Goal: Information Seeking & Learning: Check status

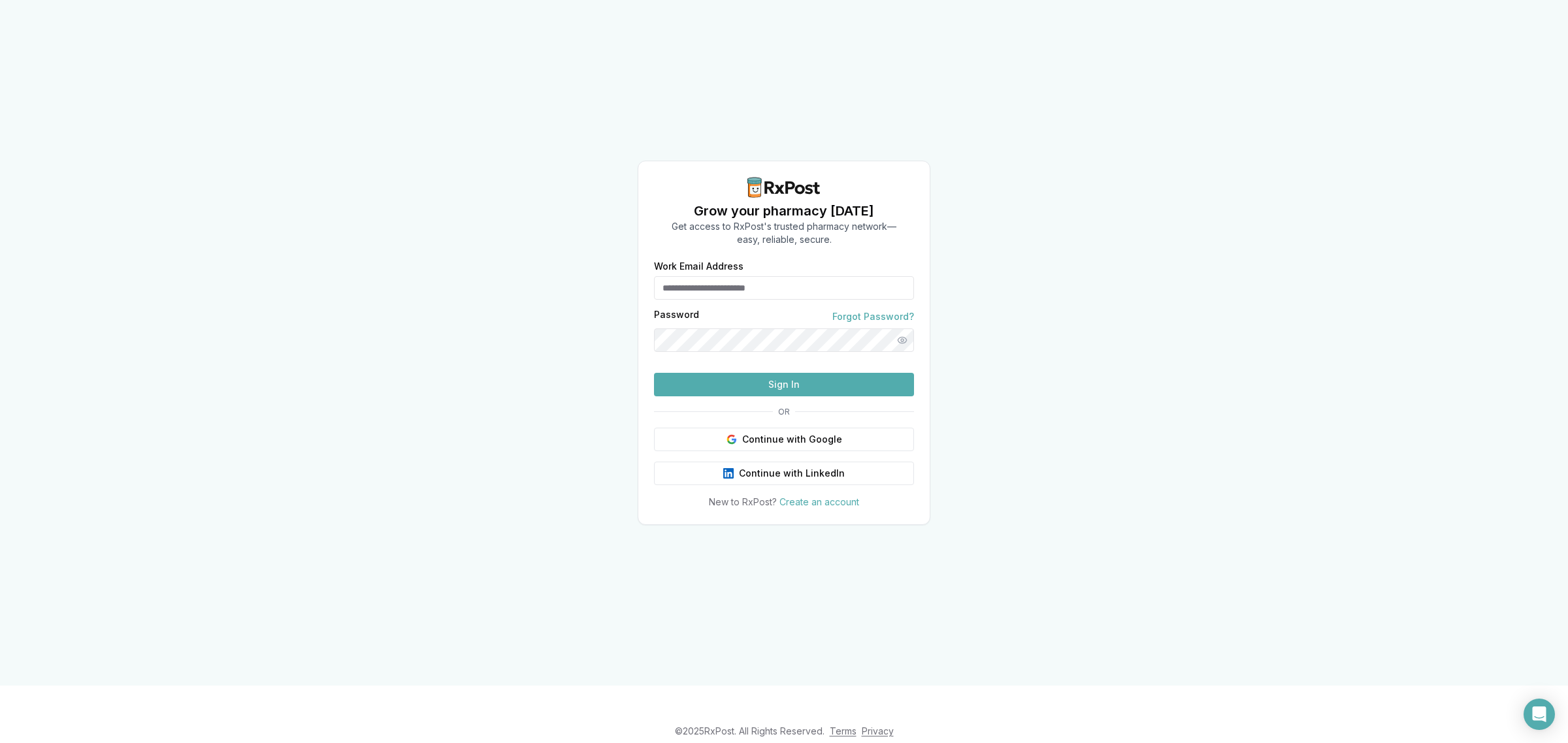
type input "**********"
click at [740, 396] on button "Sign In" at bounding box center [784, 384] width 260 height 24
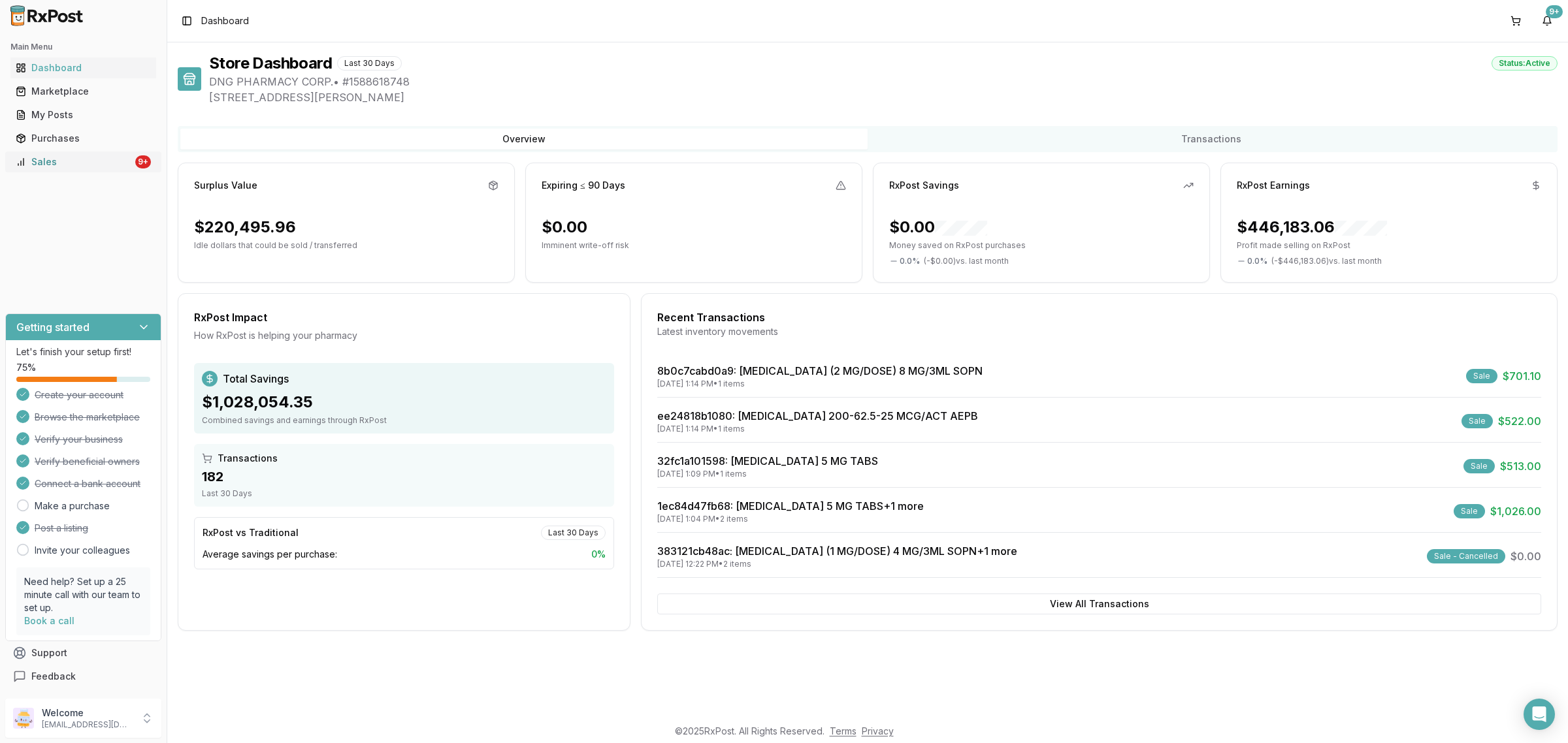
click at [119, 160] on div "Sales" at bounding box center [74, 162] width 117 height 13
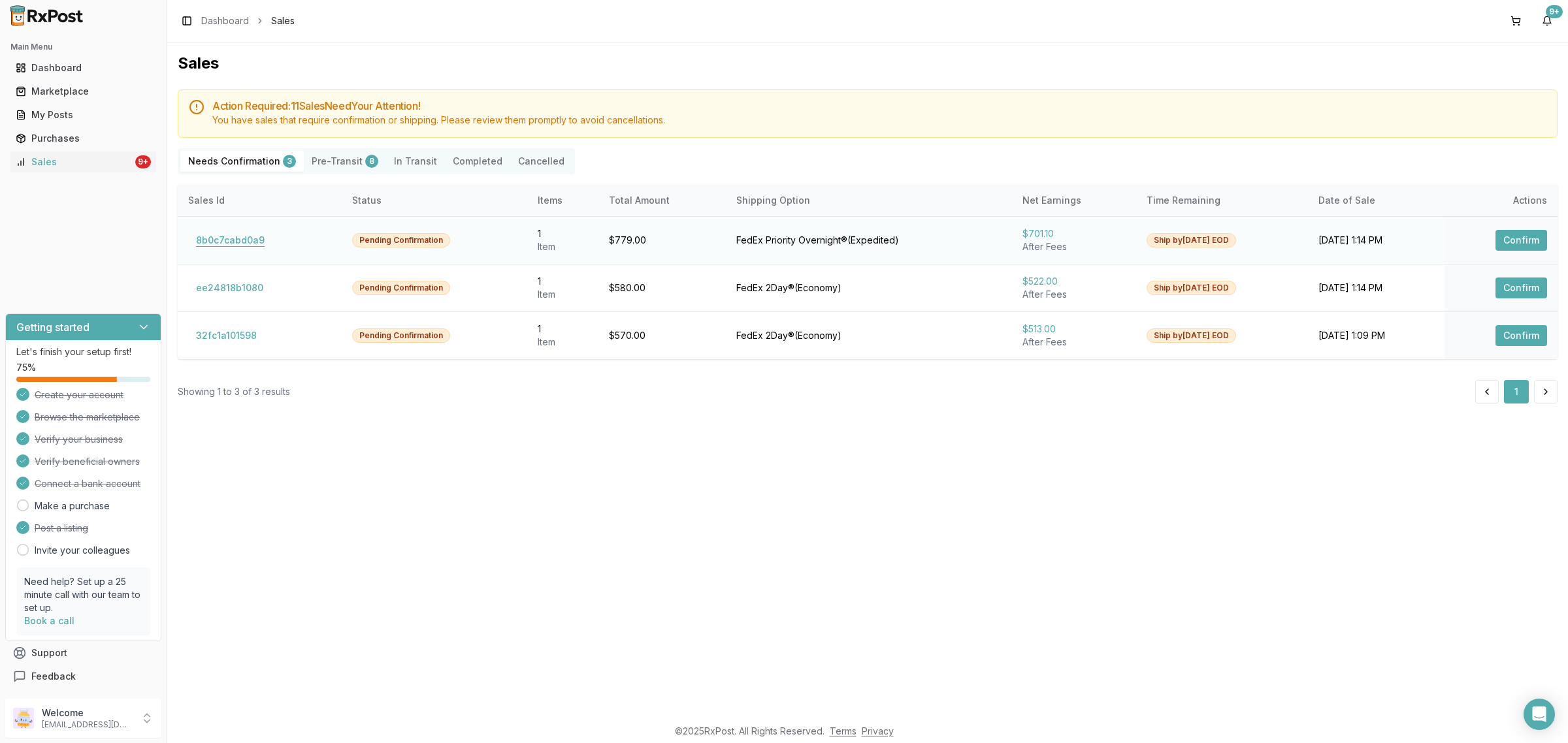
click at [241, 249] on button "8b0c7cabd0a9" at bounding box center [231, 240] width 84 height 21
click at [487, 163] on button "Completed" at bounding box center [477, 161] width 65 height 21
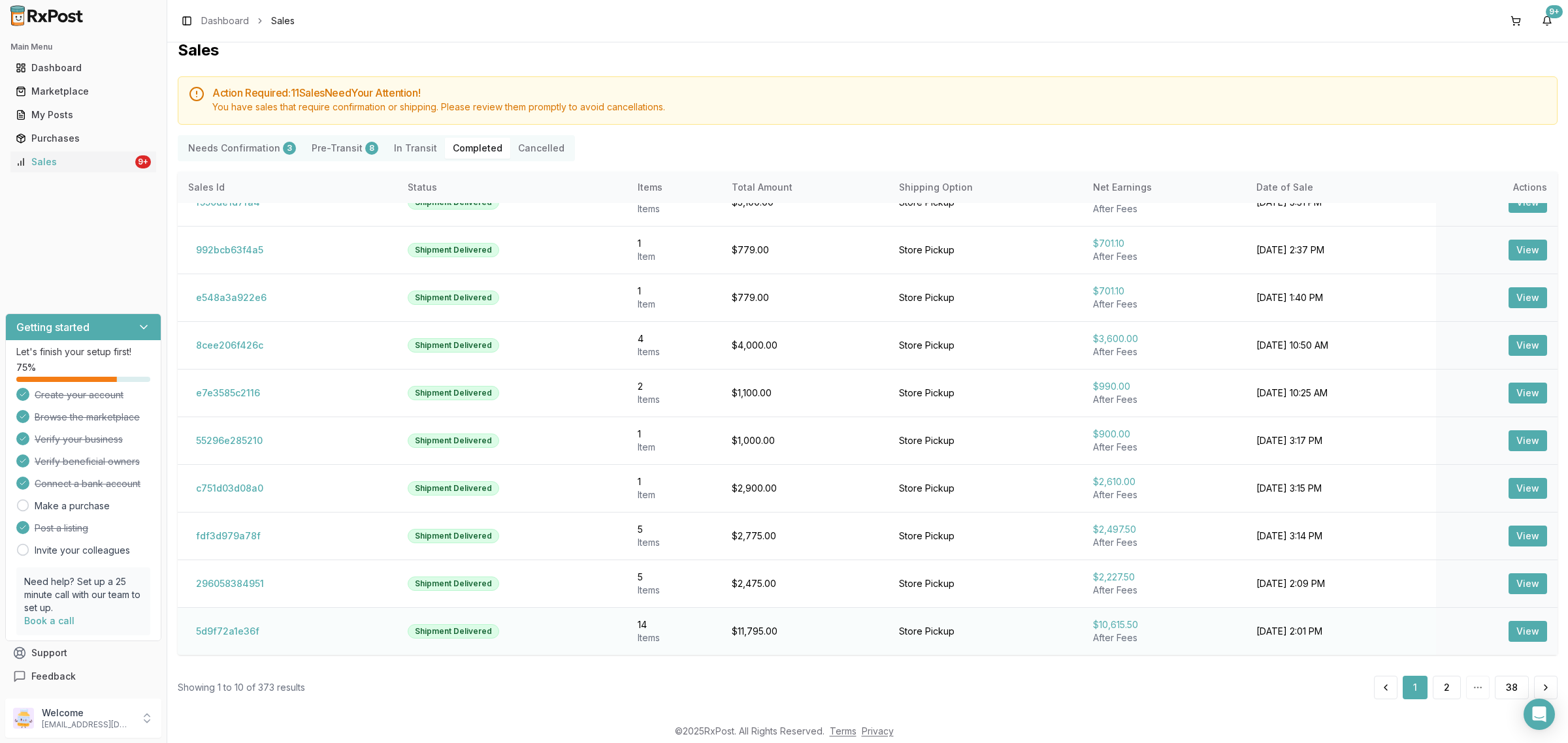
scroll to position [16, 0]
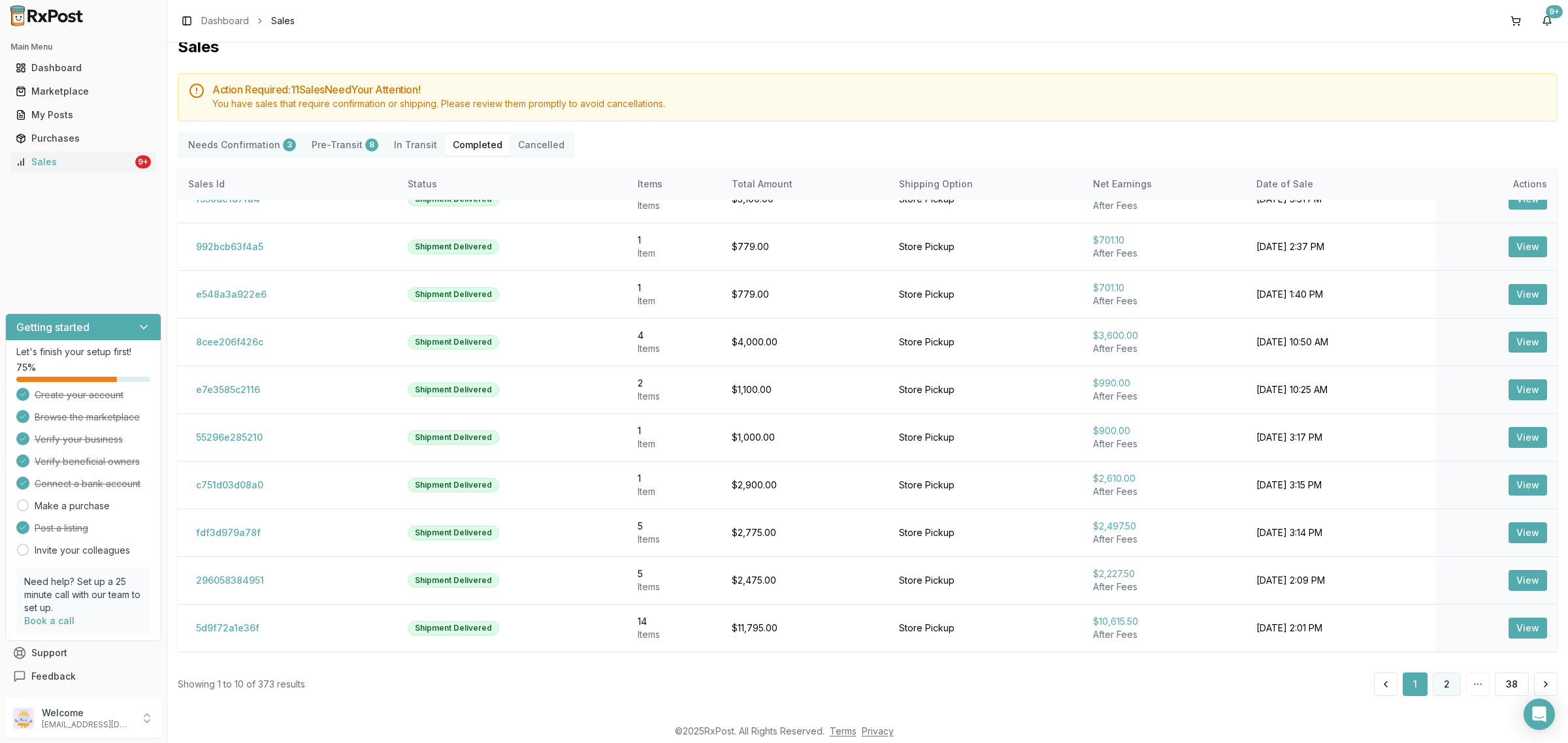
click at [1452, 684] on button "2" at bounding box center [1446, 684] width 28 height 24
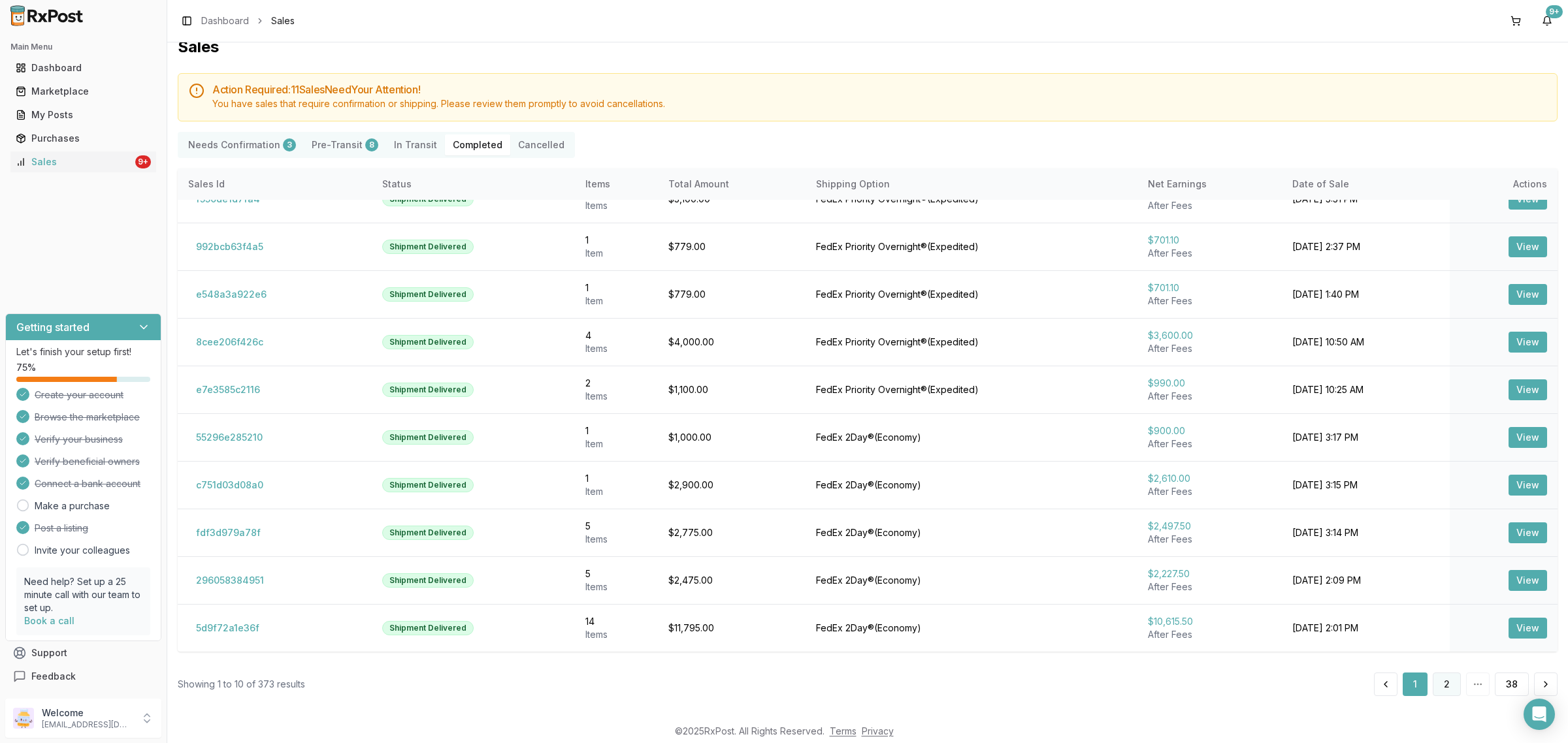
click at [1449, 687] on button "2" at bounding box center [1446, 684] width 28 height 24
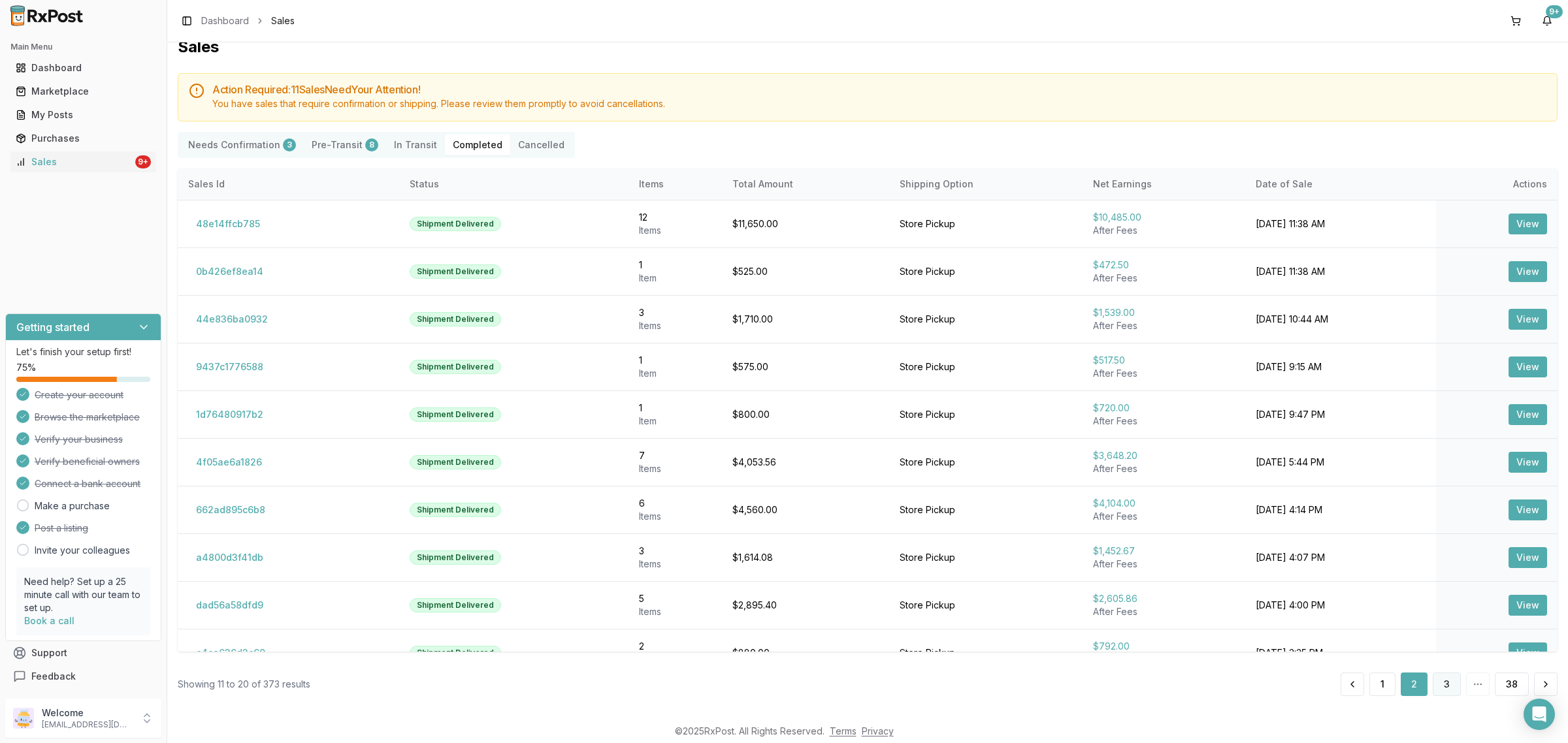
click at [1444, 684] on button "3" at bounding box center [1446, 684] width 28 height 24
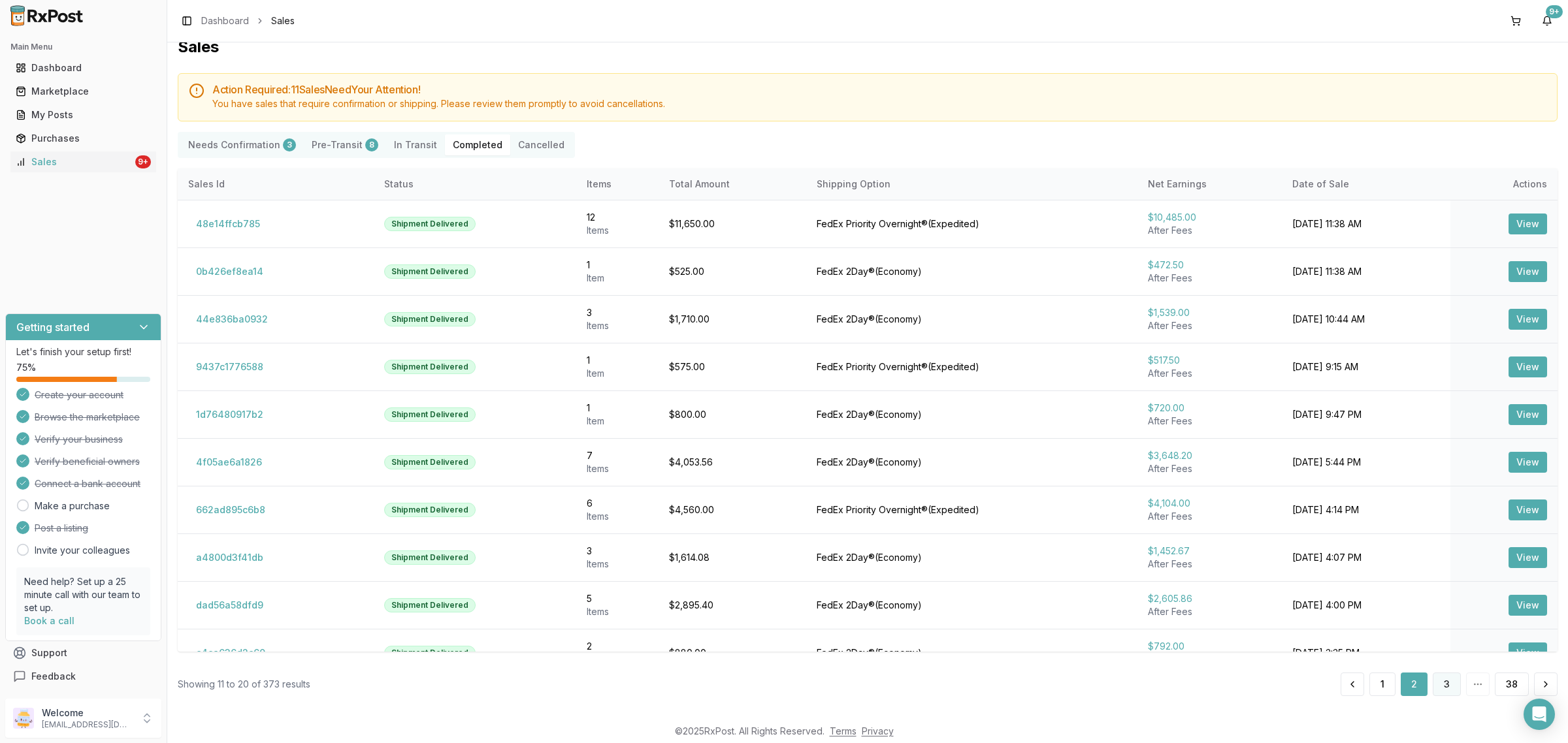
click at [1444, 684] on button "3" at bounding box center [1446, 684] width 28 height 24
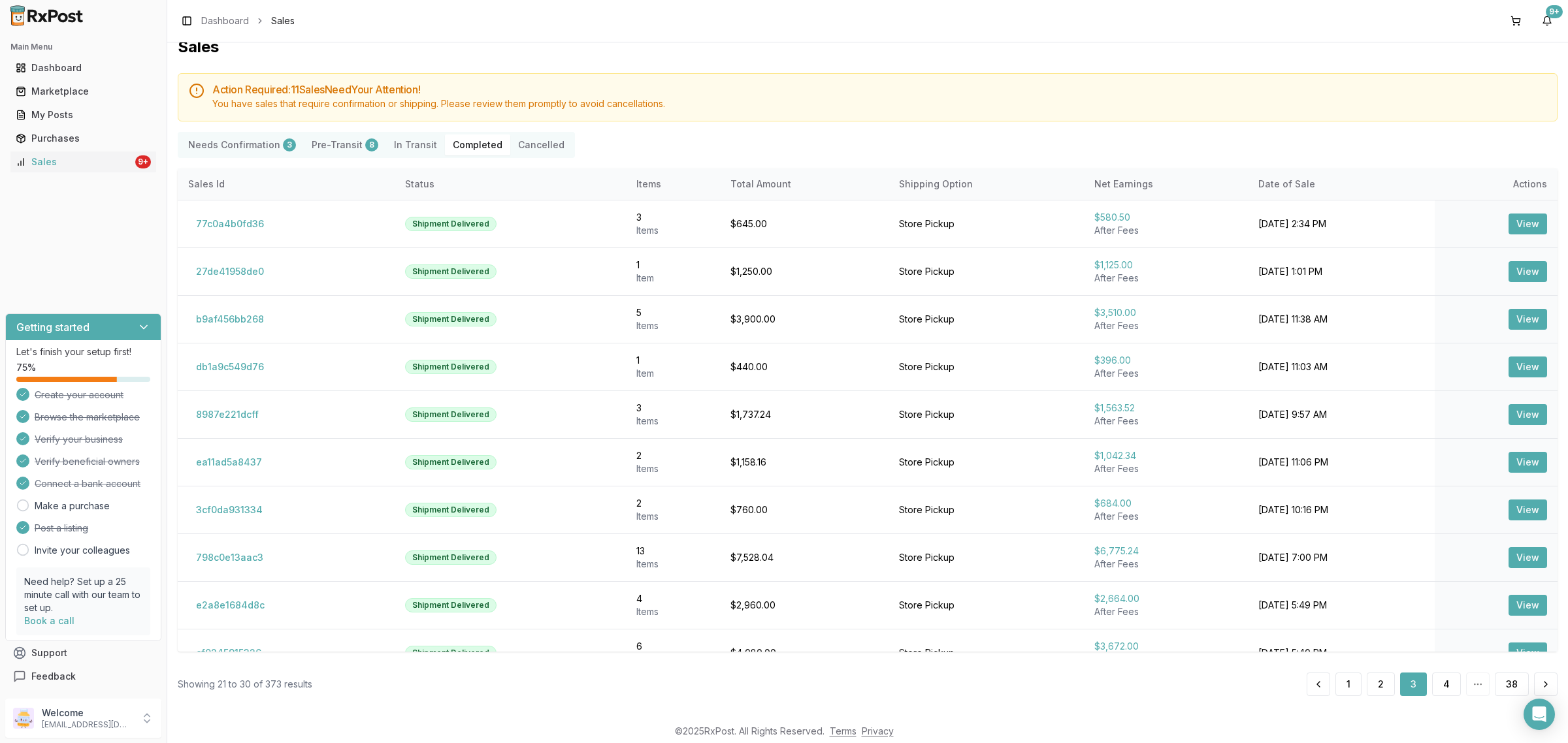
click at [1444, 684] on button "4" at bounding box center [1445, 684] width 28 height 24
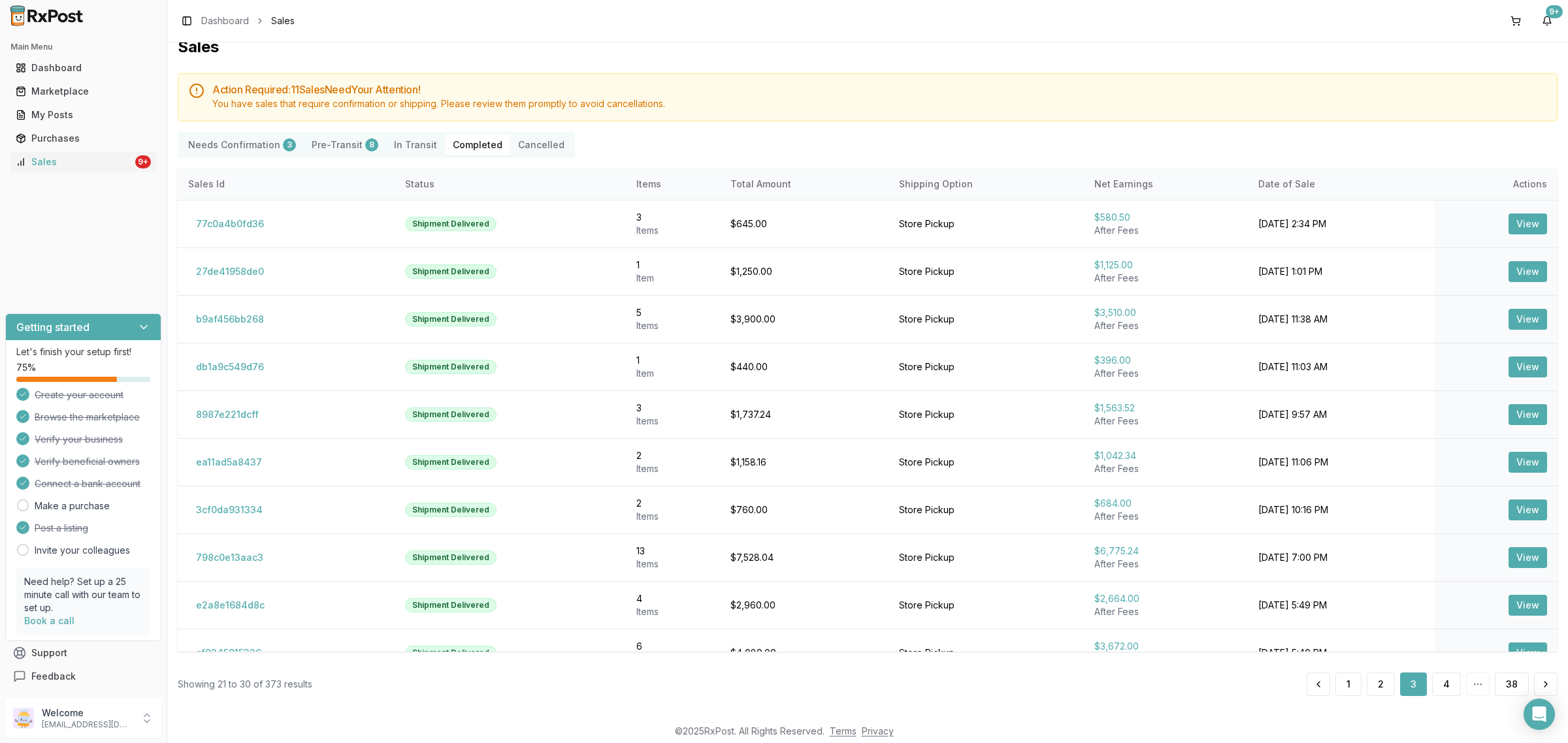
click at [1444, 684] on button "4" at bounding box center [1445, 684] width 28 height 24
click at [1449, 692] on button "5" at bounding box center [1447, 684] width 27 height 24
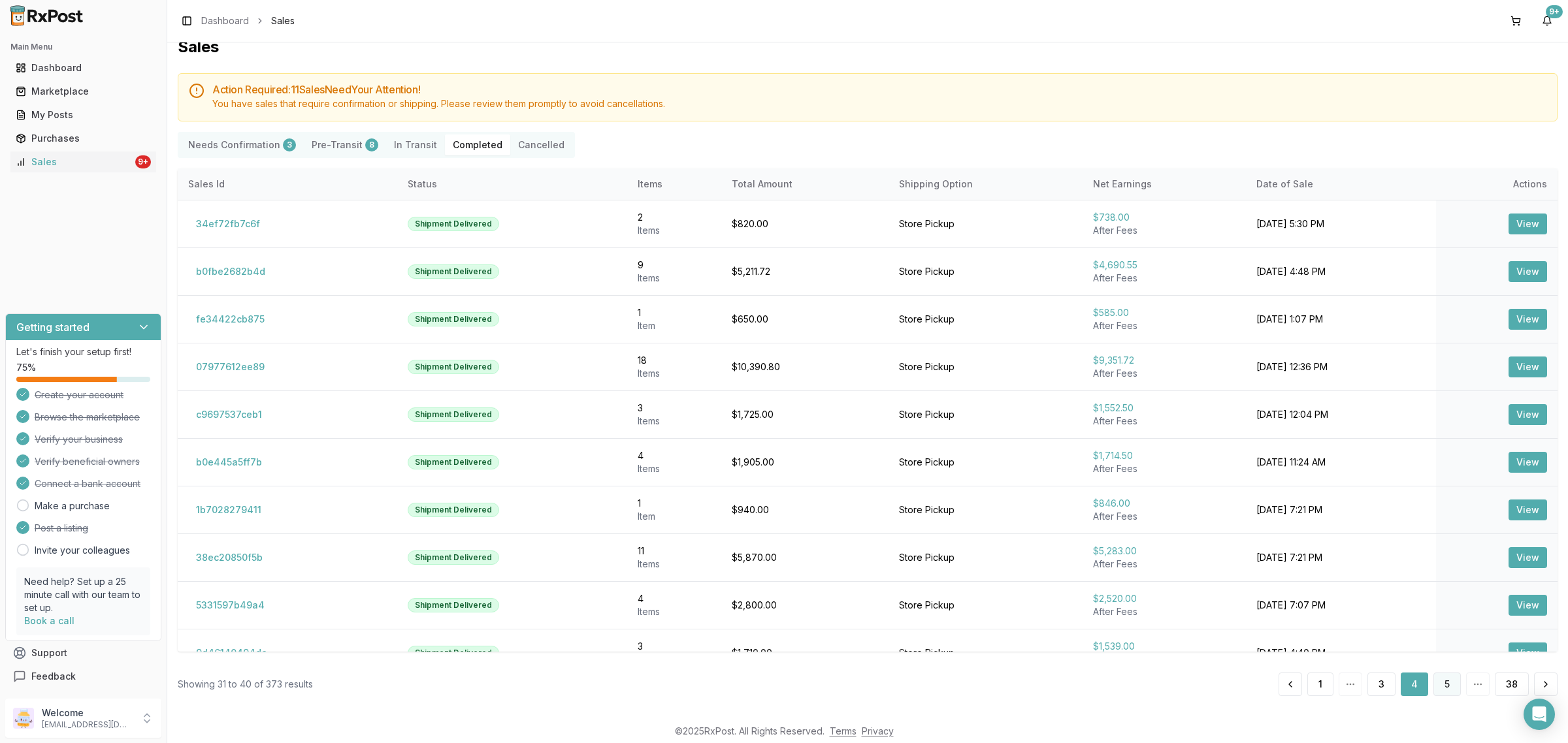
click at [1447, 686] on button "5" at bounding box center [1447, 684] width 27 height 24
click at [1445, 683] on button "5" at bounding box center [1447, 684] width 27 height 24
click at [1444, 683] on button "5" at bounding box center [1447, 684] width 27 height 24
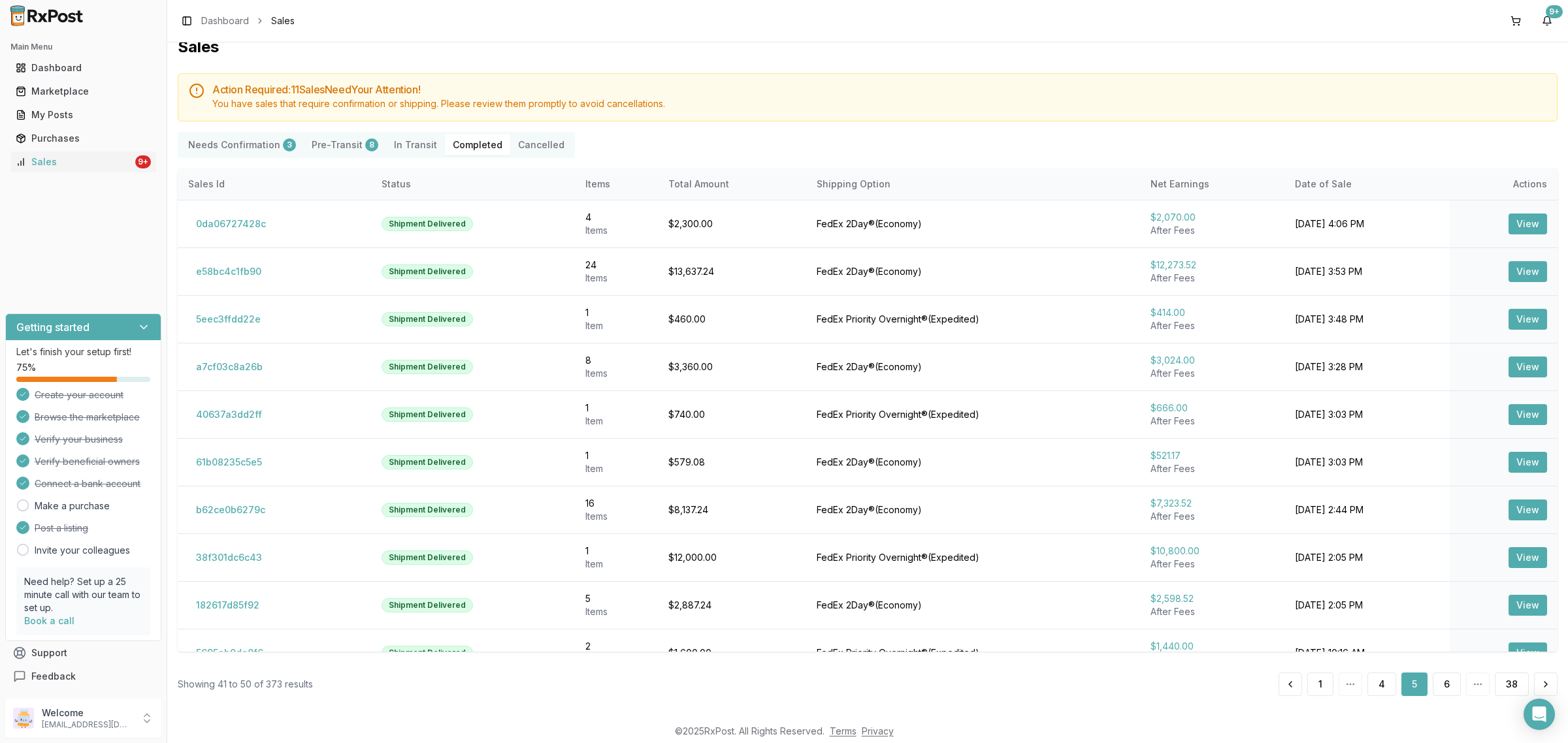
click at [1439, 686] on button "6" at bounding box center [1446, 684] width 28 height 24
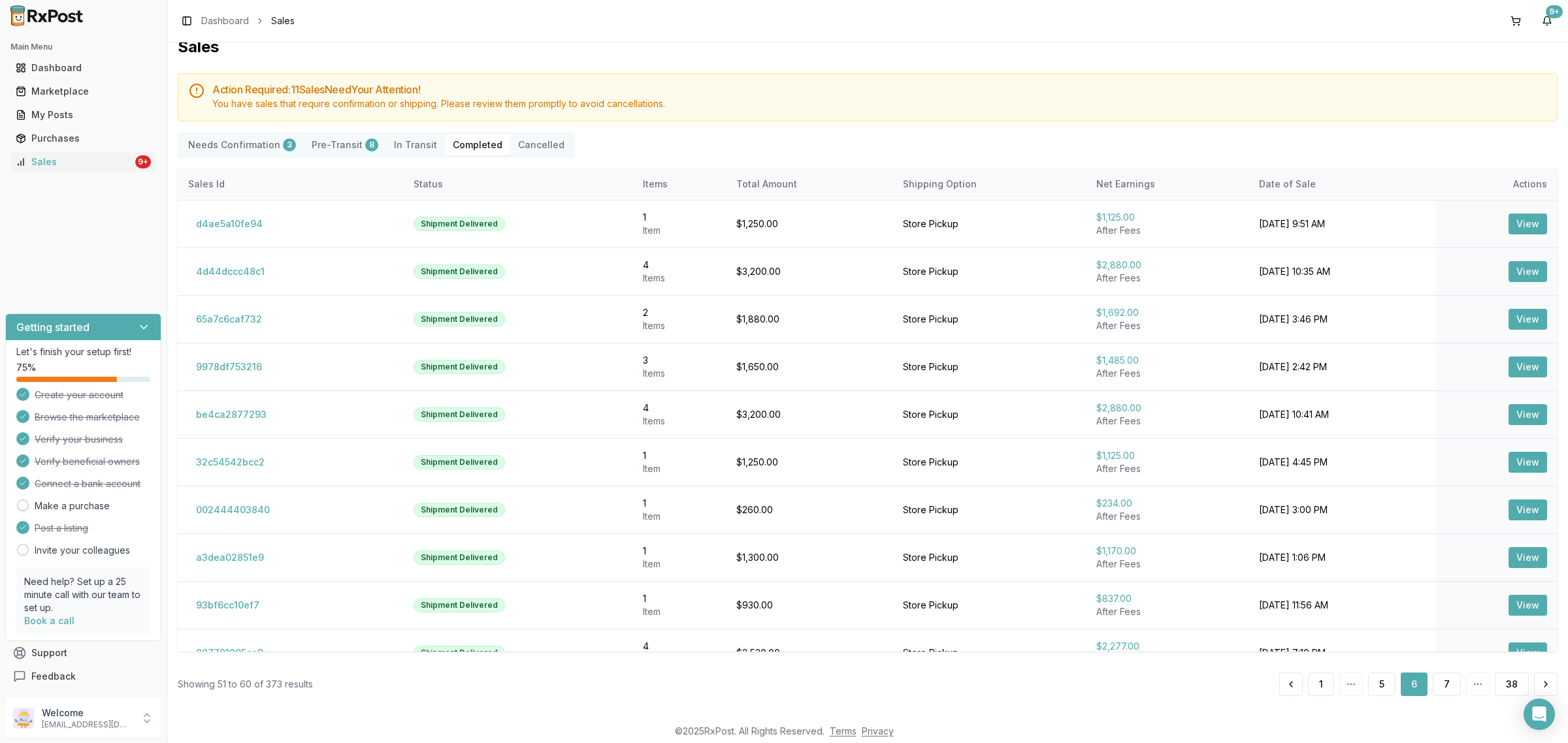
click at [1439, 686] on button "7" at bounding box center [1446, 684] width 28 height 24
click at [1445, 687] on button "8" at bounding box center [1446, 684] width 28 height 24
click at [1447, 692] on button "9" at bounding box center [1446, 684] width 28 height 24
click at [1447, 690] on button "10" at bounding box center [1444, 684] width 32 height 24
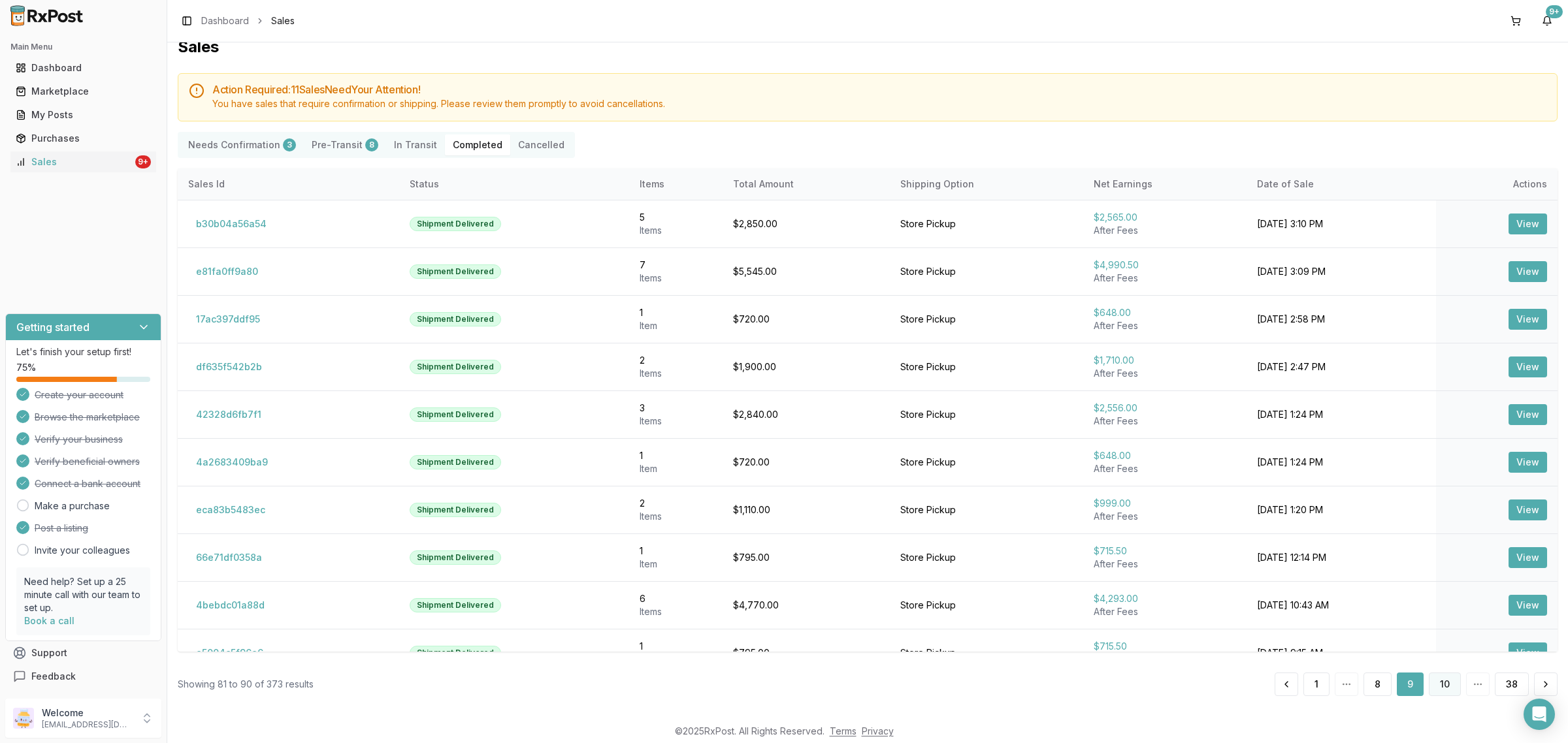
click at [1447, 690] on button "10" at bounding box center [1444, 684] width 32 height 24
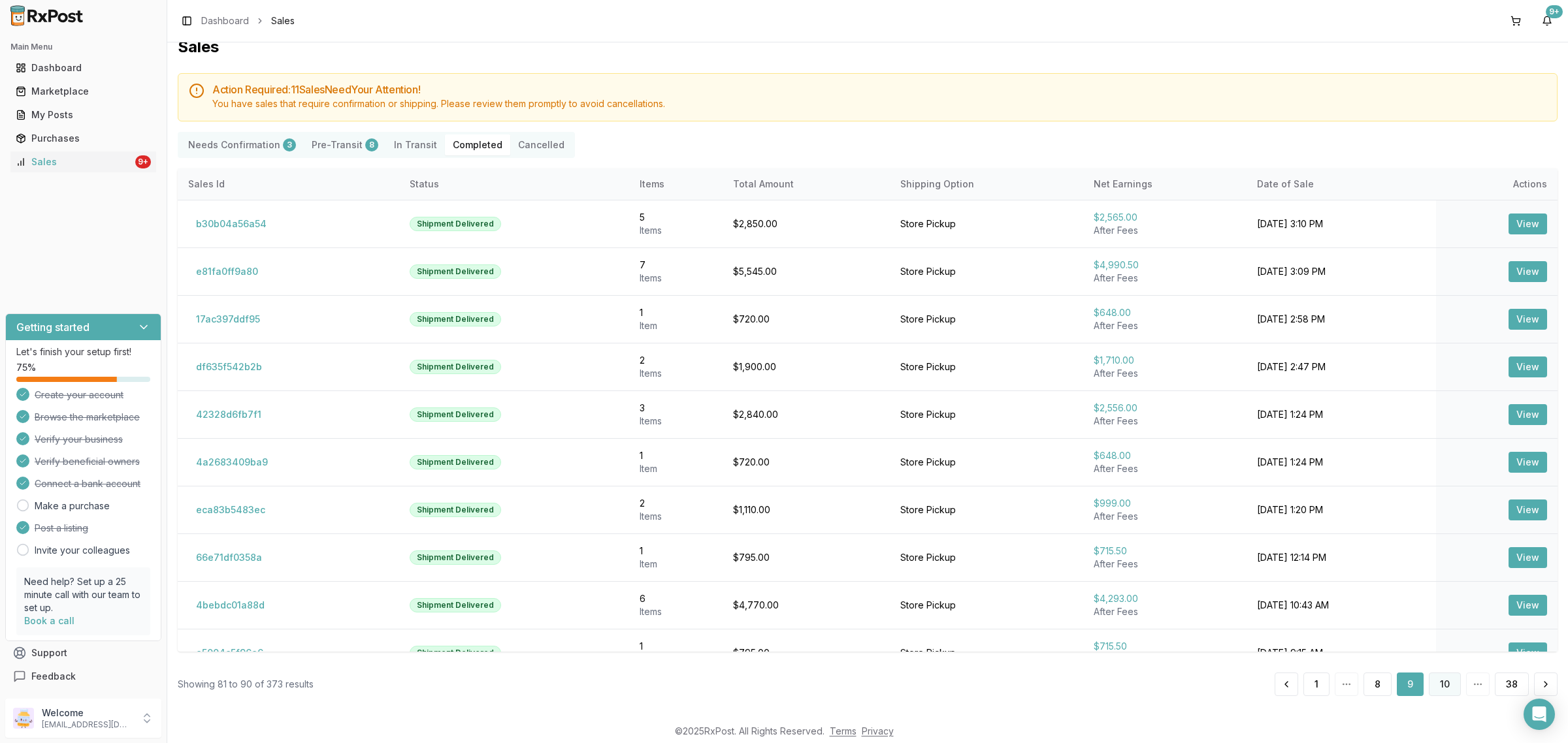
click at [1447, 690] on button "10" at bounding box center [1444, 684] width 32 height 24
click at [1442, 683] on button "10" at bounding box center [1444, 684] width 32 height 24
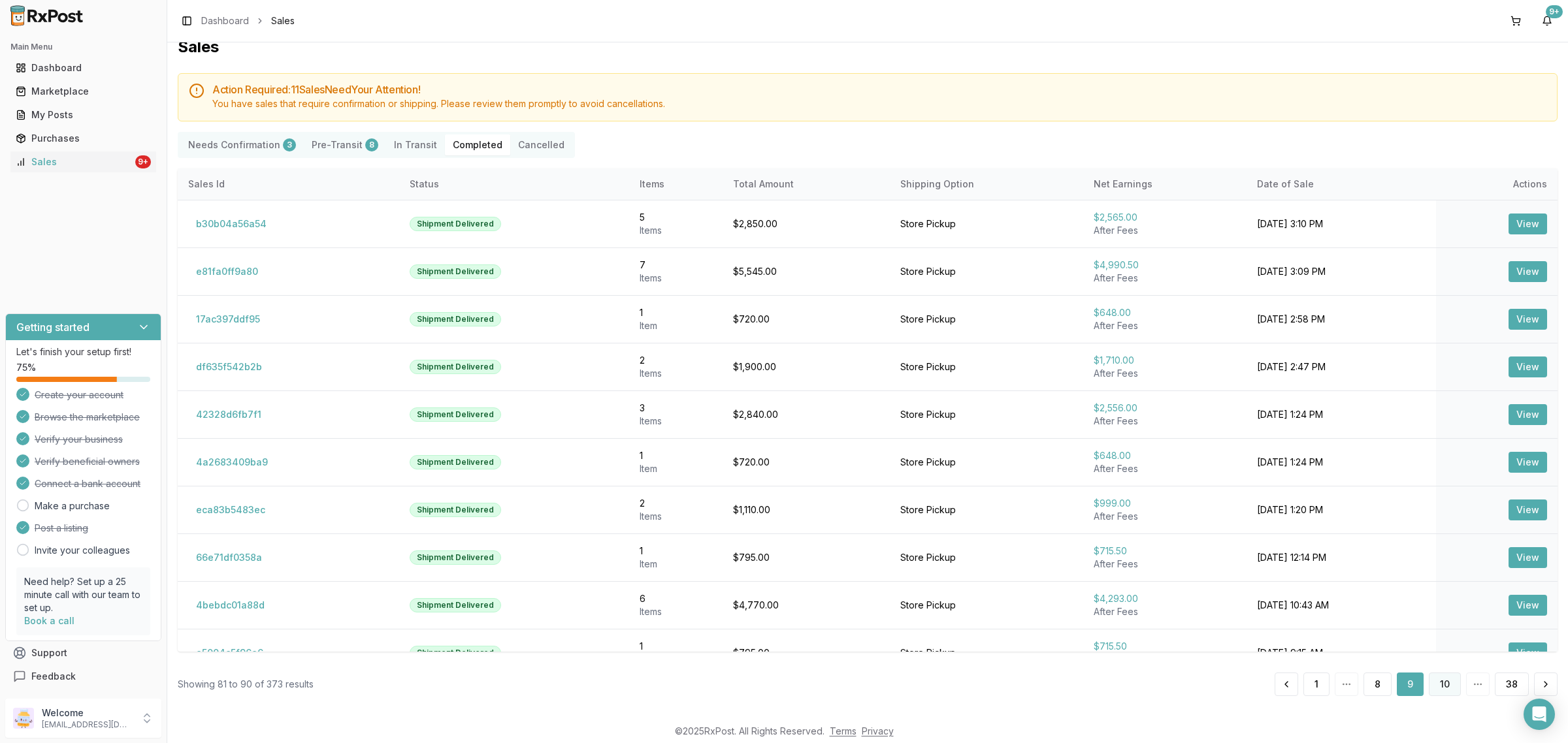
click at [1441, 683] on button "10" at bounding box center [1444, 684] width 32 height 24
click at [1441, 681] on button "10" at bounding box center [1444, 684] width 32 height 24
click at [1441, 680] on button "10" at bounding box center [1444, 684] width 32 height 24
click at [1444, 677] on button "10" at bounding box center [1444, 684] width 32 height 24
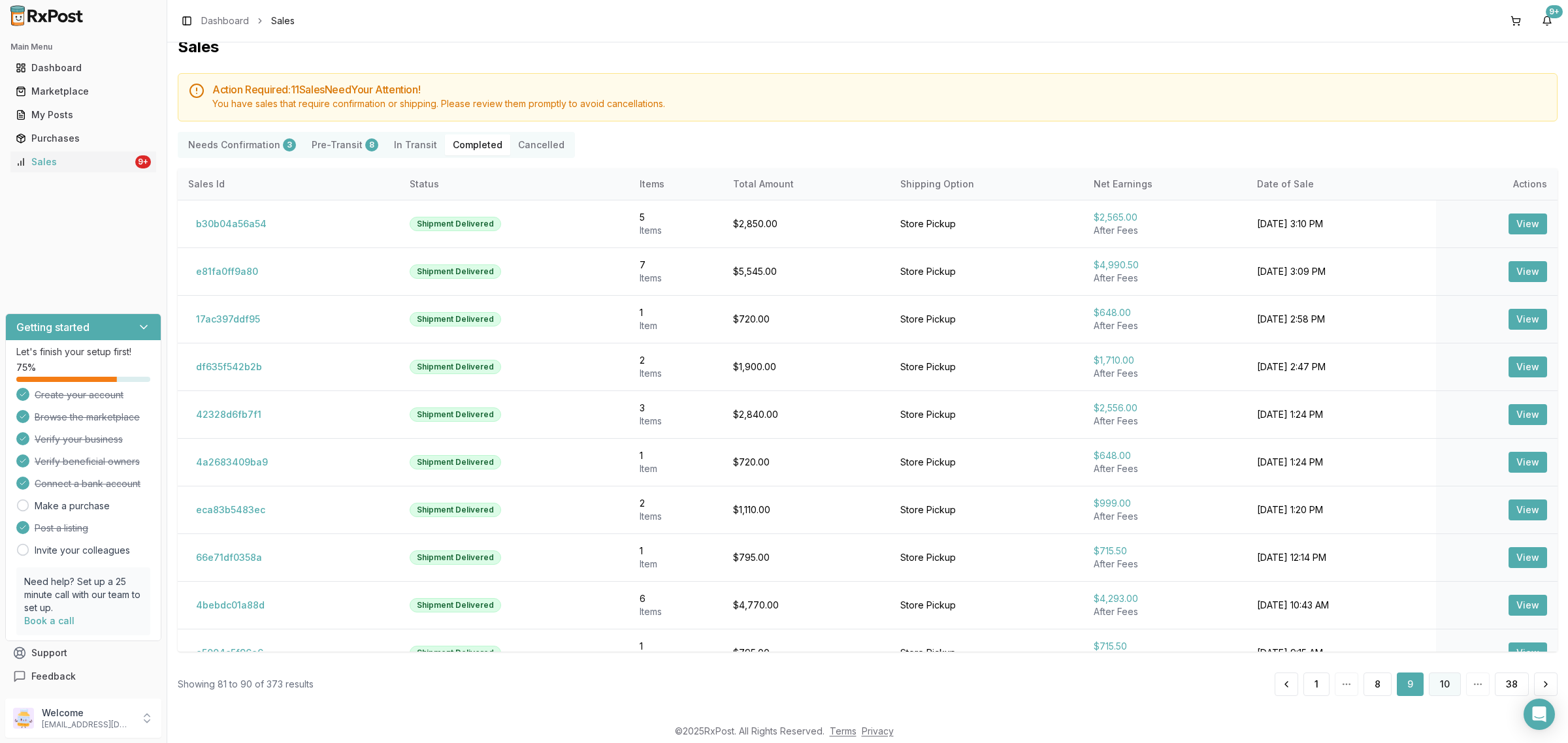
click at [1442, 676] on button "10" at bounding box center [1444, 684] width 32 height 24
click at [1443, 693] on button "10" at bounding box center [1444, 684] width 32 height 24
click at [1444, 690] on button "10" at bounding box center [1444, 684] width 32 height 24
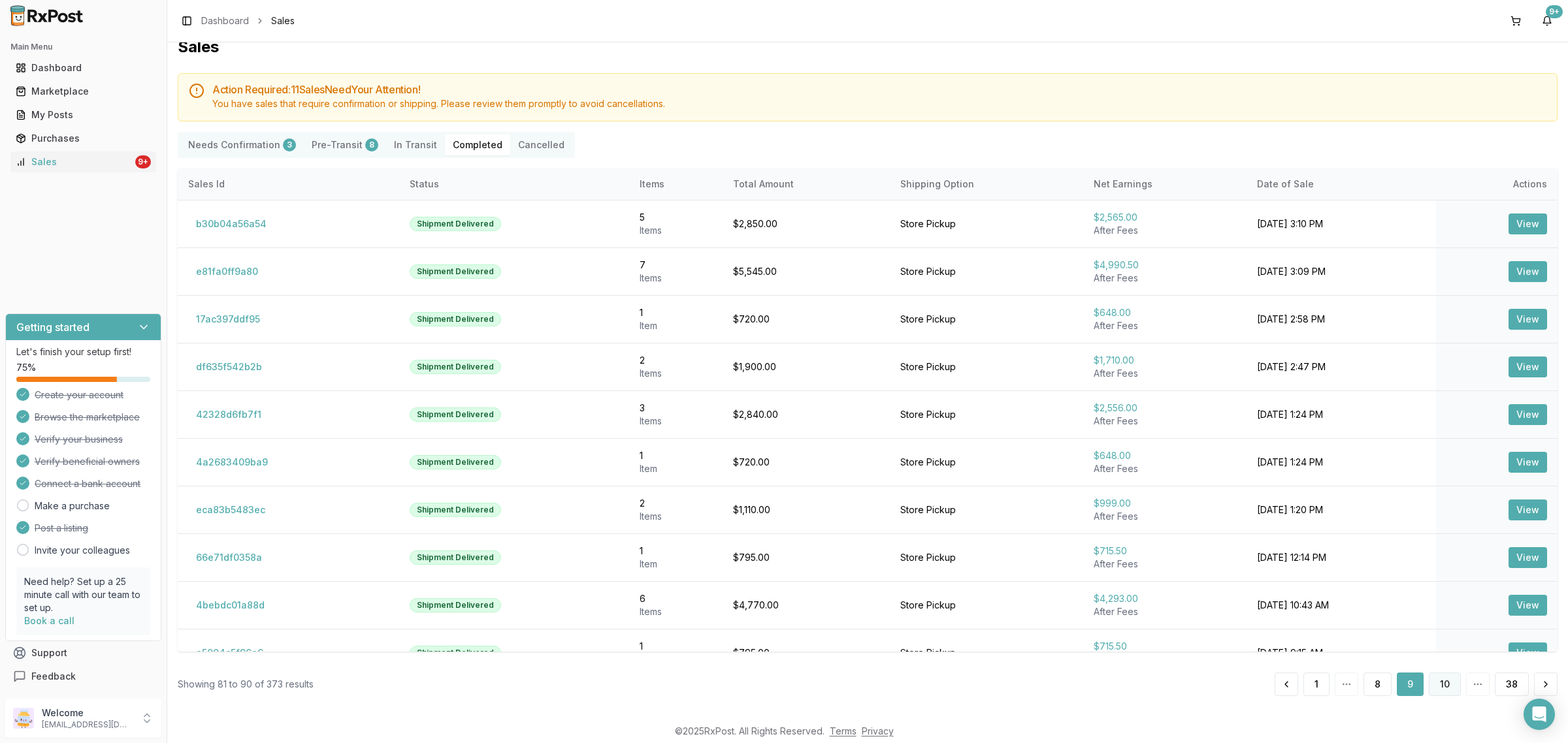
click at [1445, 696] on div "Sales Action Required: 11 Sale s Need Your Attention! You have sales that requi…" at bounding box center [868, 379] width 1400 height 674
click at [1441, 690] on button "10" at bounding box center [1444, 684] width 32 height 24
click at [1539, 679] on button at bounding box center [1546, 684] width 24 height 24
click at [1441, 686] on button "10" at bounding box center [1444, 684] width 32 height 24
click at [1436, 683] on button "10" at bounding box center [1444, 684] width 32 height 24
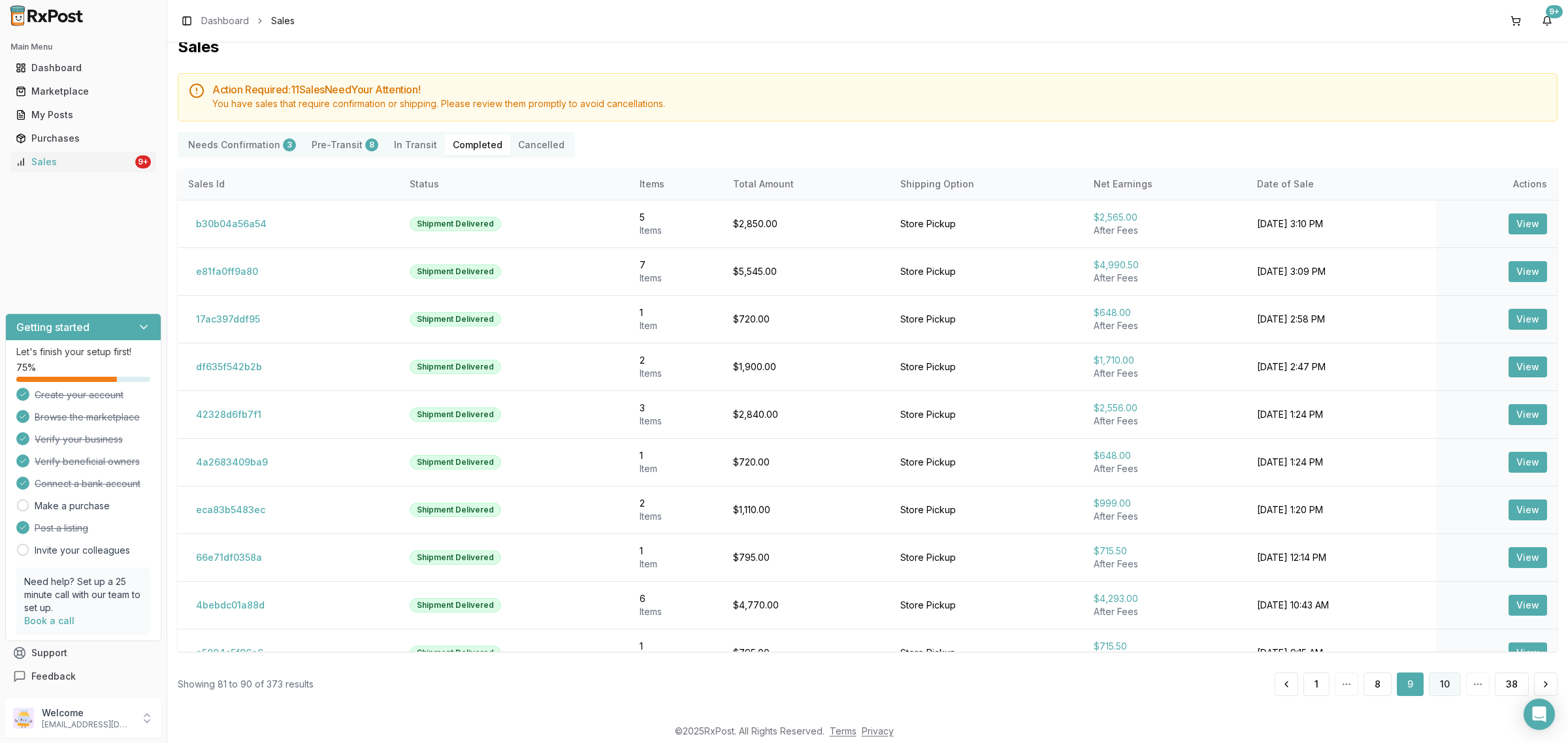
click at [1439, 691] on button "10" at bounding box center [1444, 684] width 32 height 24
click at [1433, 684] on button "11" at bounding box center [1445, 684] width 30 height 24
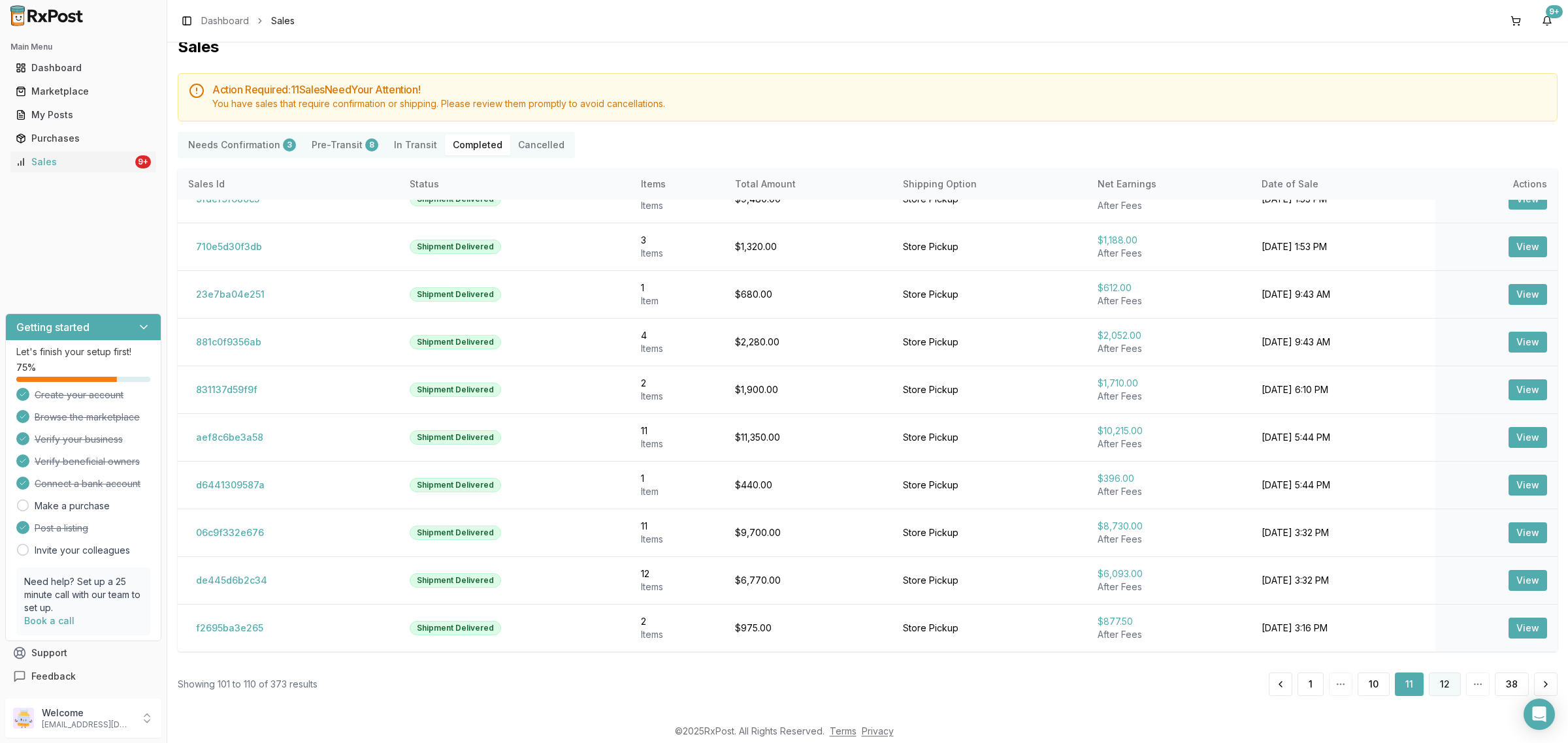
click at [1441, 687] on button "12" at bounding box center [1444, 684] width 32 height 24
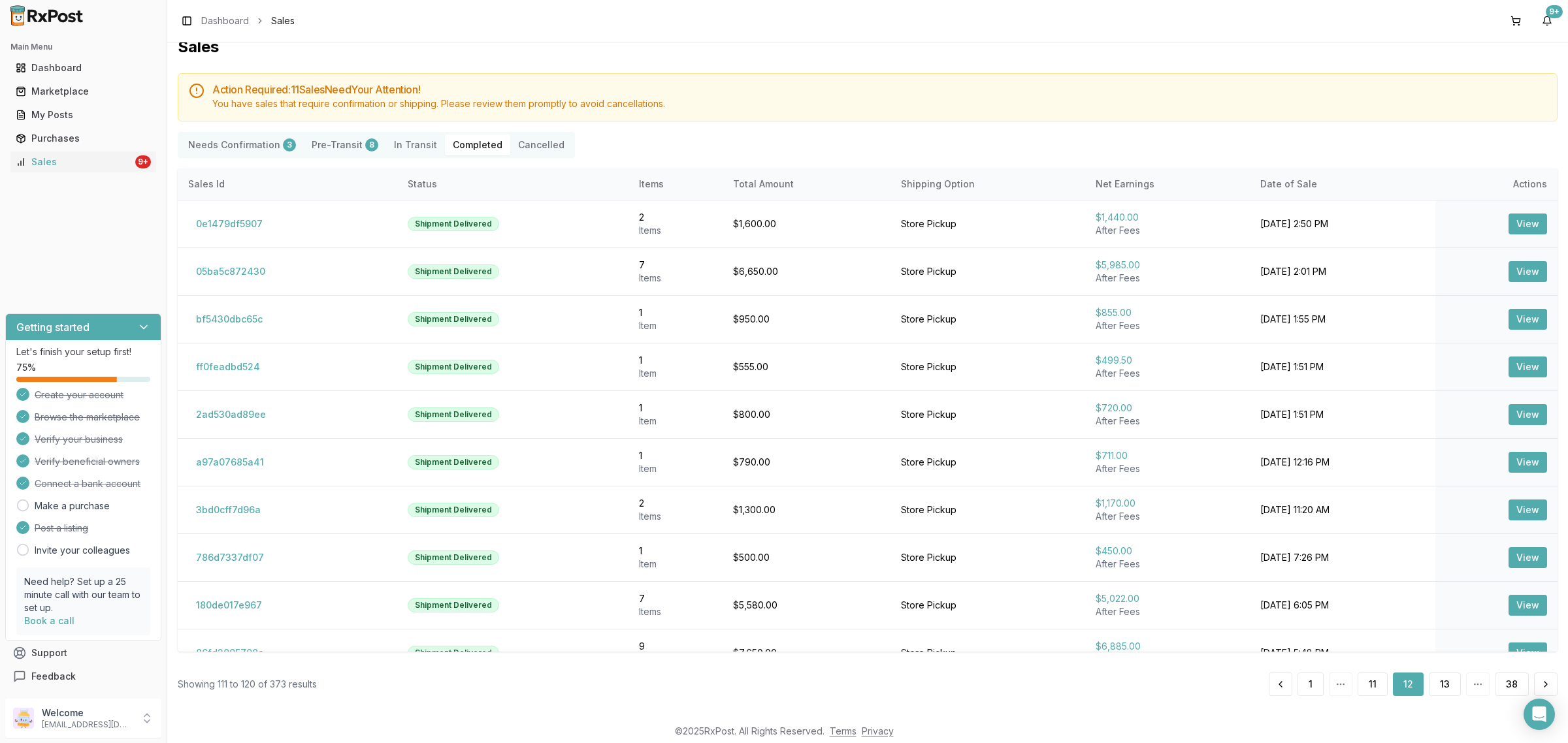
click at [1441, 687] on button "13" at bounding box center [1444, 684] width 32 height 24
click at [1445, 686] on button "14" at bounding box center [1444, 684] width 33 height 24
click at [1445, 686] on button "15" at bounding box center [1444, 684] width 31 height 24
click at [1445, 686] on button "16" at bounding box center [1444, 684] width 32 height 24
click at [241, 506] on button "3f533ffe2872" at bounding box center [228, 510] width 79 height 21
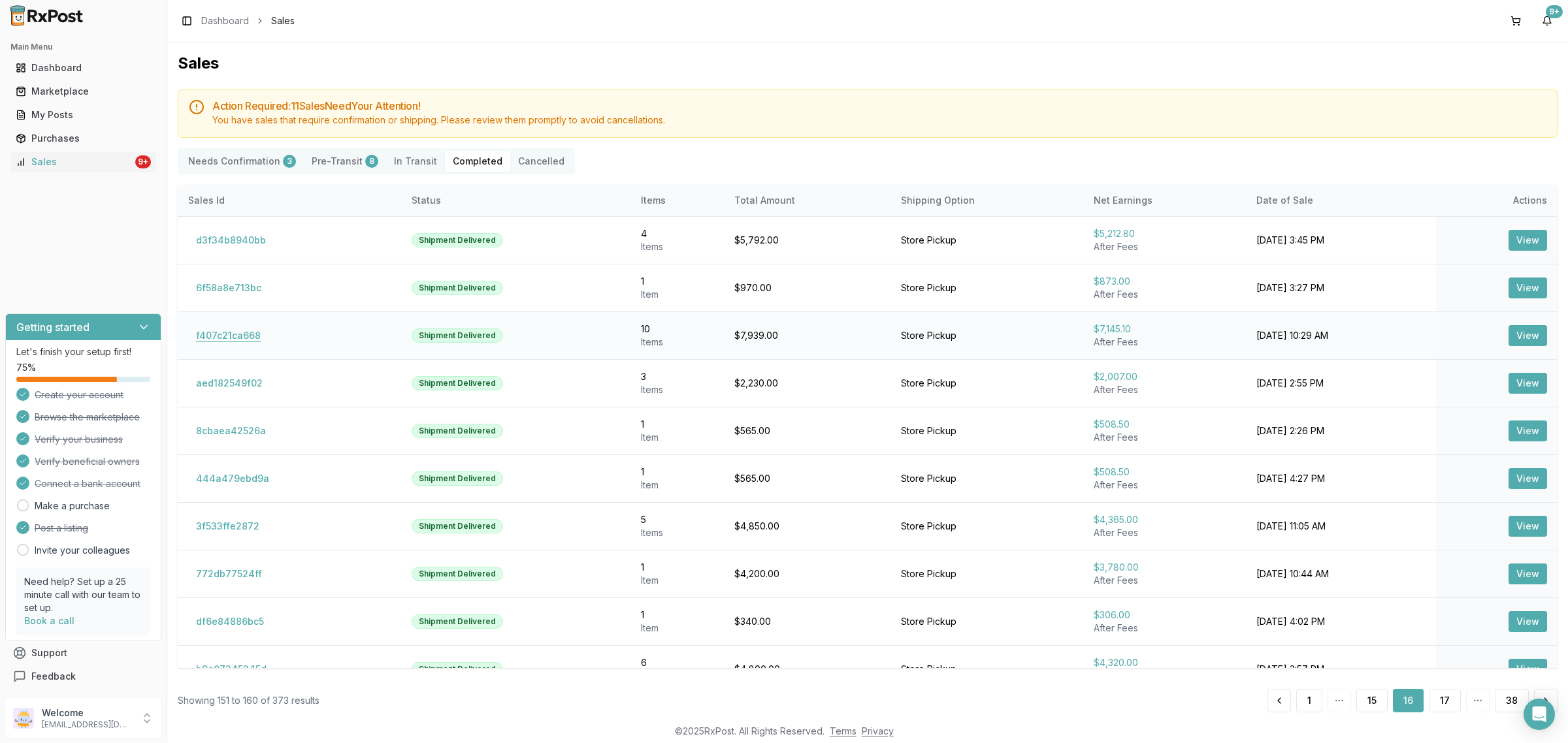
click at [243, 333] on button "f407c21ca668" at bounding box center [229, 335] width 81 height 21
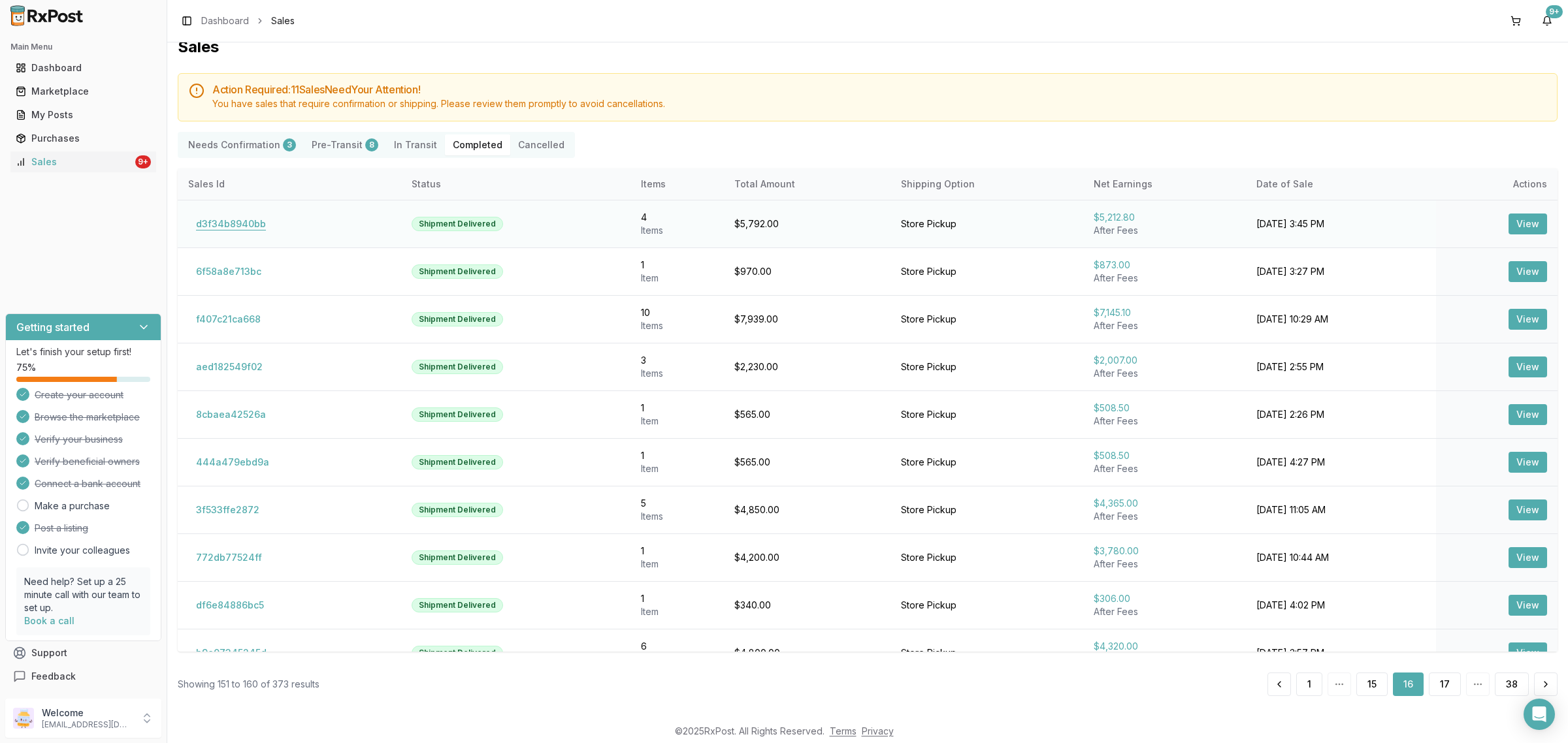
click at [243, 216] on button "d3f34b8940bb" at bounding box center [231, 223] width 85 height 21
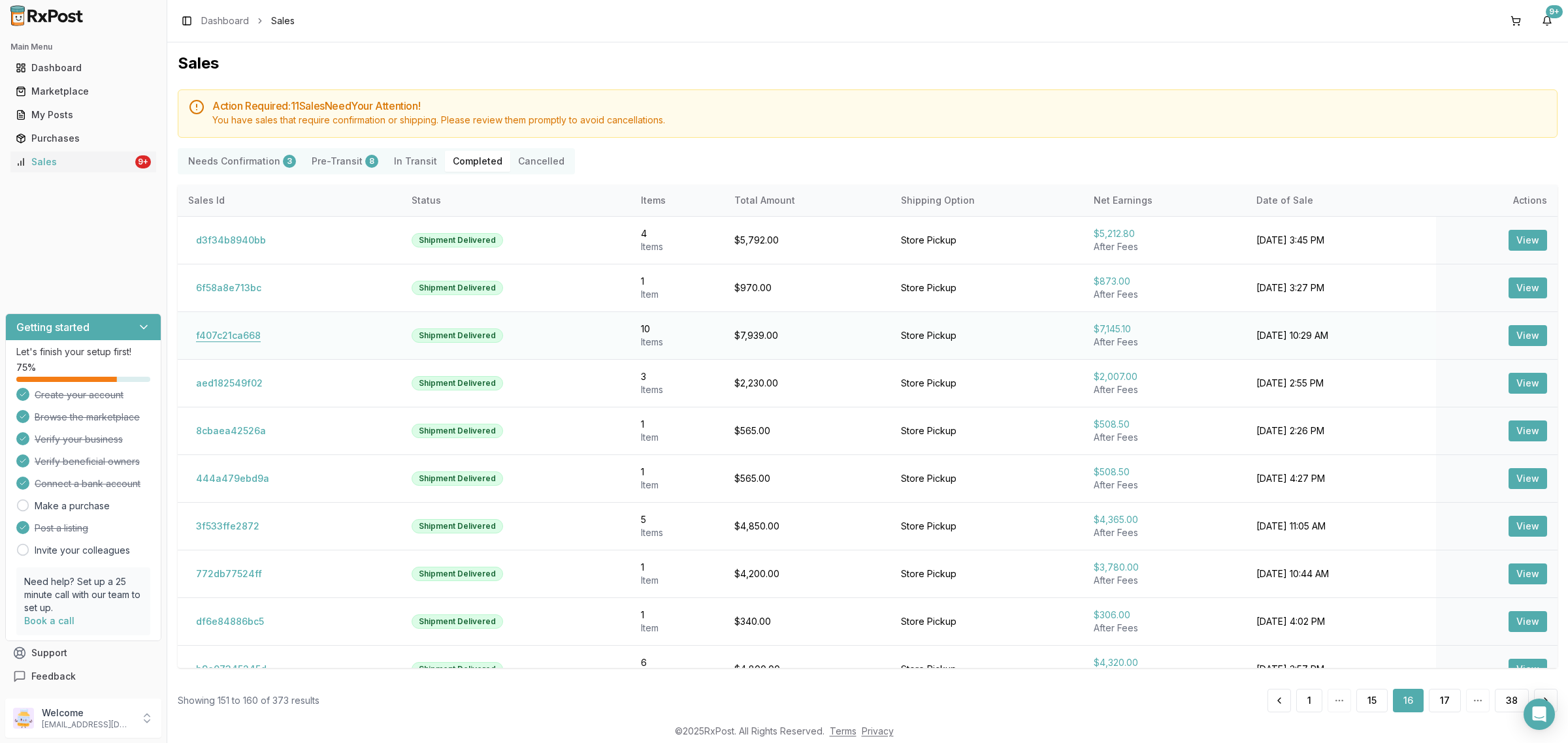
click at [229, 335] on button "f407c21ca668" at bounding box center [229, 335] width 81 height 21
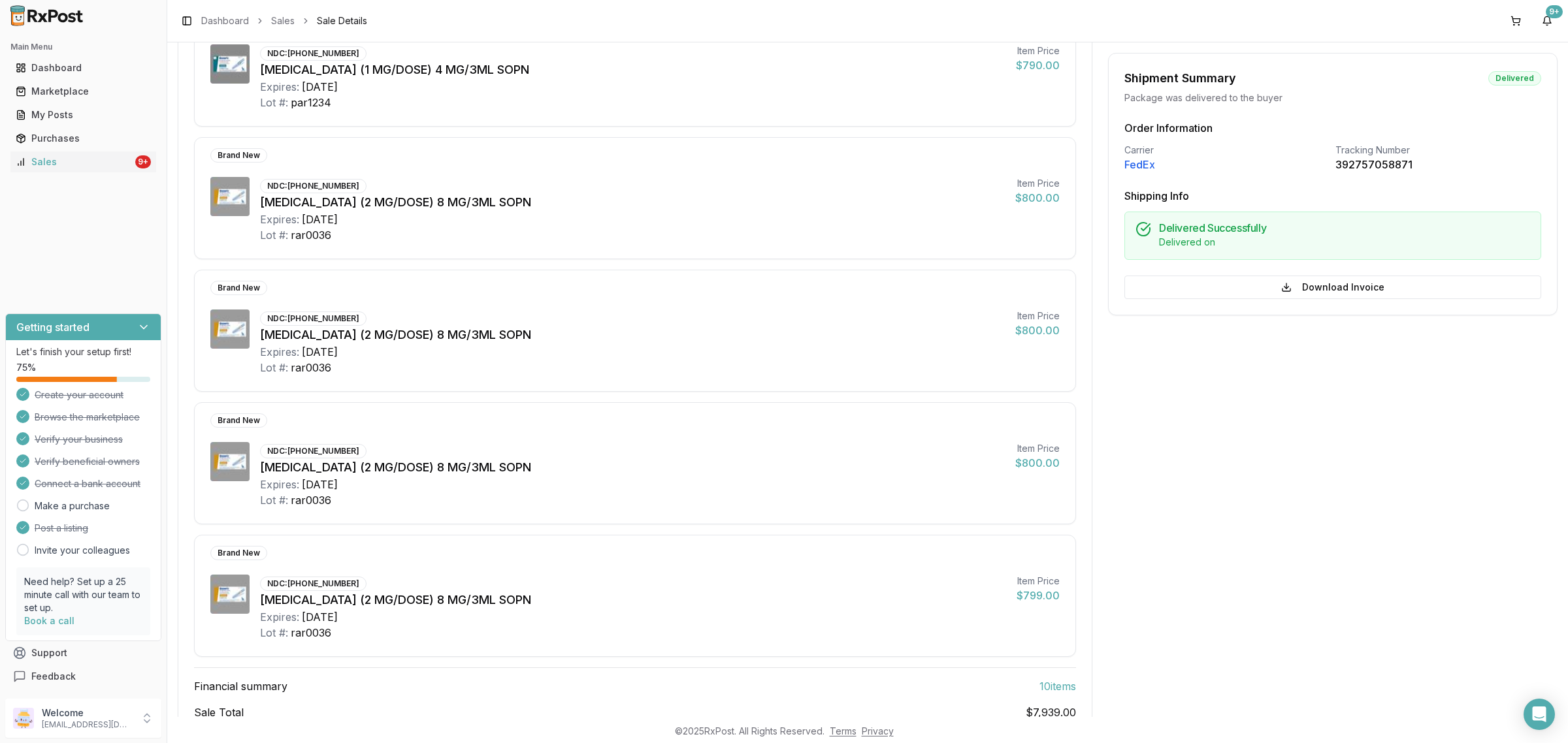
scroll to position [997, 0]
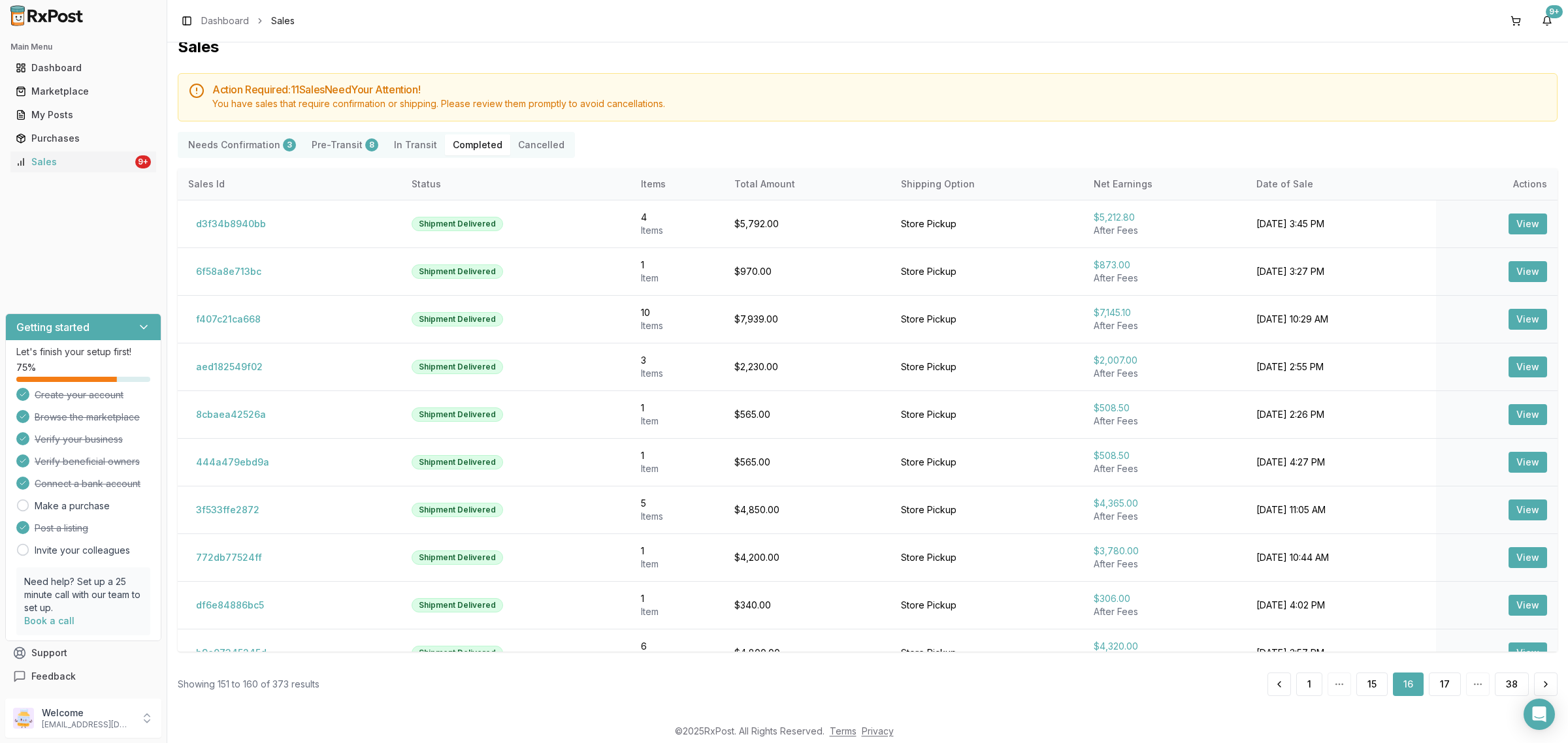
scroll to position [16, 0]
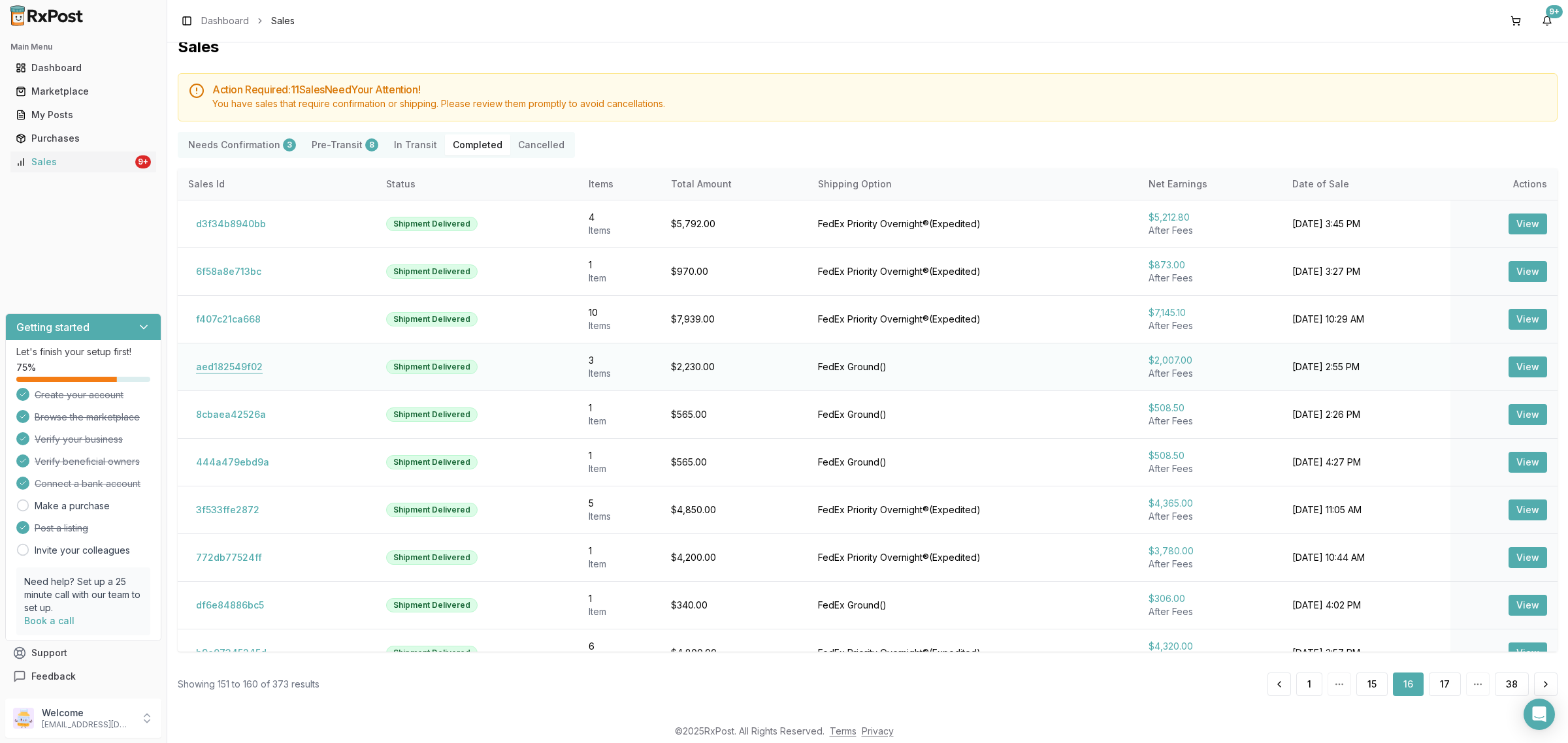
click at [243, 366] on button "aed182549f02" at bounding box center [230, 367] width 82 height 21
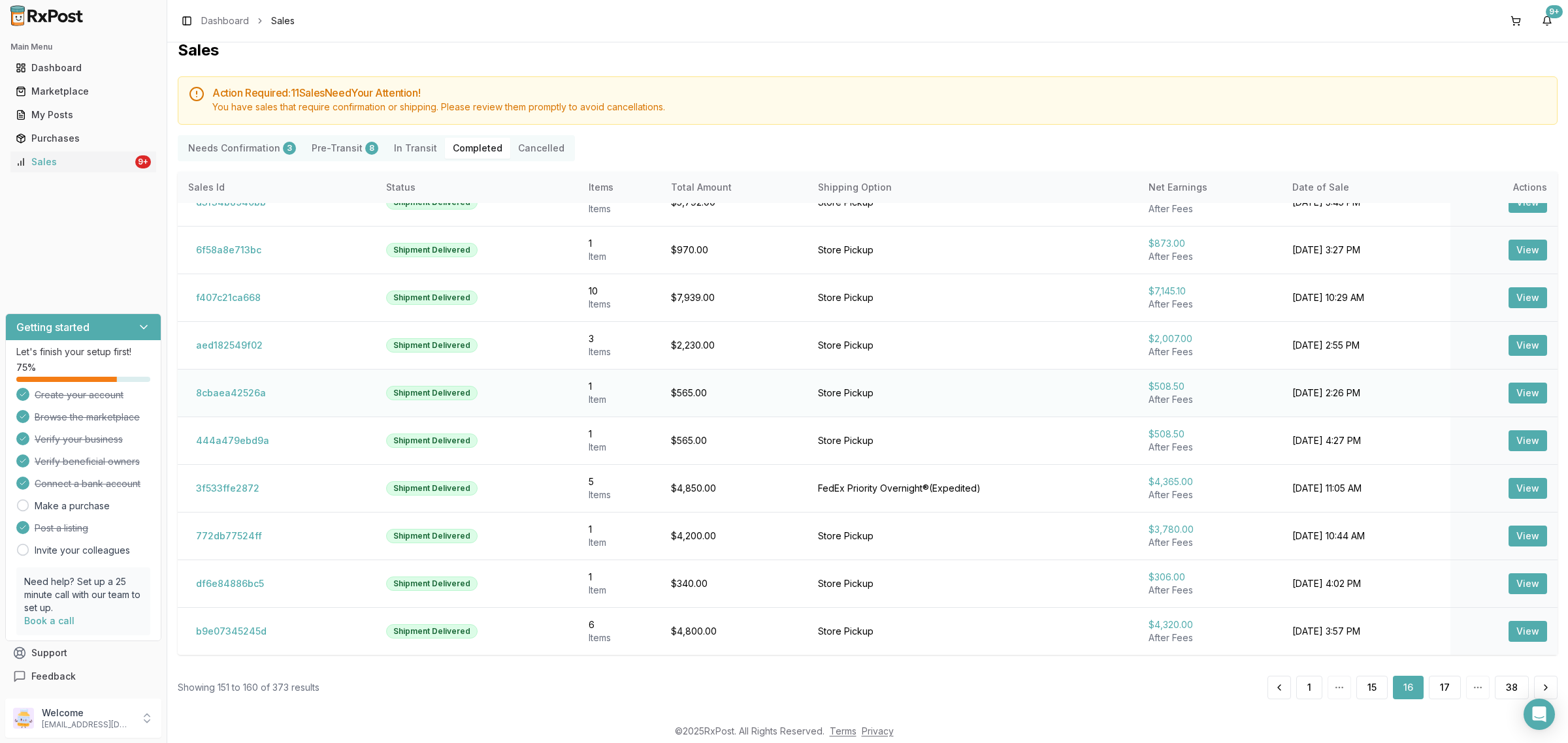
scroll to position [16, 0]
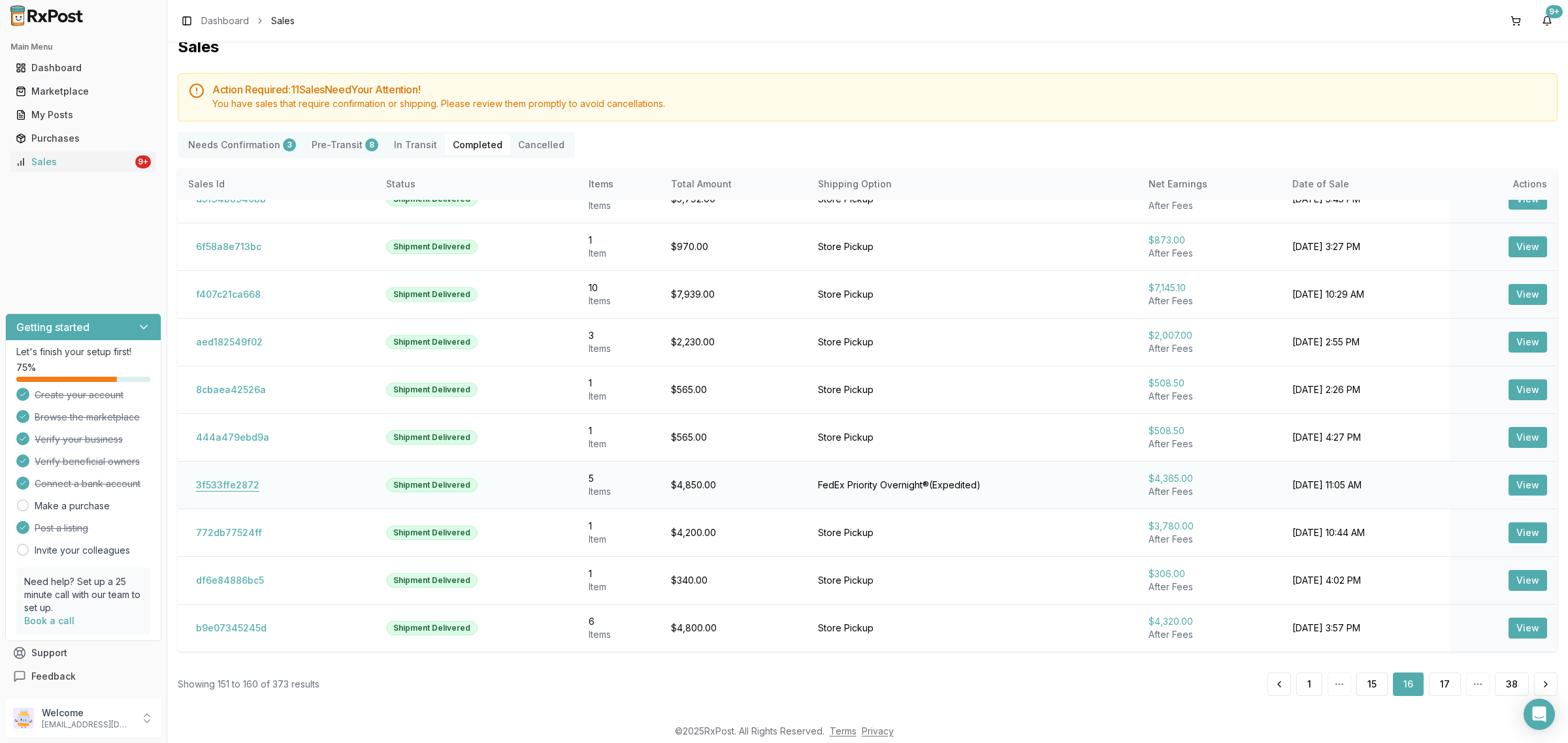
click at [236, 478] on button "3f533ffe2872" at bounding box center [228, 485] width 79 height 21
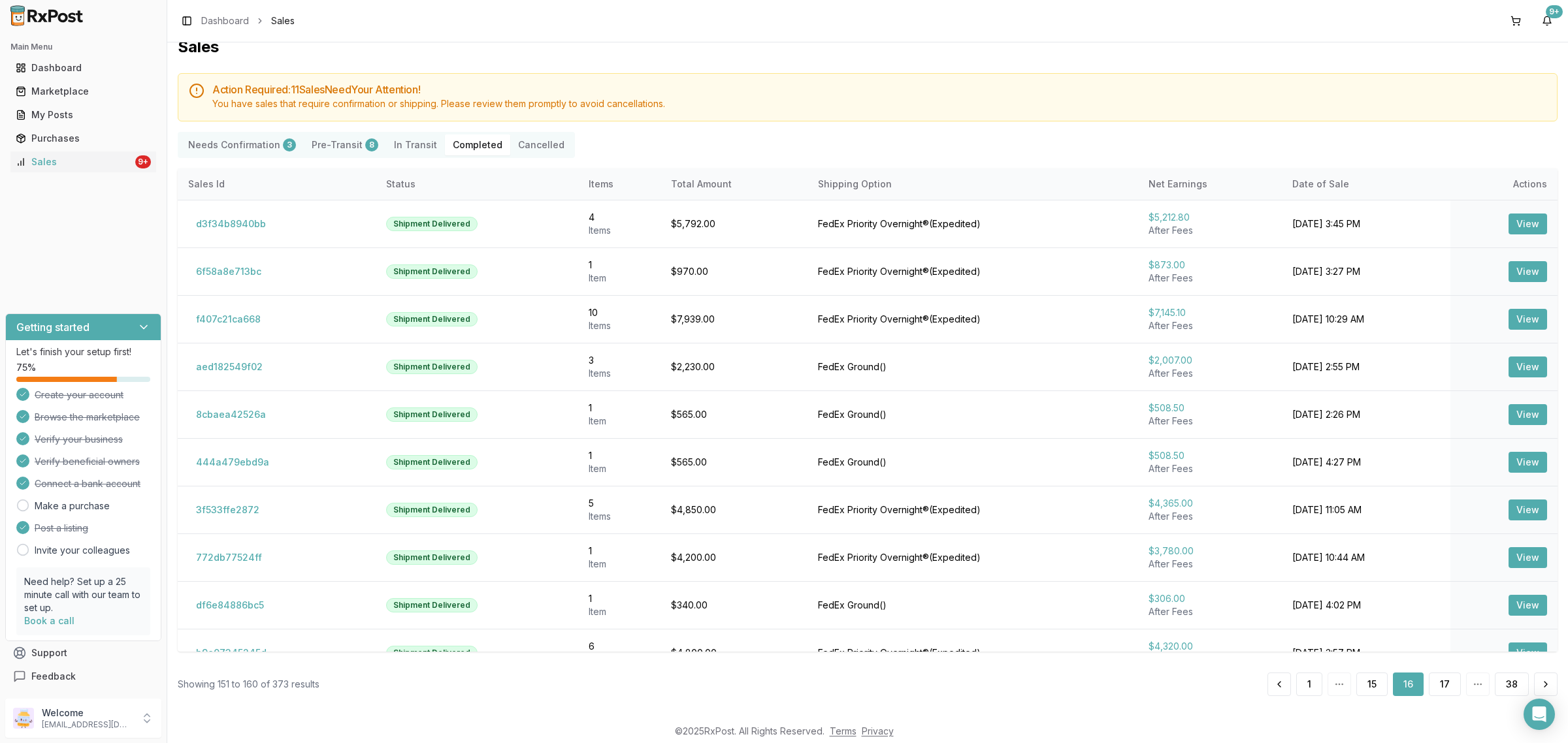
scroll to position [16, 0]
click at [229, 559] on button "772db77524ff" at bounding box center [229, 557] width 81 height 21
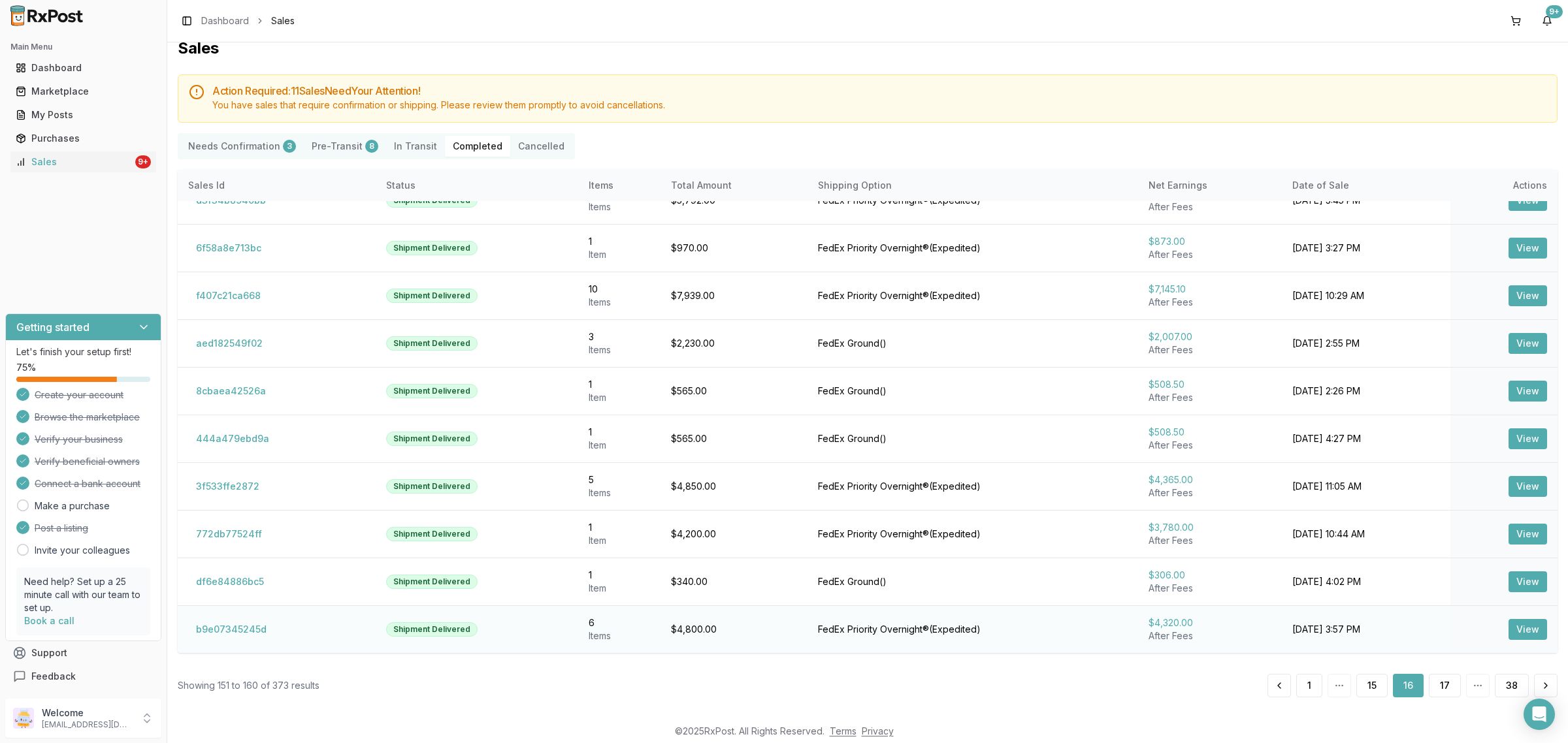
scroll to position [16, 0]
click at [247, 630] on button "b9e07345245d" at bounding box center [232, 628] width 86 height 21
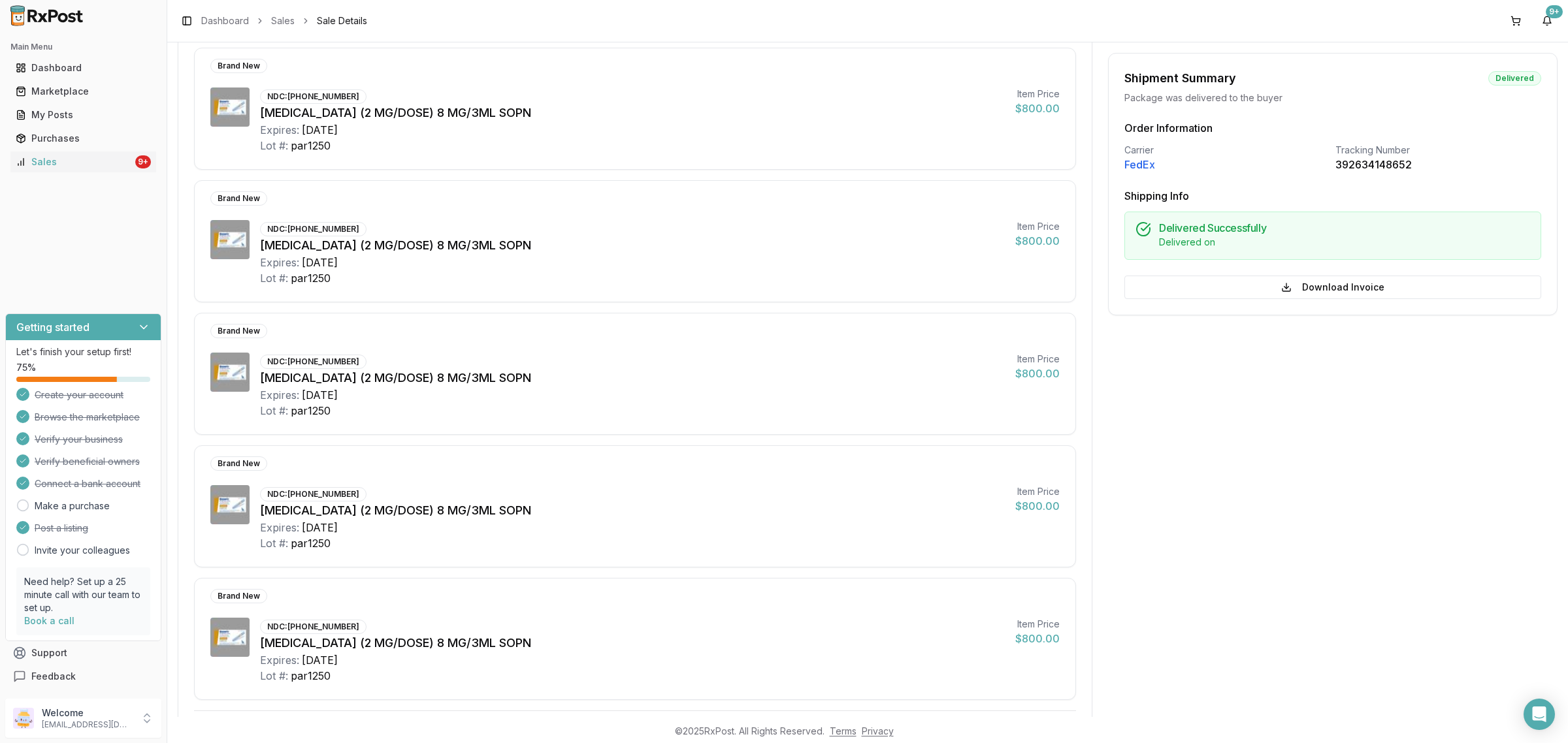
scroll to position [464, 0]
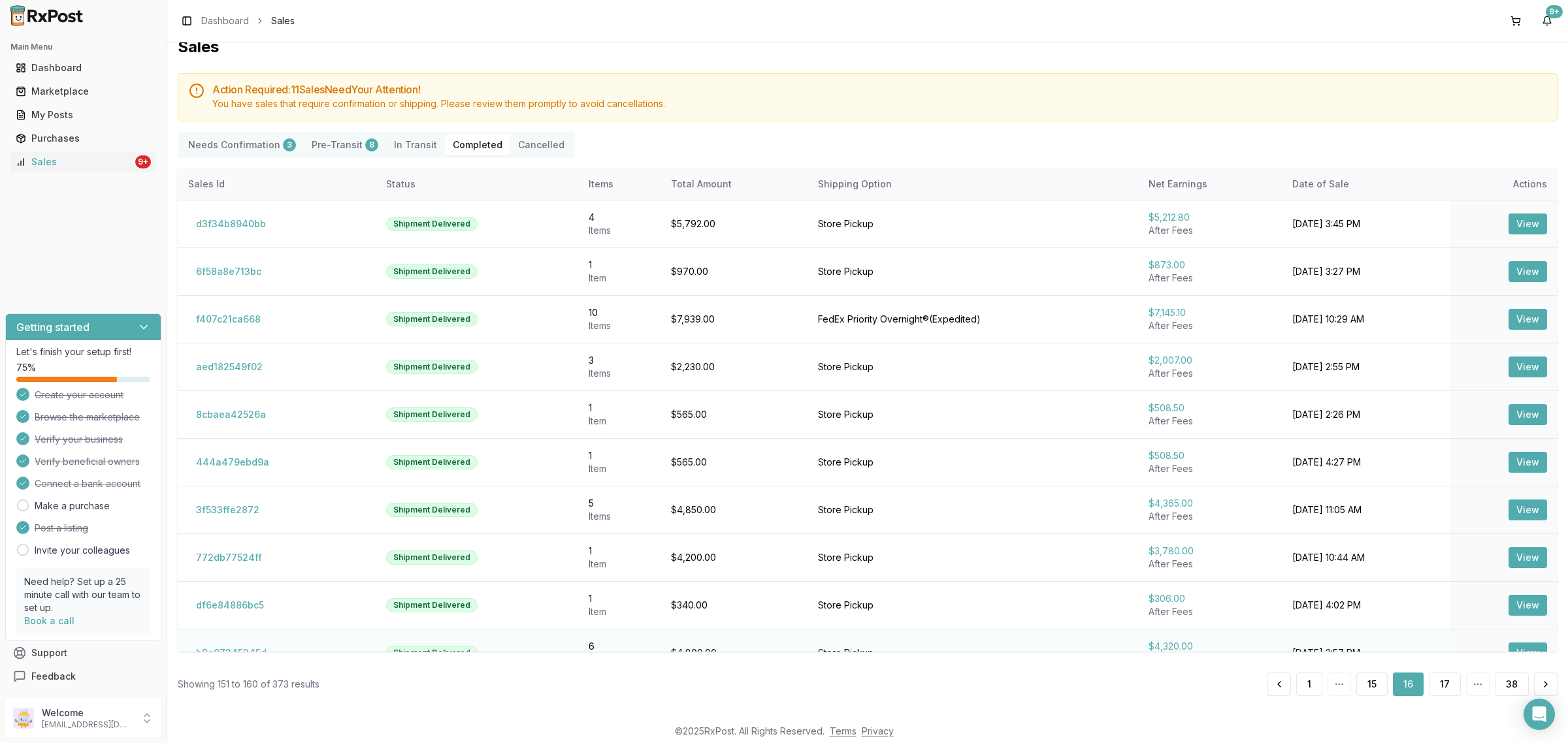
scroll to position [27, 0]
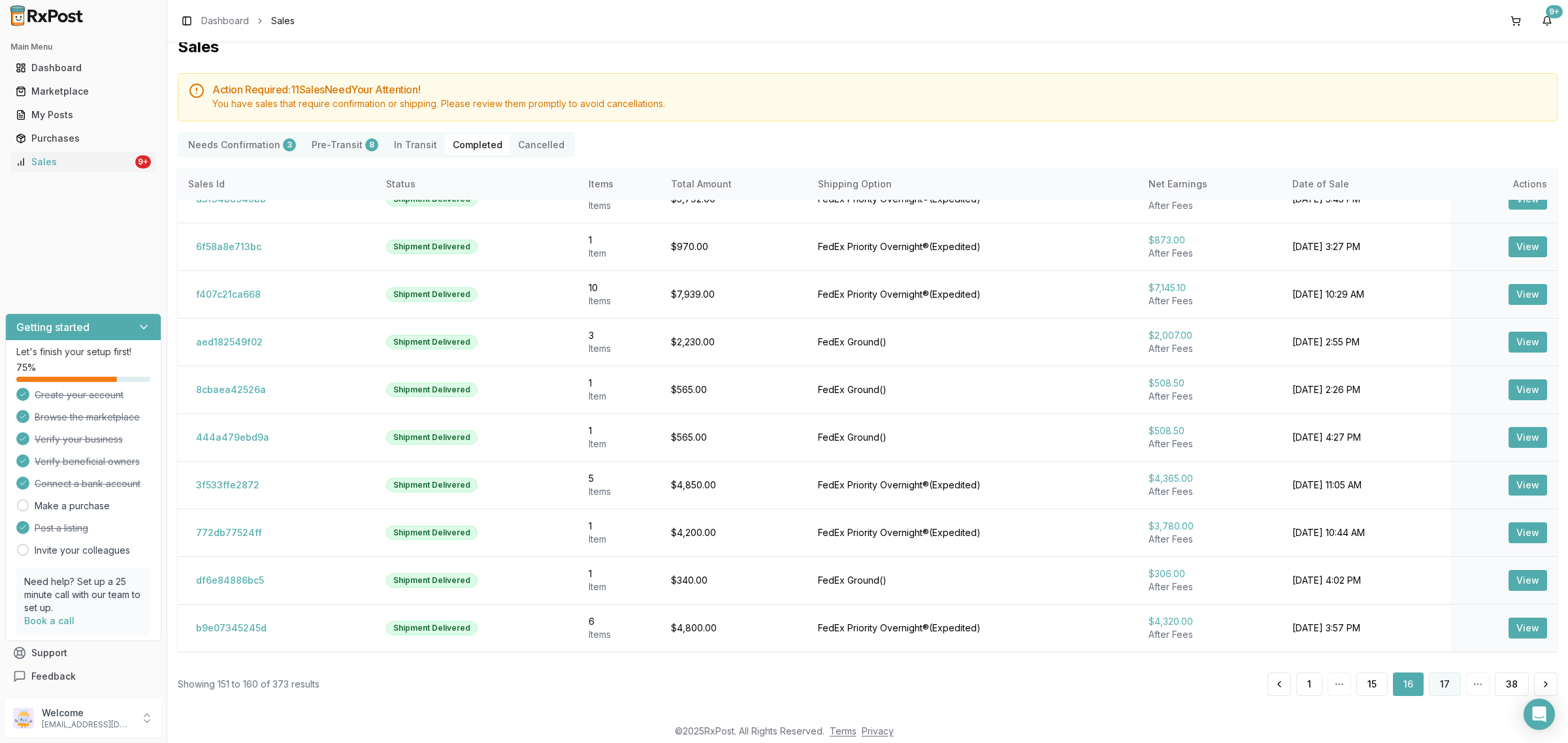
click at [1434, 686] on button "17" at bounding box center [1444, 684] width 32 height 24
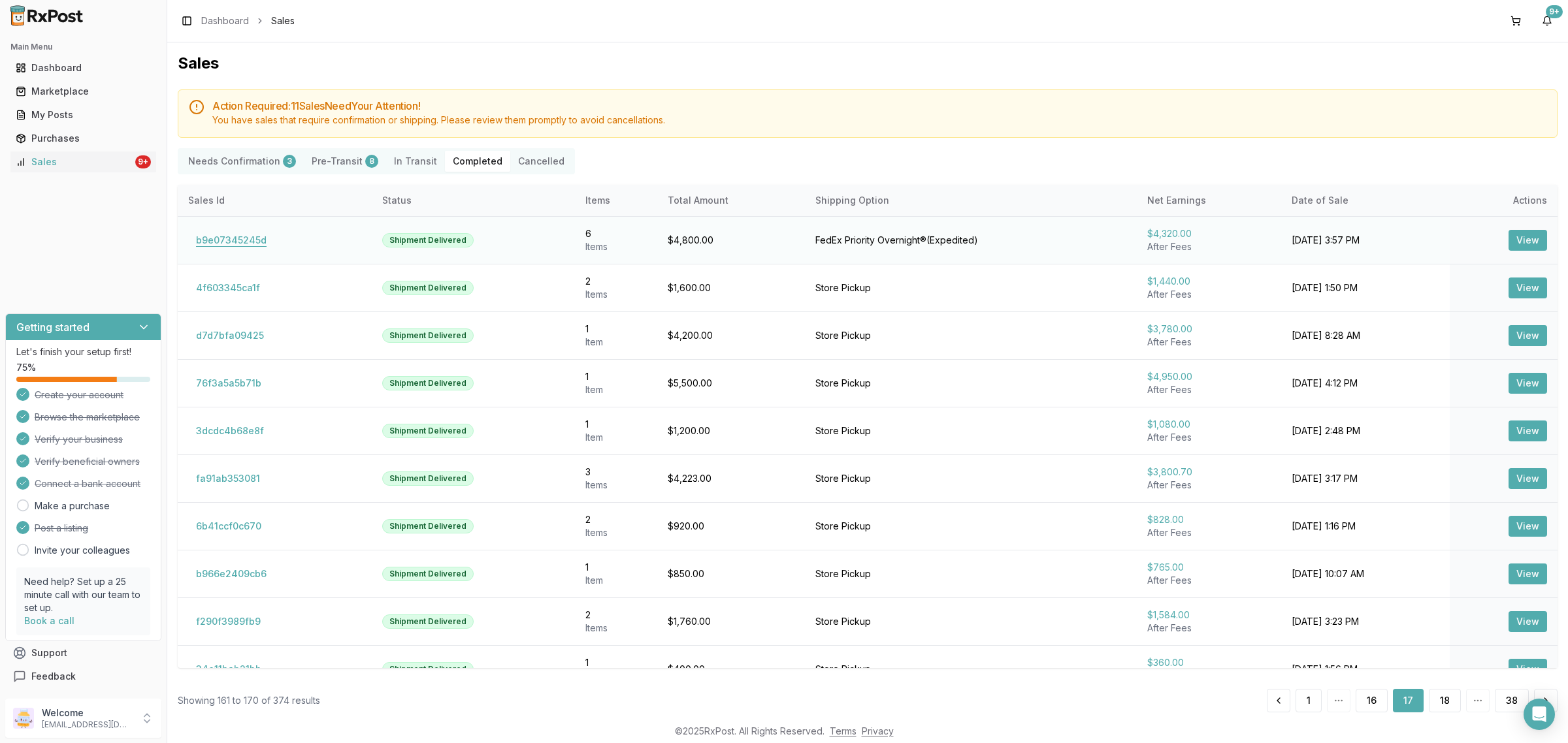
click at [250, 240] on button "b9e07345245d" at bounding box center [232, 240] width 86 height 21
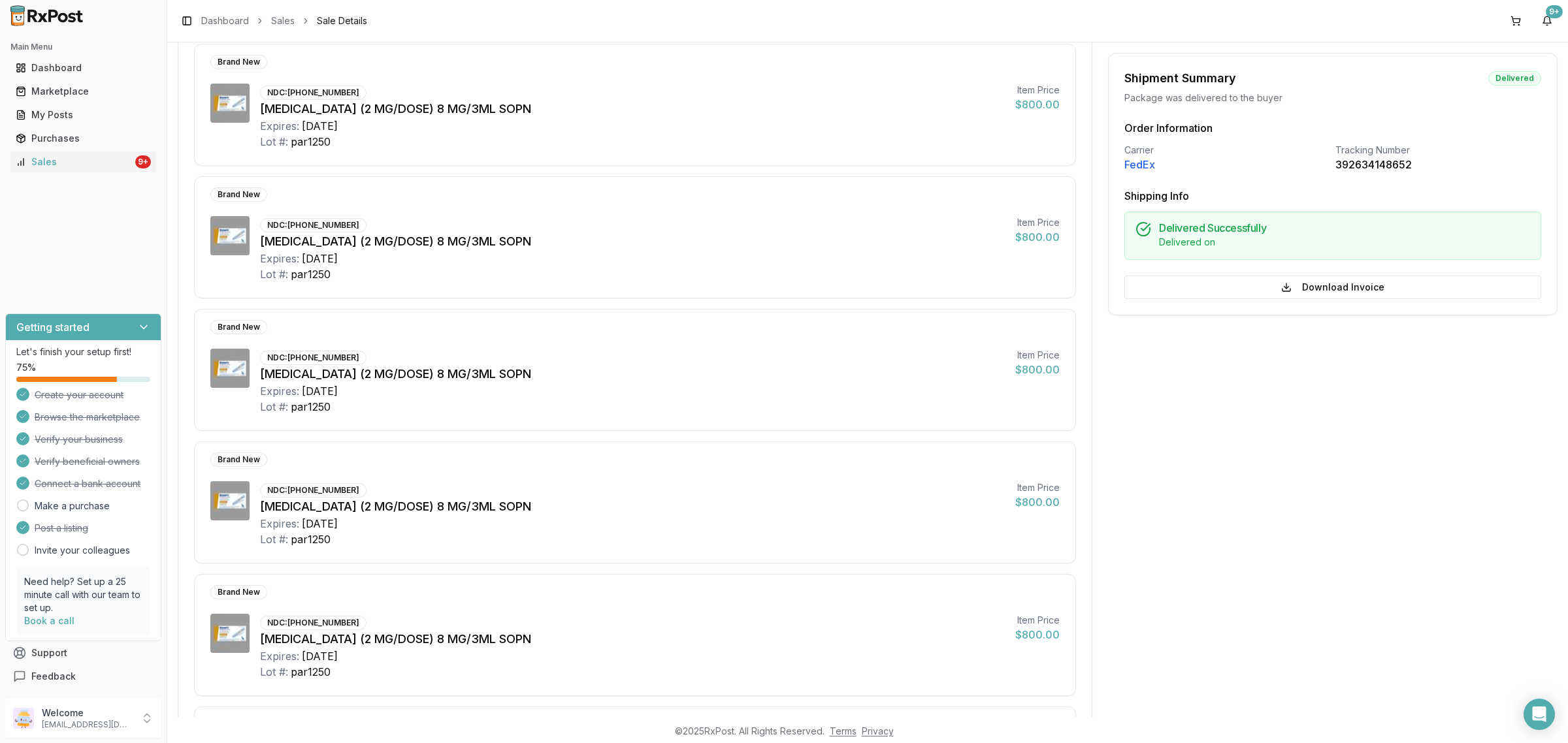
scroll to position [464, 0]
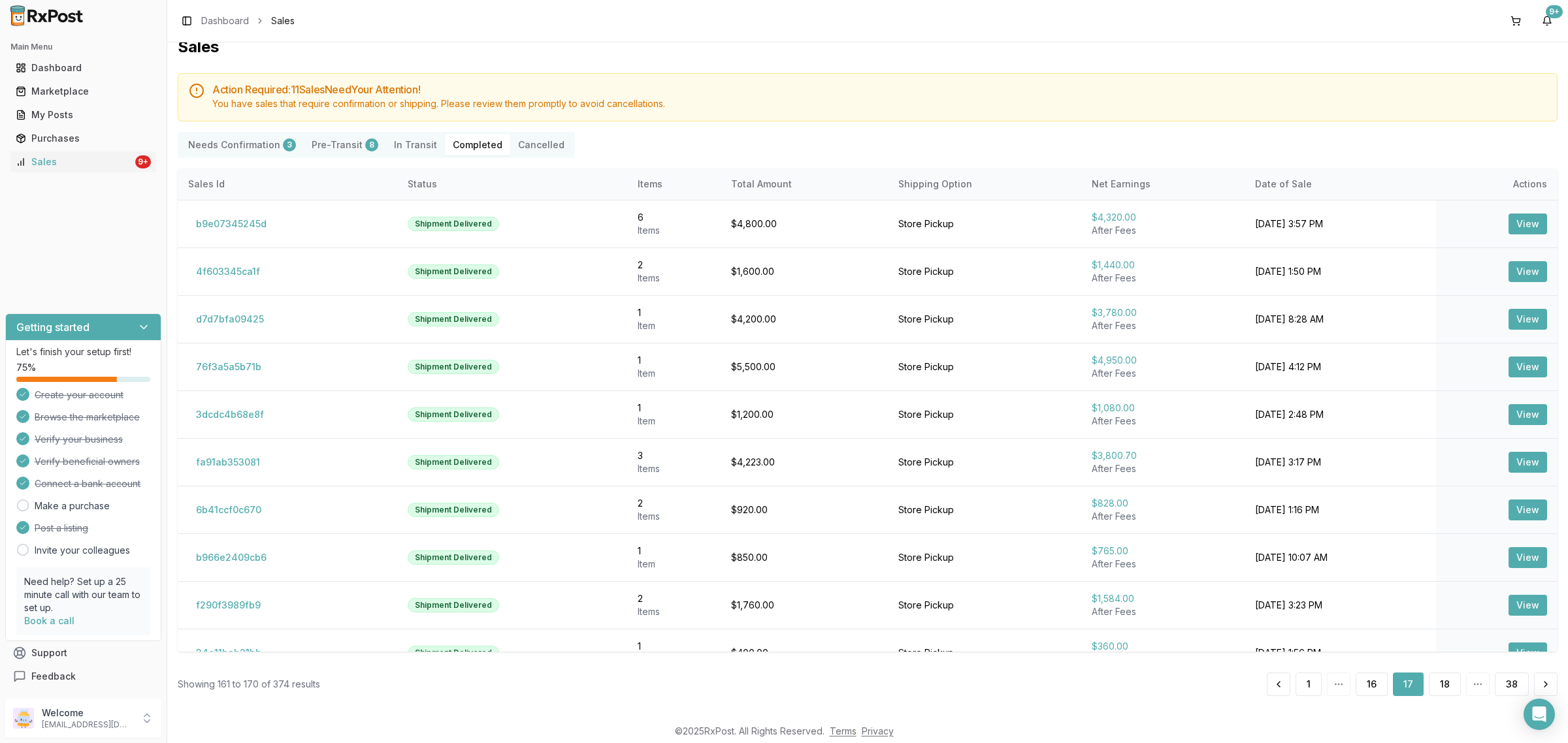
scroll to position [16, 0]
click at [220, 268] on button "4f603345ca1f" at bounding box center [228, 271] width 80 height 21
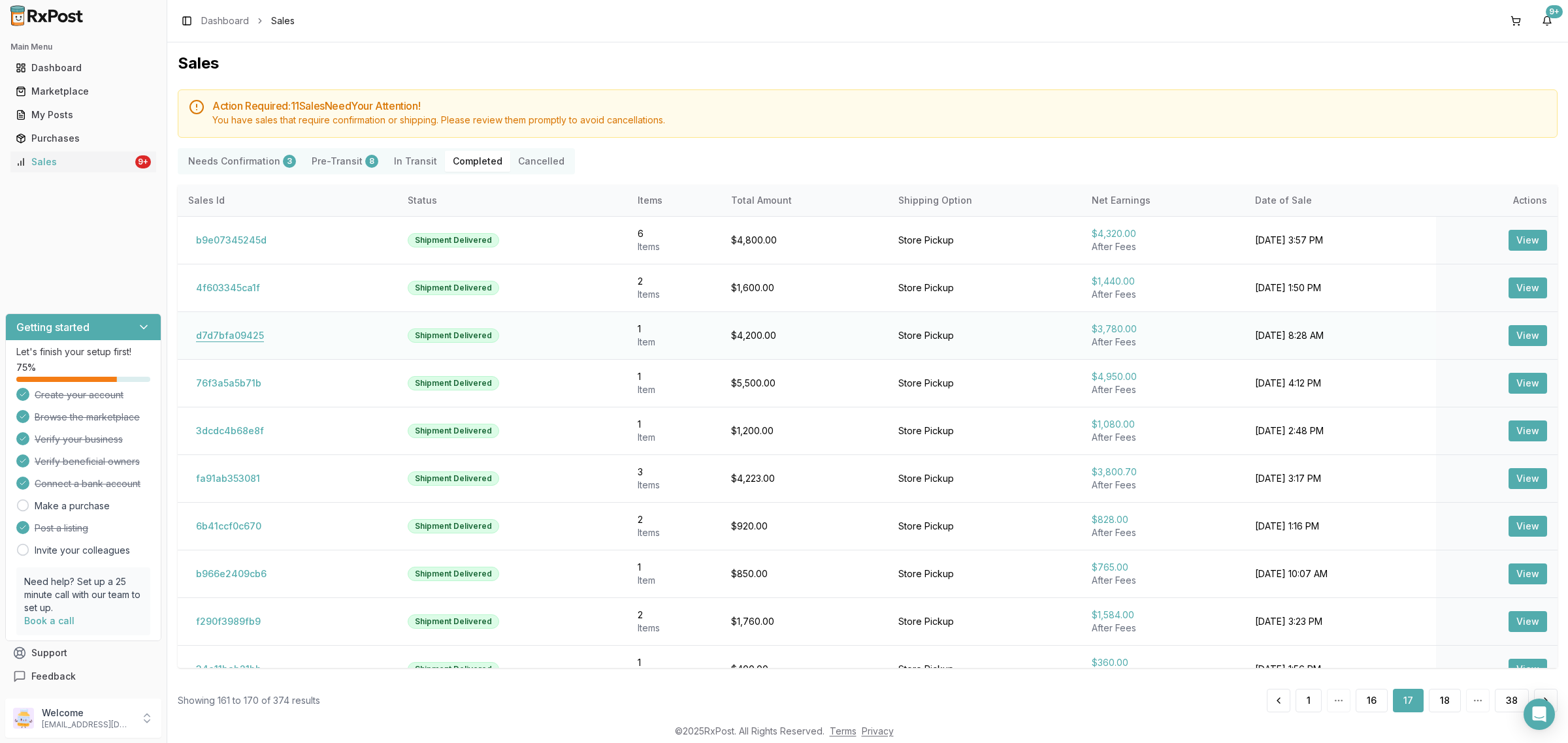
click at [226, 334] on button "d7d7bfa09425" at bounding box center [230, 335] width 83 height 21
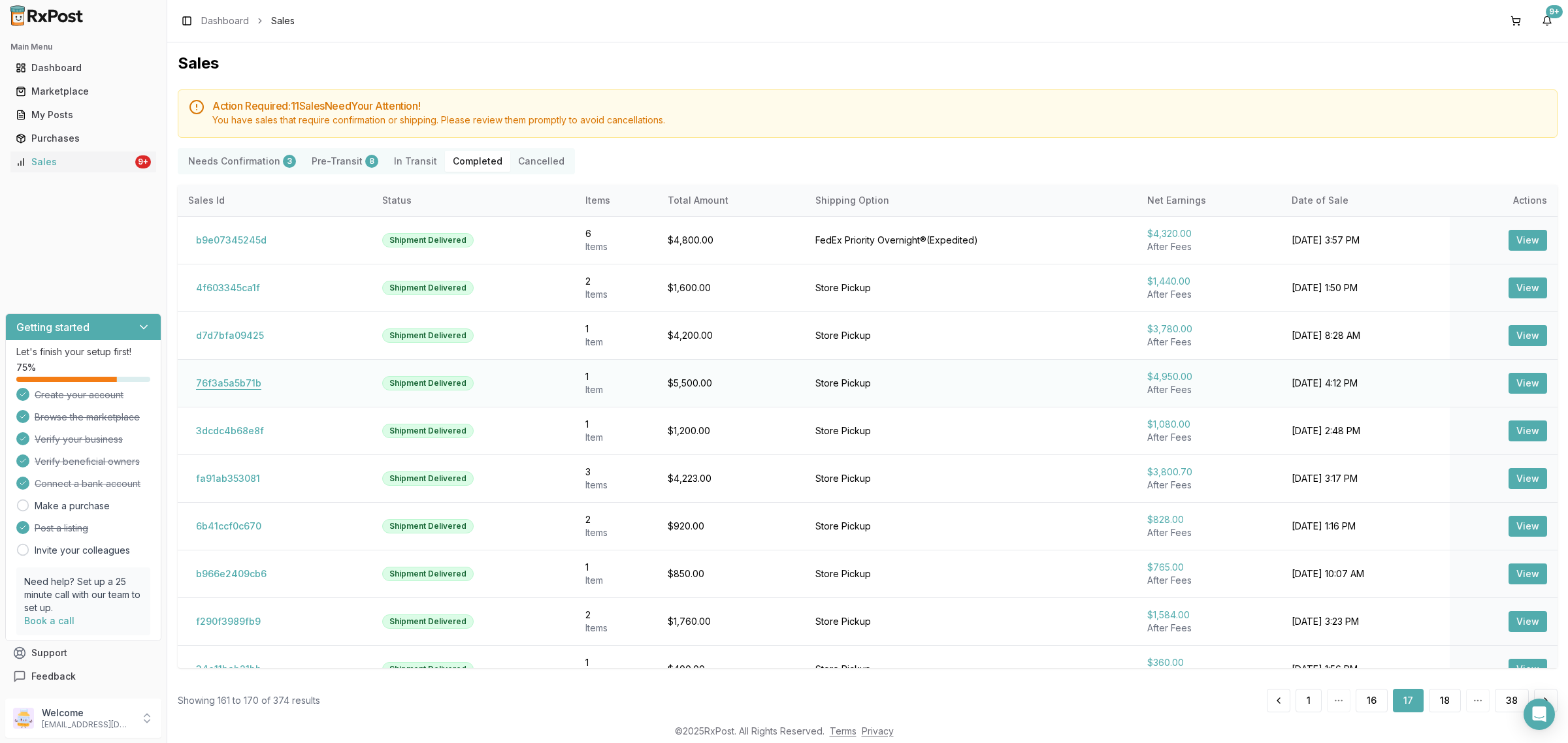
click at [232, 385] on button "76f3a5a5b71b" at bounding box center [229, 382] width 81 height 21
click at [227, 439] on button "3dcdc4b68e8f" at bounding box center [230, 431] width 83 height 21
click at [233, 432] on button "3dcdc4b68e8f" at bounding box center [230, 431] width 83 height 21
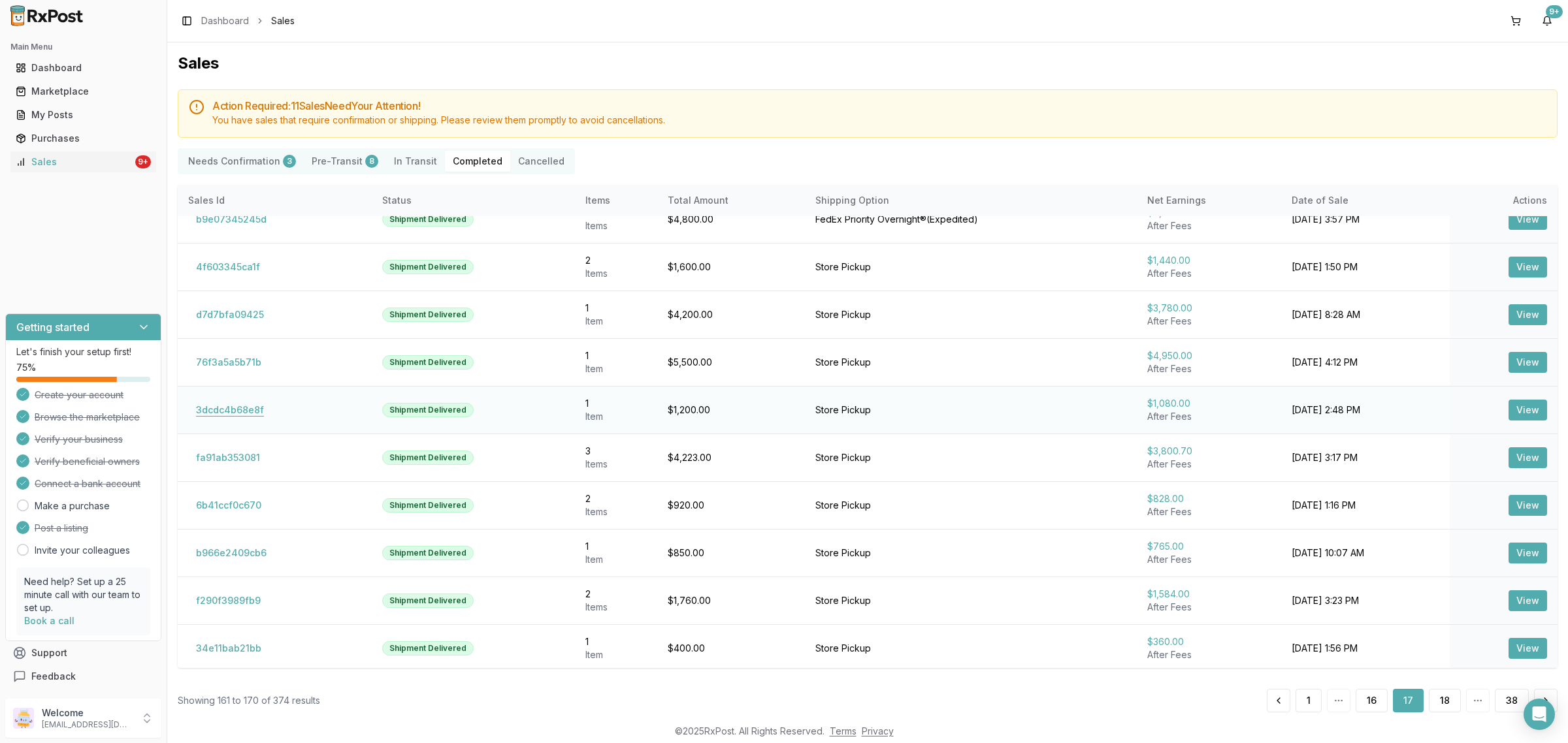
scroll to position [27, 0]
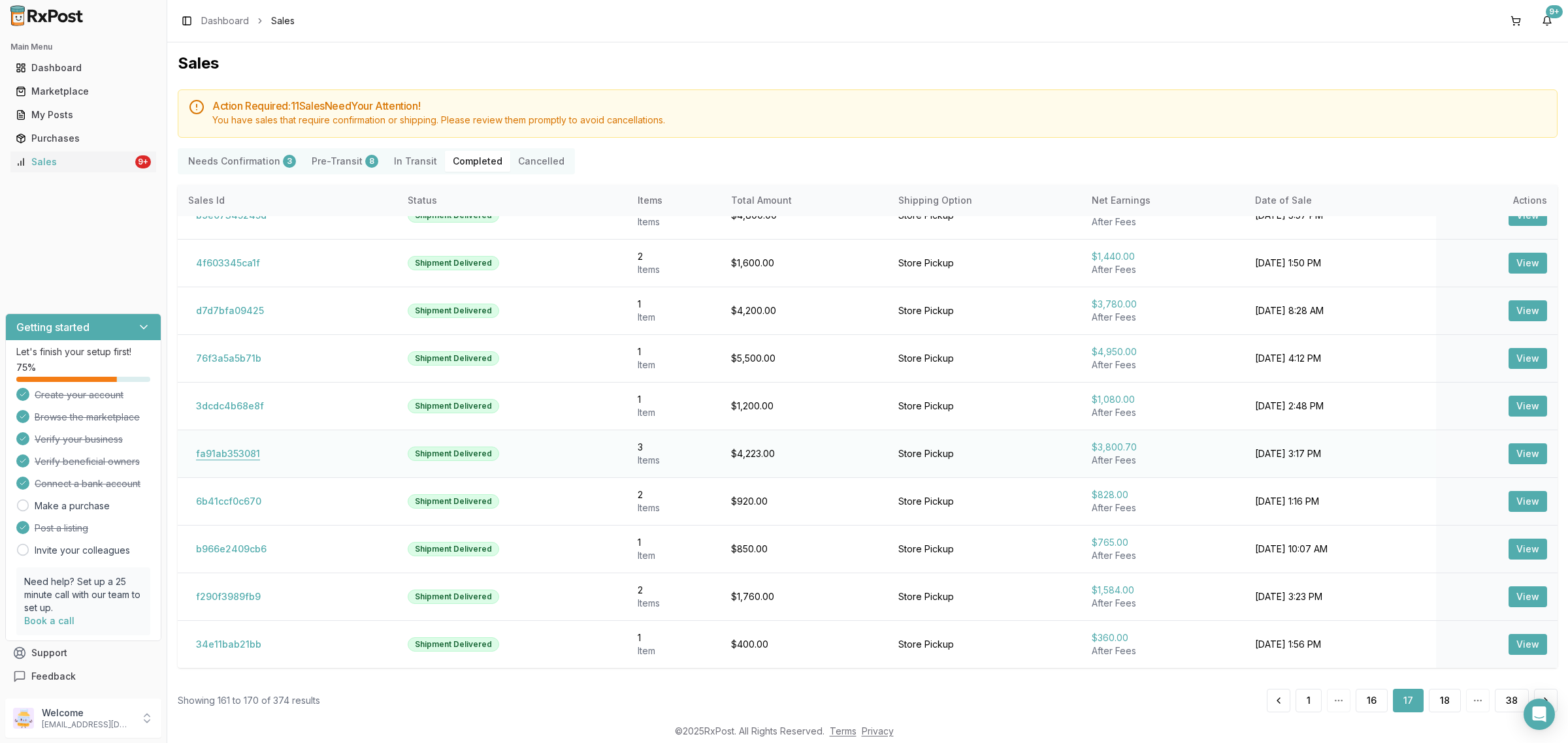
click at [240, 447] on button "fa91ab353081" at bounding box center [228, 454] width 80 height 21
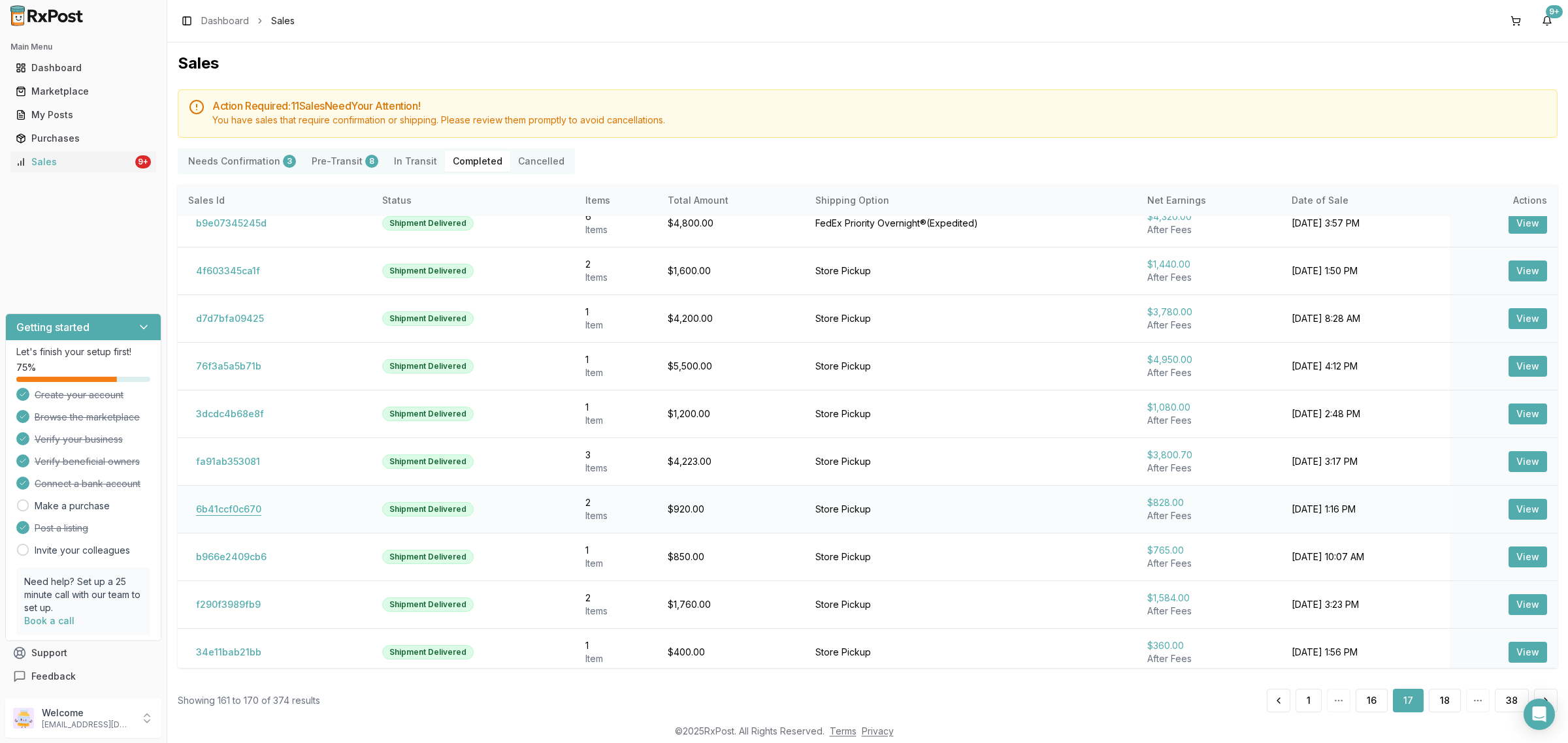
scroll to position [27, 0]
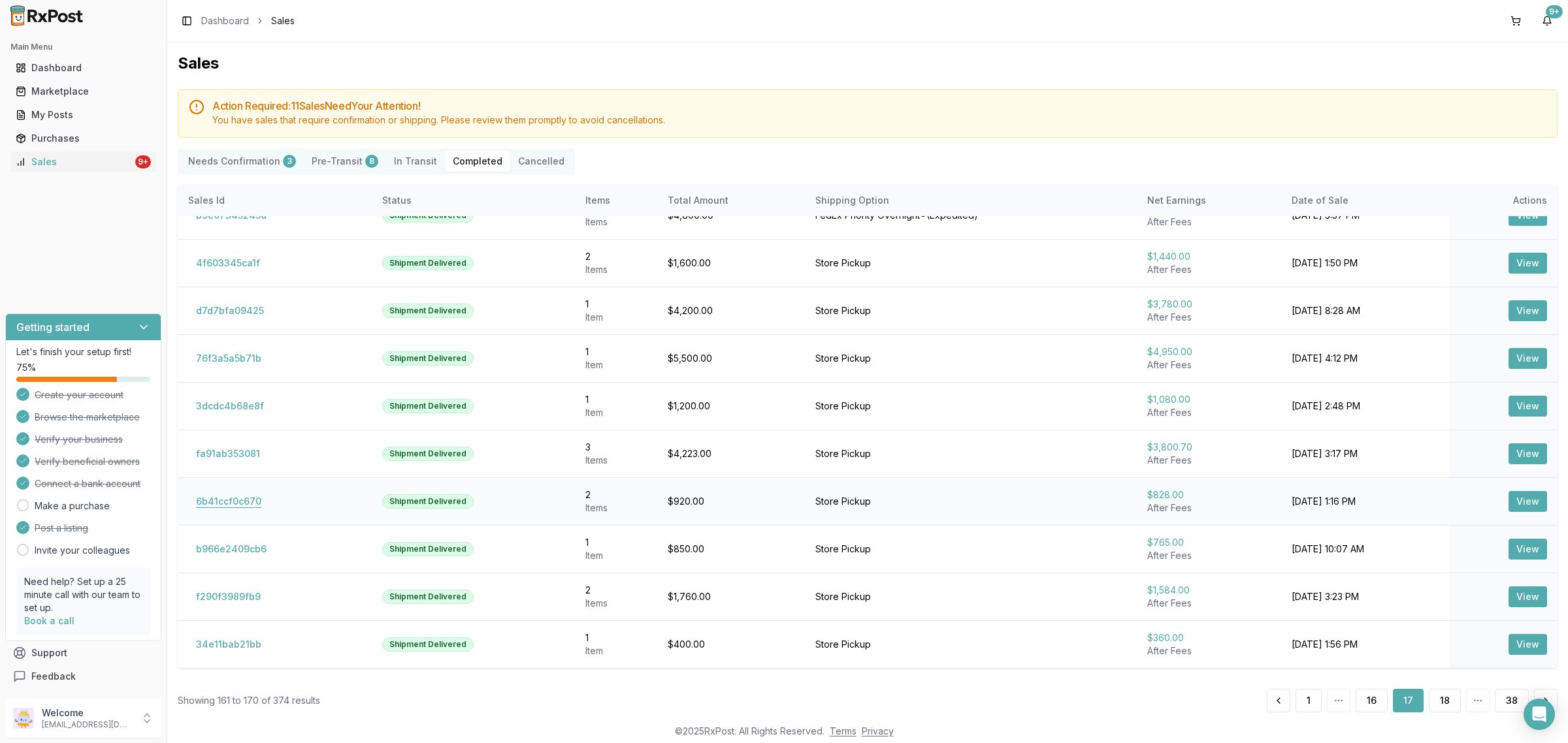
click at [221, 491] on button "6b41ccf0c670" at bounding box center [229, 501] width 81 height 21
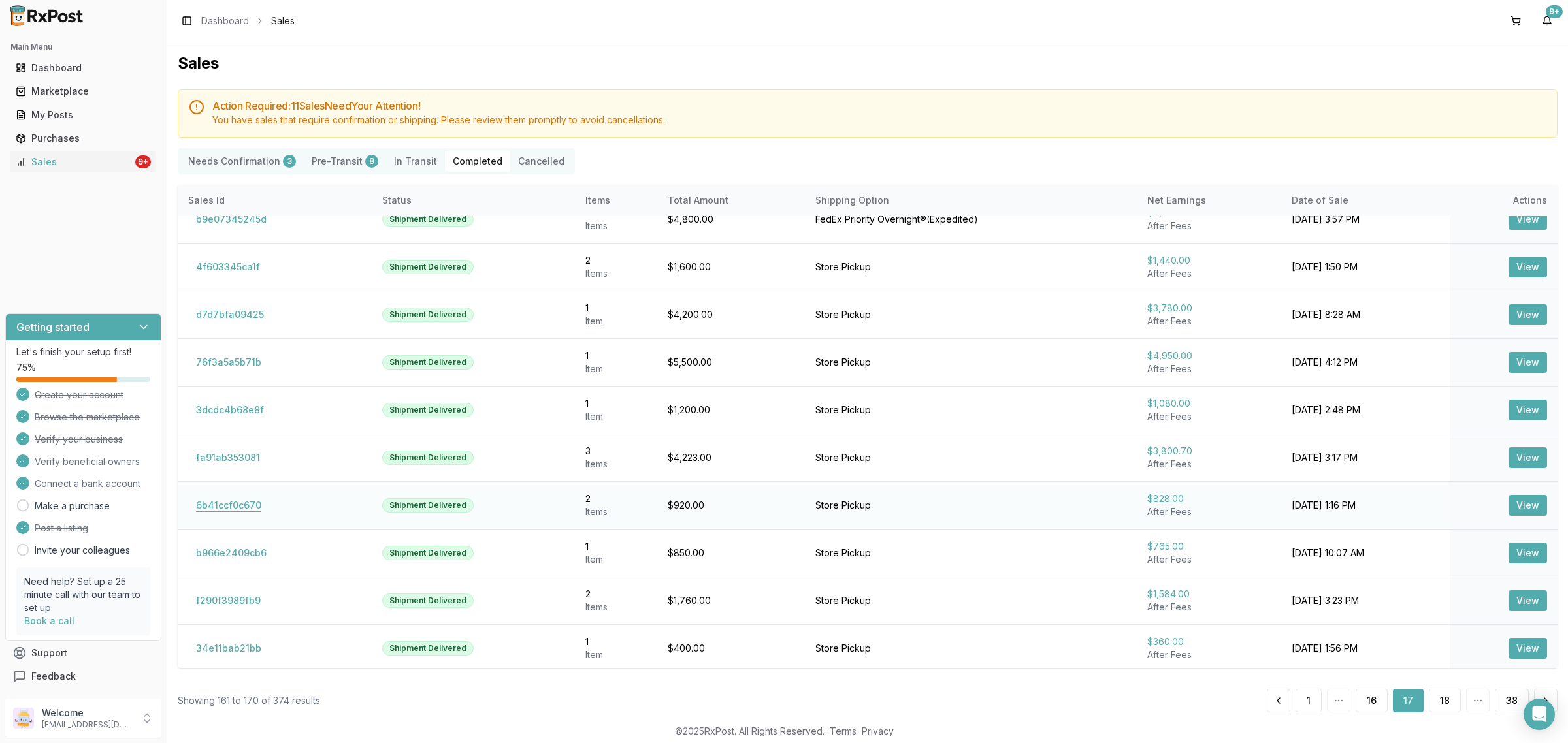
scroll to position [27, 0]
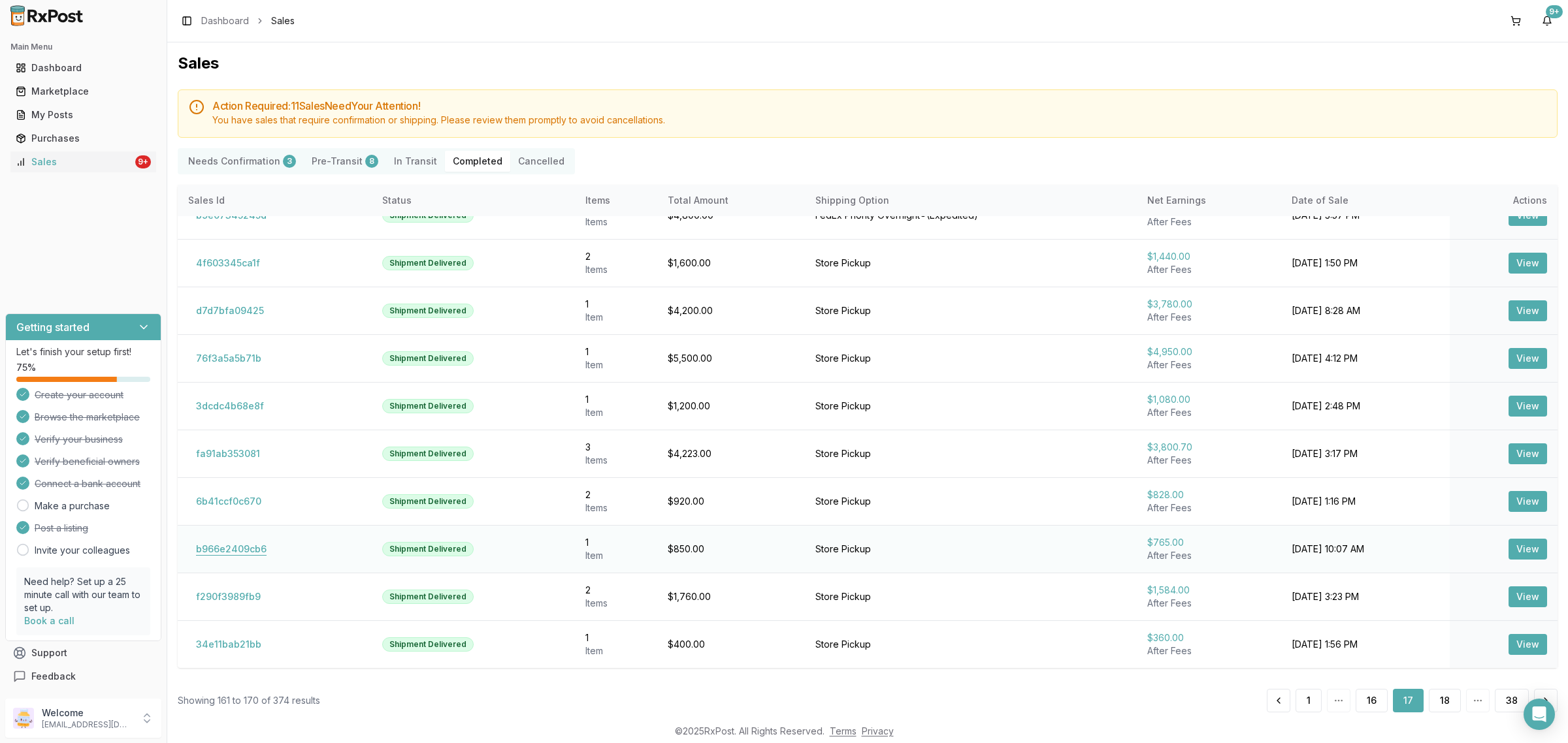
click at [240, 546] on button "b966e2409cb6" at bounding box center [232, 549] width 86 height 21
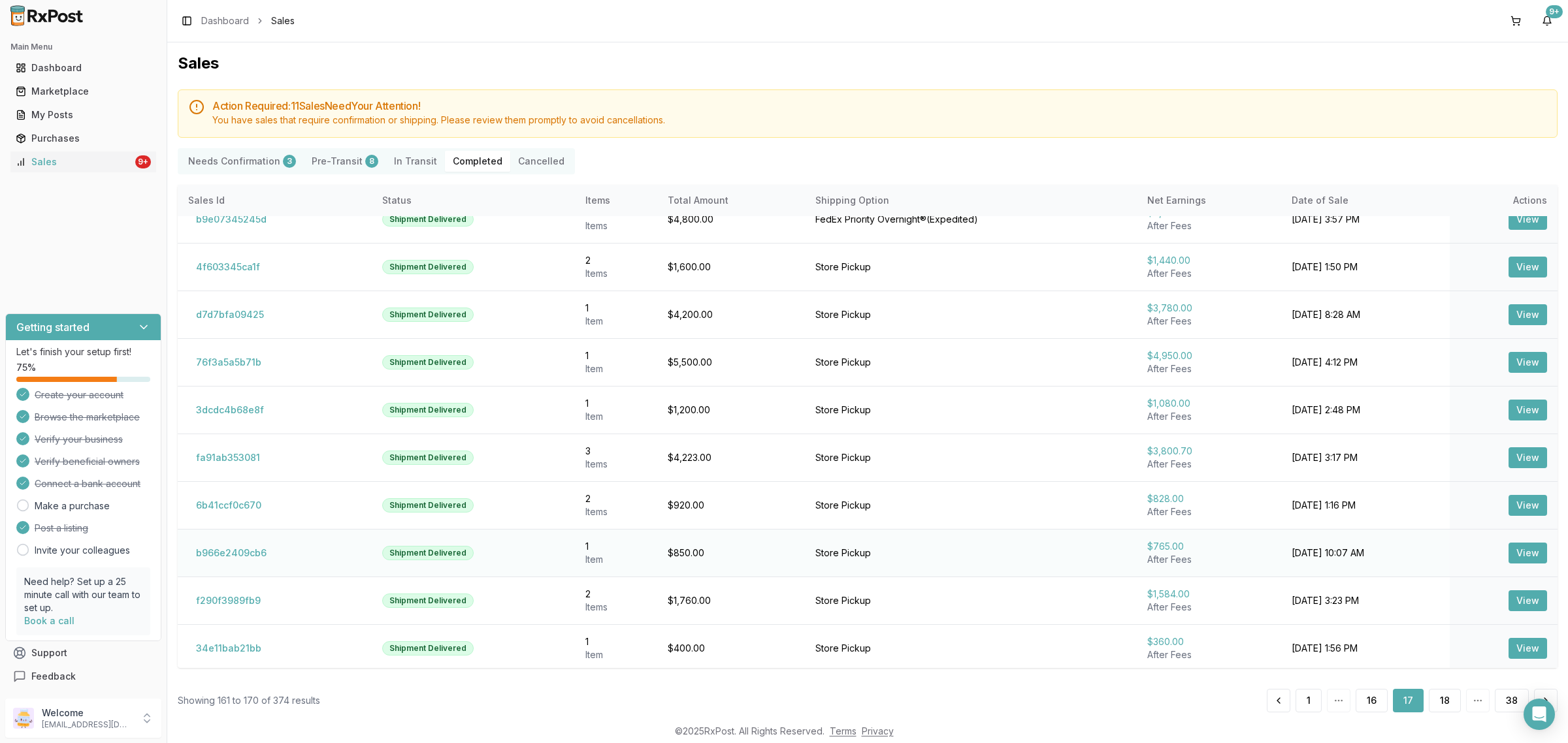
scroll to position [27, 0]
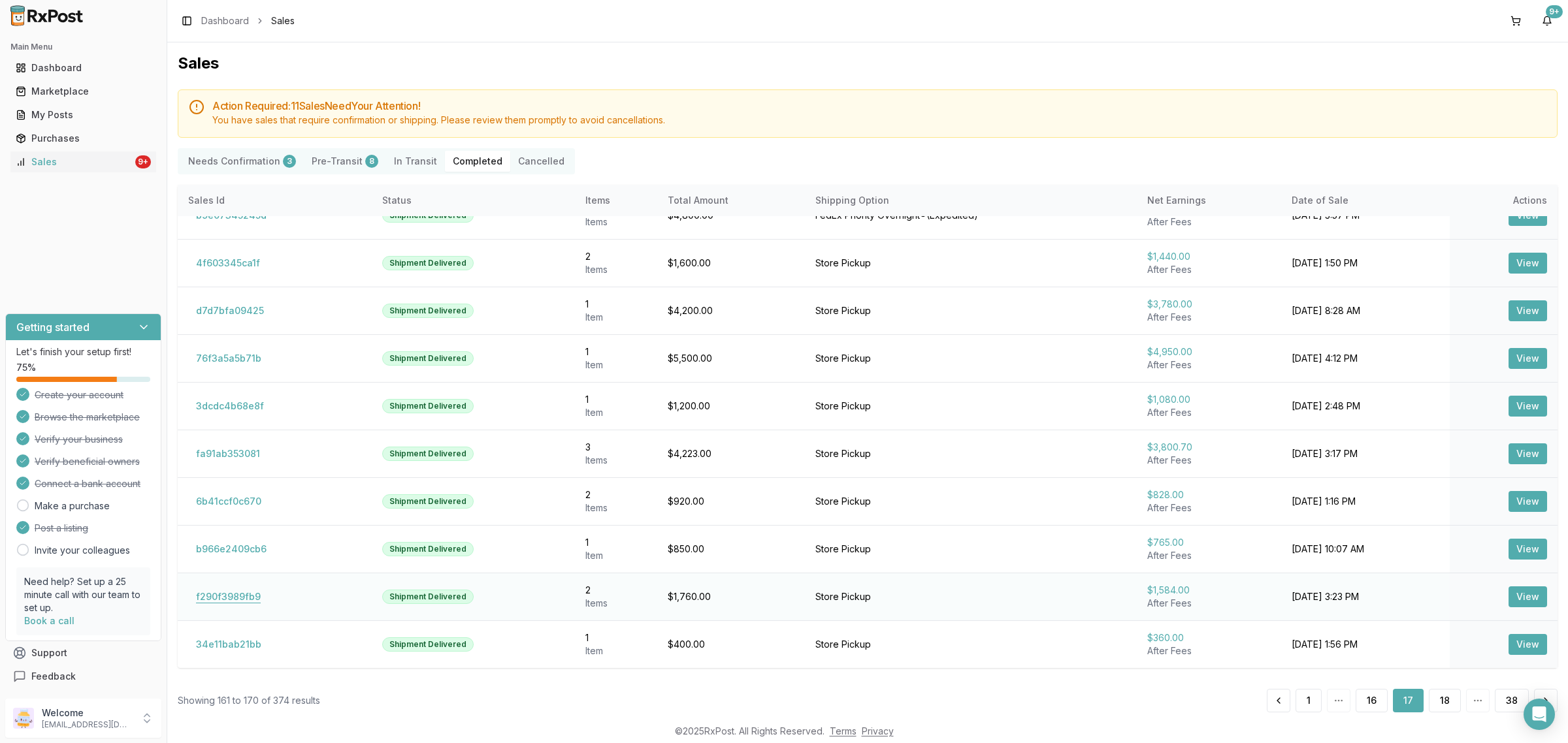
click at [235, 598] on button "f290f3989fb9" at bounding box center [229, 597] width 81 height 21
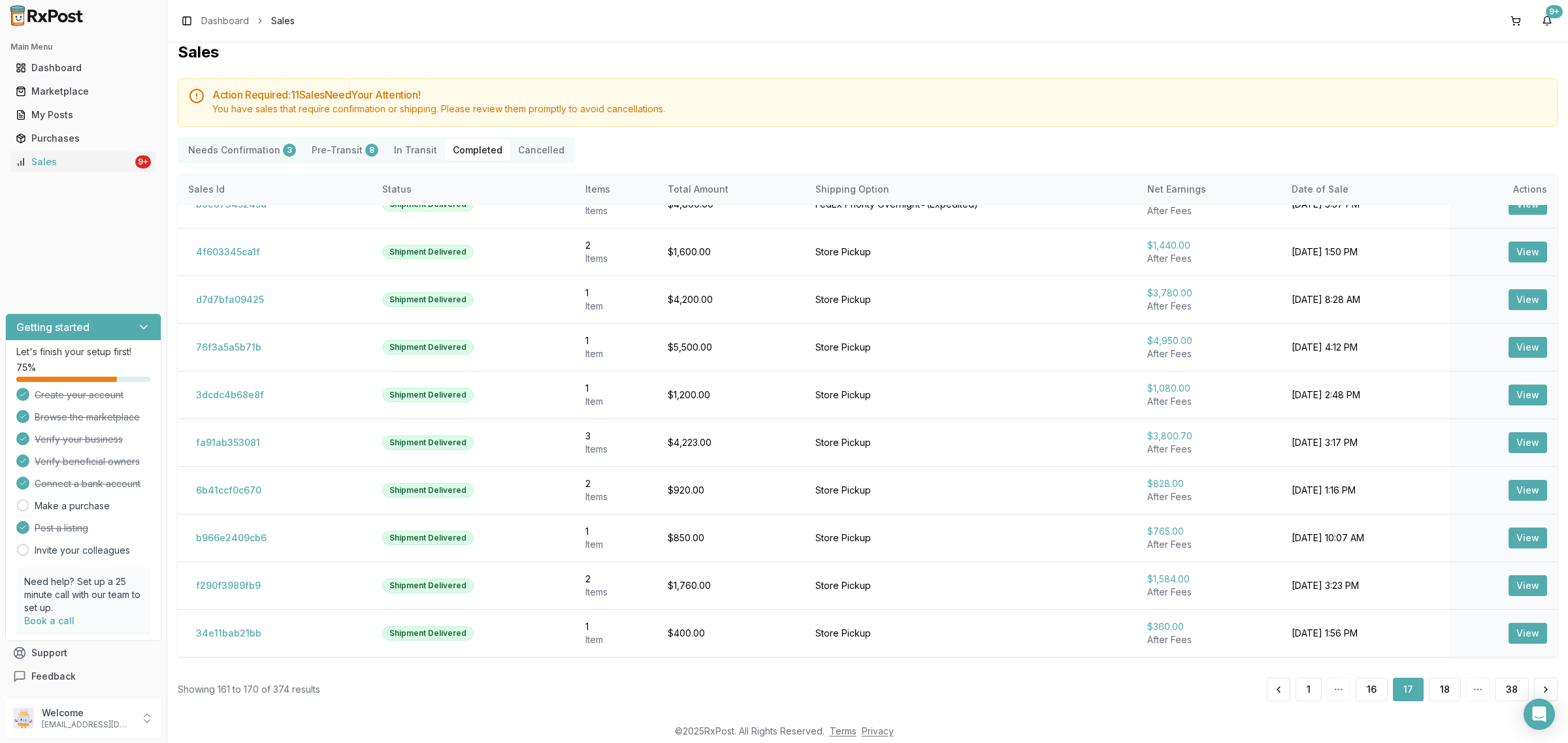
scroll to position [16, 0]
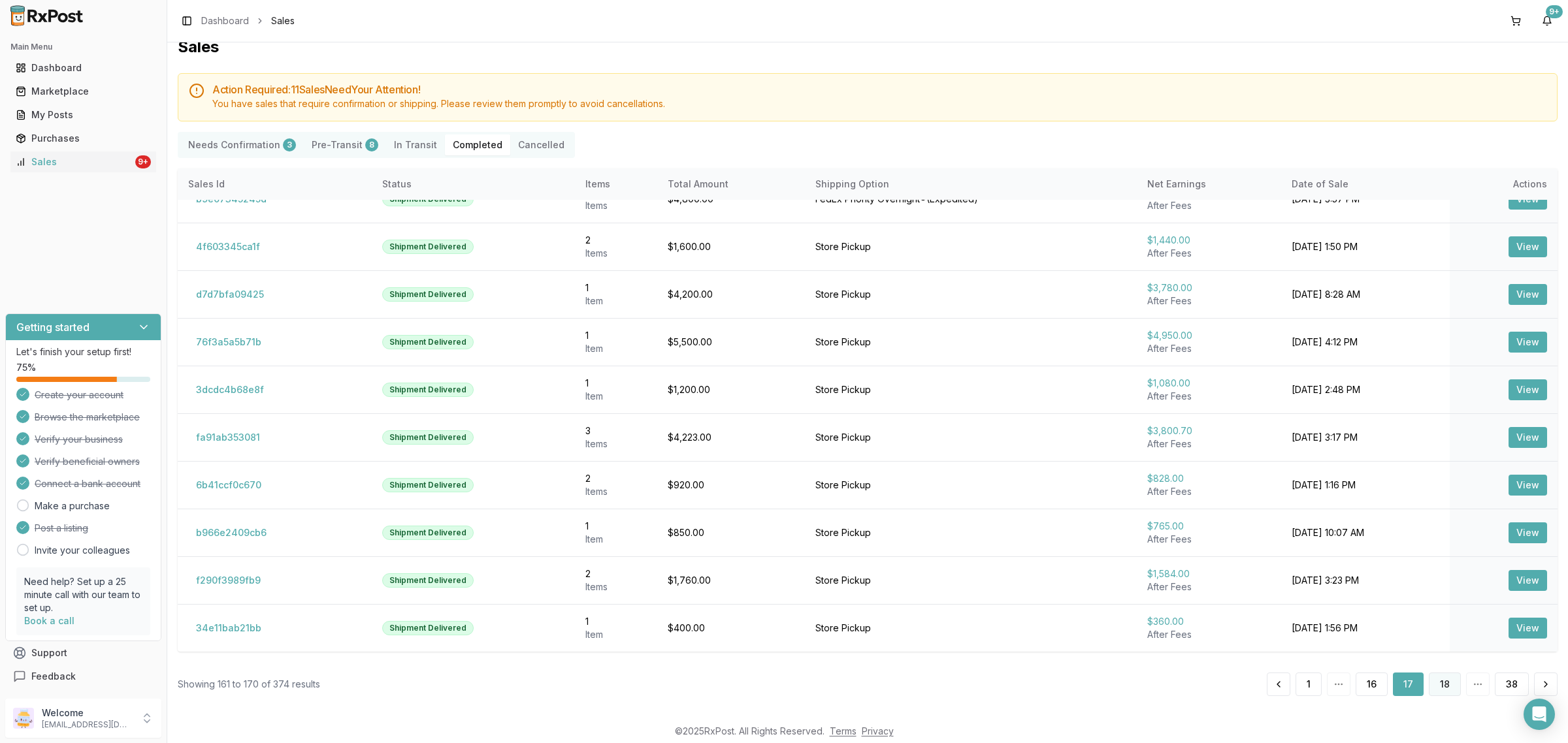
click at [1444, 683] on button "18" at bounding box center [1444, 684] width 32 height 24
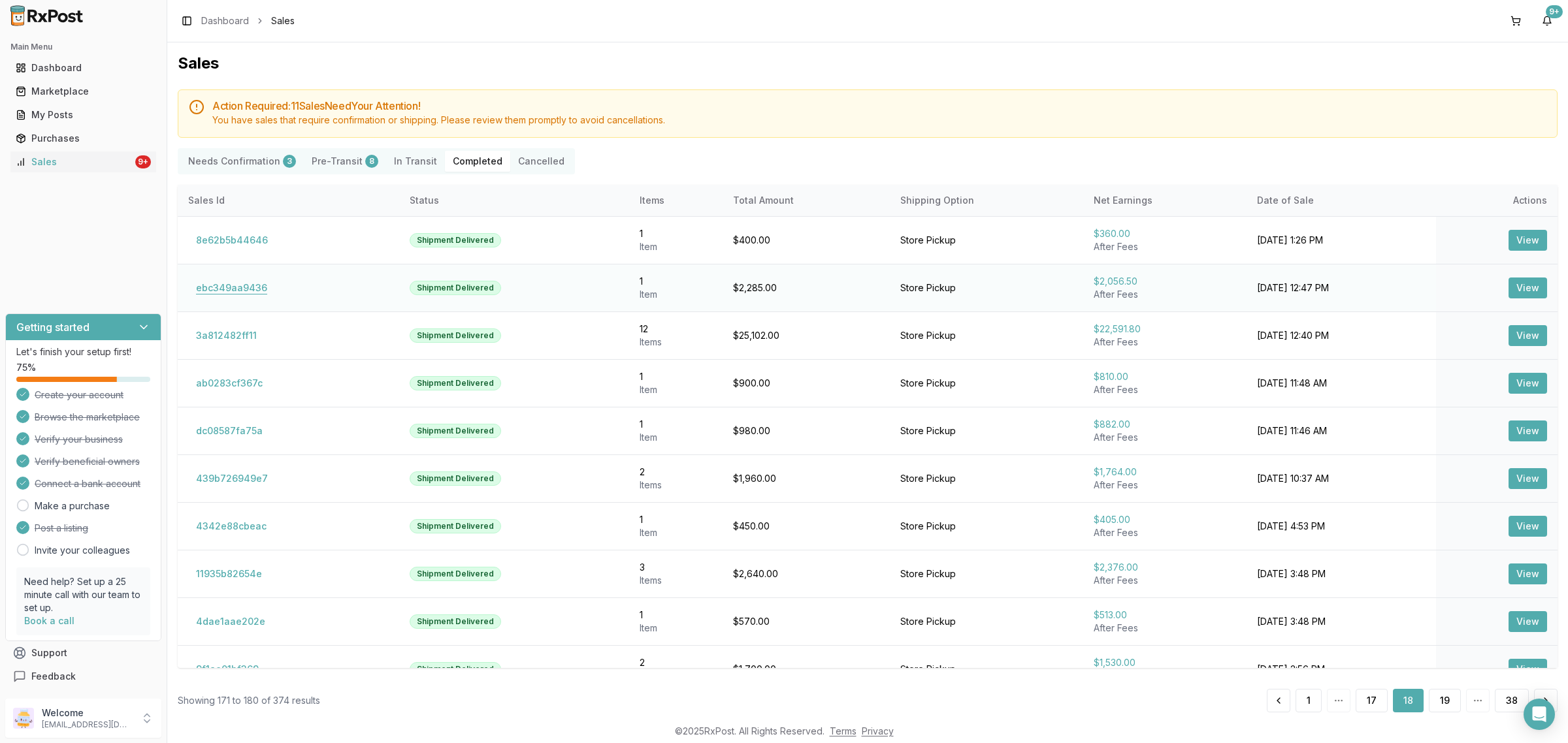
click at [243, 288] on button "ebc349aa9436" at bounding box center [232, 287] width 87 height 21
click at [230, 337] on button "3a812482ff11" at bounding box center [226, 335] width 76 height 21
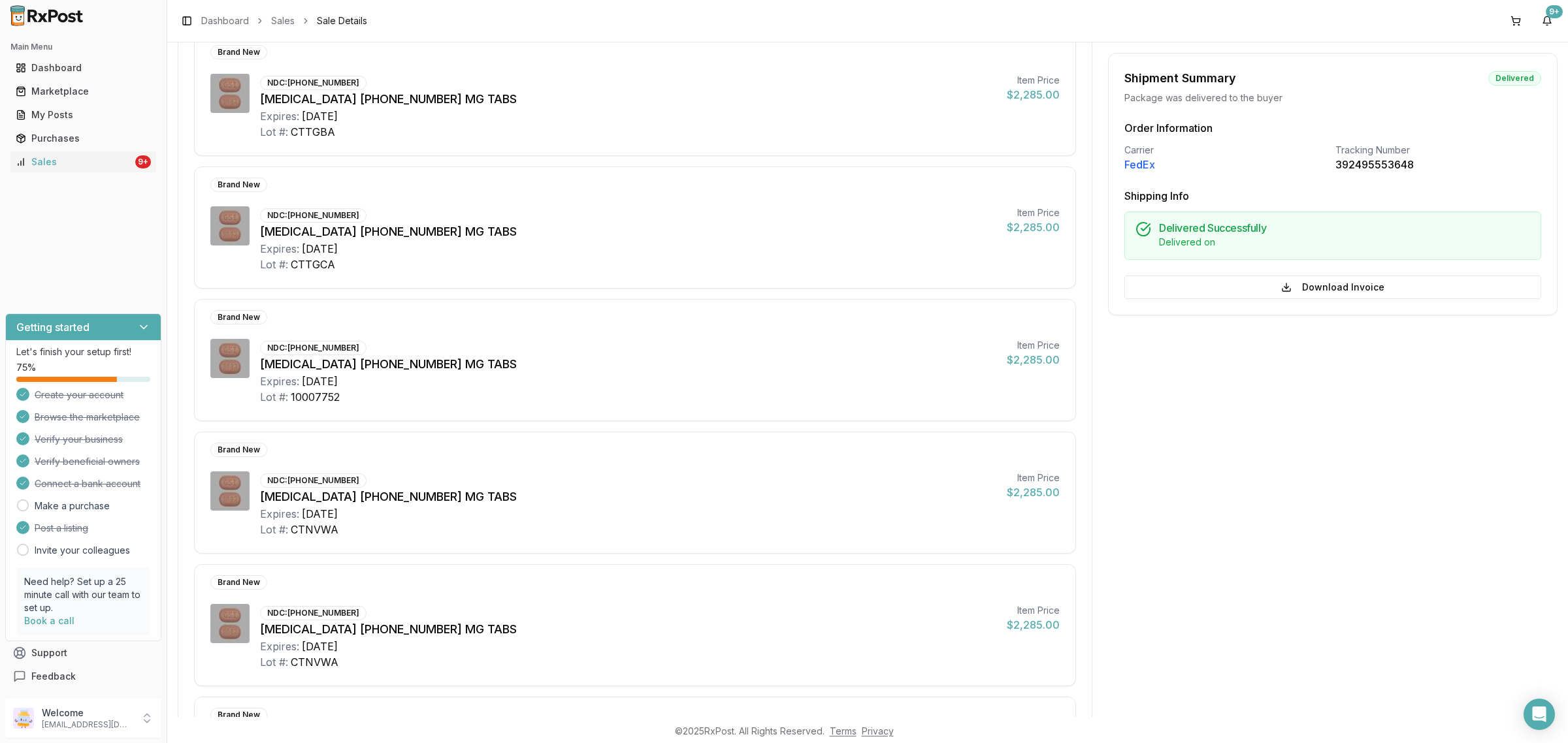
scroll to position [367, 0]
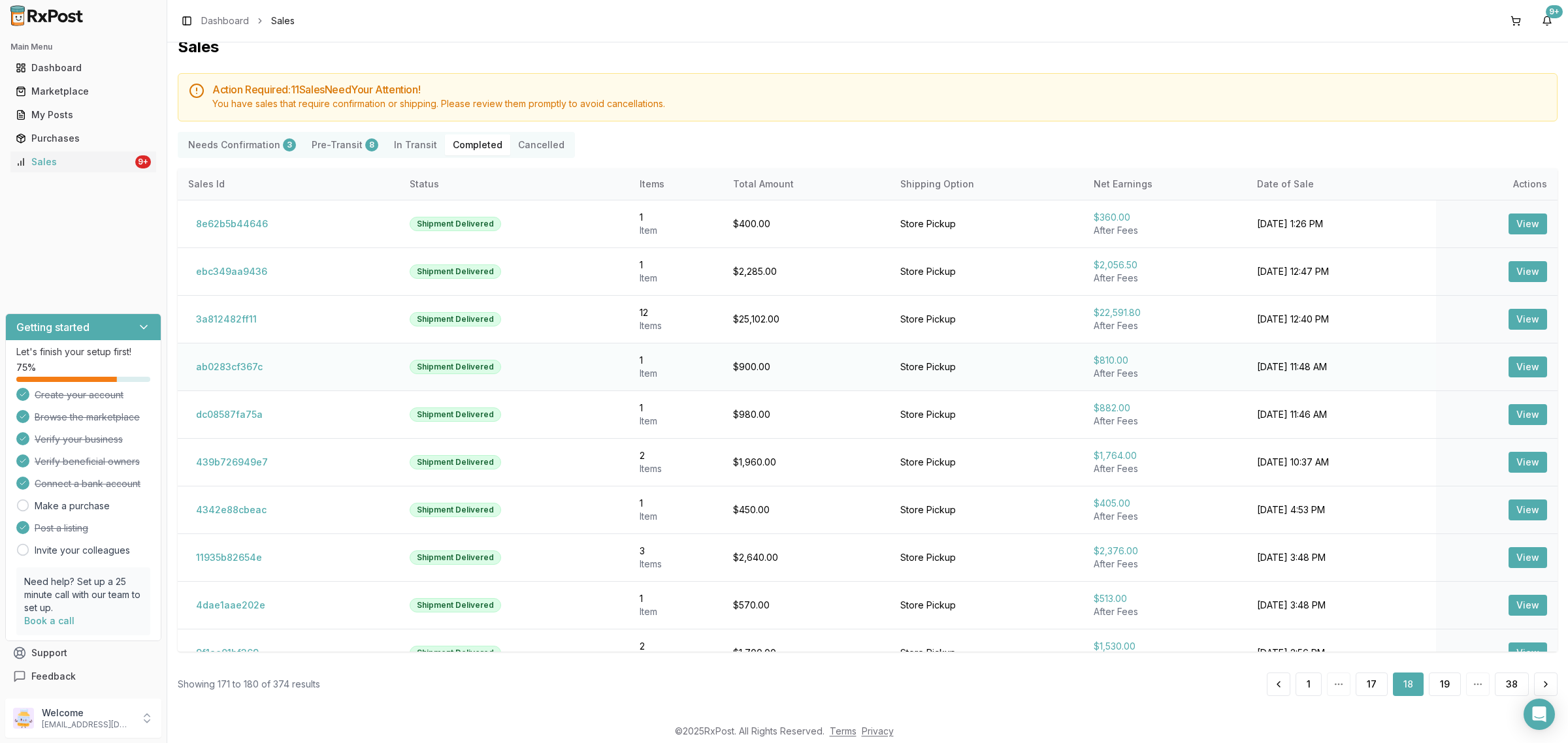
scroll to position [27, 0]
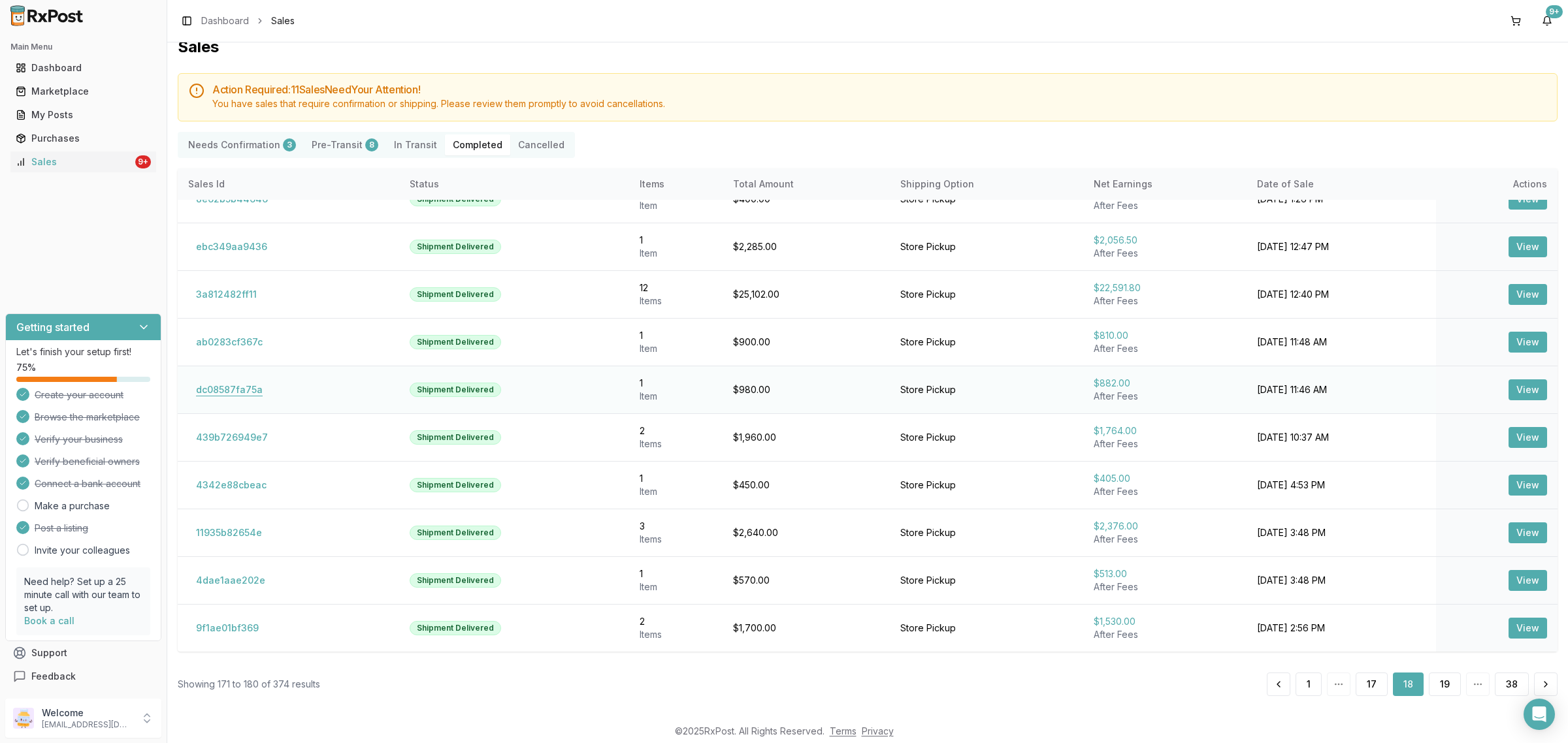
click at [240, 393] on button "dc08587fa75a" at bounding box center [230, 390] width 82 height 21
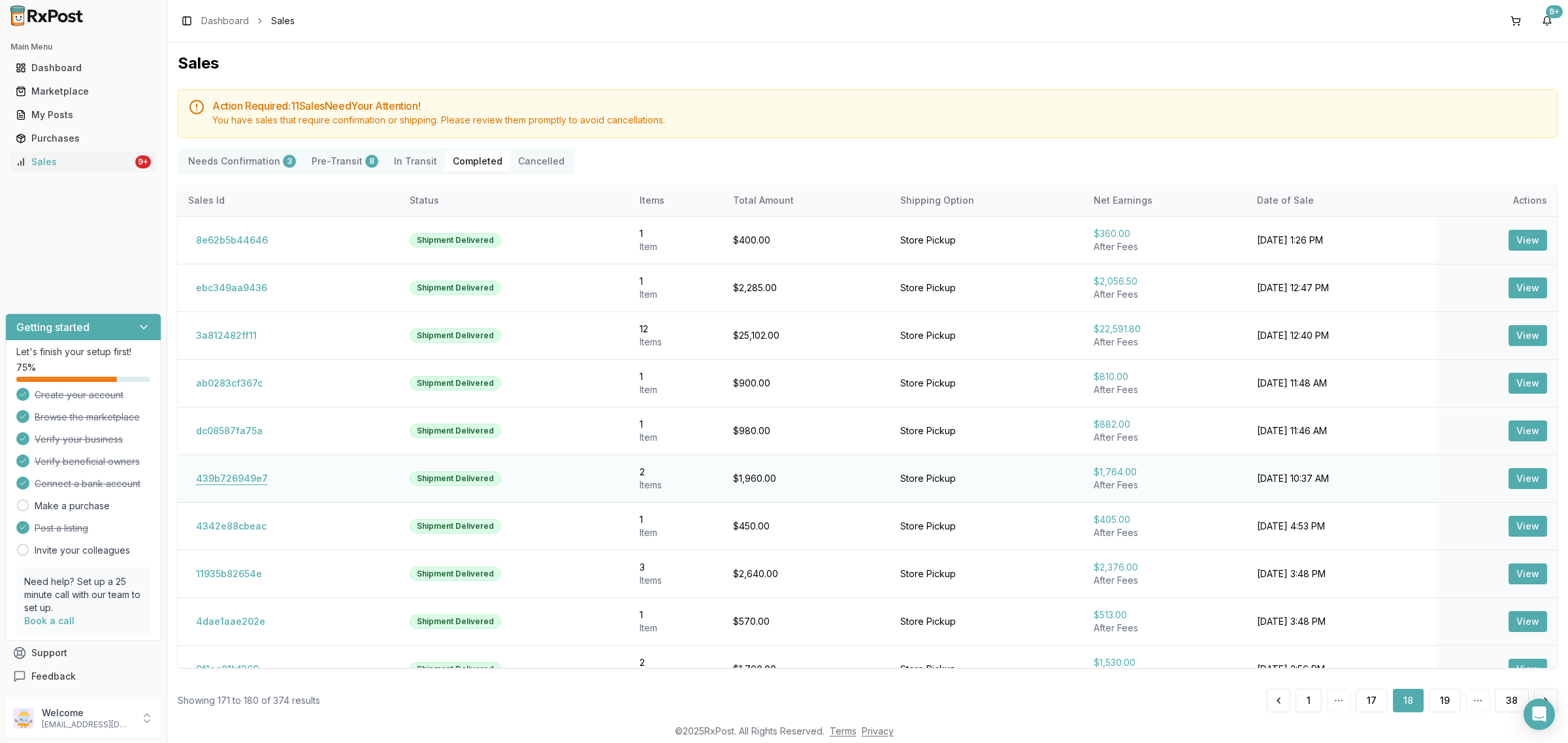
click at [239, 487] on button "439b726949e7" at bounding box center [232, 479] width 88 height 21
click at [243, 476] on button "439b726949e7" at bounding box center [232, 479] width 88 height 21
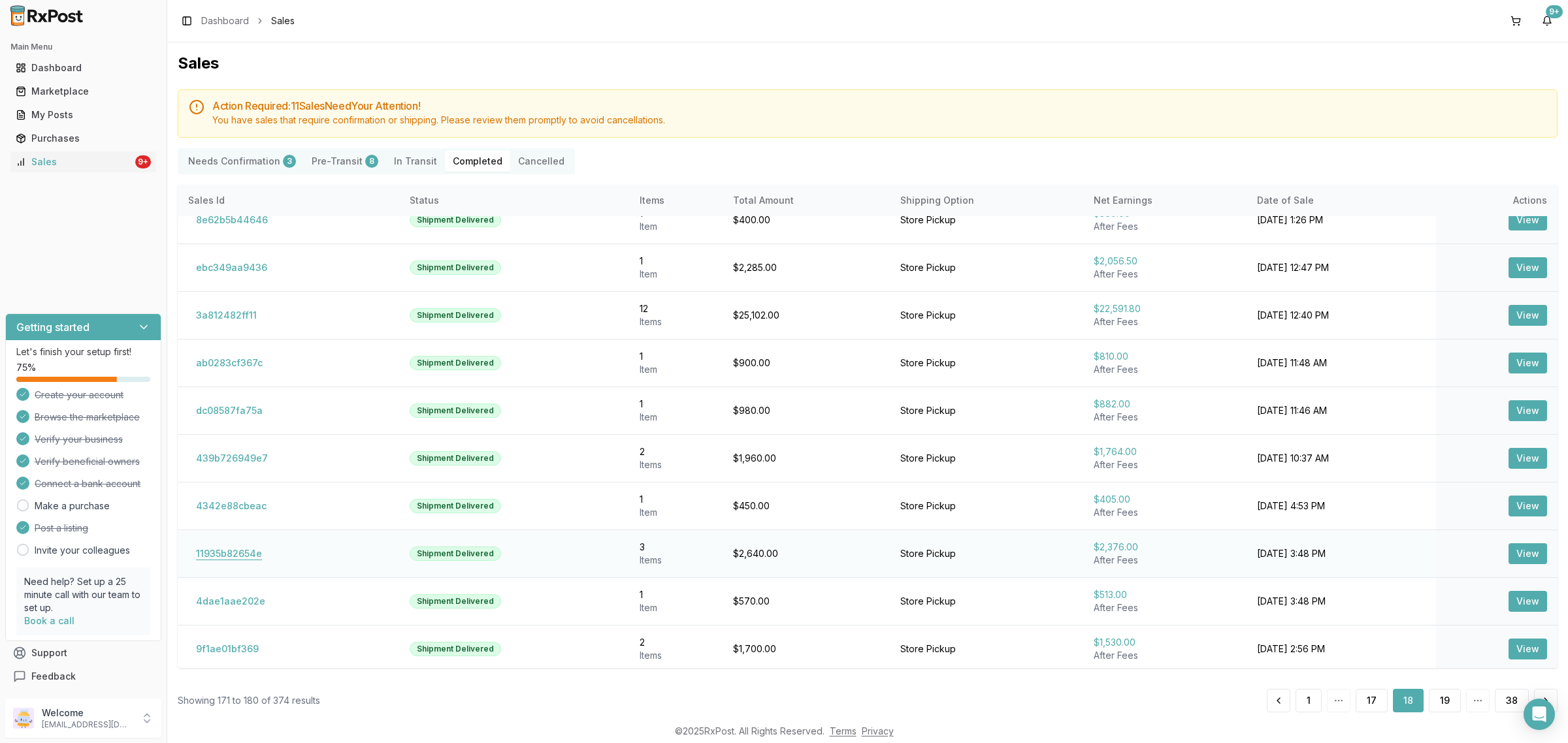
scroll to position [27, 0]
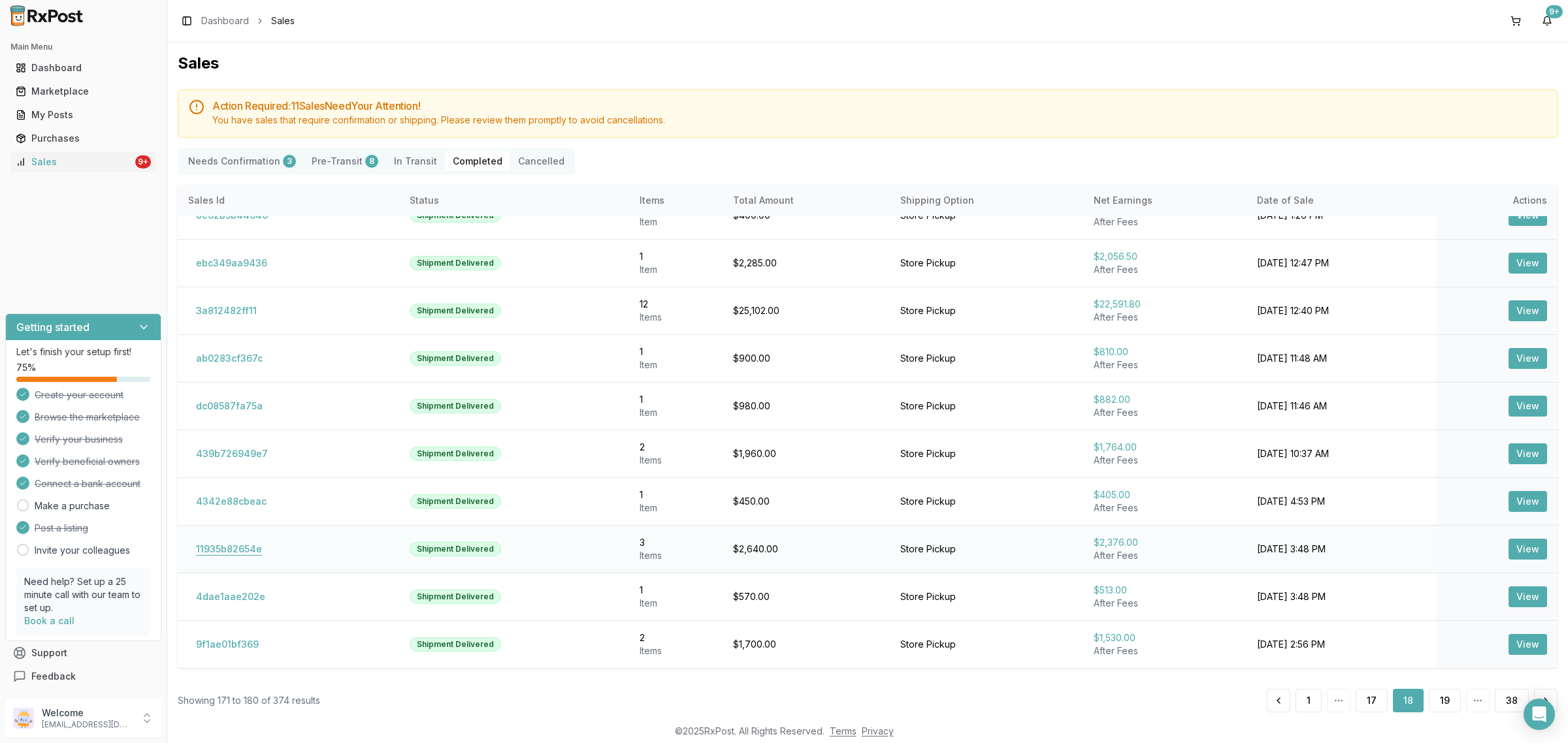
click at [203, 547] on button "11935b82654e" at bounding box center [229, 549] width 81 height 21
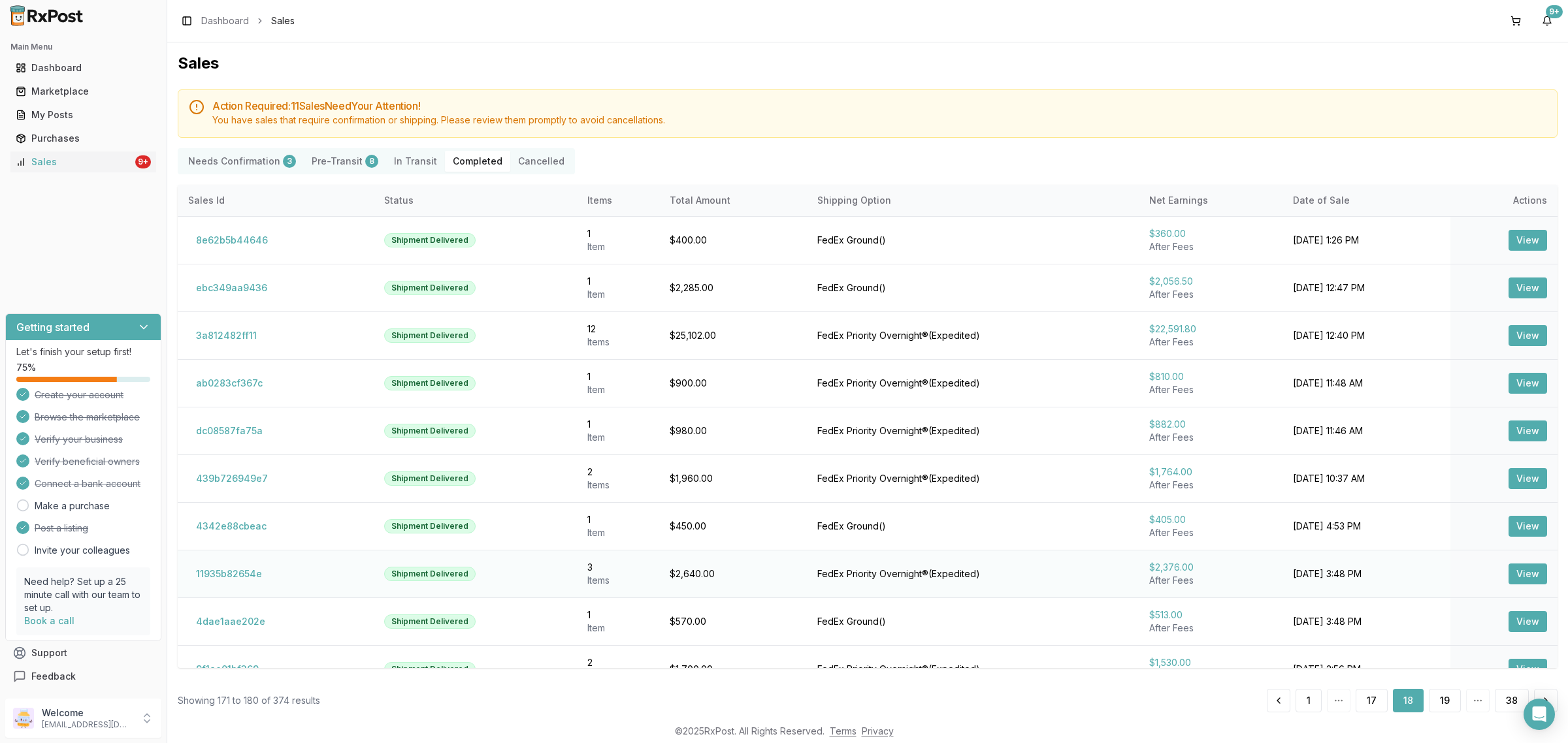
scroll to position [27, 0]
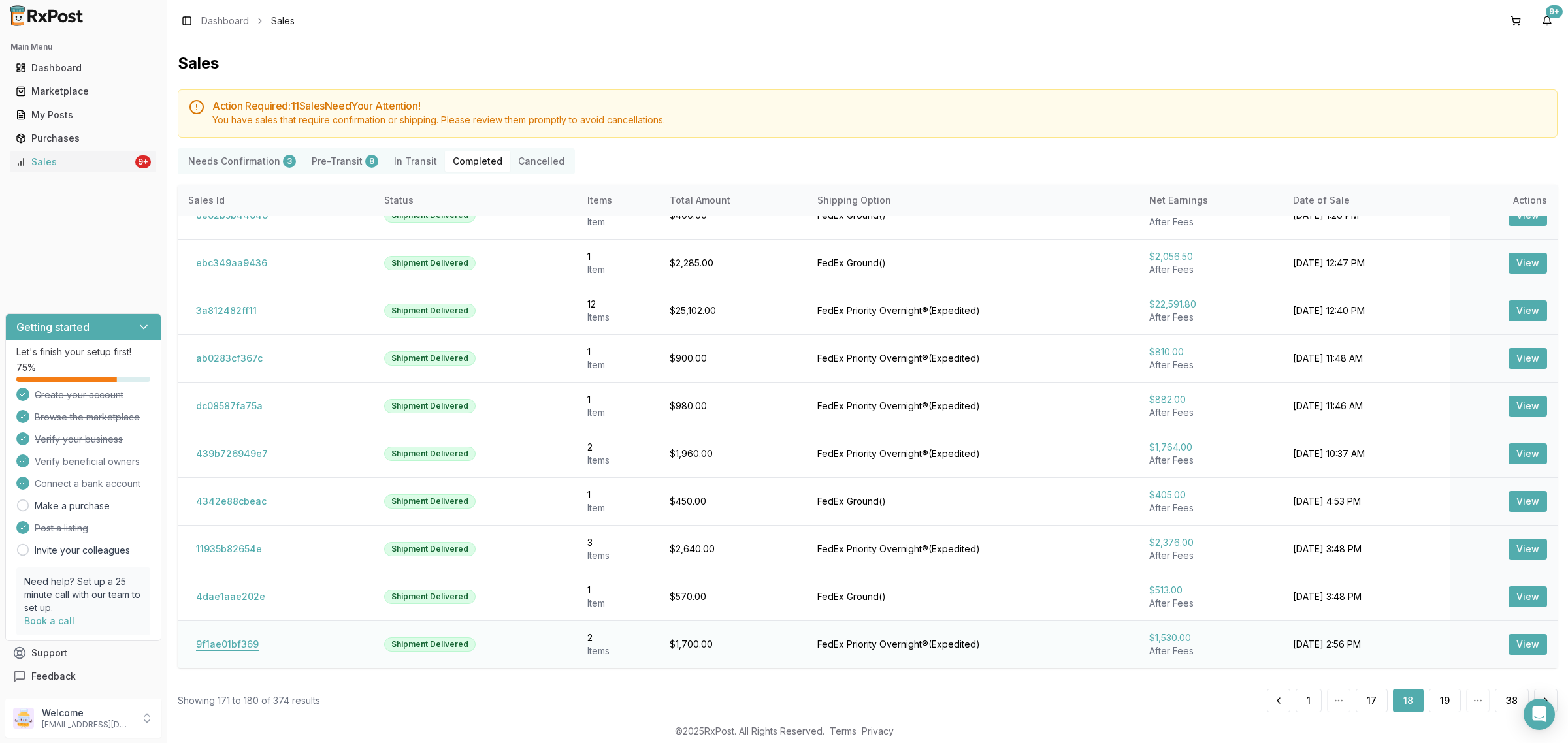
click at [243, 635] on button "9f1ae01bf369" at bounding box center [228, 644] width 79 height 21
click at [1439, 697] on button "19" at bounding box center [1444, 701] width 32 height 24
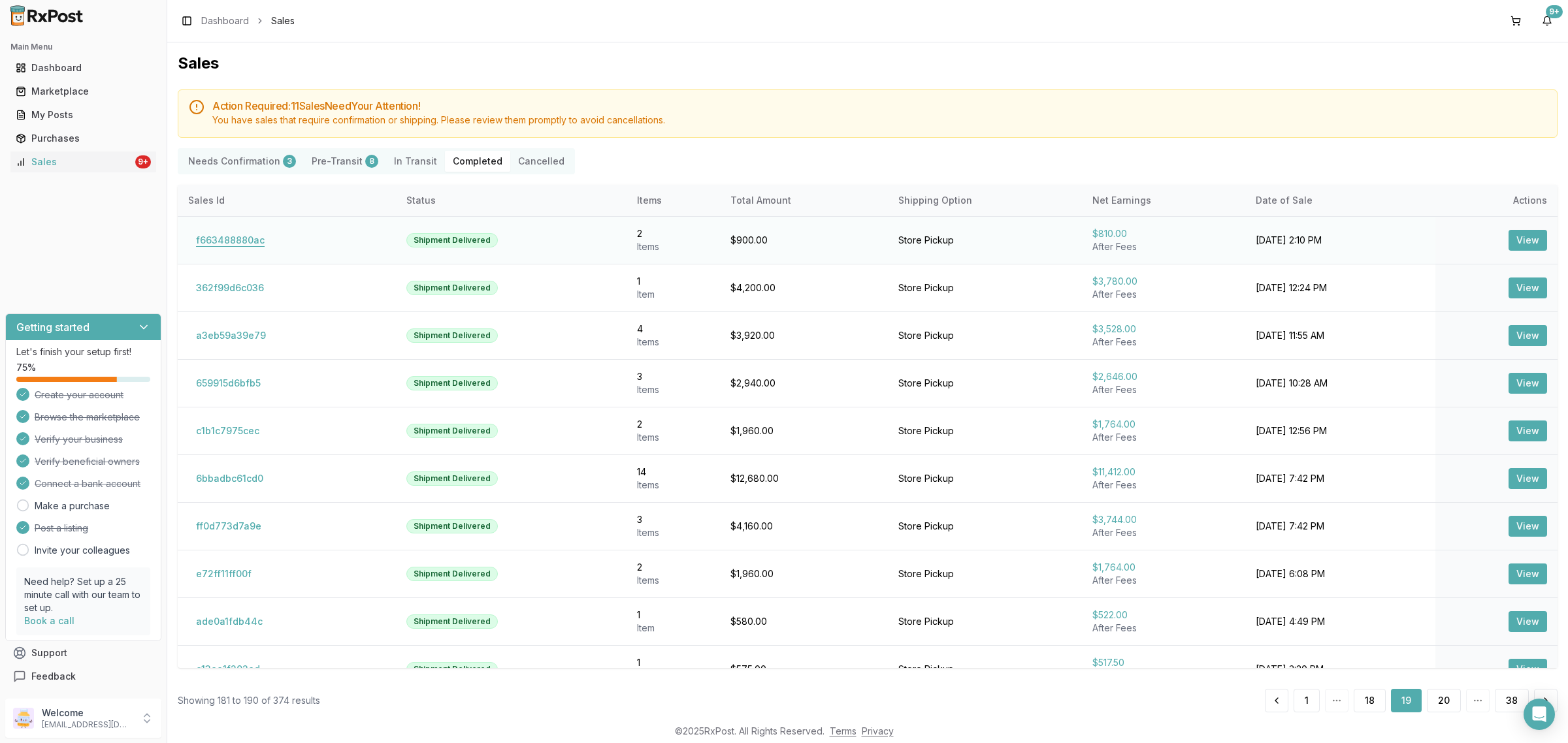
click at [214, 239] on button "f663488880ac" at bounding box center [231, 240] width 84 height 21
click at [225, 233] on button "f663488880ac" at bounding box center [231, 240] width 84 height 21
click at [238, 335] on button "a3eb59a39e79" at bounding box center [231, 335] width 85 height 21
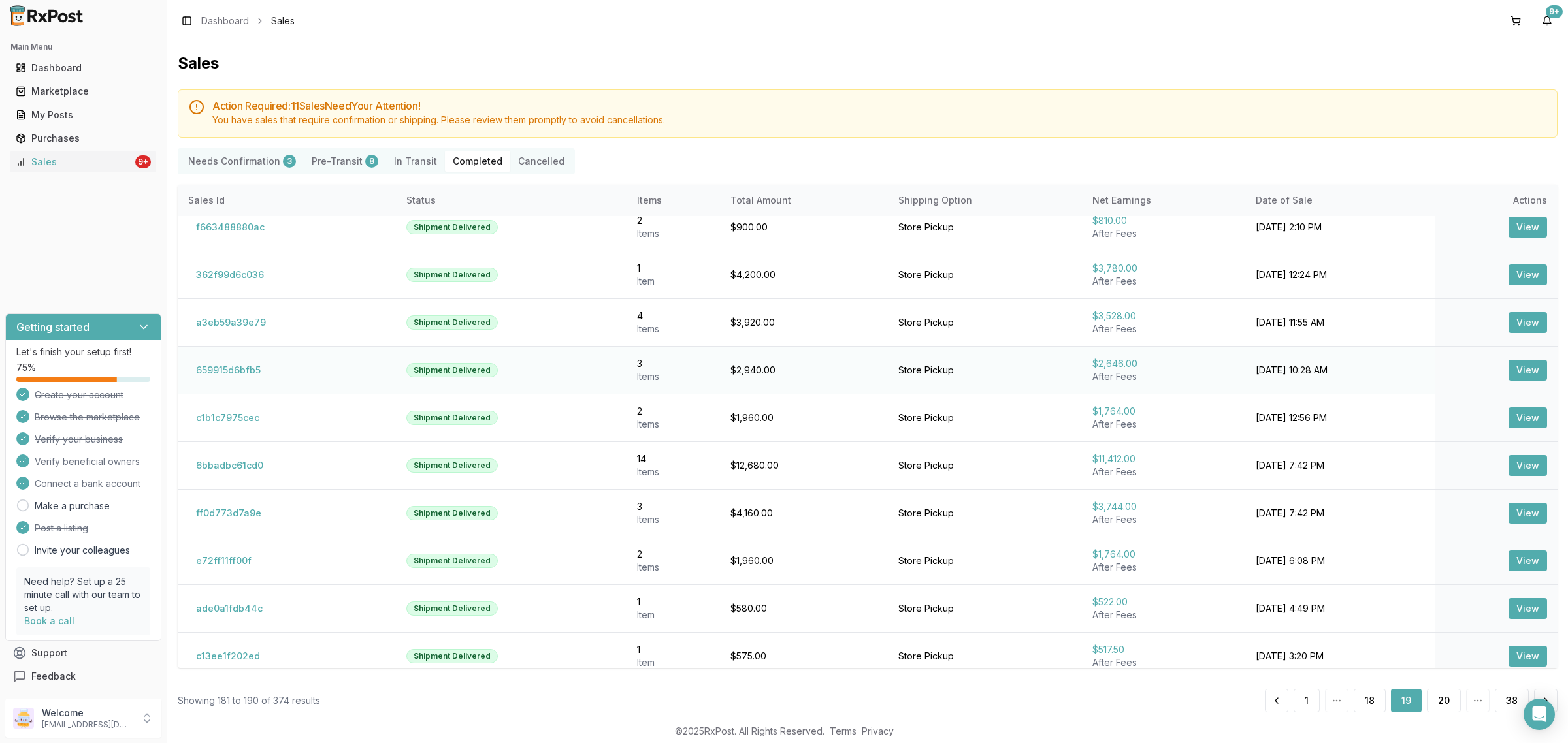
scroll to position [27, 0]
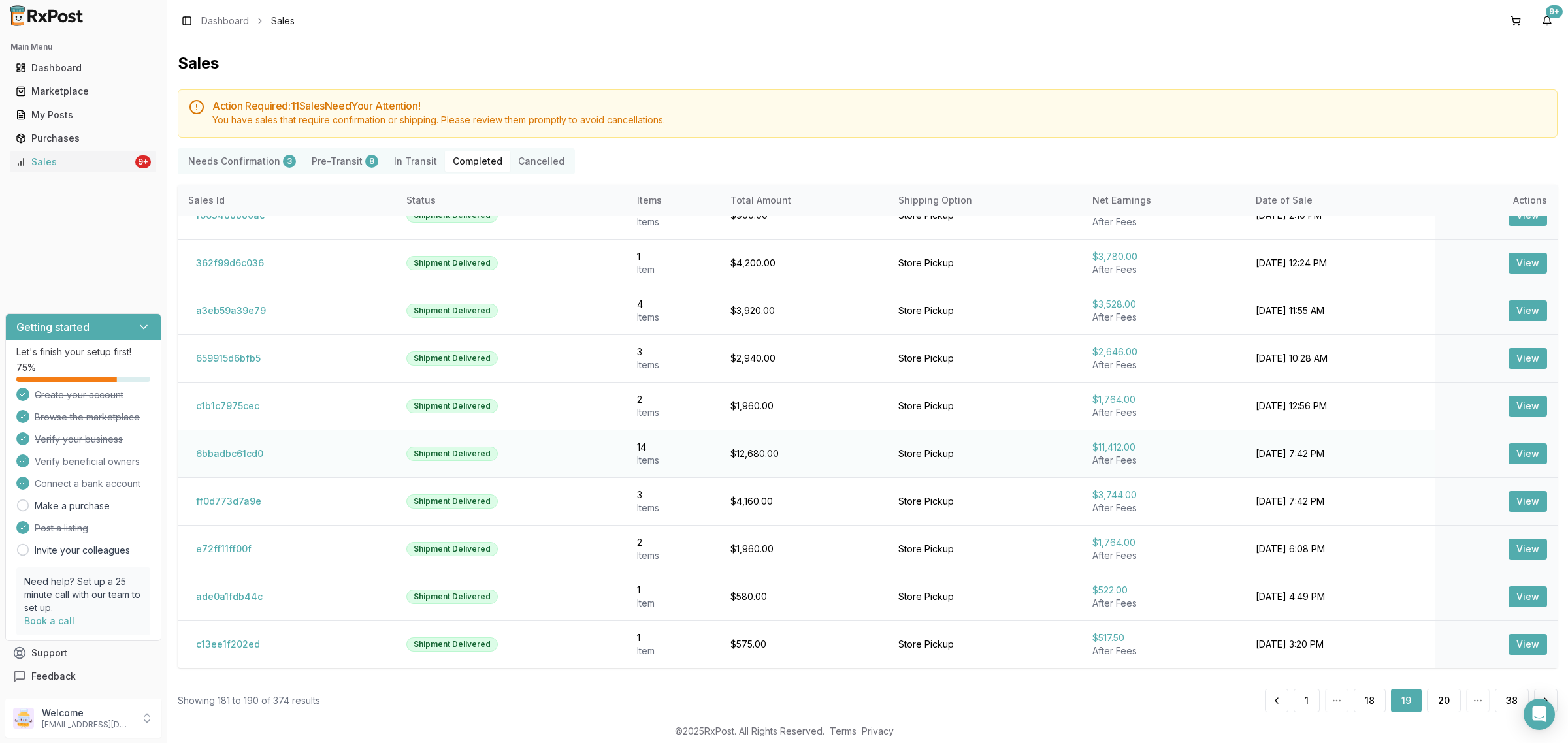
click at [254, 455] on button "6bbadbc61cd0" at bounding box center [230, 454] width 83 height 21
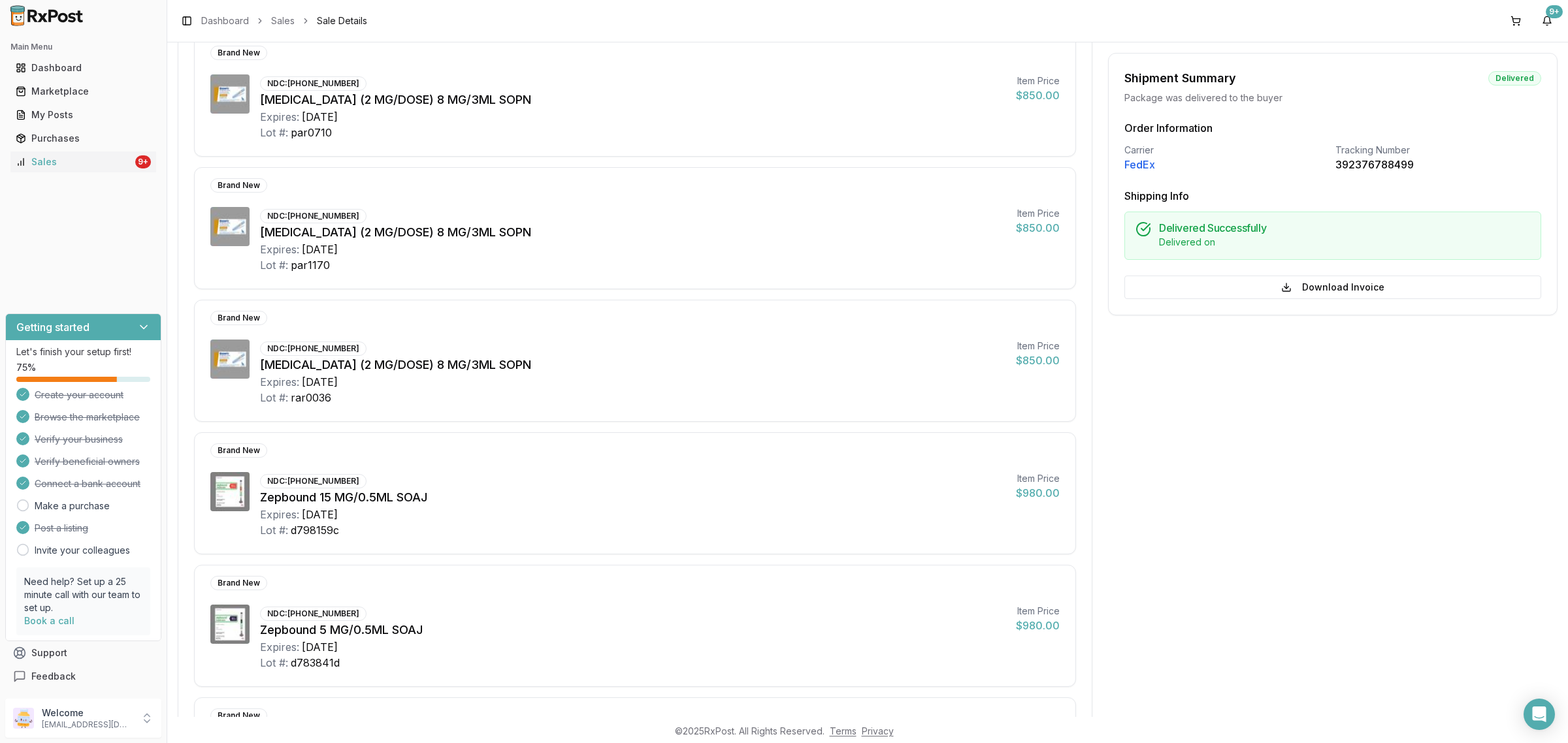
scroll to position [1224, 0]
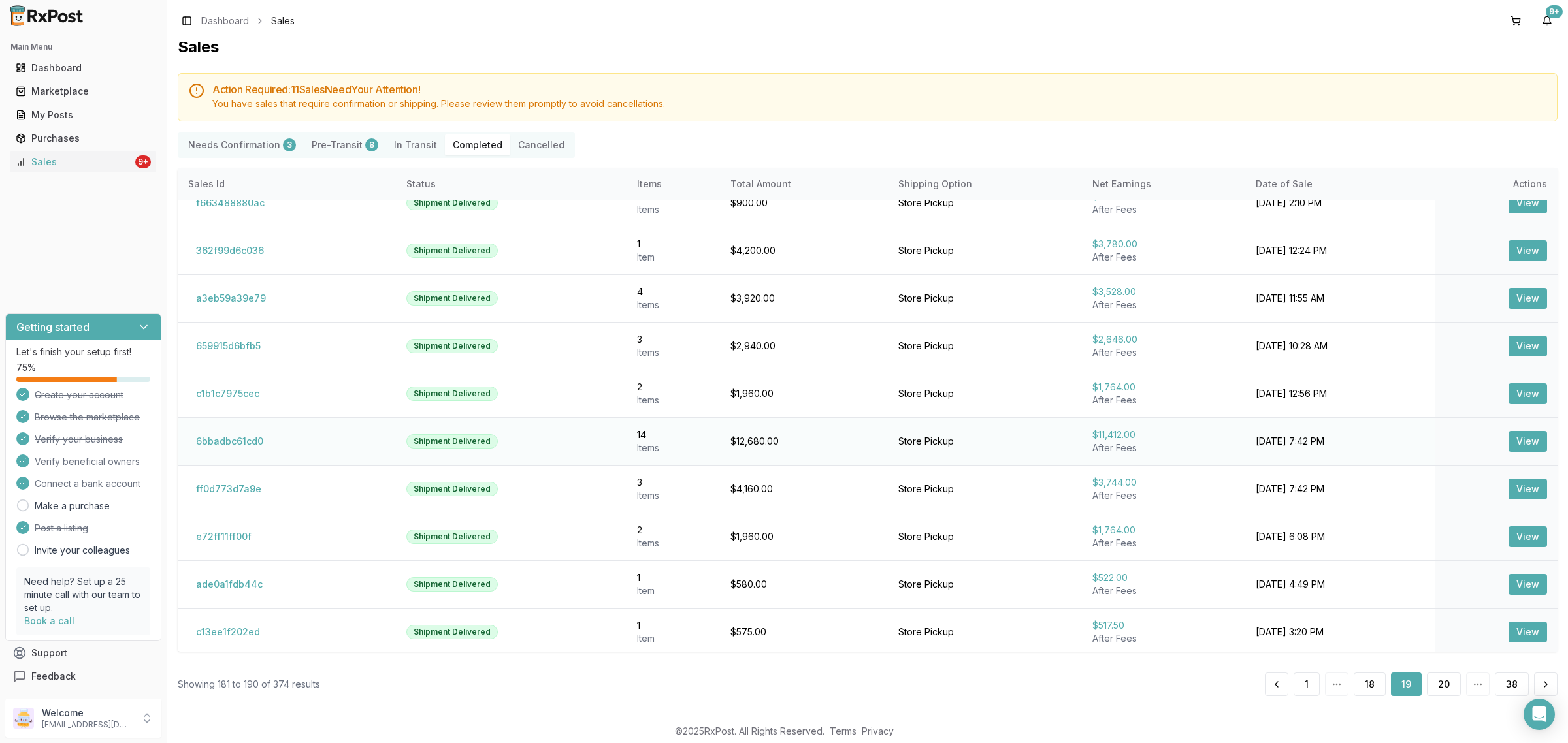
scroll to position [27, 0]
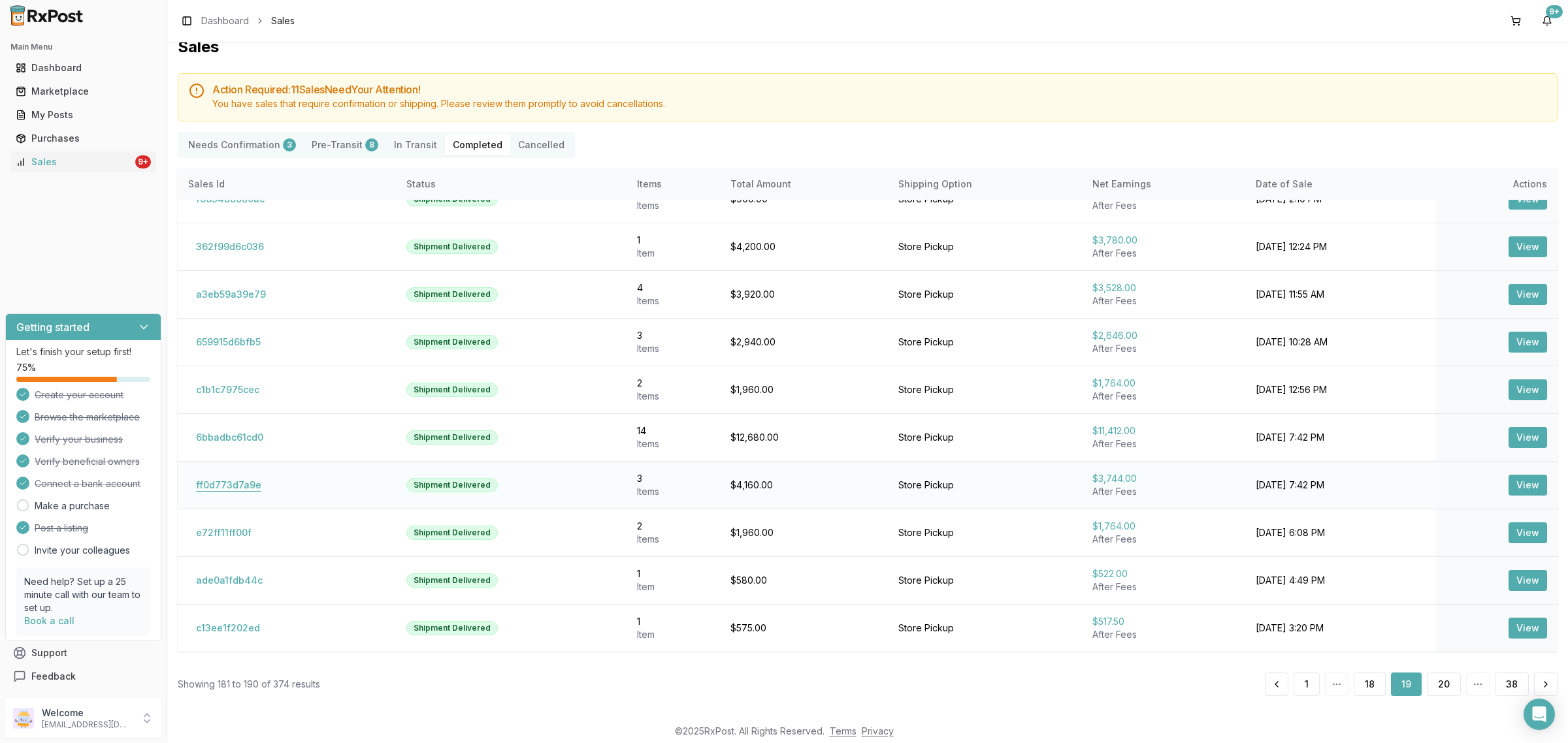
click at [245, 490] on button "ff0d773d7a9e" at bounding box center [229, 485] width 81 height 21
click at [223, 496] on td "ff0d773d7a9e" at bounding box center [287, 485] width 218 height 48
click at [220, 488] on button "ff0d773d7a9e" at bounding box center [229, 485] width 81 height 21
click at [213, 481] on button "ff0d773d7a9e" at bounding box center [229, 485] width 81 height 21
click at [223, 487] on button "ff0d773d7a9e" at bounding box center [229, 485] width 81 height 21
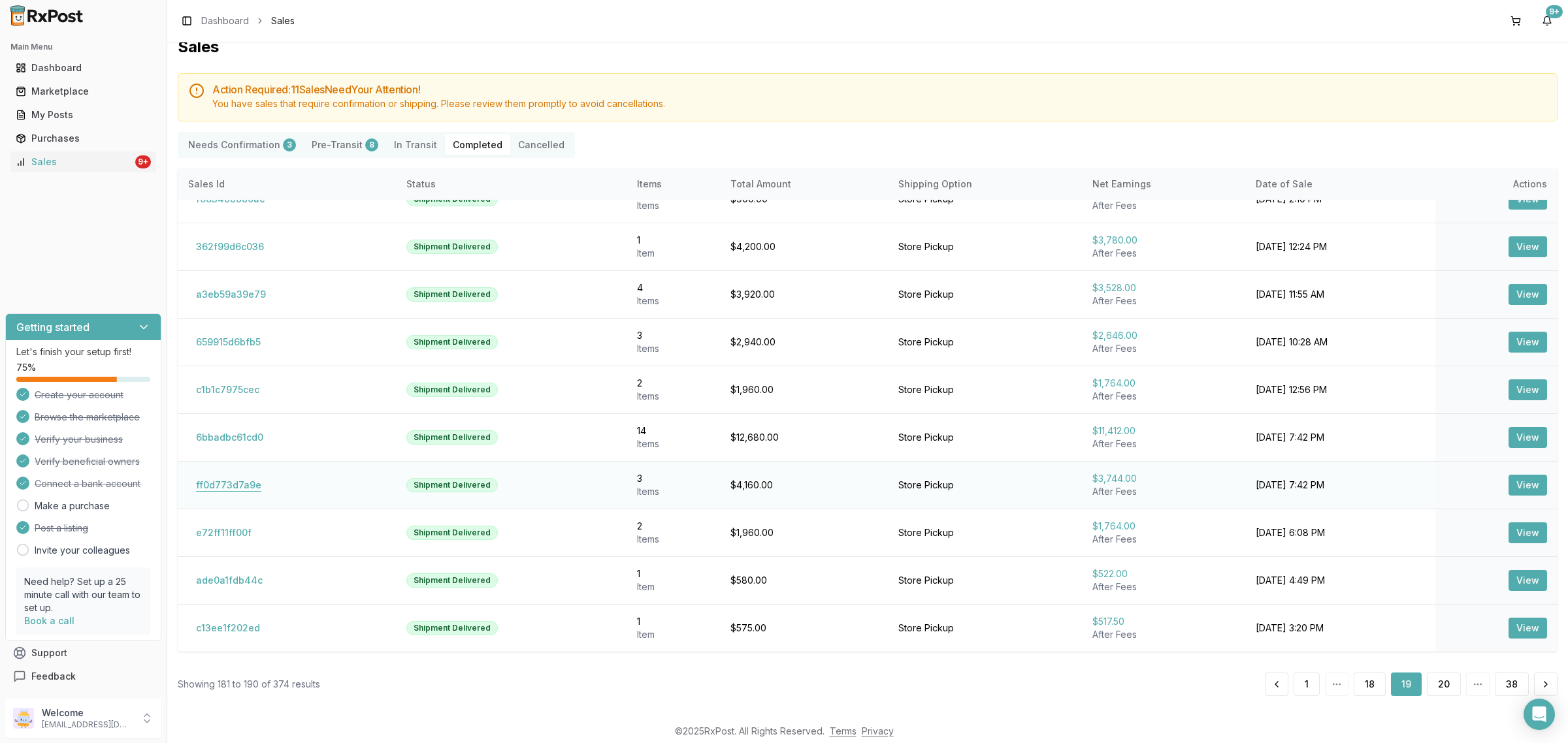
click at [213, 490] on button "ff0d773d7a9e" at bounding box center [229, 485] width 81 height 21
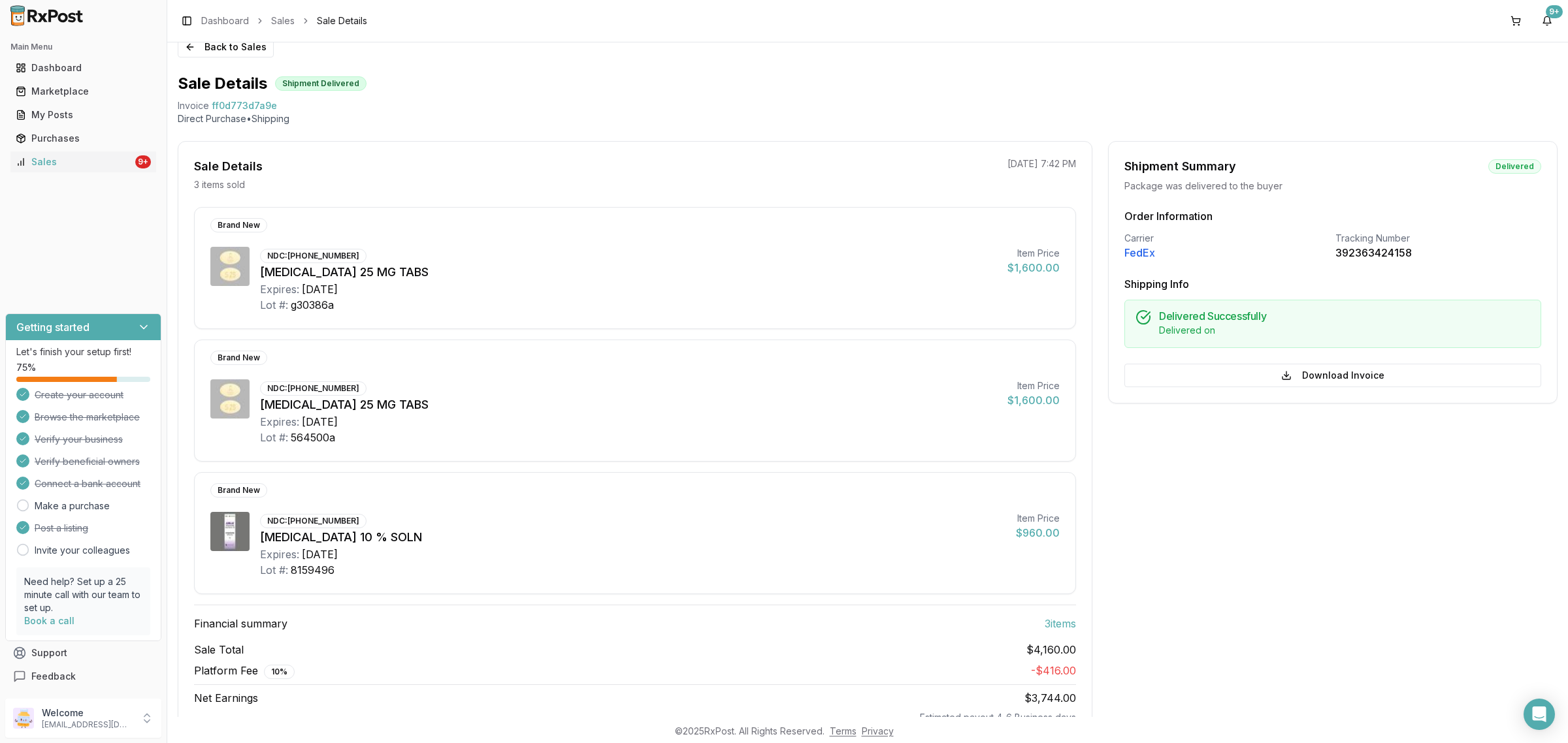
scroll to position [10, 0]
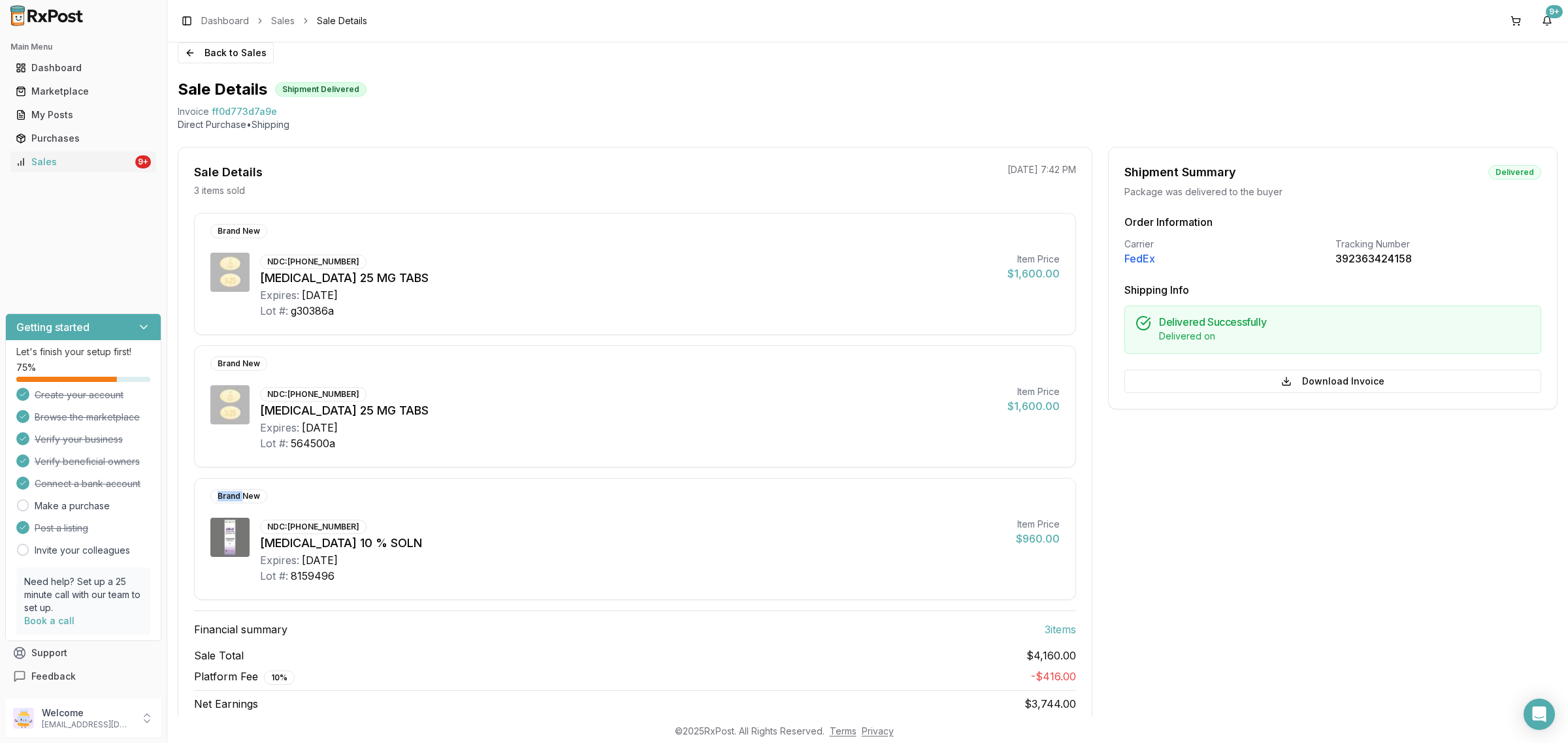
click at [217, 489] on div "Brand New NDC: 00187-5400-08 Jublia 10 % SOLN Expires: 2027-12-20 Lot #: 815949…" at bounding box center [634, 538] width 881 height 122
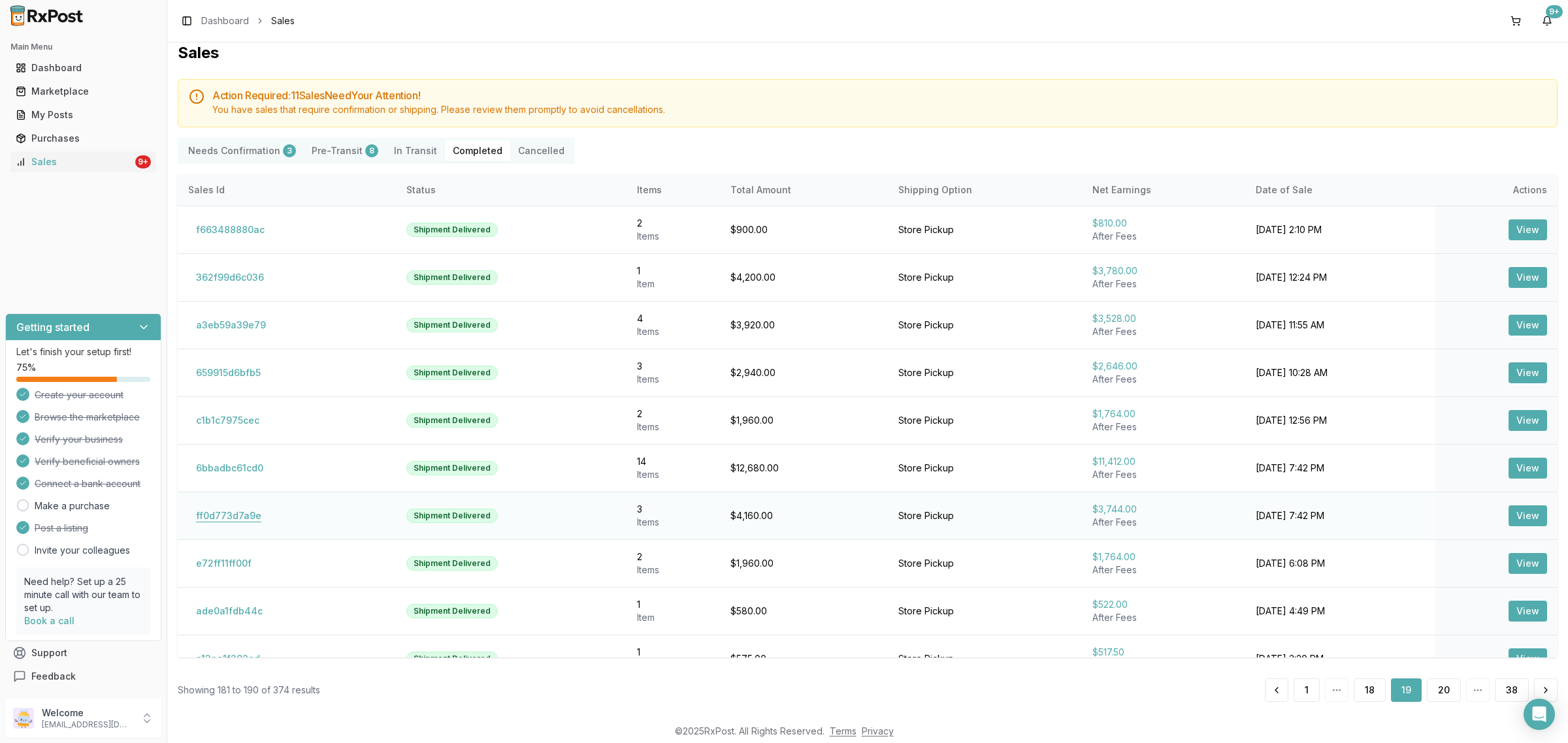
scroll to position [16, 0]
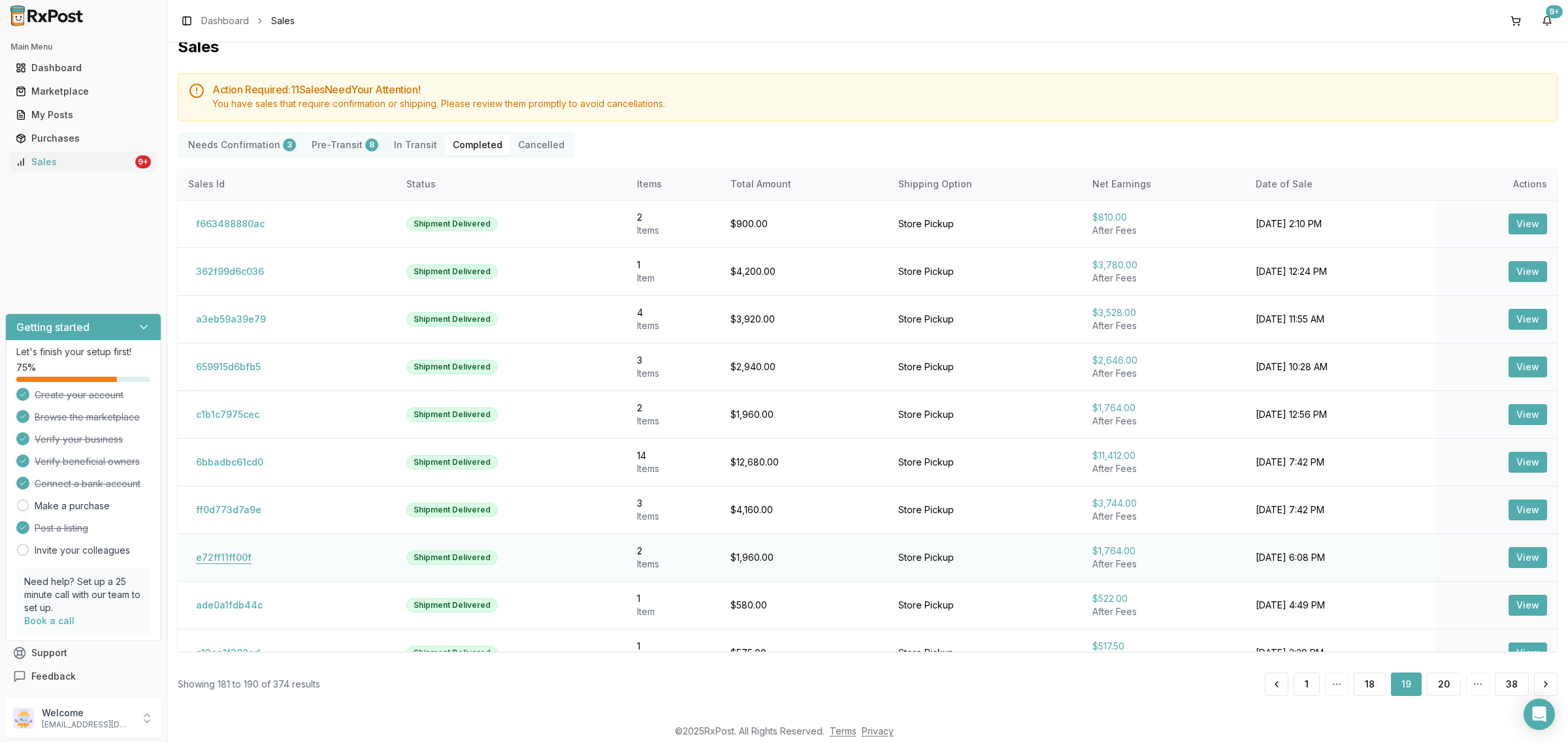
click at [206, 558] on button "e72ff11ff00f" at bounding box center [224, 557] width 71 height 21
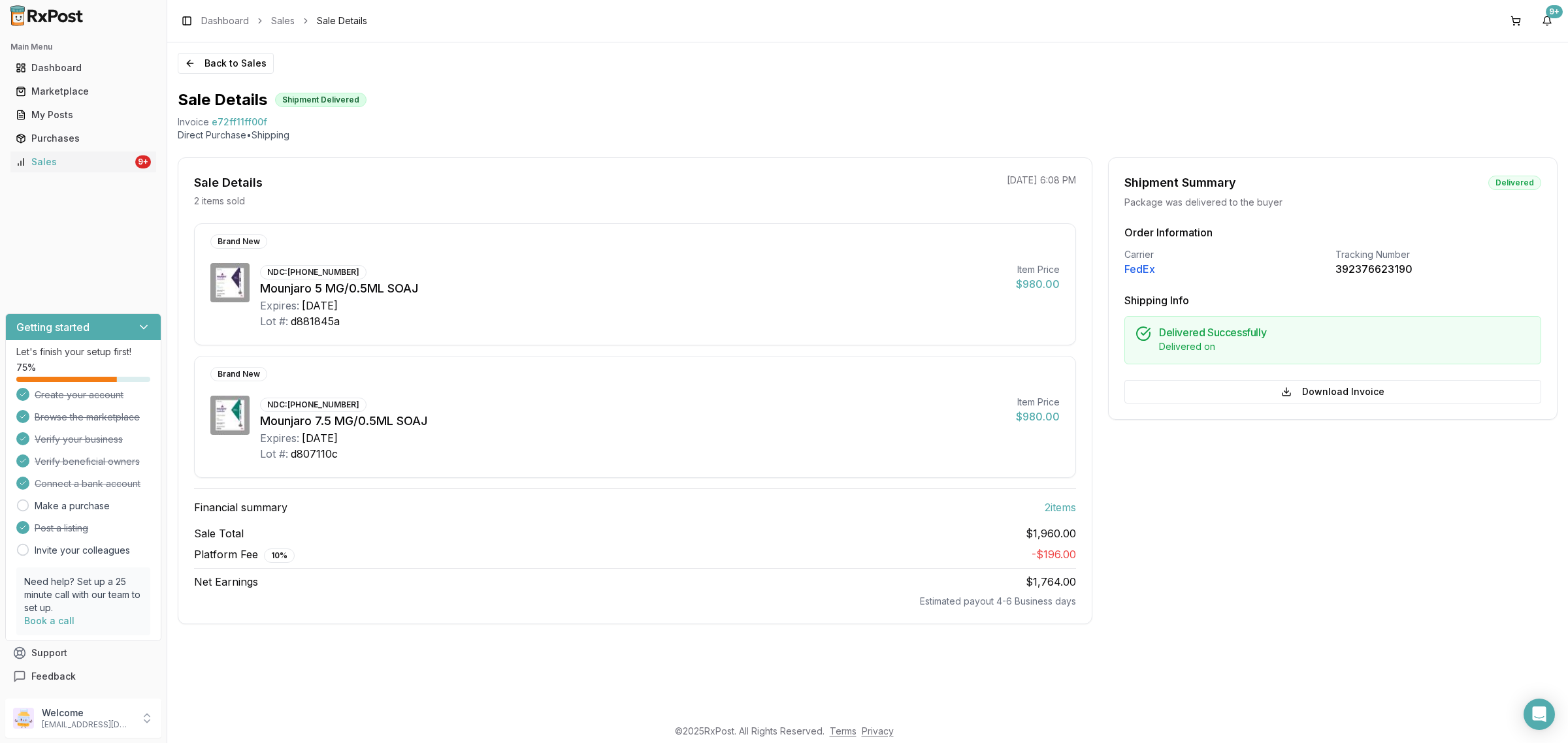
click at [204, 558] on span "Platform Fee 10 %" at bounding box center [244, 555] width 101 height 16
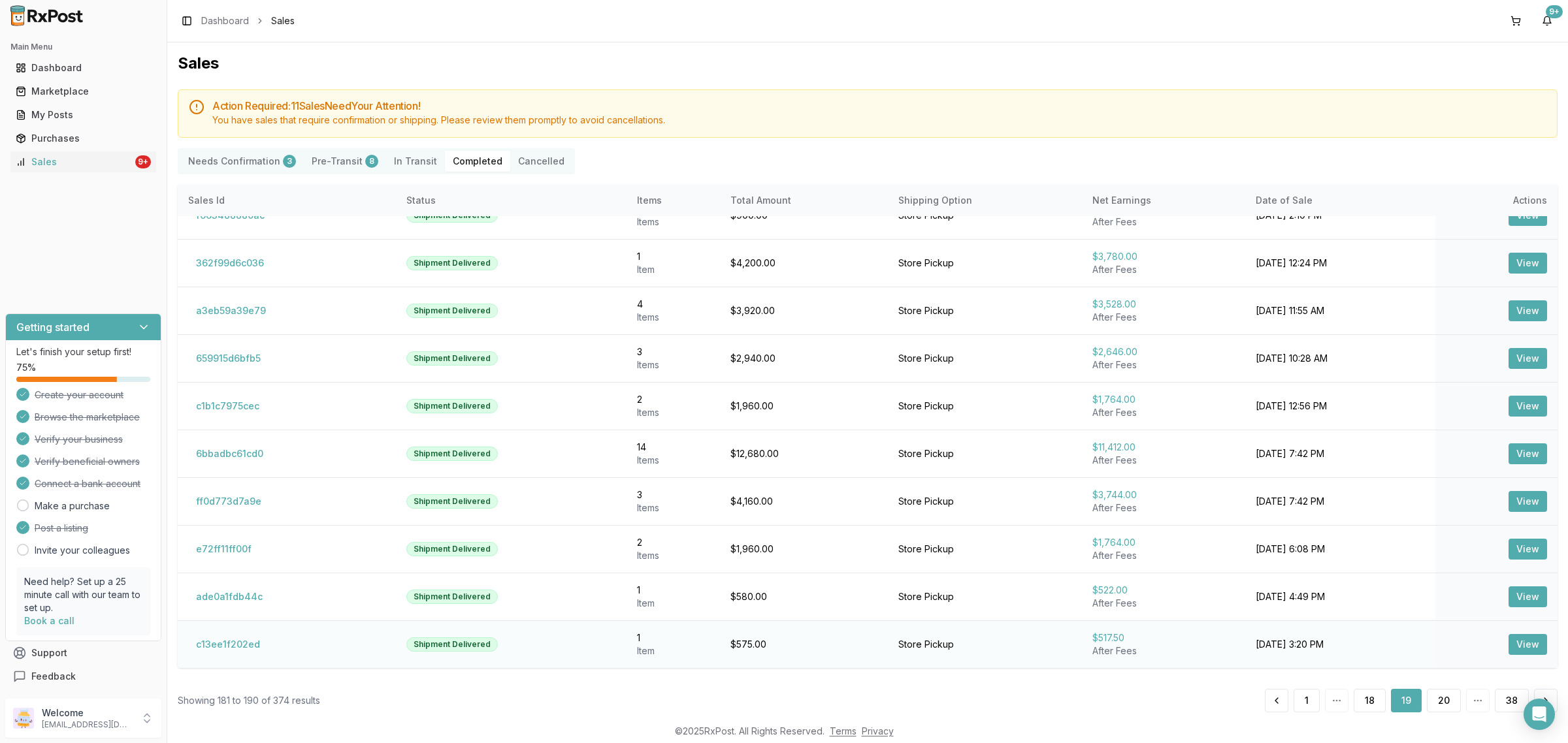
scroll to position [16, 0]
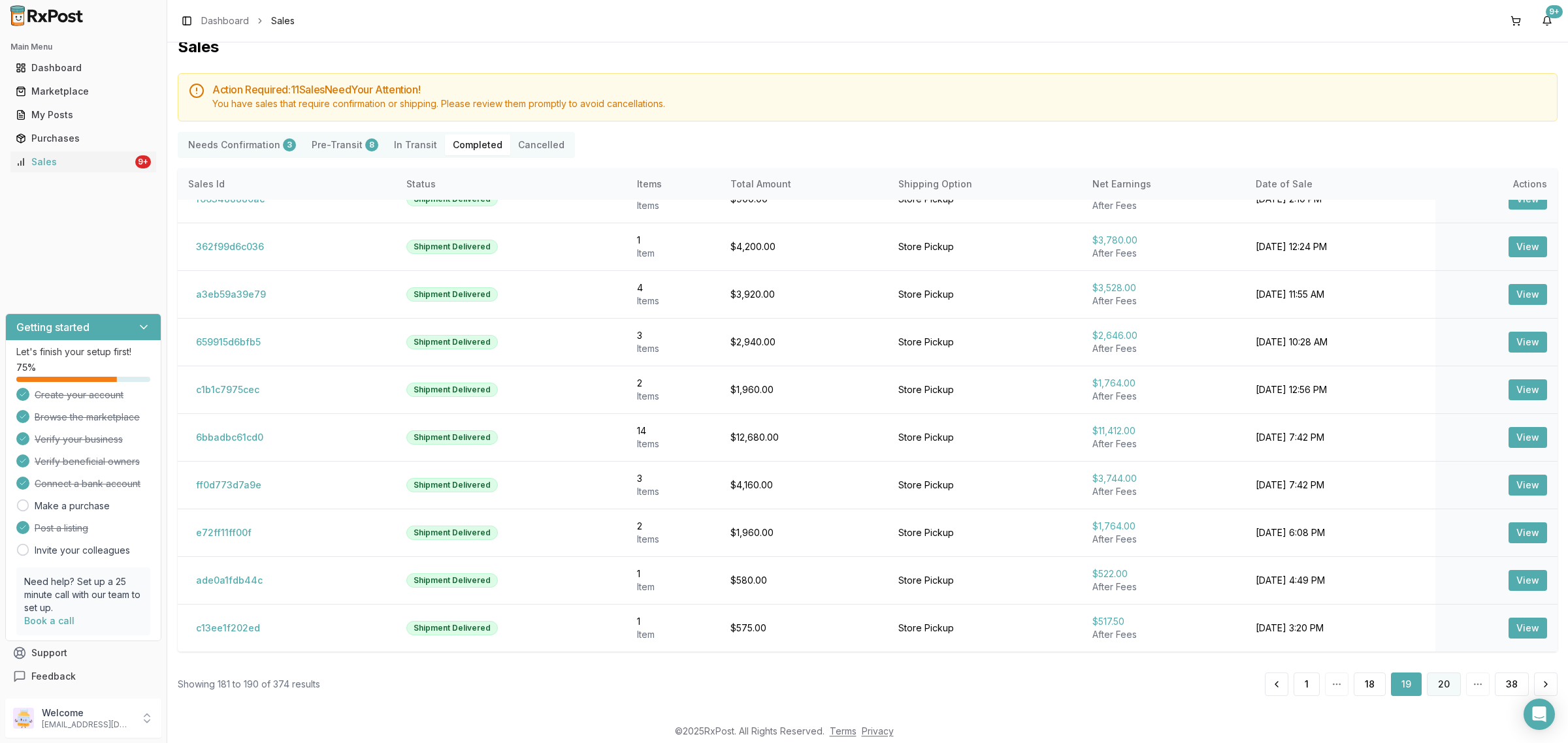
click at [1442, 686] on button "20" at bounding box center [1444, 684] width 34 height 24
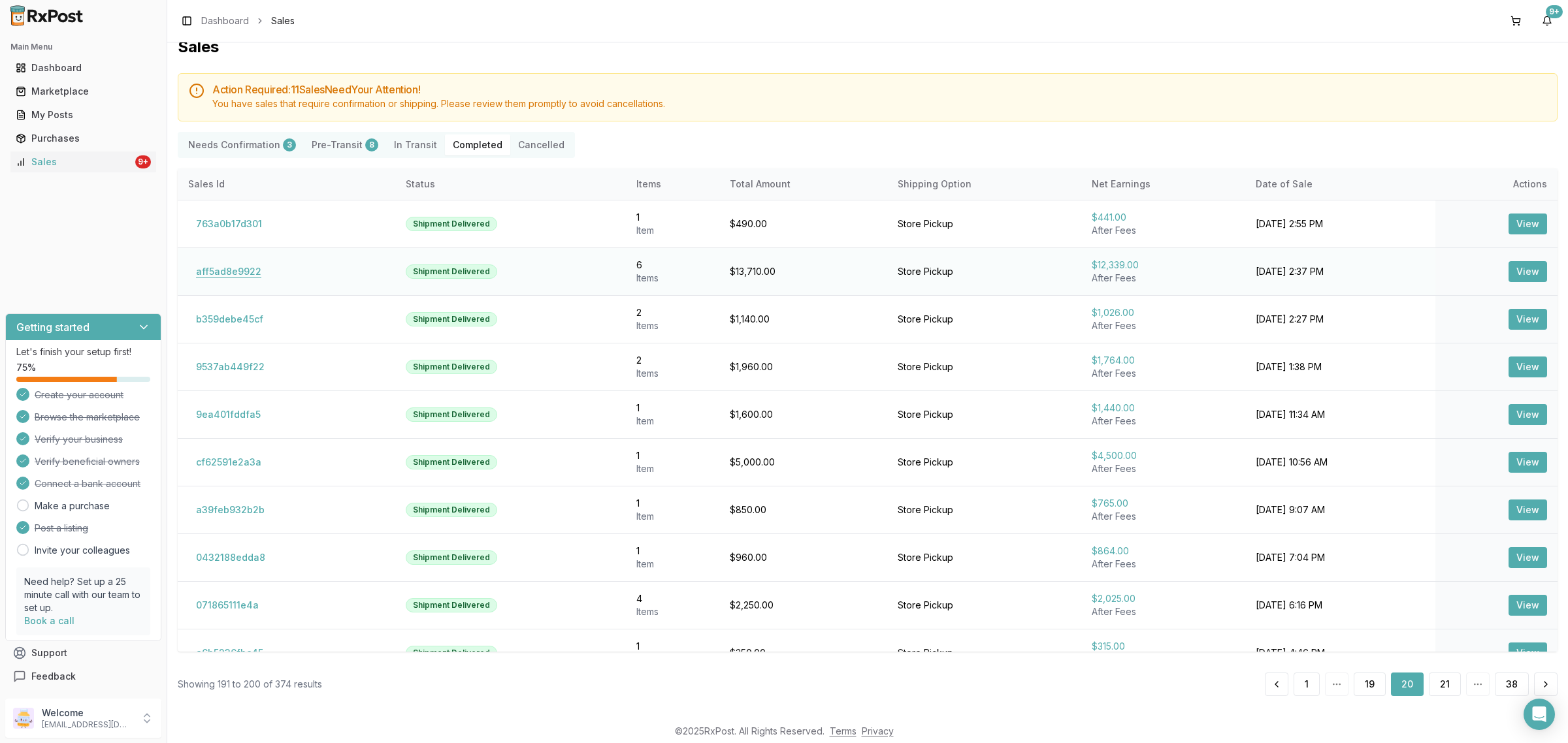
click at [243, 265] on button "aff5ad8e9922" at bounding box center [229, 271] width 81 height 21
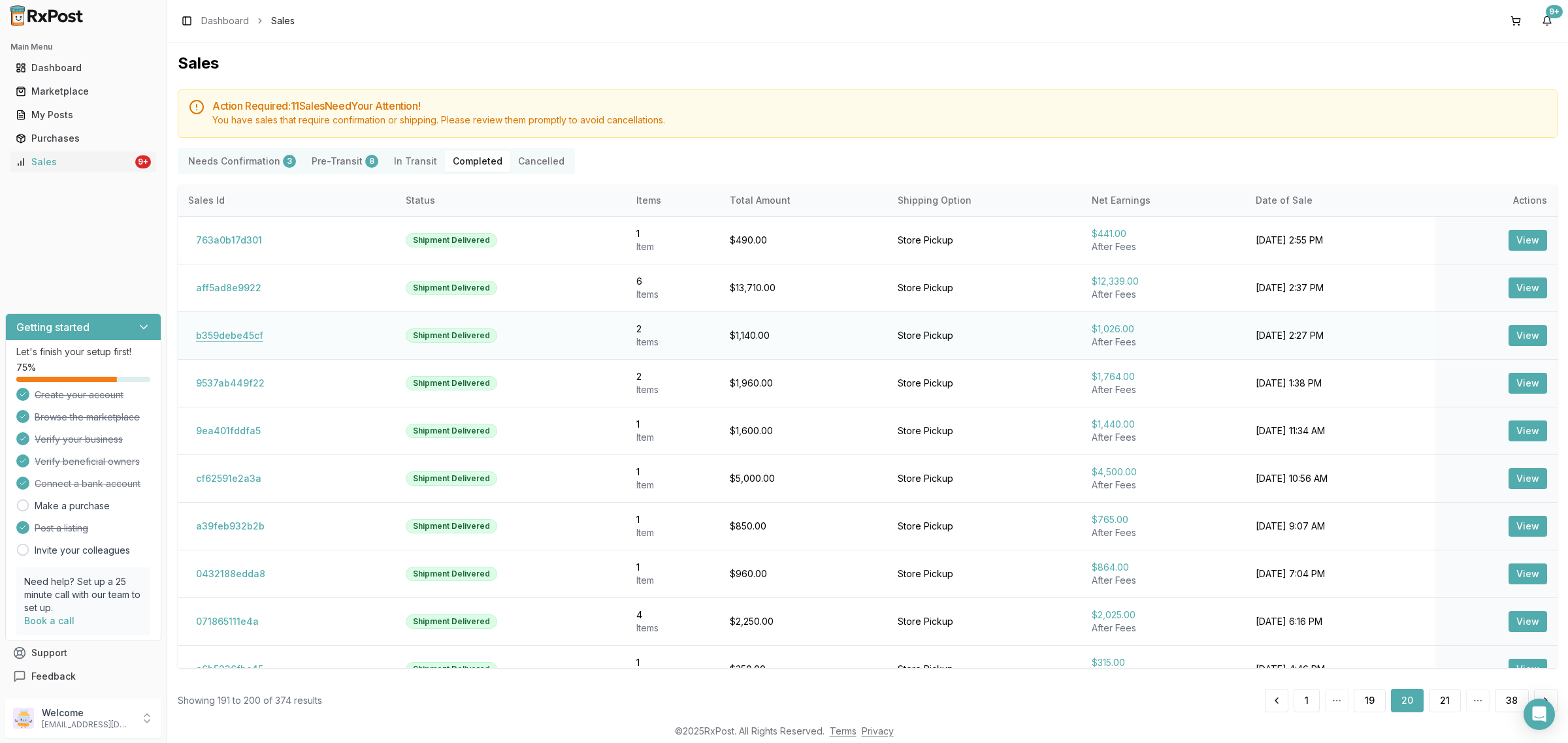
click at [240, 343] on button "b359debe45cf" at bounding box center [230, 335] width 83 height 21
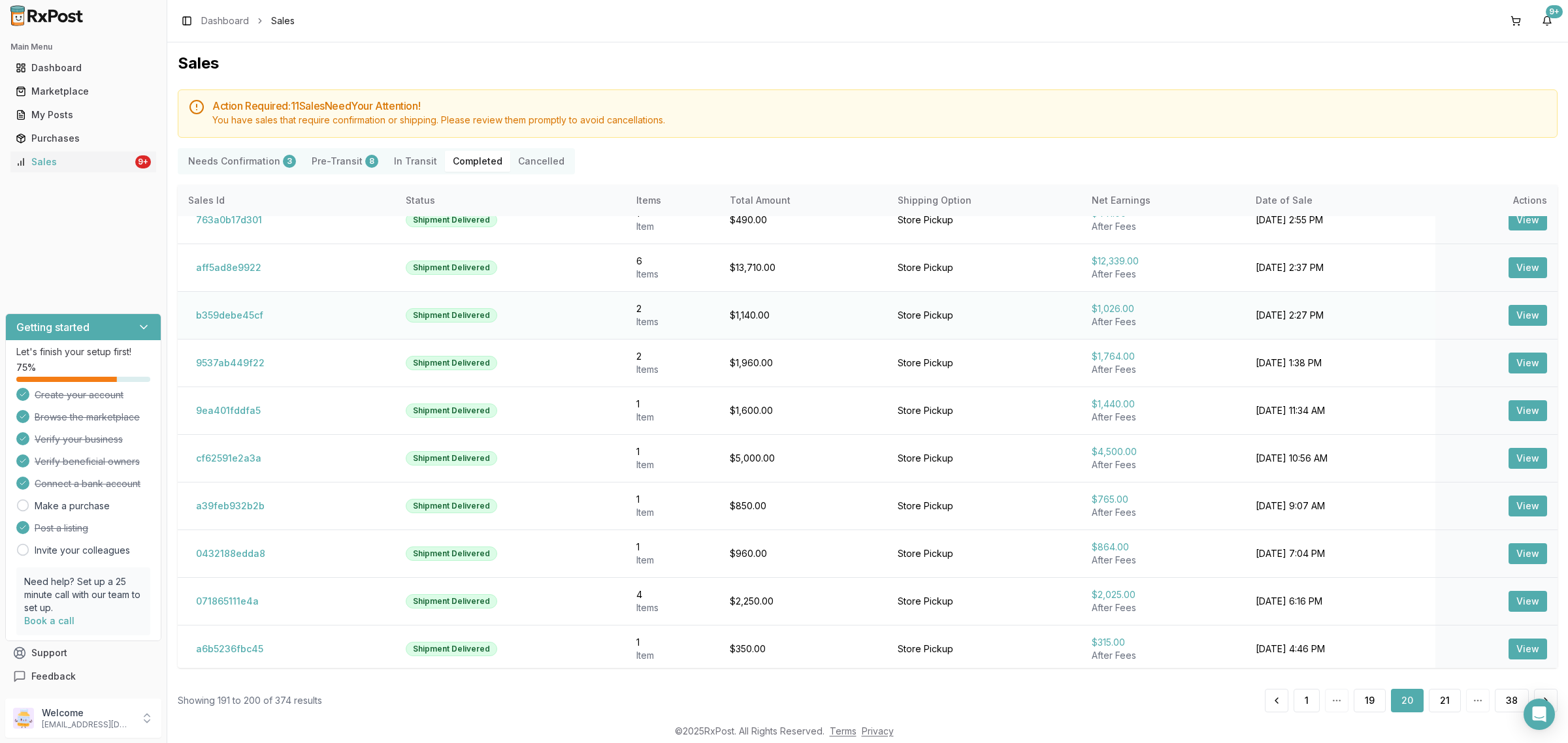
scroll to position [27, 0]
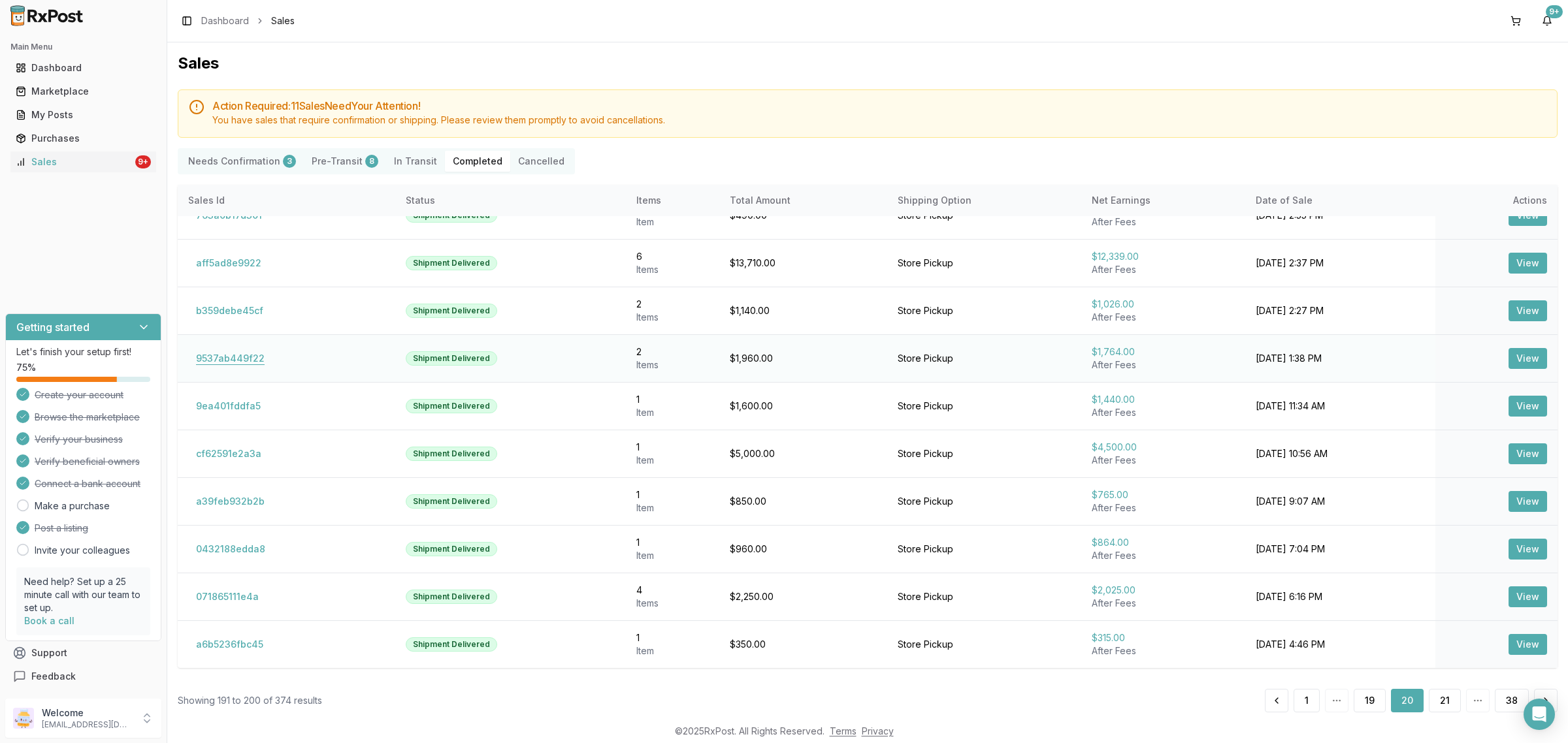
click at [229, 351] on button "9537ab449f22" at bounding box center [231, 358] width 84 height 21
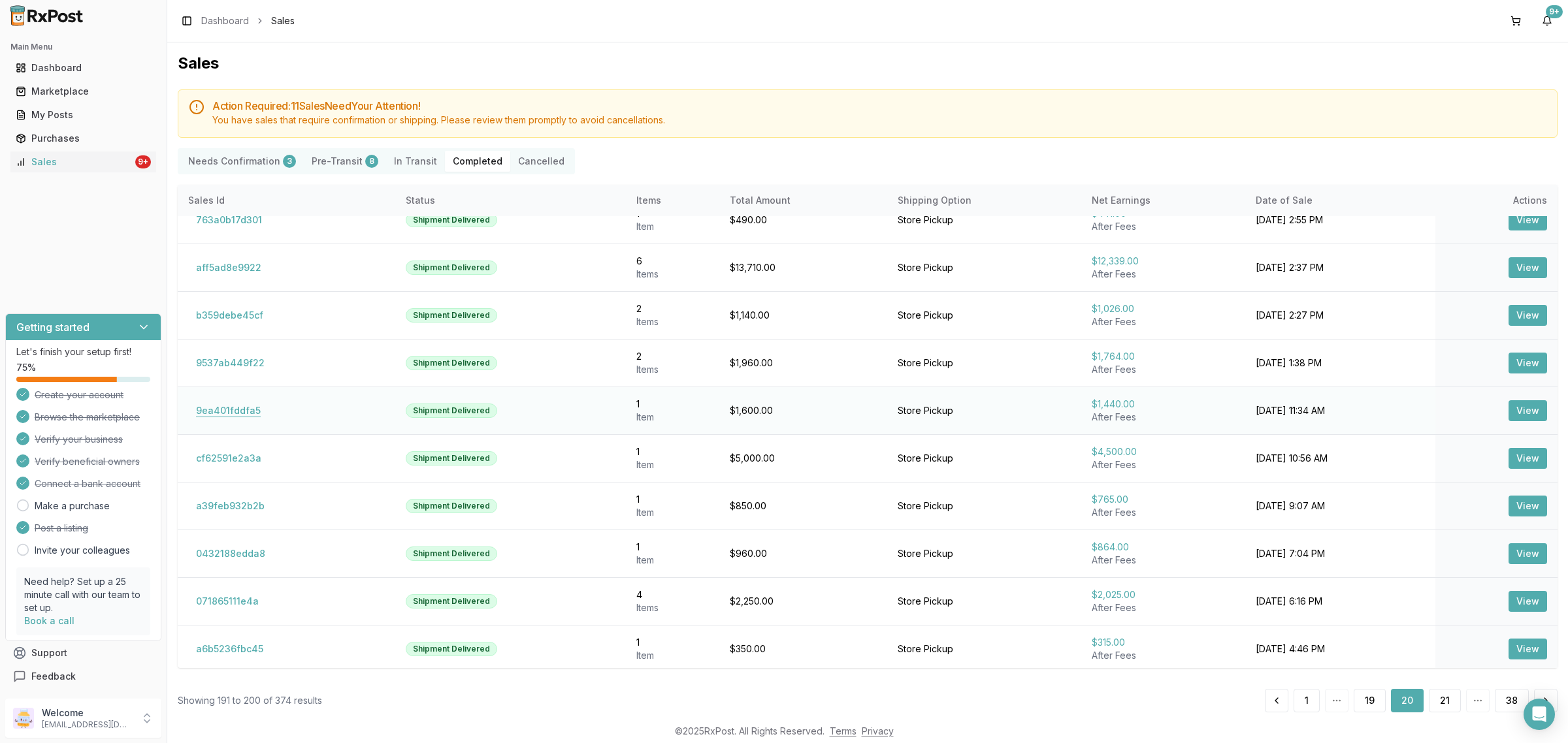
scroll to position [27, 0]
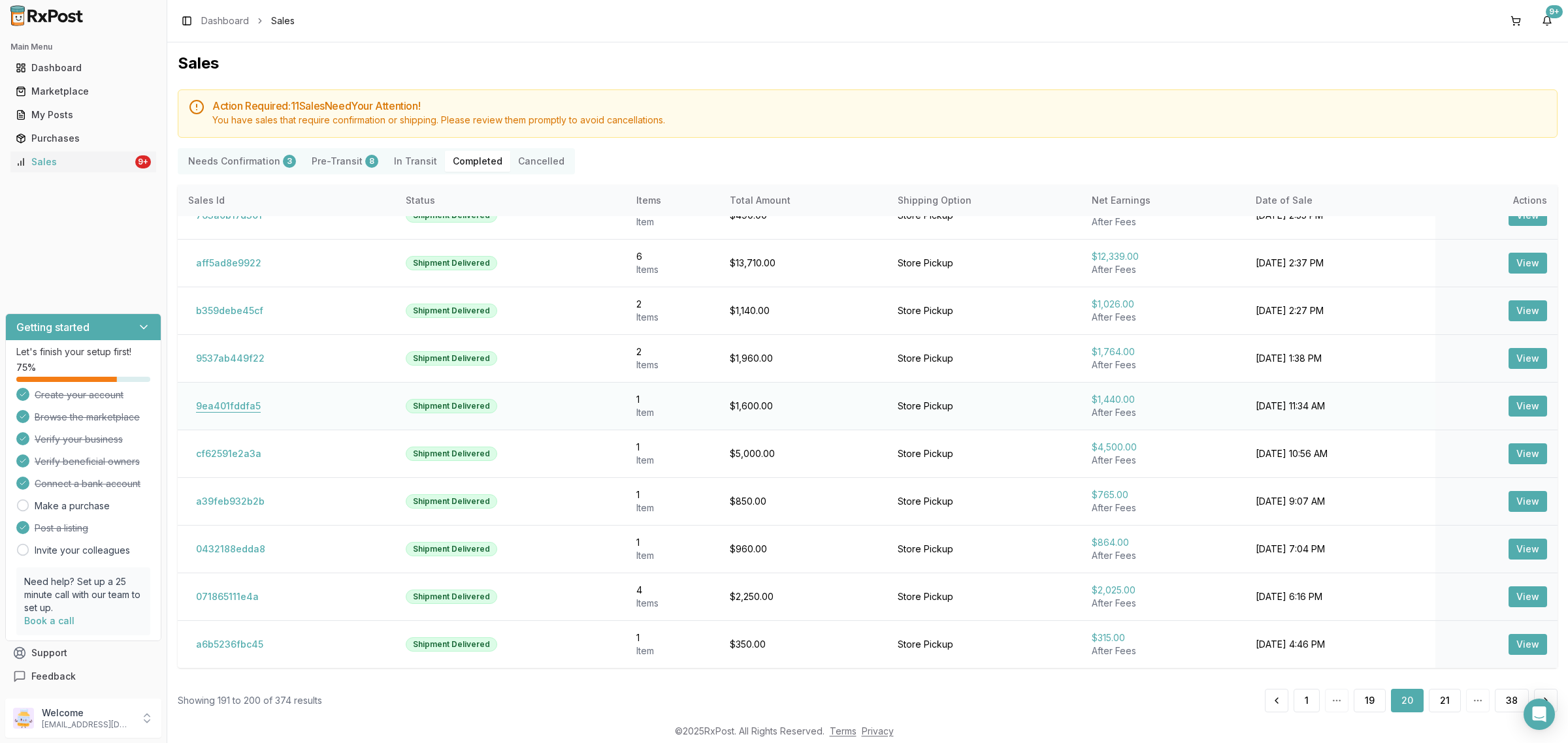
click at [241, 407] on button "9ea401fddfa5" at bounding box center [229, 405] width 81 height 21
click at [227, 403] on button "9ea401fddfa5" at bounding box center [229, 405] width 81 height 21
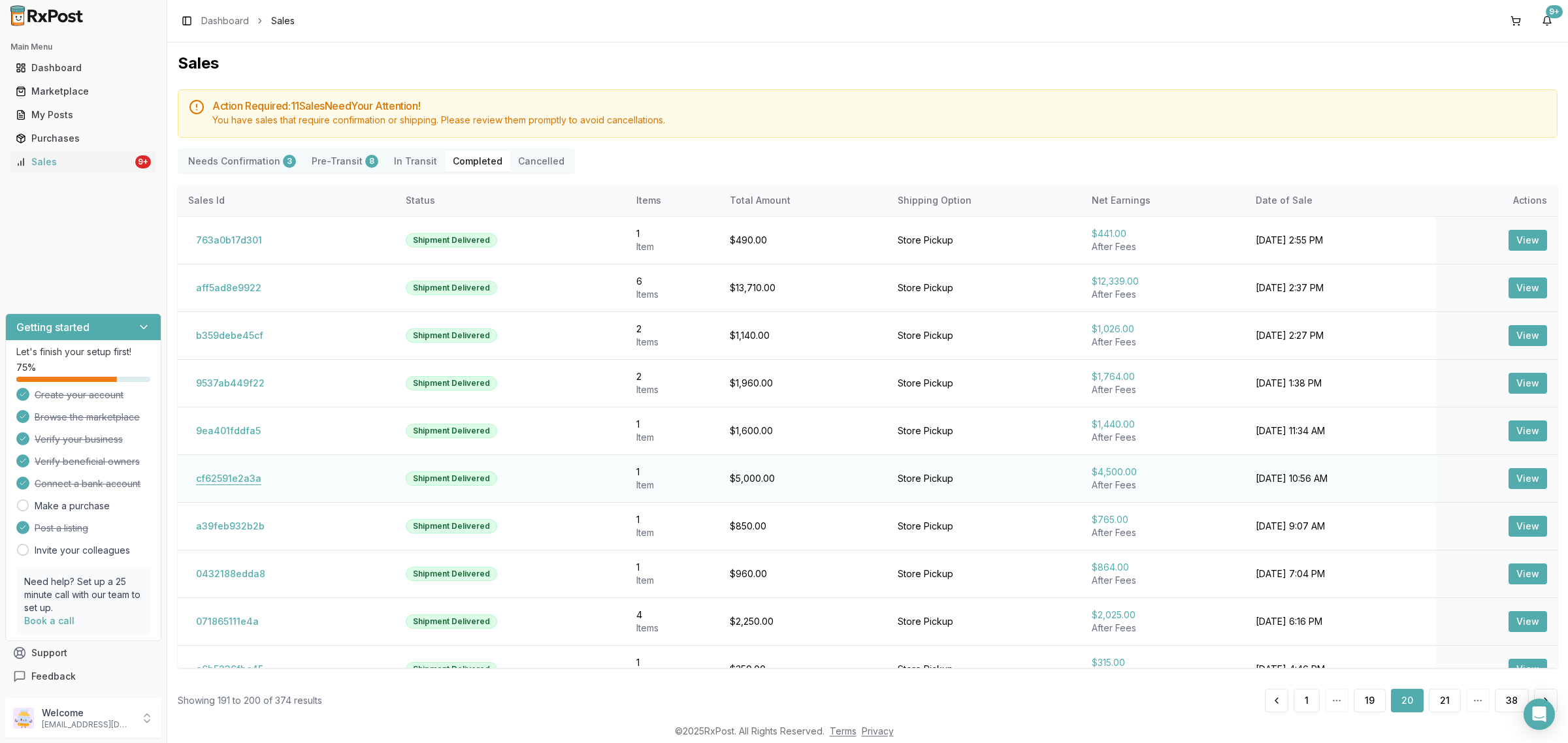
click at [222, 470] on button "cf62591e2a3a" at bounding box center [229, 479] width 81 height 21
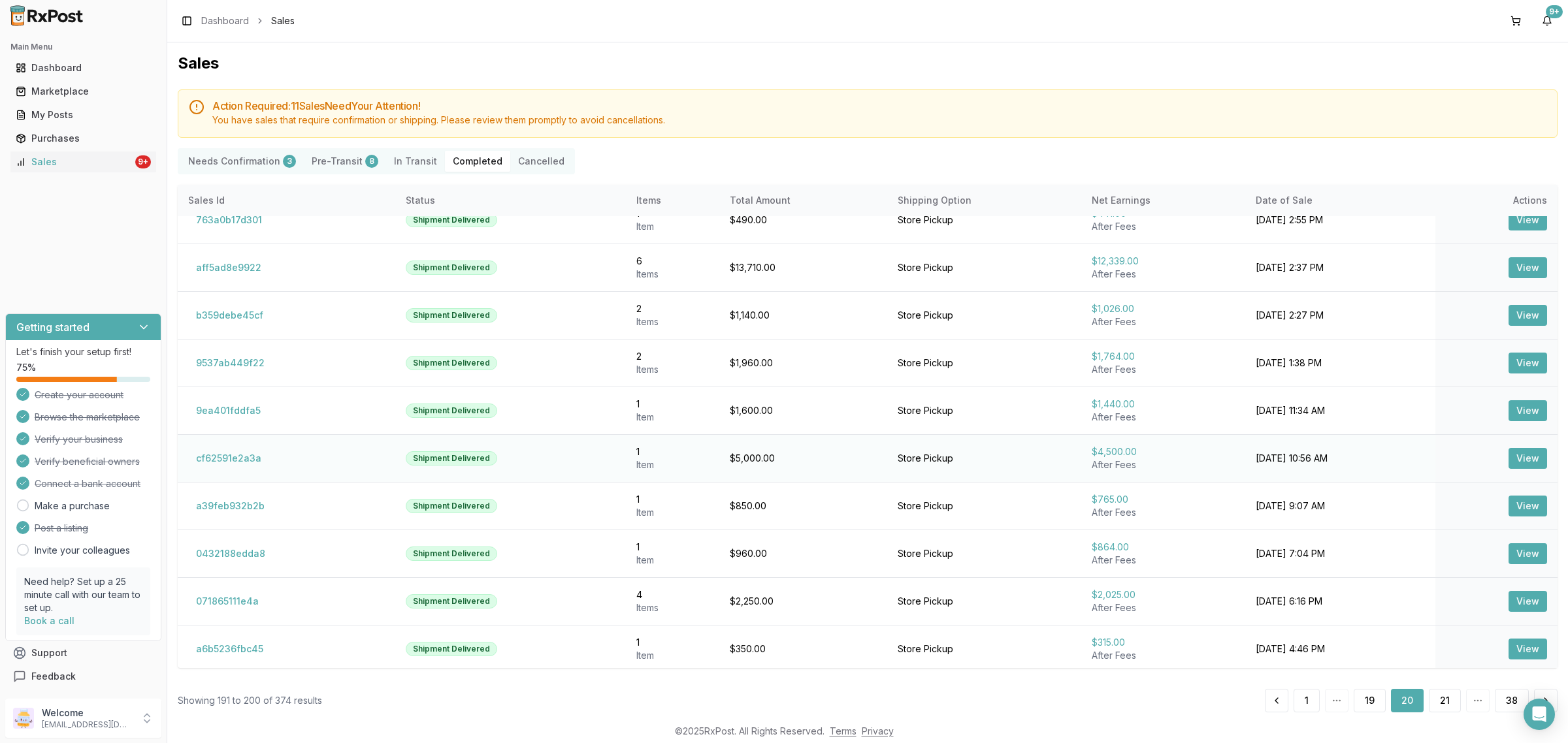
scroll to position [27, 0]
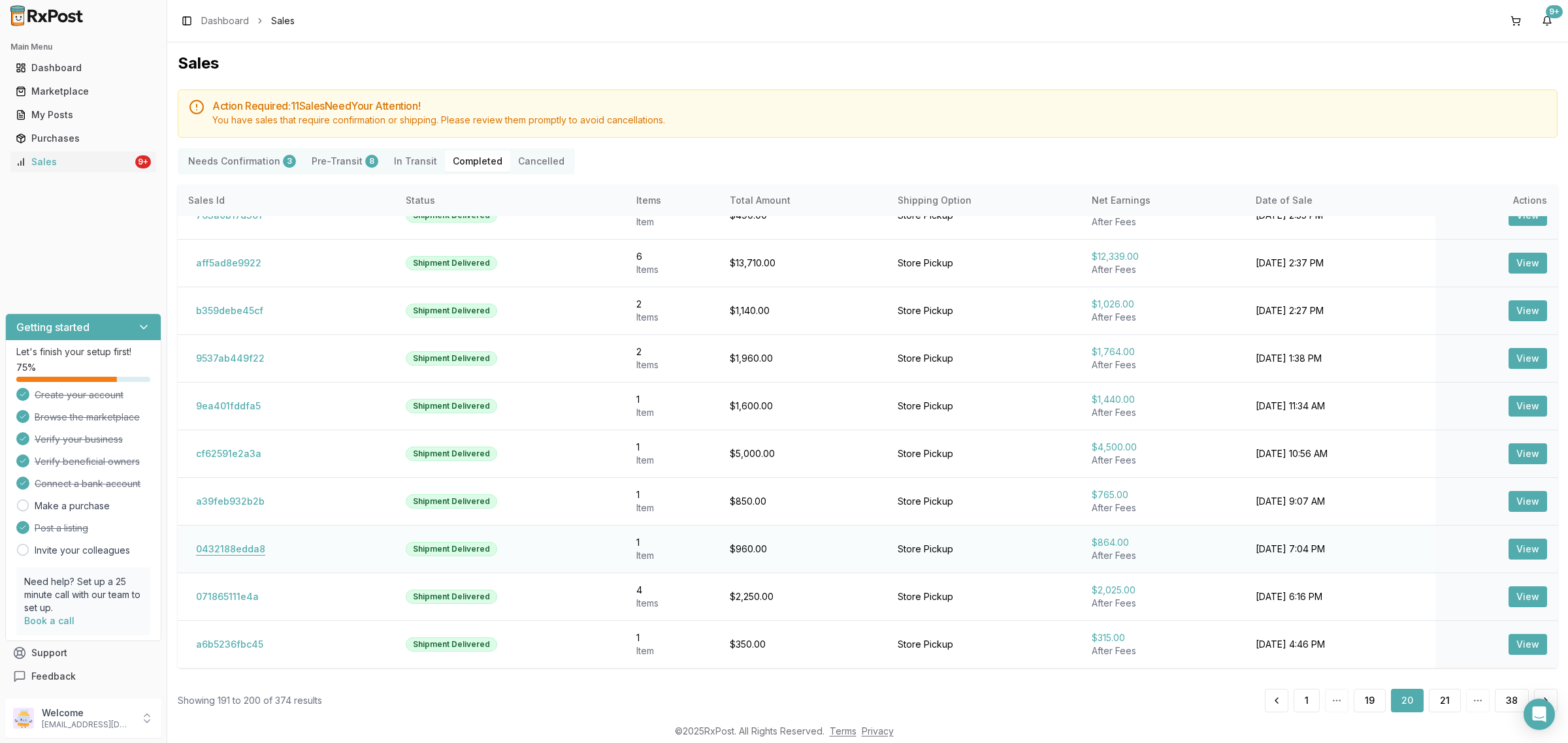
click at [218, 551] on button "0432188edda8" at bounding box center [231, 549] width 85 height 21
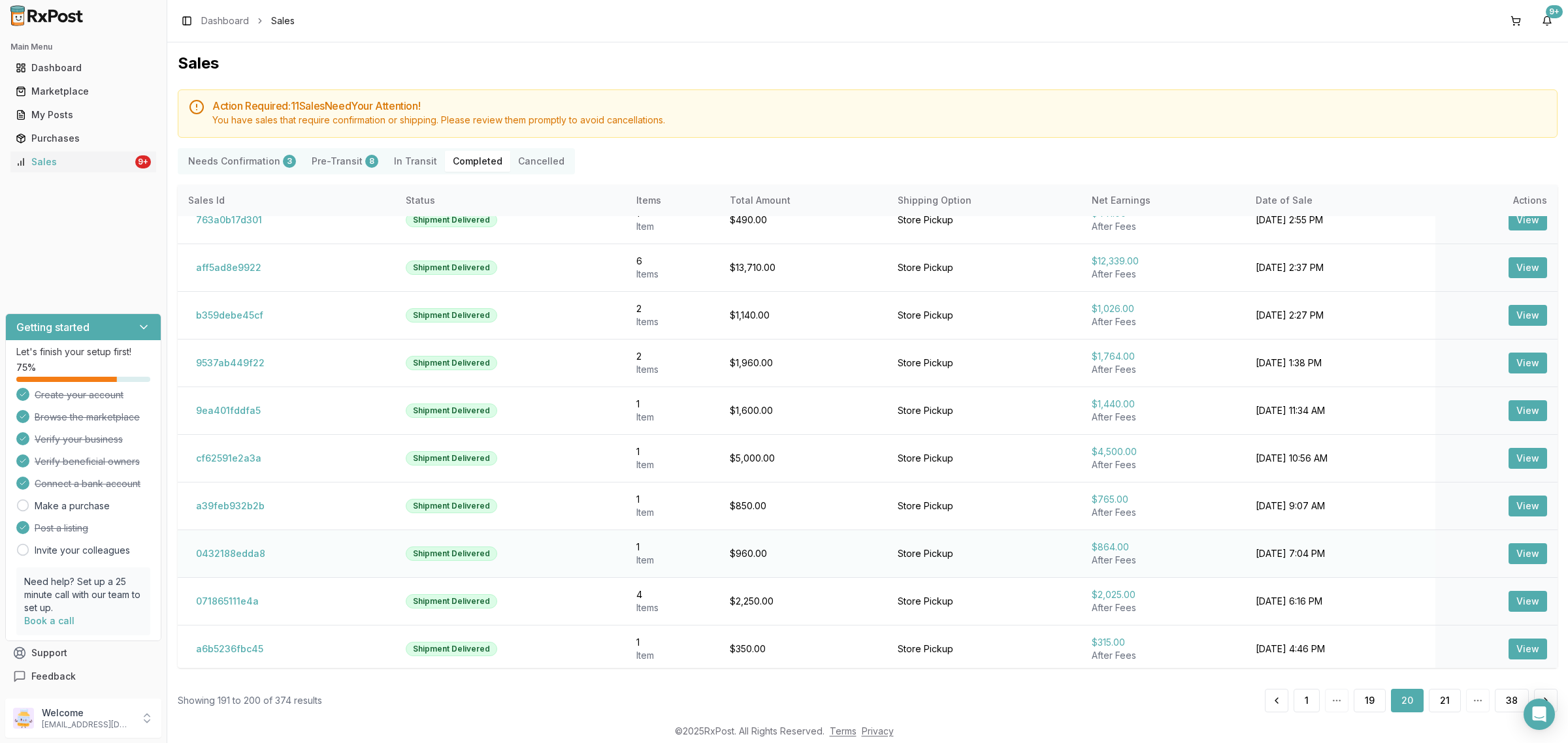
scroll to position [27, 0]
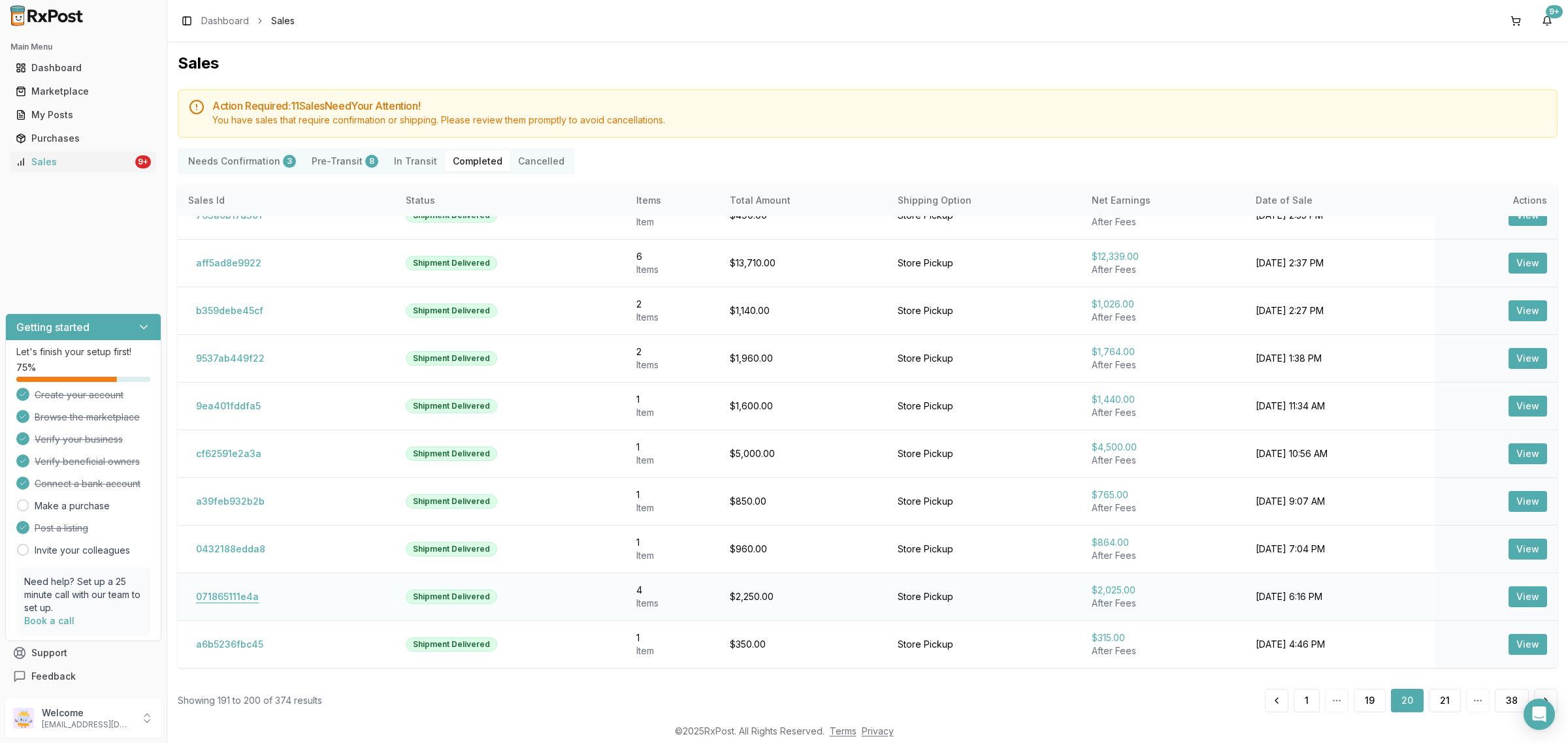
click at [242, 595] on button "071865111e4a" at bounding box center [228, 597] width 79 height 21
click at [221, 651] on button "a6b5236fbc45" at bounding box center [230, 644] width 83 height 21
click at [1431, 705] on button "21" at bounding box center [1444, 701] width 32 height 24
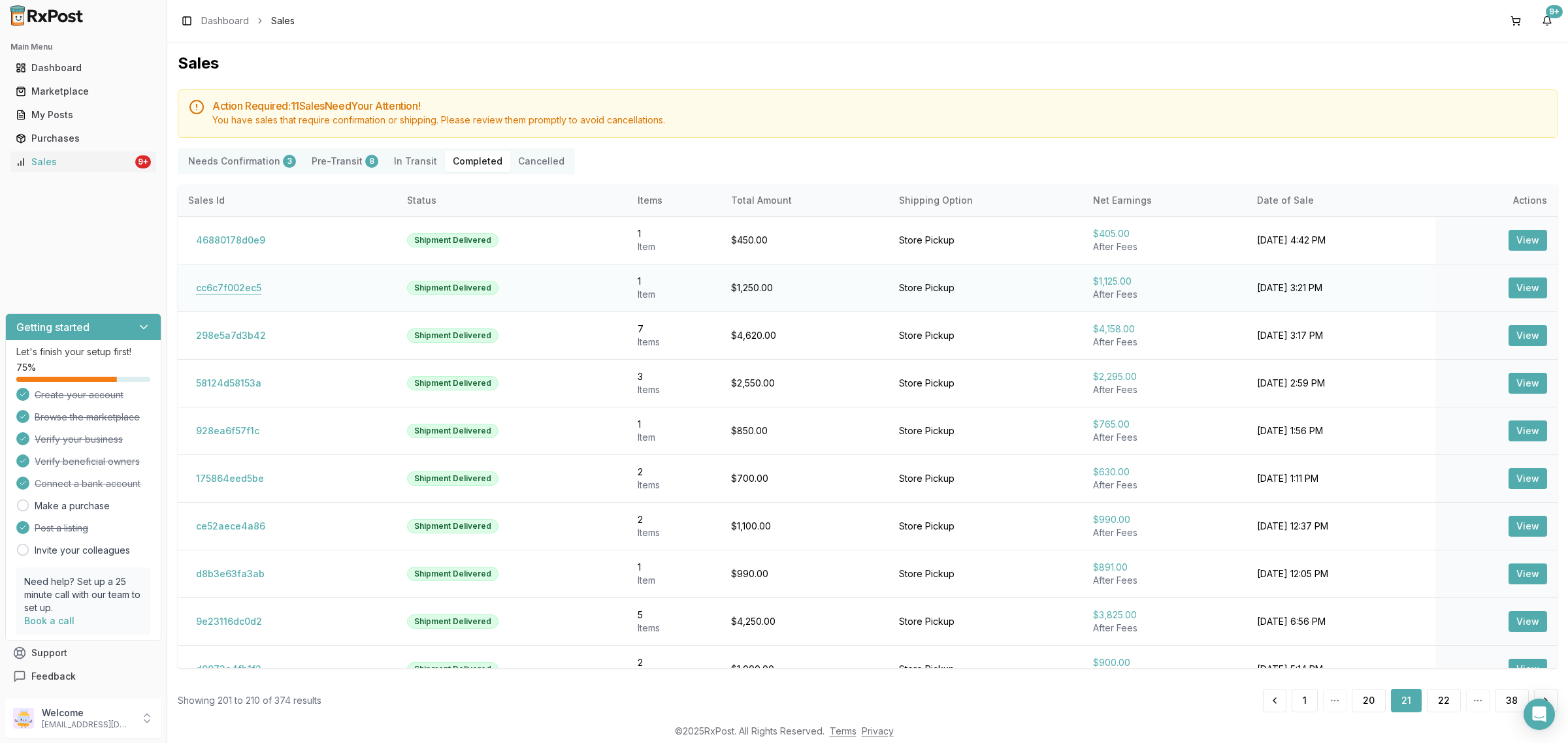
click at [230, 282] on button "cc6c7f002ec5" at bounding box center [229, 287] width 81 height 21
click at [256, 288] on button "cc6c7f002ec5" at bounding box center [229, 287] width 81 height 21
click at [250, 329] on button "298e5a7d3b42" at bounding box center [231, 335] width 85 height 21
click at [238, 340] on button "298e5a7d3b42" at bounding box center [231, 335] width 85 height 21
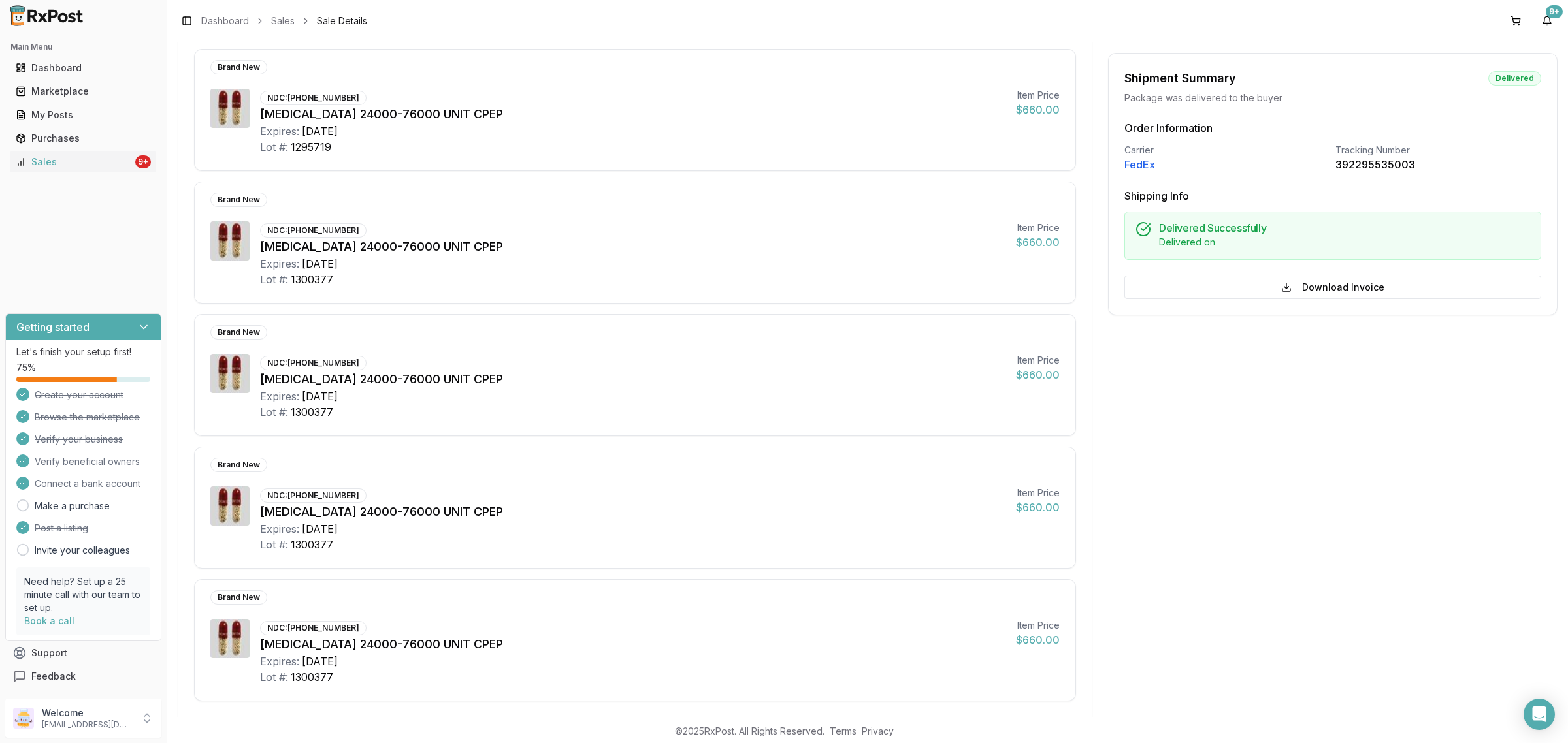
scroll to position [490, 0]
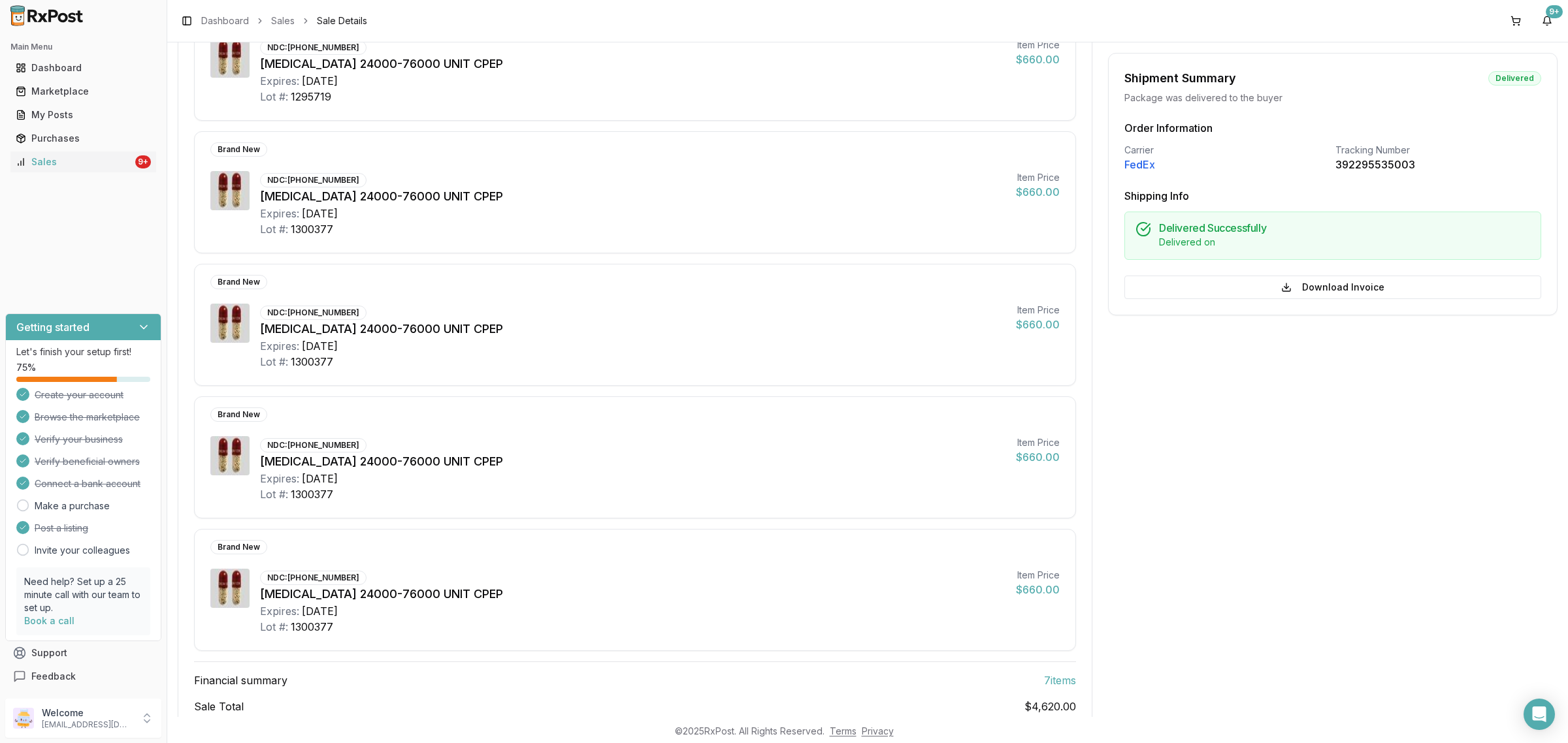
scroll to position [16, 0]
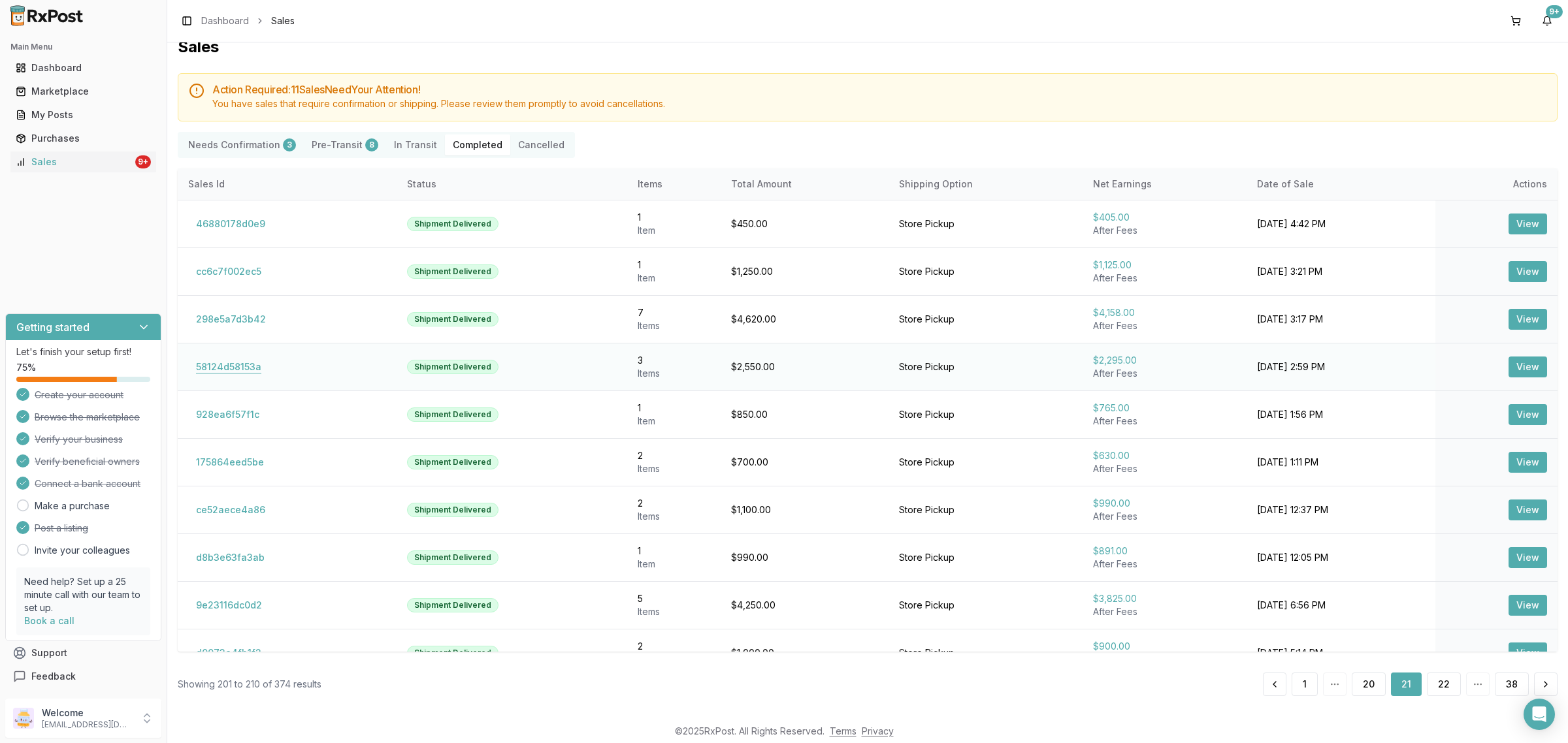
click at [221, 369] on button "58124d58153a" at bounding box center [229, 367] width 81 height 21
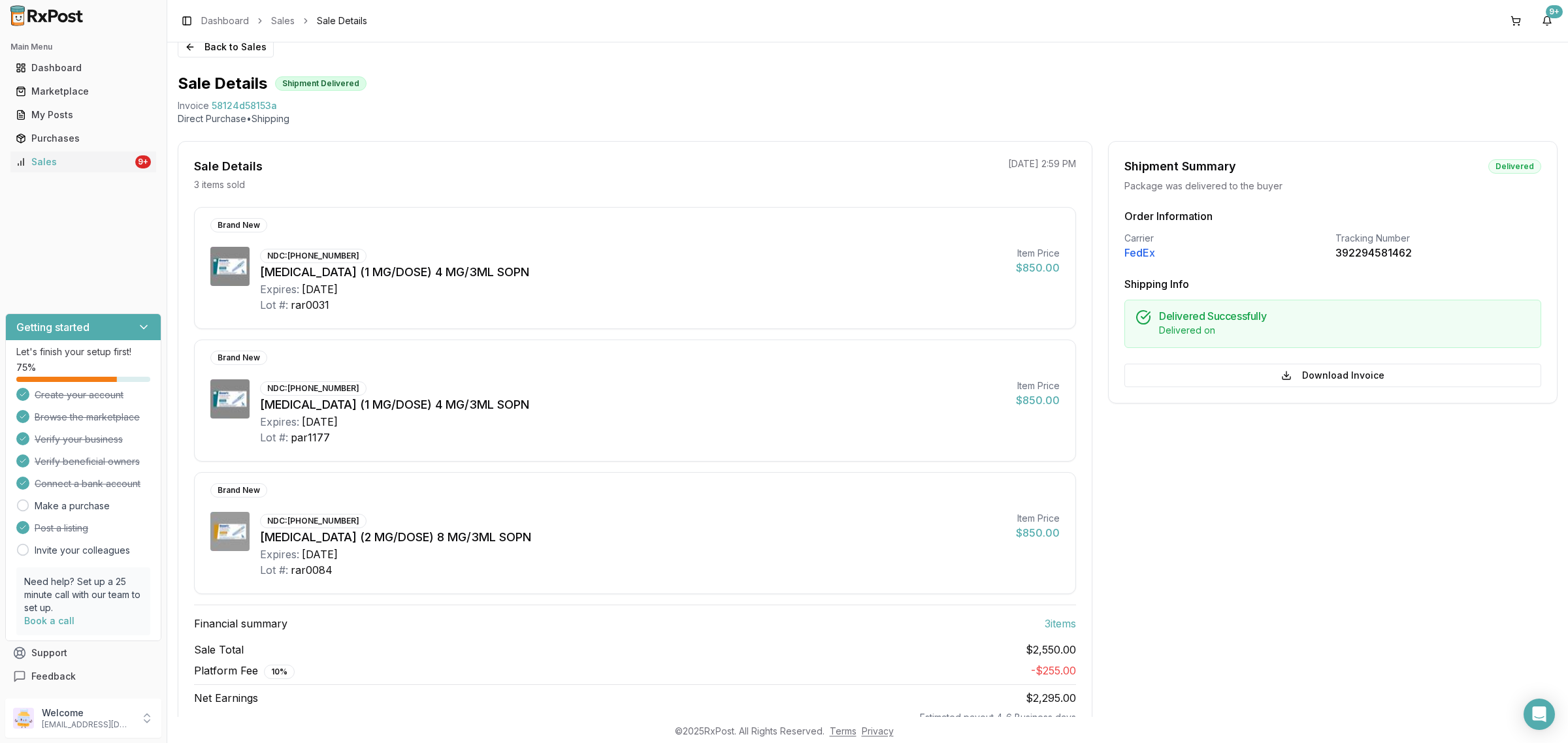
scroll to position [10, 0]
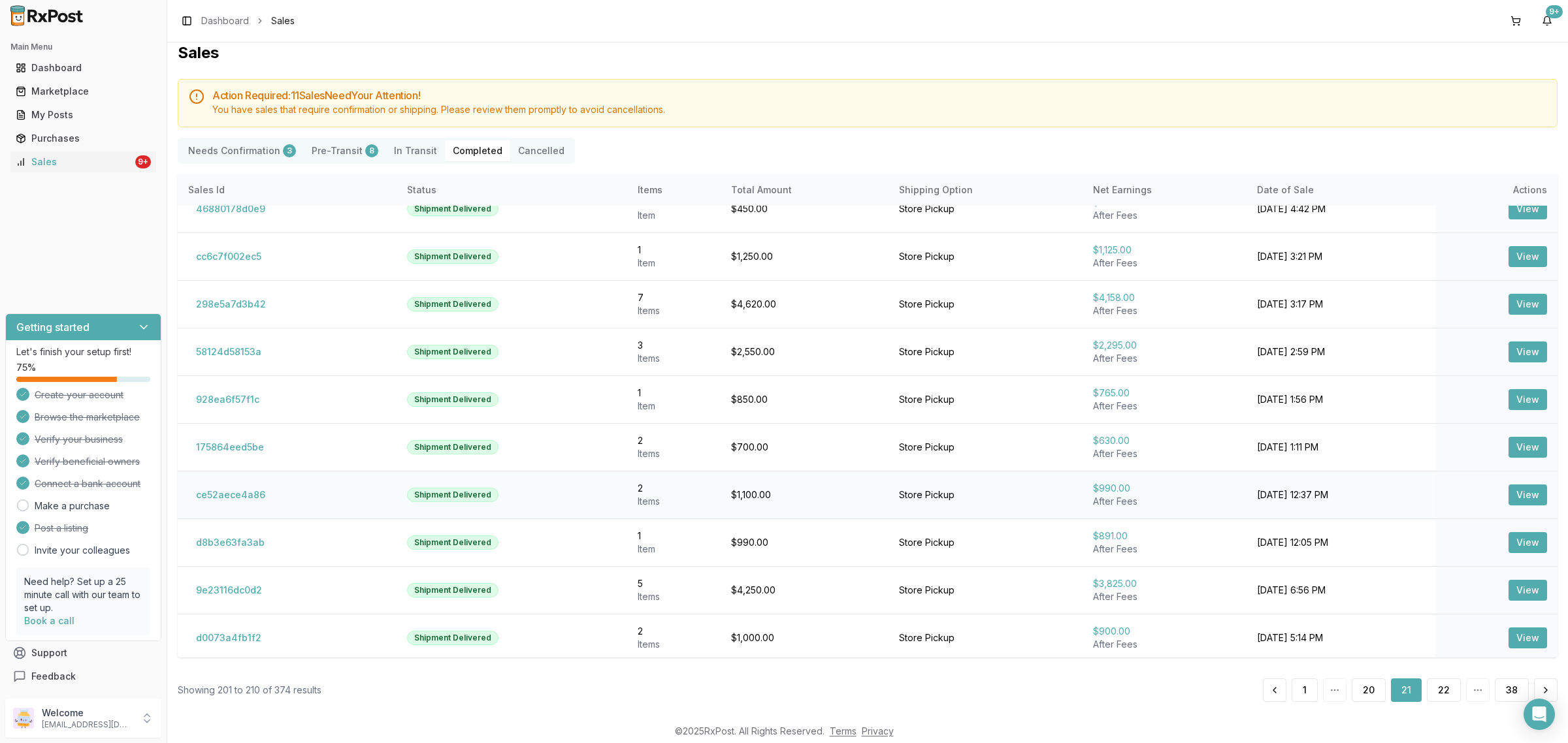
scroll to position [27, 0]
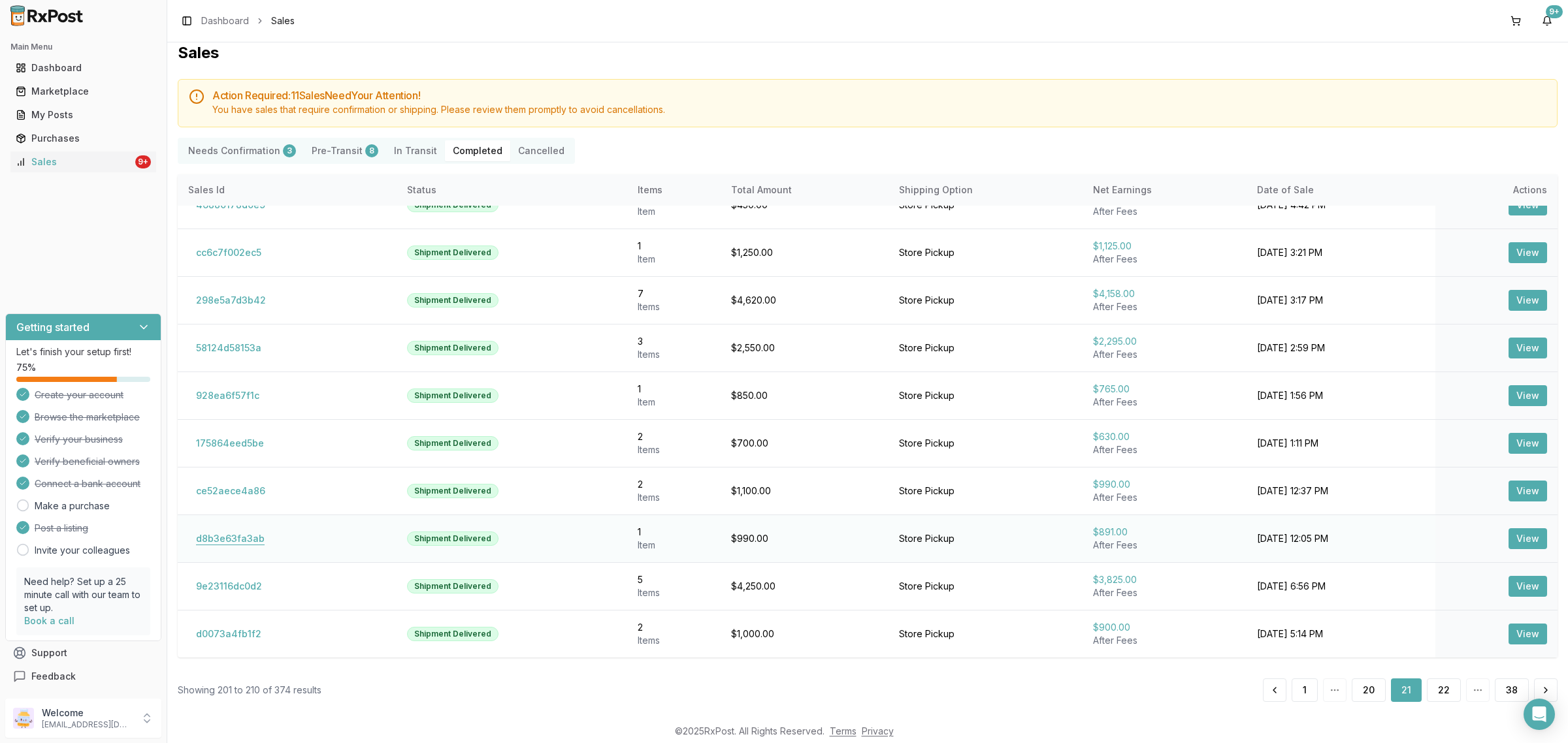
click at [255, 539] on button "d8b3e63fa3ab" at bounding box center [231, 538] width 84 height 21
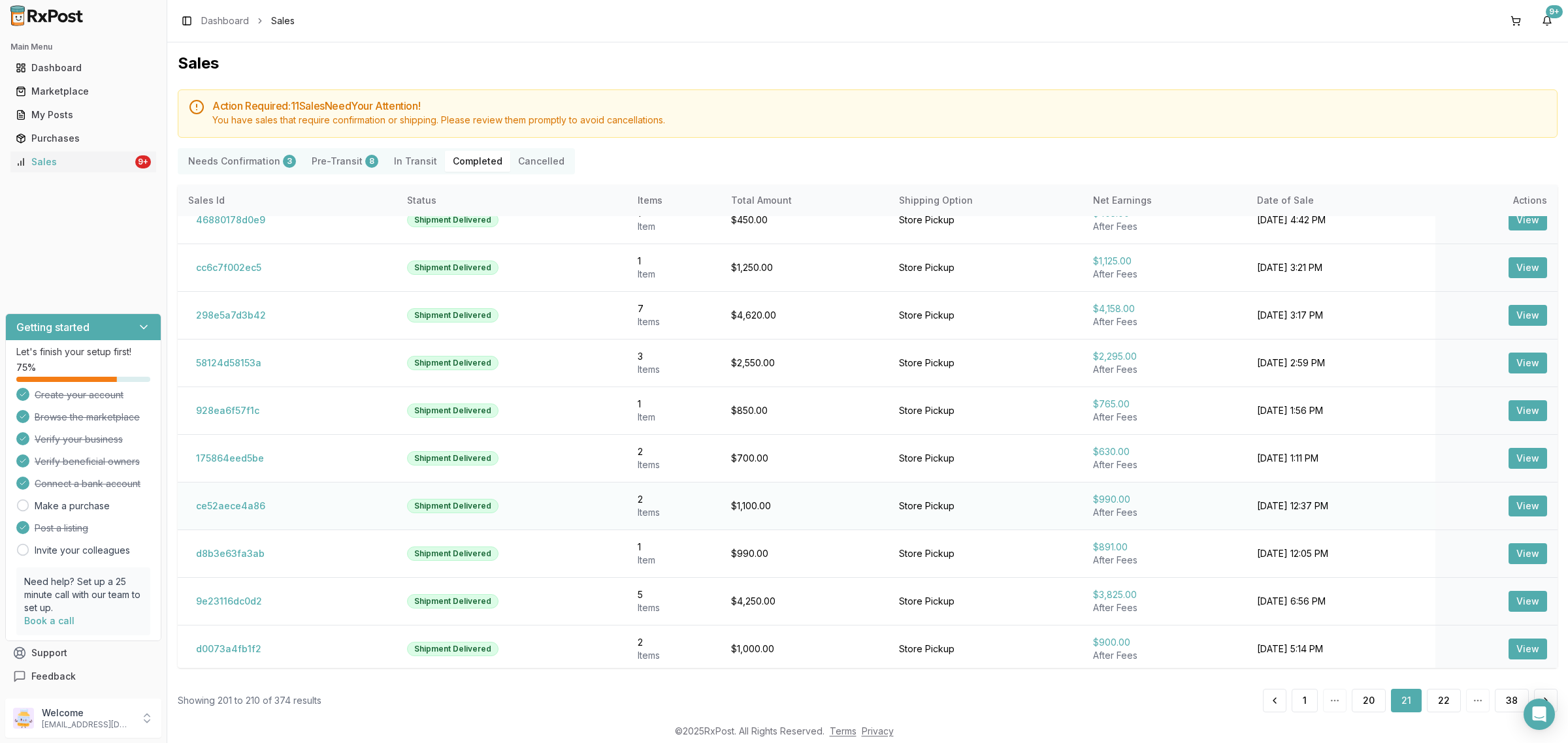
scroll to position [27, 0]
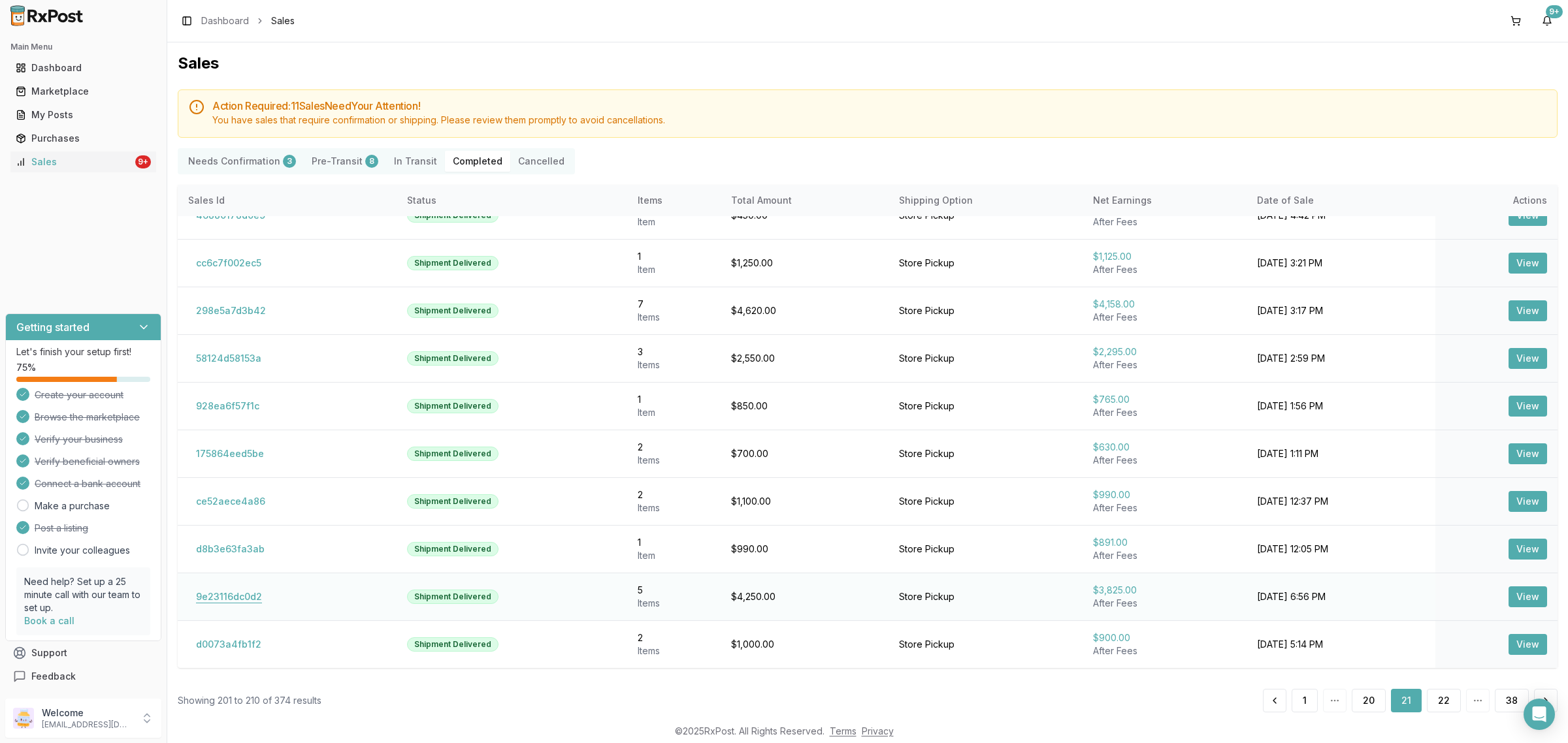
click at [212, 598] on button "9e23116dc0d2" at bounding box center [229, 597] width 81 height 21
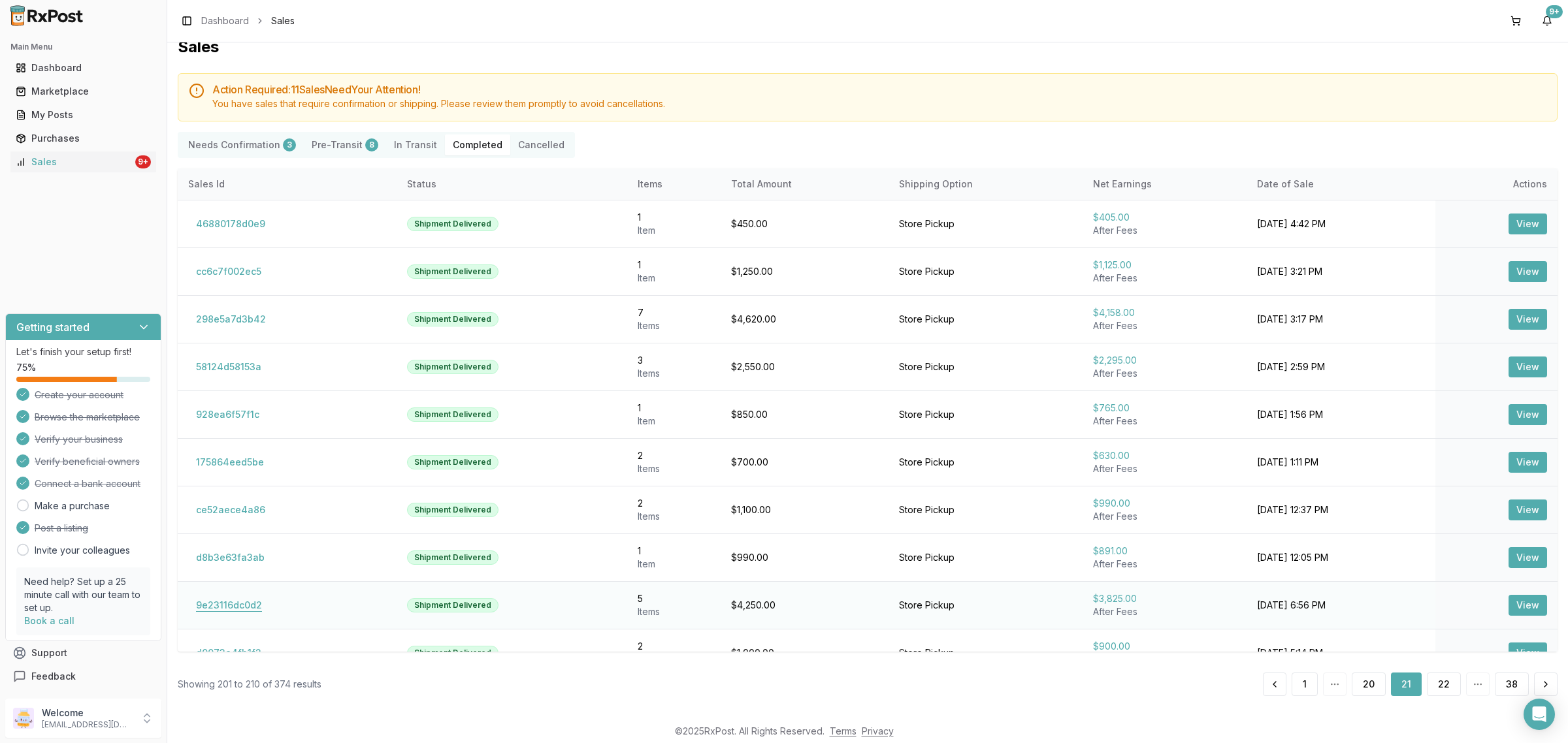
scroll to position [27, 0]
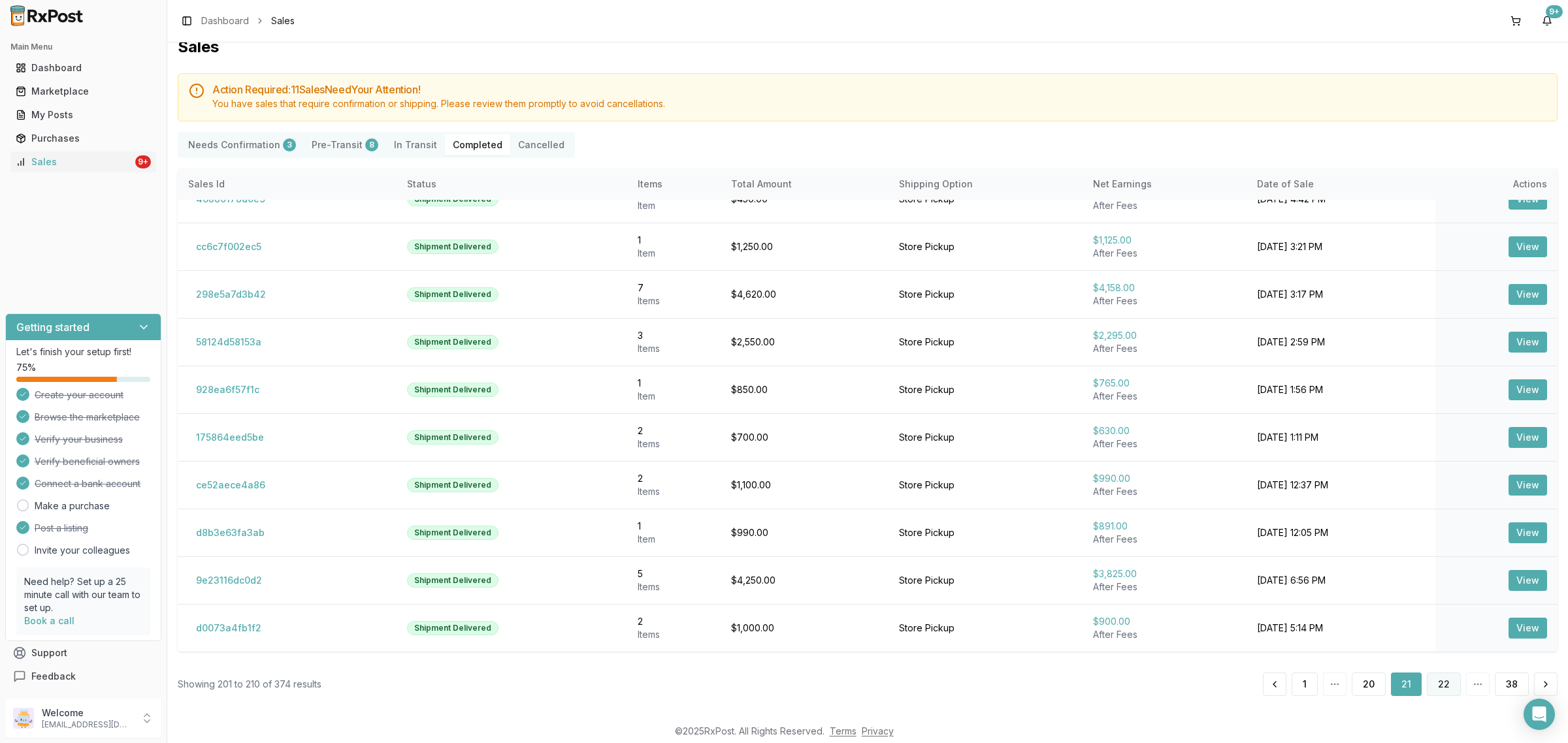
click at [1442, 683] on button "22" at bounding box center [1444, 684] width 34 height 24
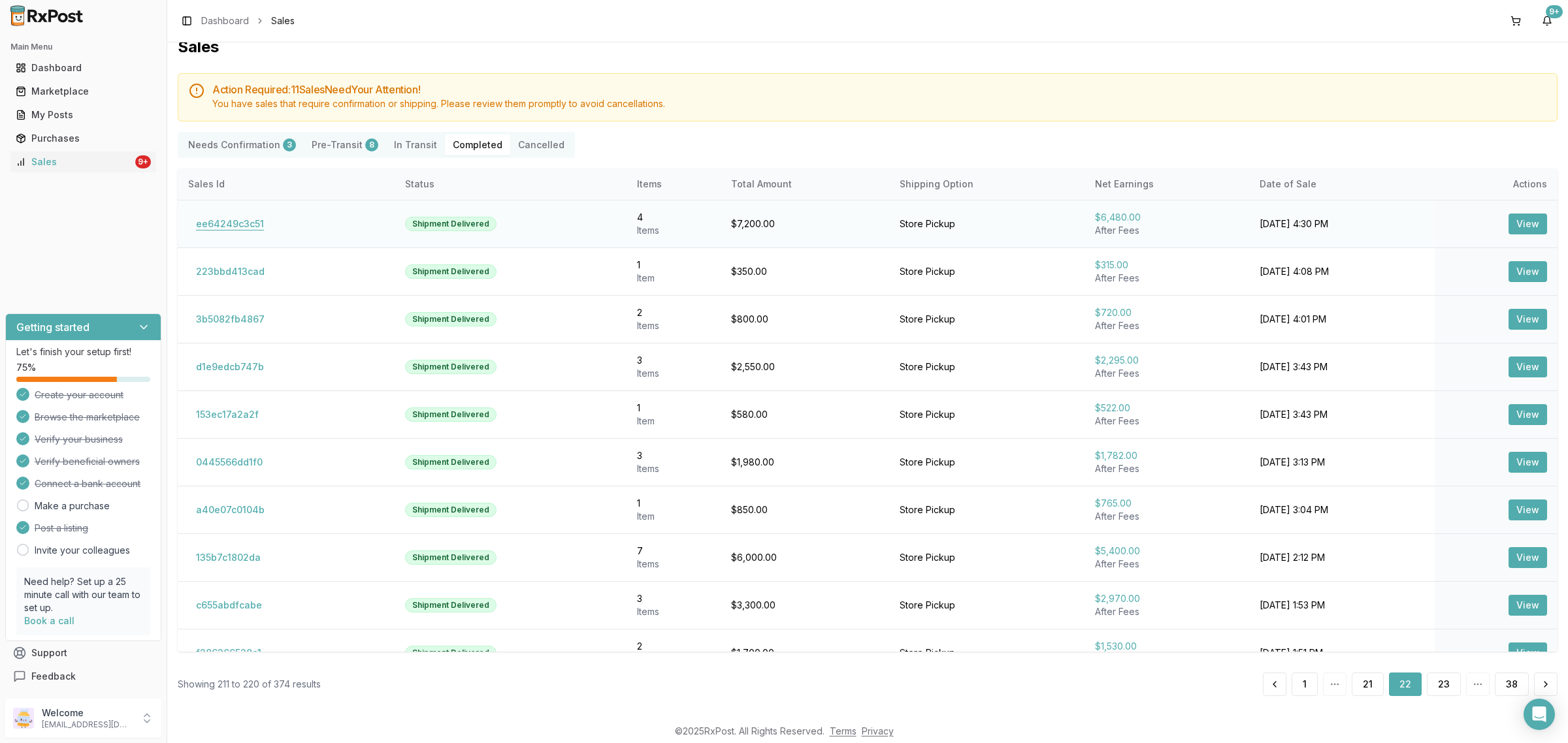
click at [256, 222] on button "ee64249c3c51" at bounding box center [230, 223] width 83 height 21
click at [204, 217] on button "ee64249c3c51" at bounding box center [230, 223] width 83 height 21
click at [221, 223] on button "ee64249c3c51" at bounding box center [230, 223] width 83 height 21
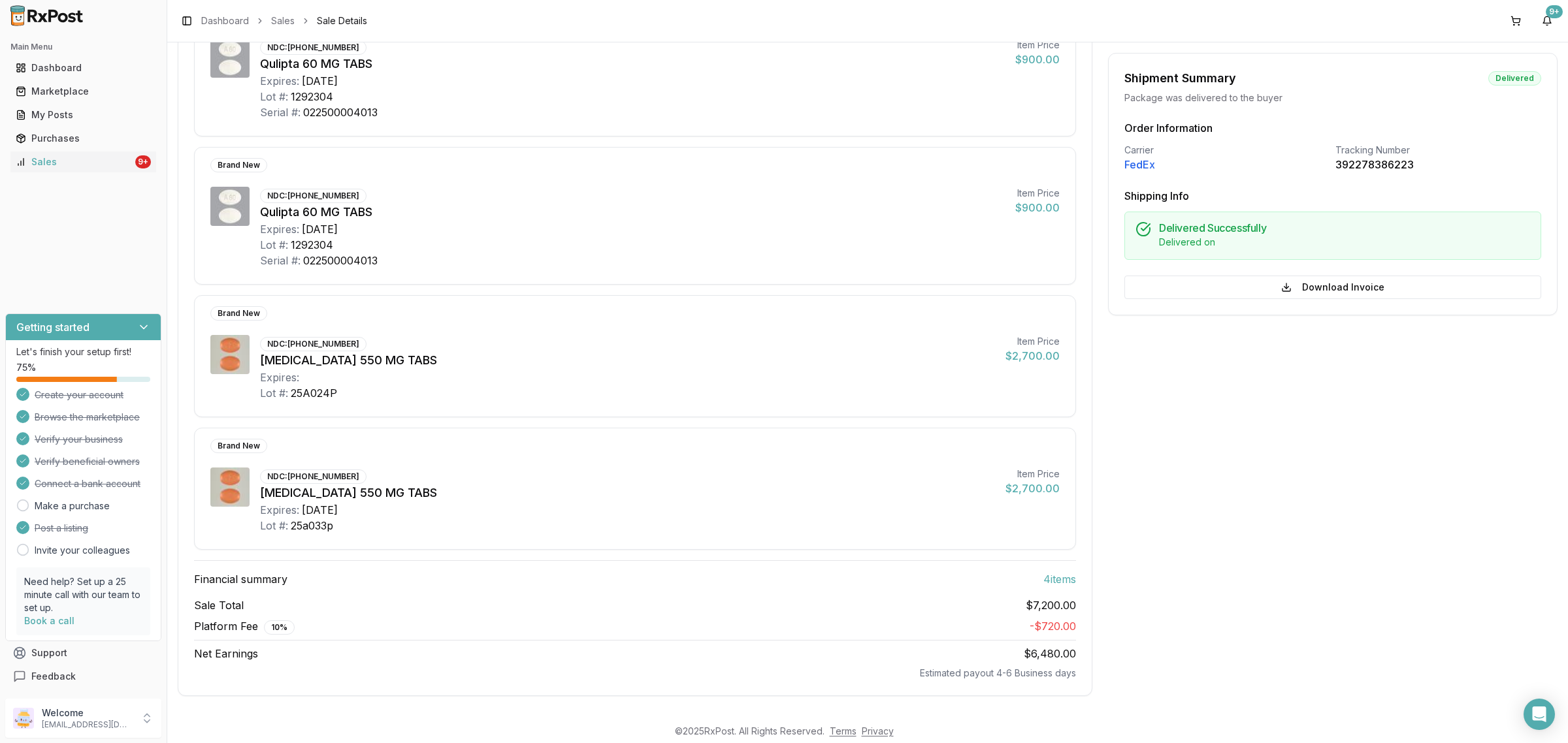
scroll to position [16, 0]
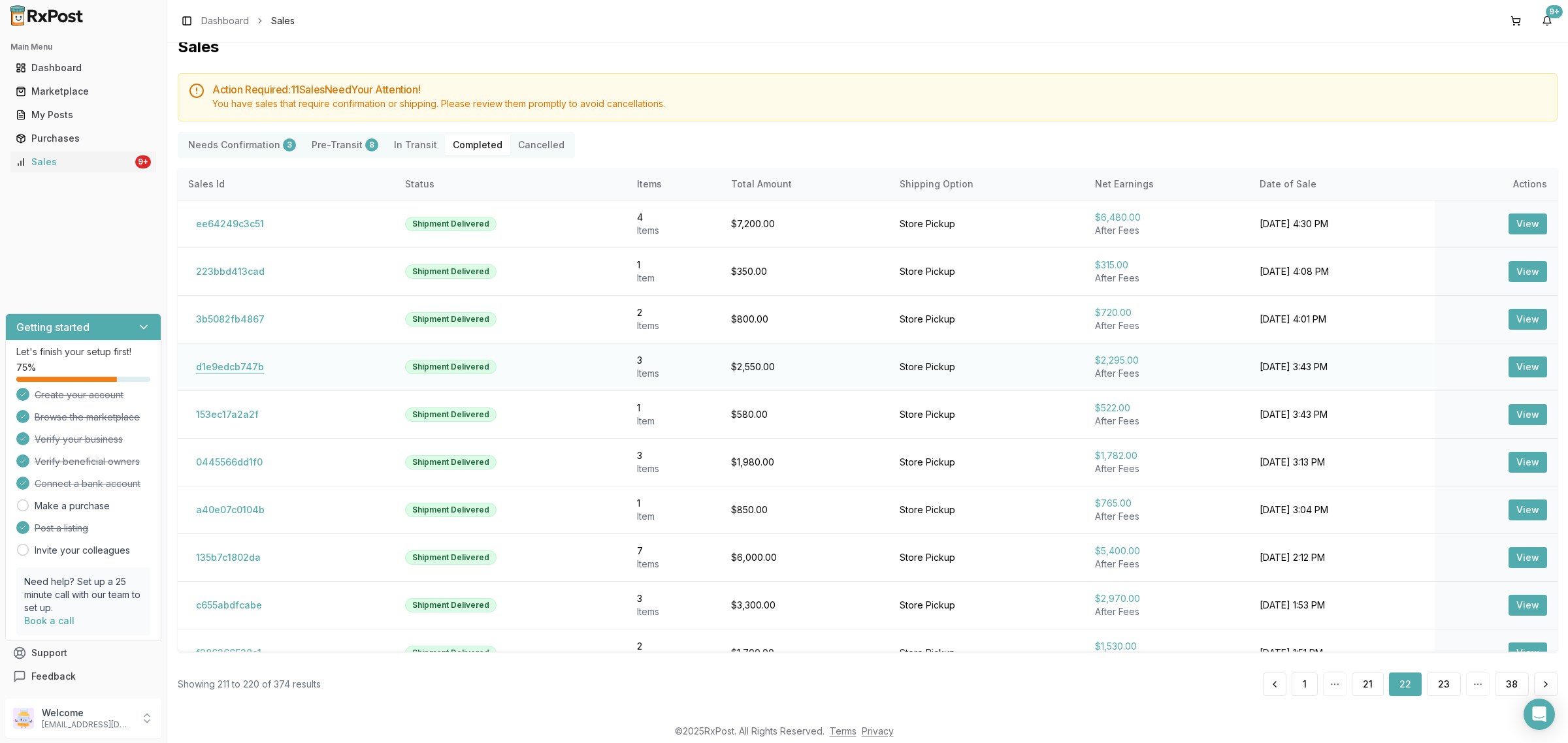
click at [222, 369] on button "d1e9edcb747b" at bounding box center [230, 367] width 83 height 21
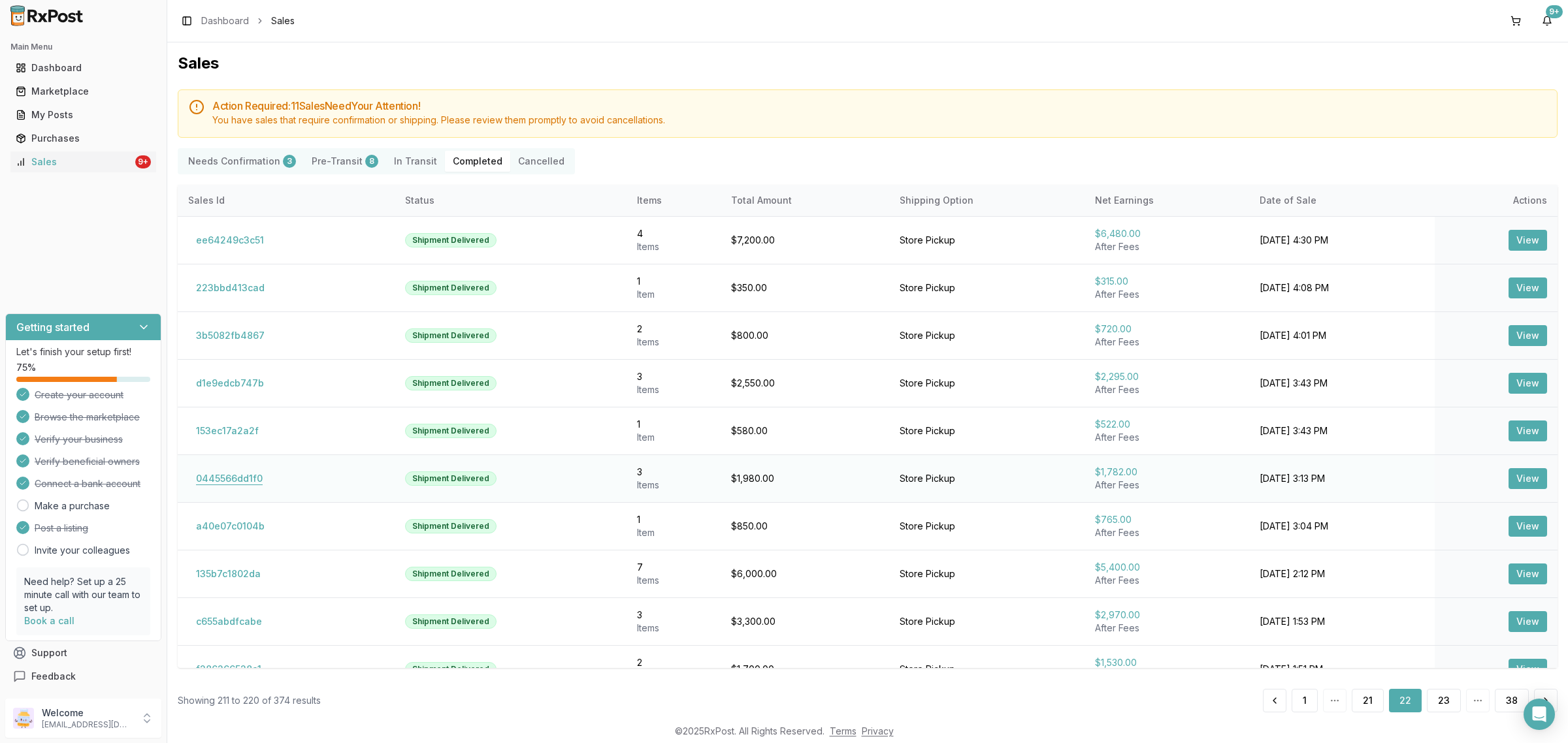
click at [242, 478] on button "0445566dd1f0" at bounding box center [230, 479] width 82 height 21
click at [232, 484] on button "0445566dd1f0" at bounding box center [230, 479] width 82 height 21
click at [229, 474] on button "0445566dd1f0" at bounding box center [230, 479] width 82 height 21
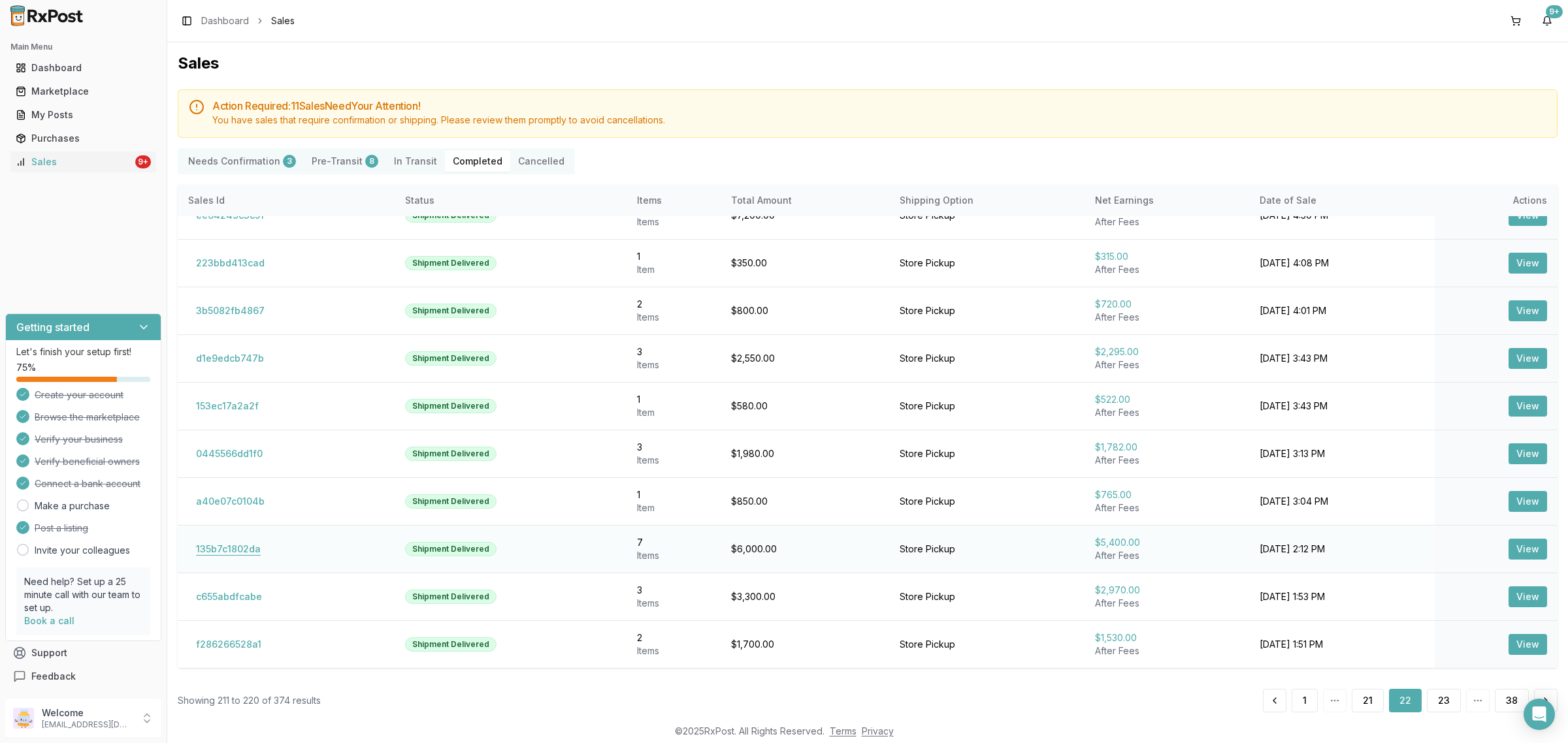
click at [222, 543] on button "135b7c1802da" at bounding box center [229, 549] width 81 height 21
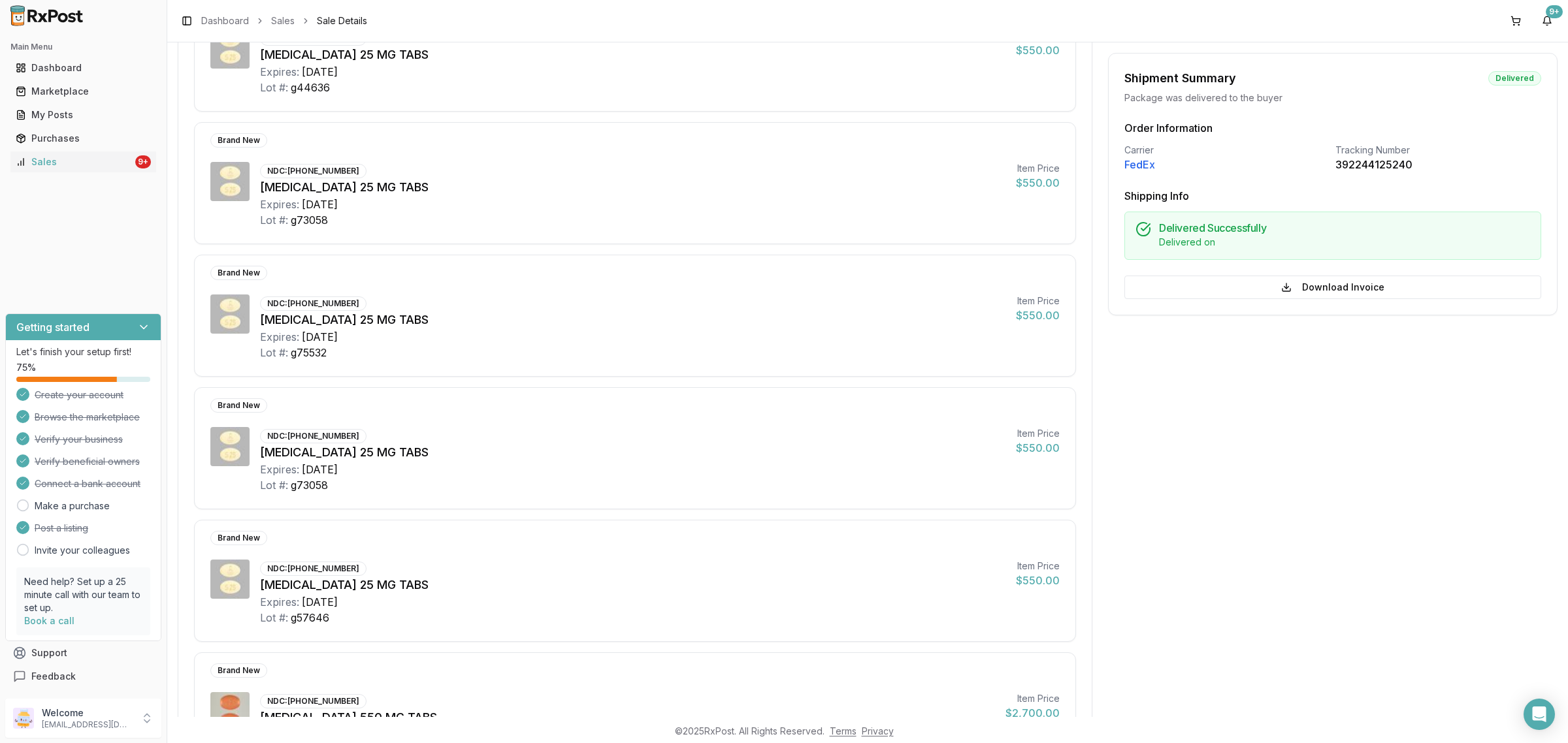
scroll to position [571, 0]
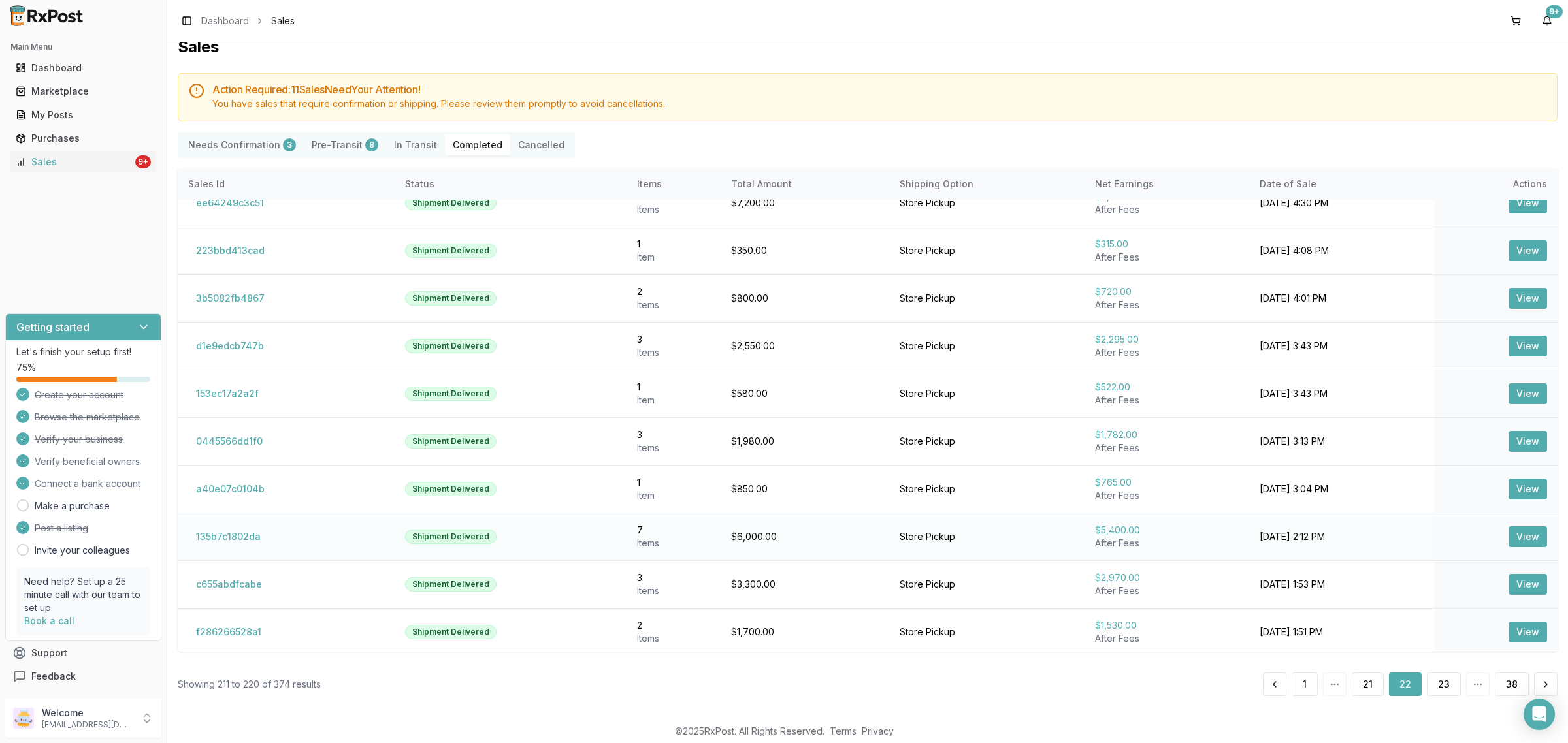
scroll to position [27, 0]
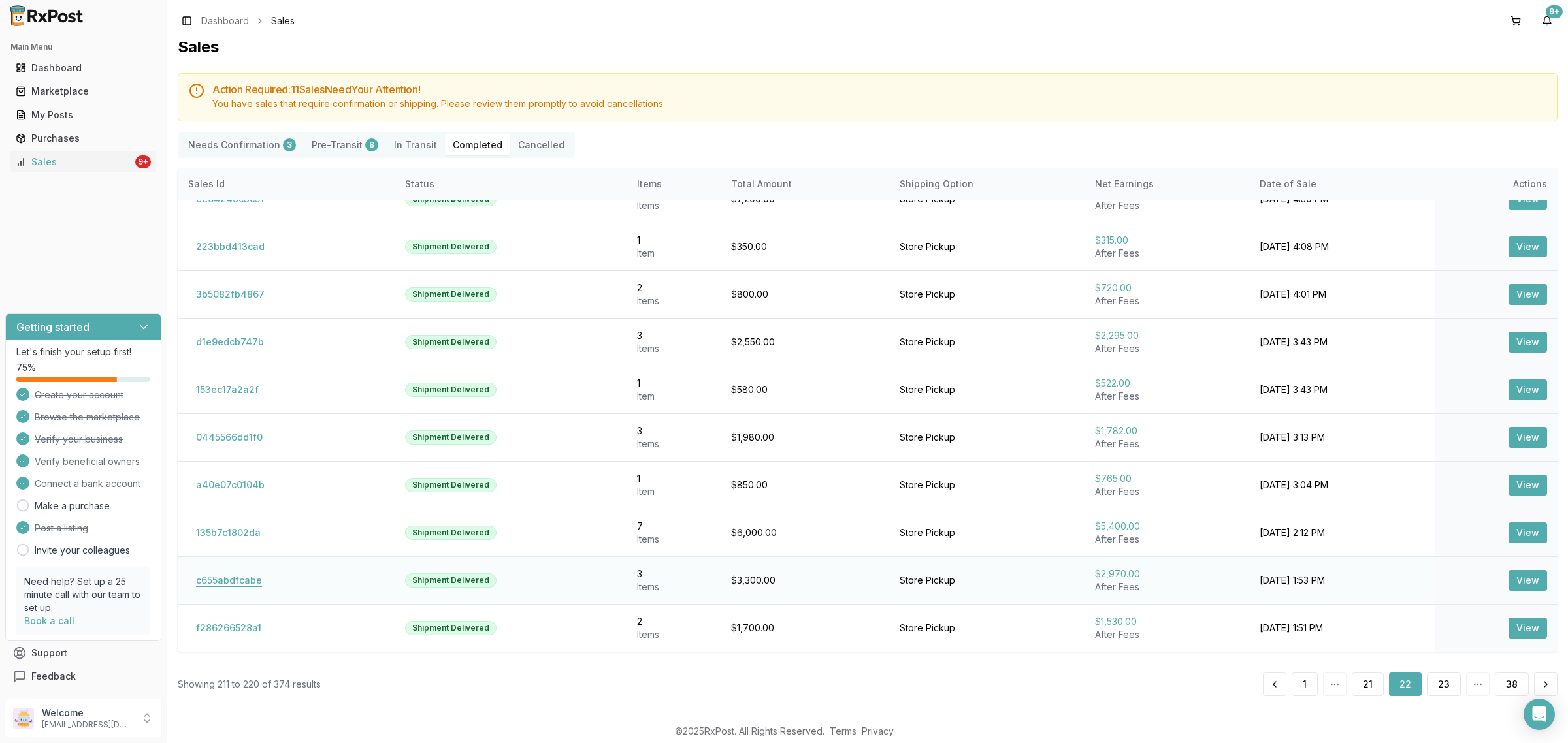
click at [233, 587] on button "c655abdfcabe" at bounding box center [229, 580] width 81 height 21
click at [220, 622] on button "f286266528a1" at bounding box center [229, 628] width 81 height 21
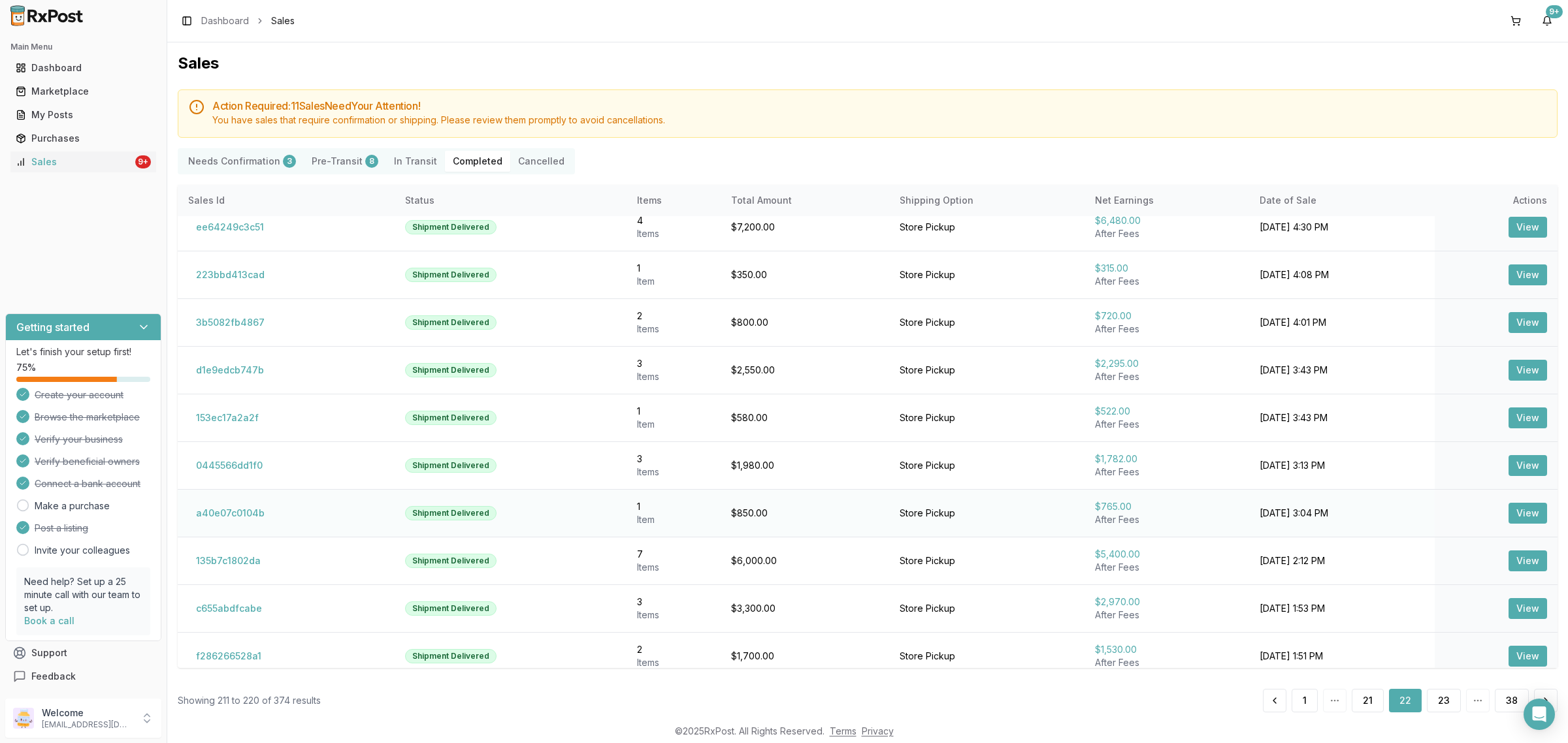
scroll to position [27, 0]
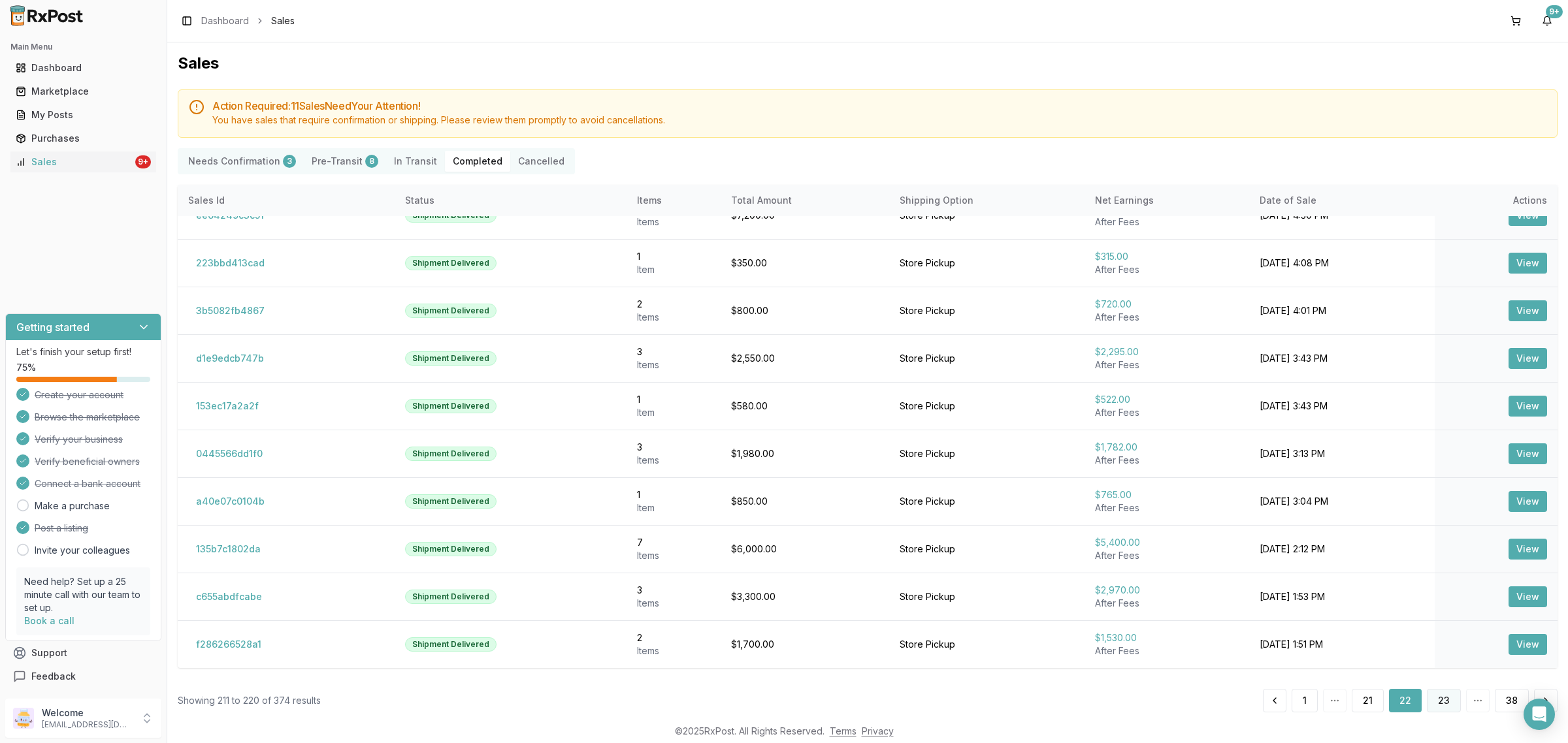
click at [1429, 697] on button "23" at bounding box center [1444, 701] width 34 height 24
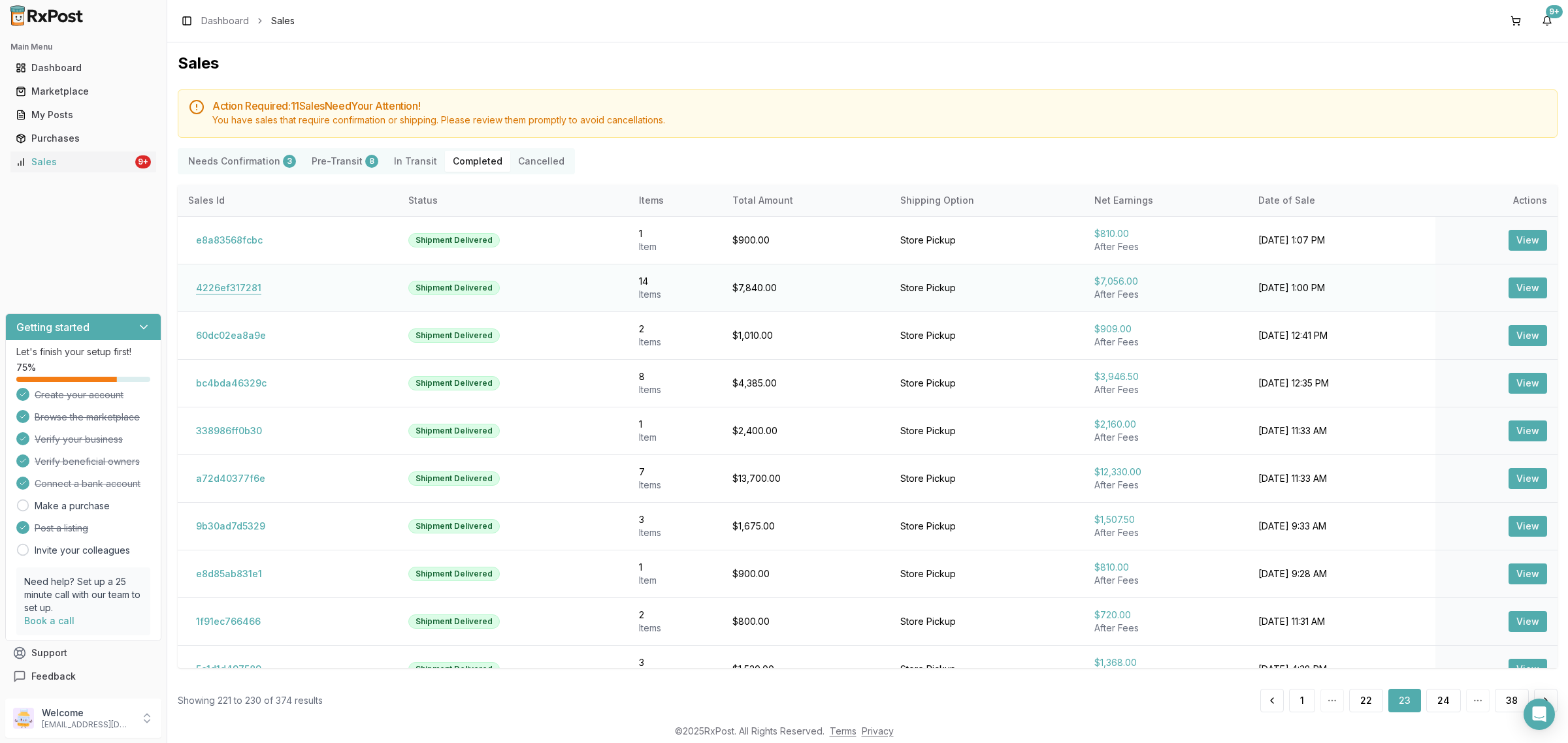
click at [220, 288] on button "4226ef317281" at bounding box center [229, 287] width 81 height 21
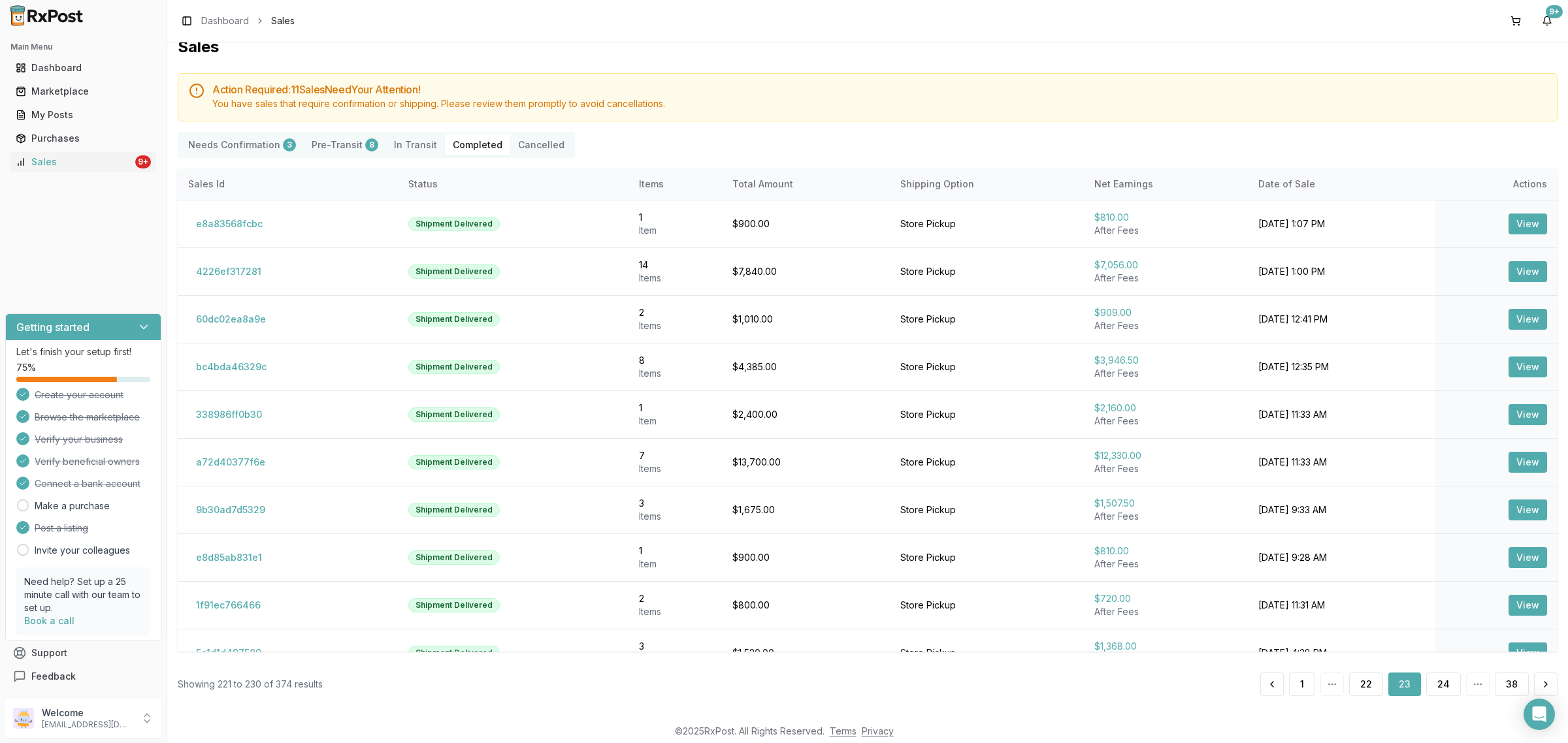
scroll to position [16, 0]
click at [230, 362] on button "bc4bda46329c" at bounding box center [232, 367] width 86 height 21
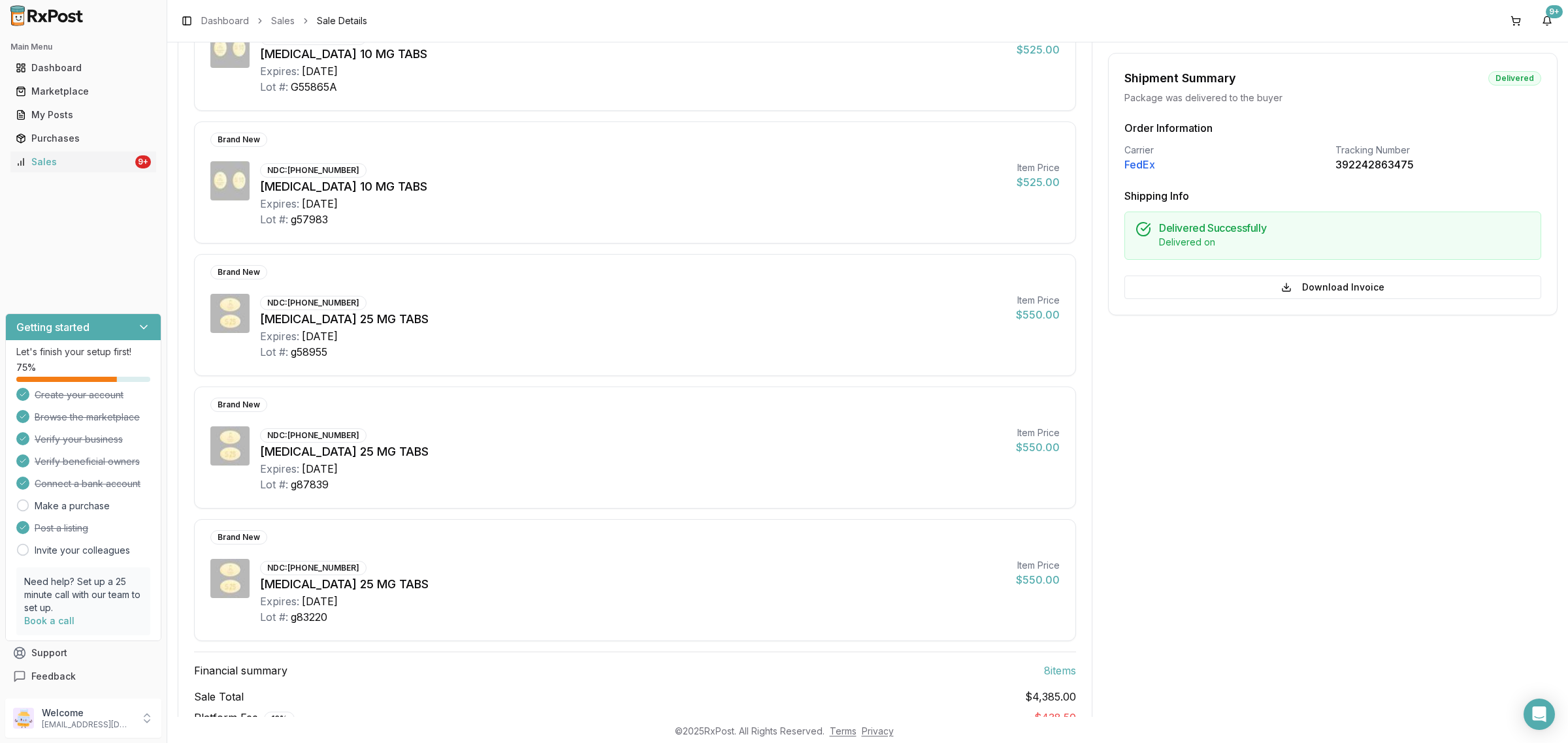
scroll to position [730, 0]
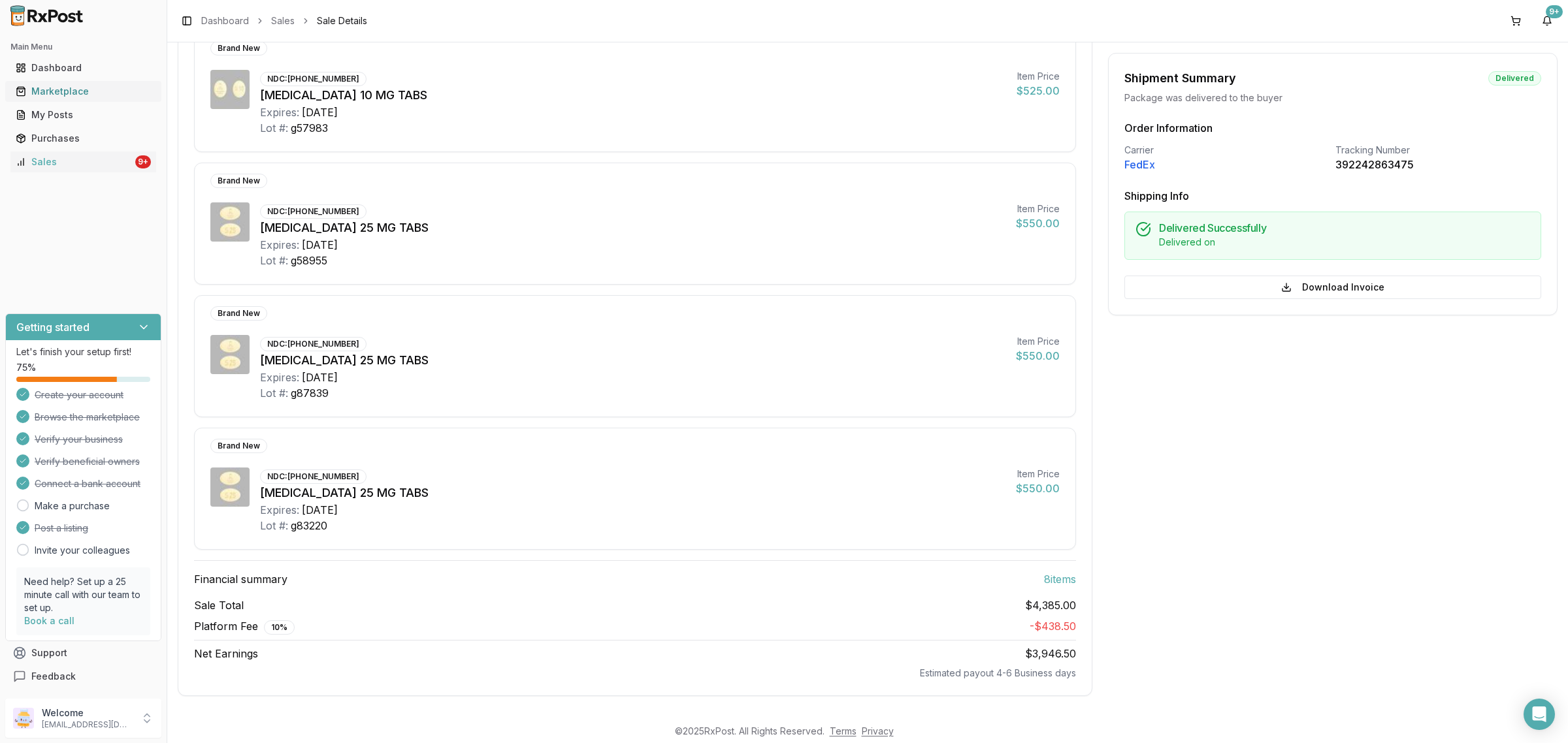
scroll to position [16, 0]
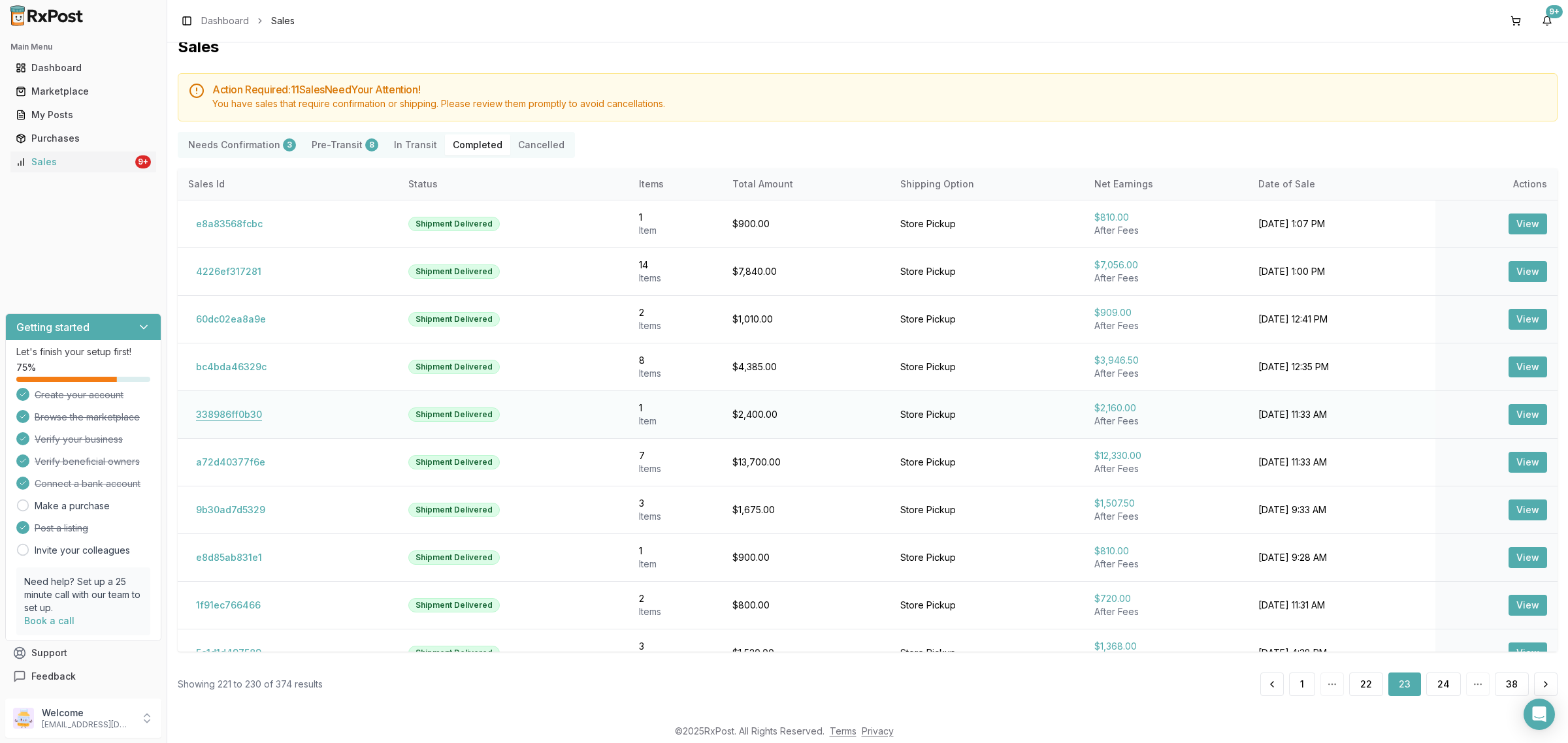
click at [232, 416] on button "338986ff0b30" at bounding box center [229, 415] width 81 height 21
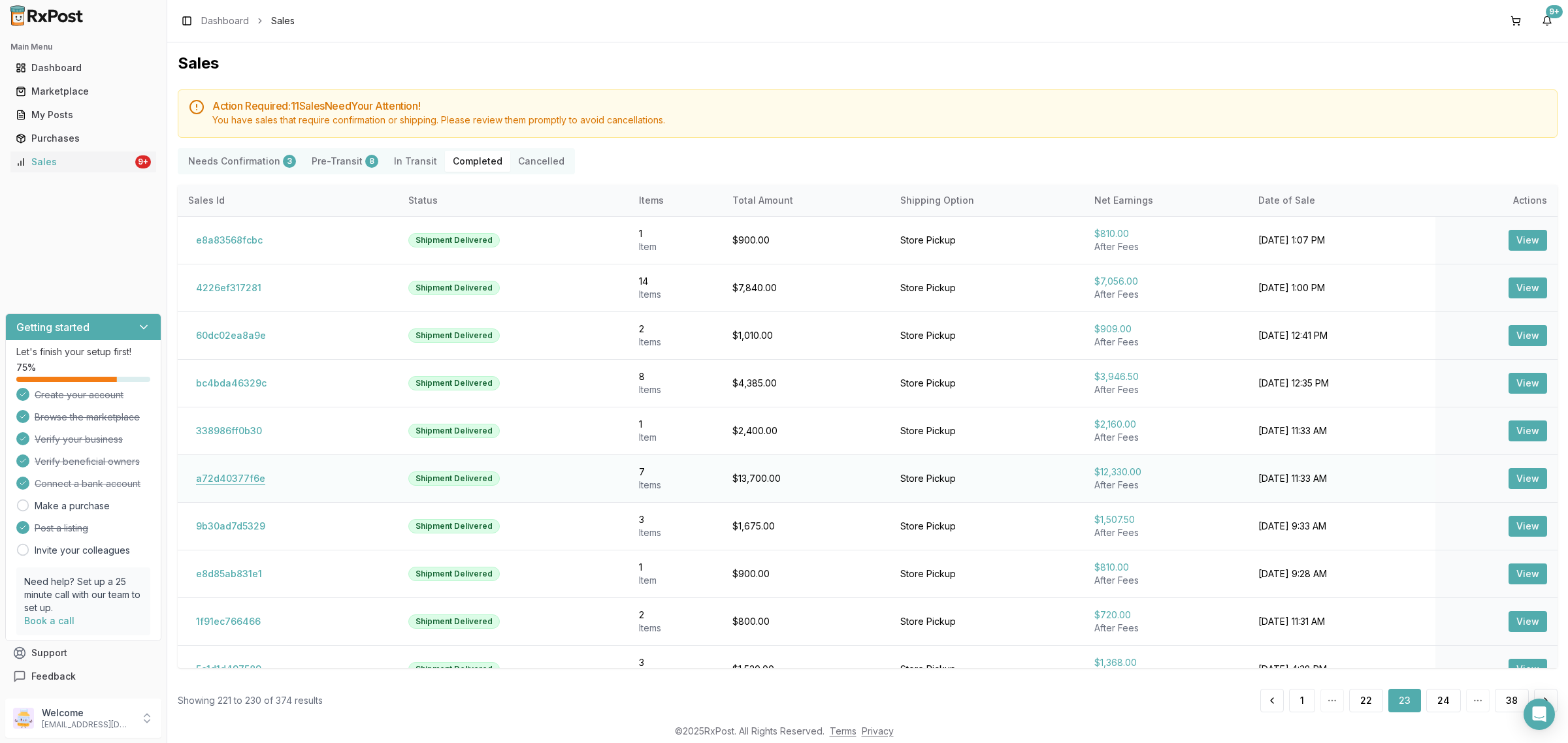
click at [204, 481] on button "a72d40377f6e" at bounding box center [231, 479] width 85 height 21
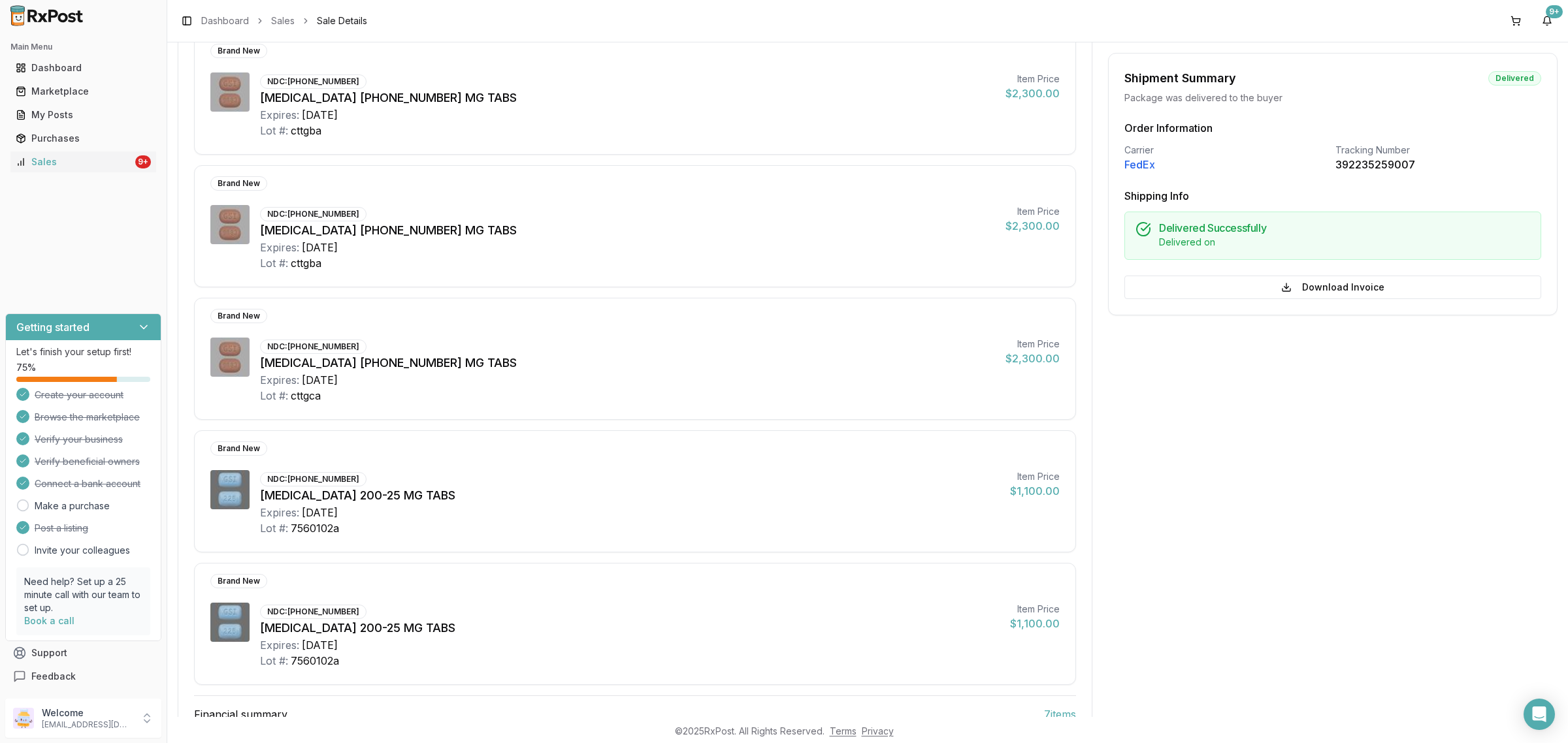
scroll to position [516, 0]
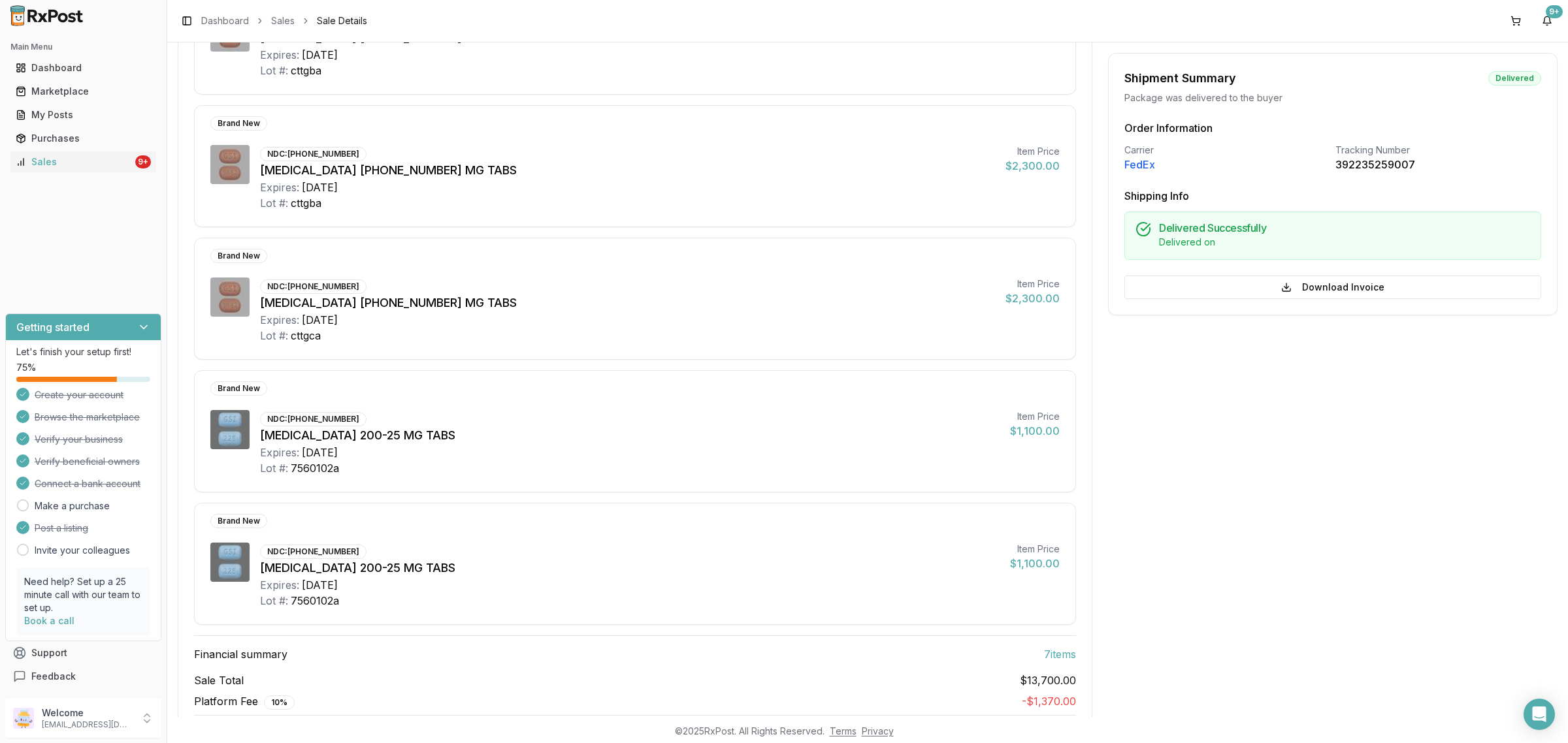
scroll to position [16, 0]
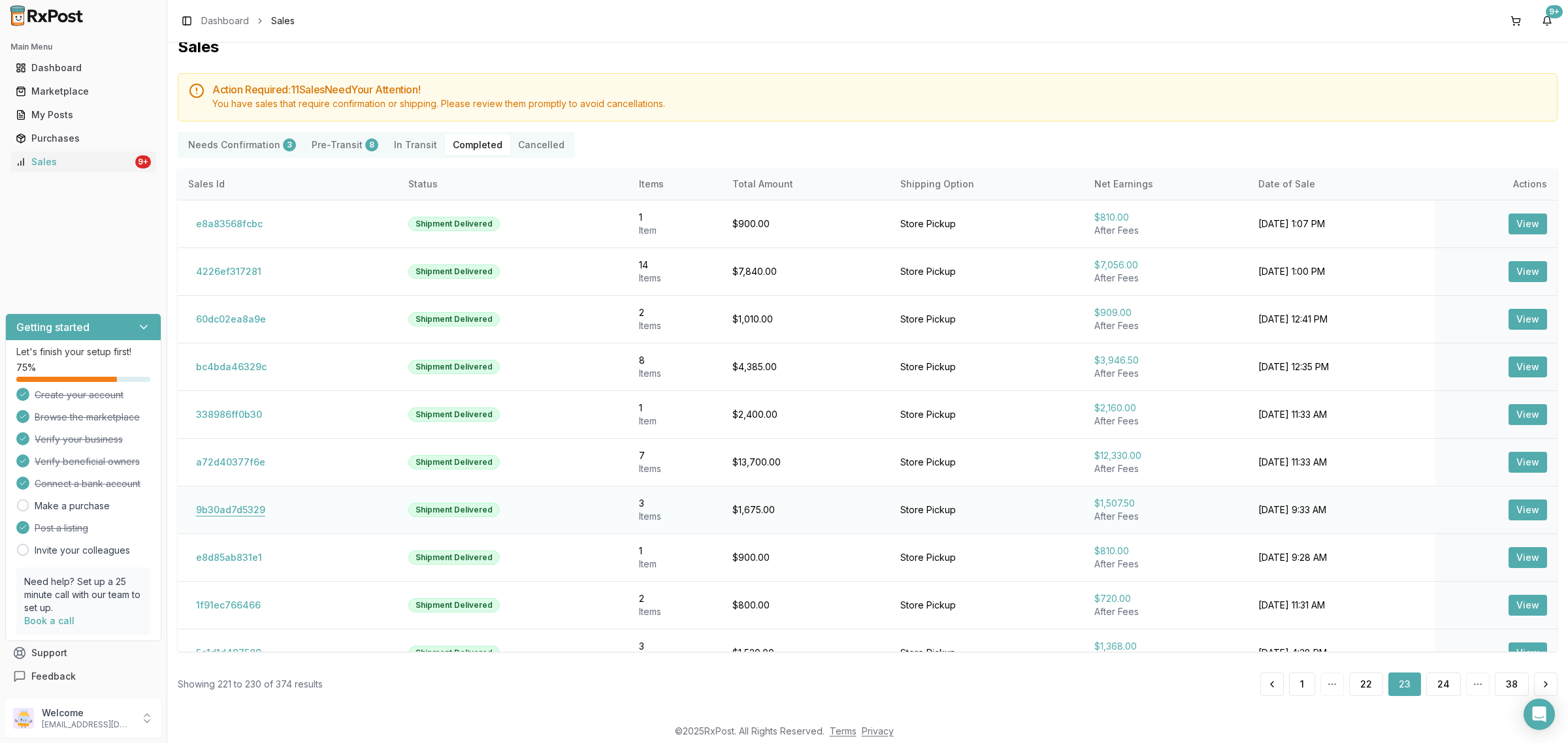
click at [222, 511] on button "9b30ad7d5329" at bounding box center [231, 510] width 85 height 21
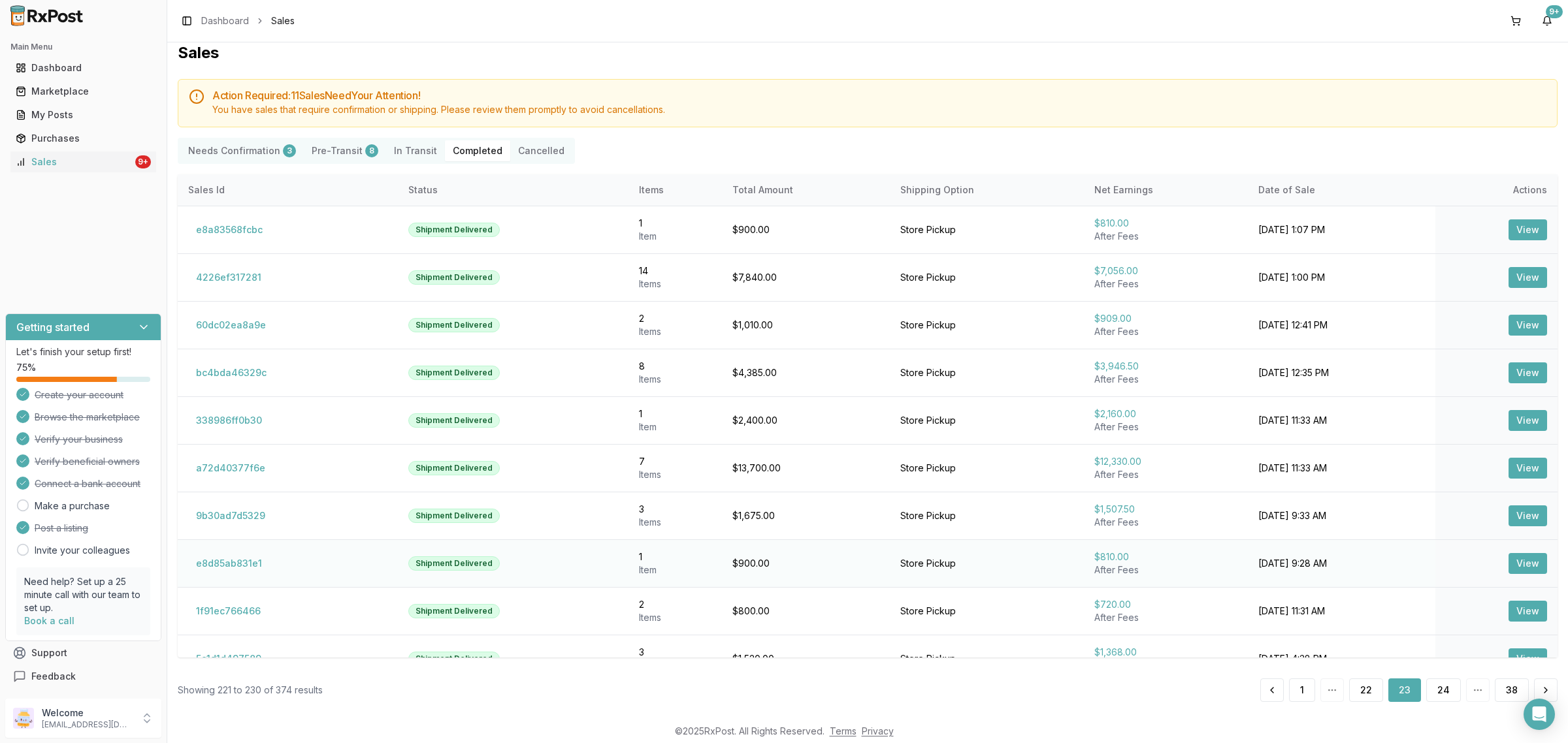
scroll to position [27, 0]
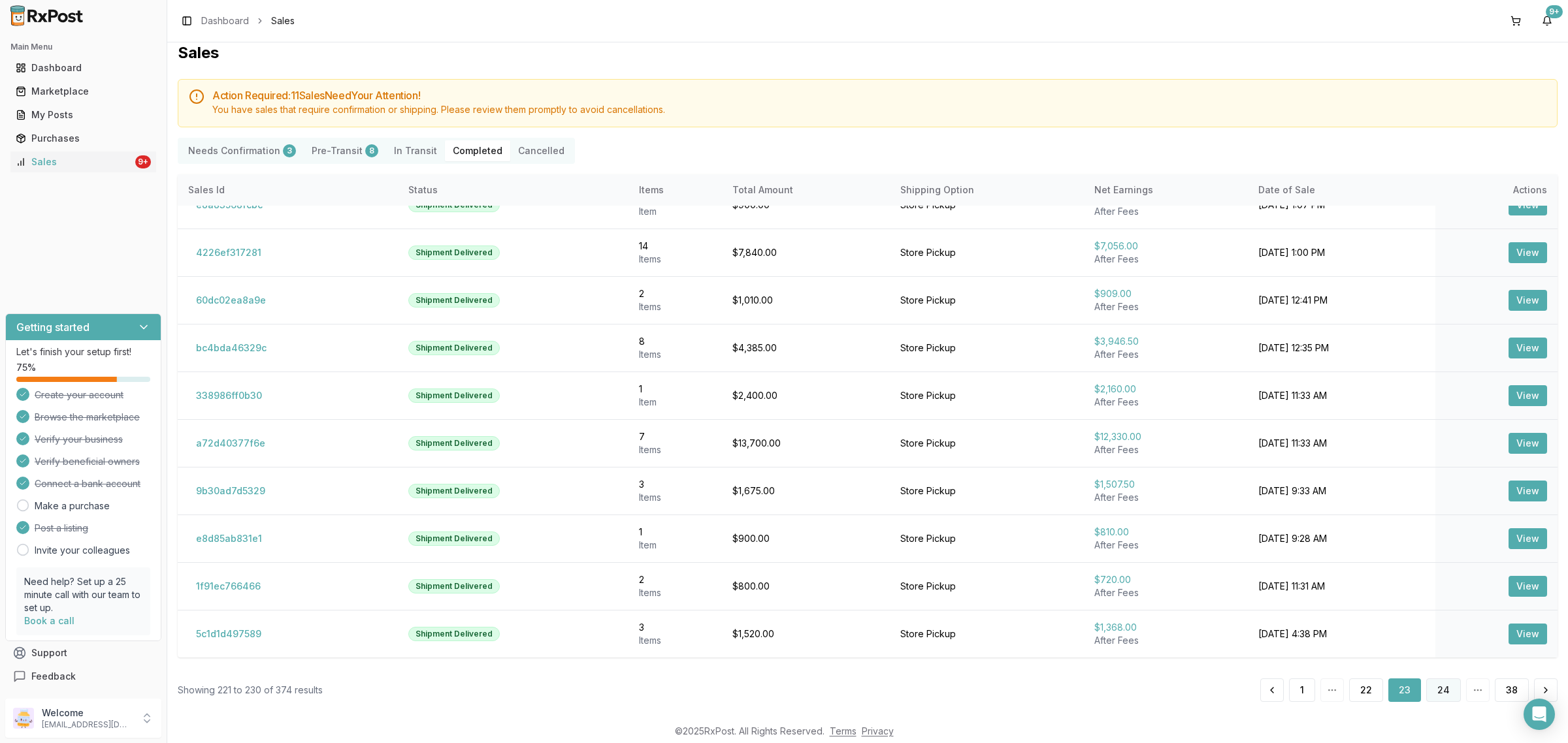
click at [1441, 692] on button "24" at bounding box center [1444, 690] width 35 height 24
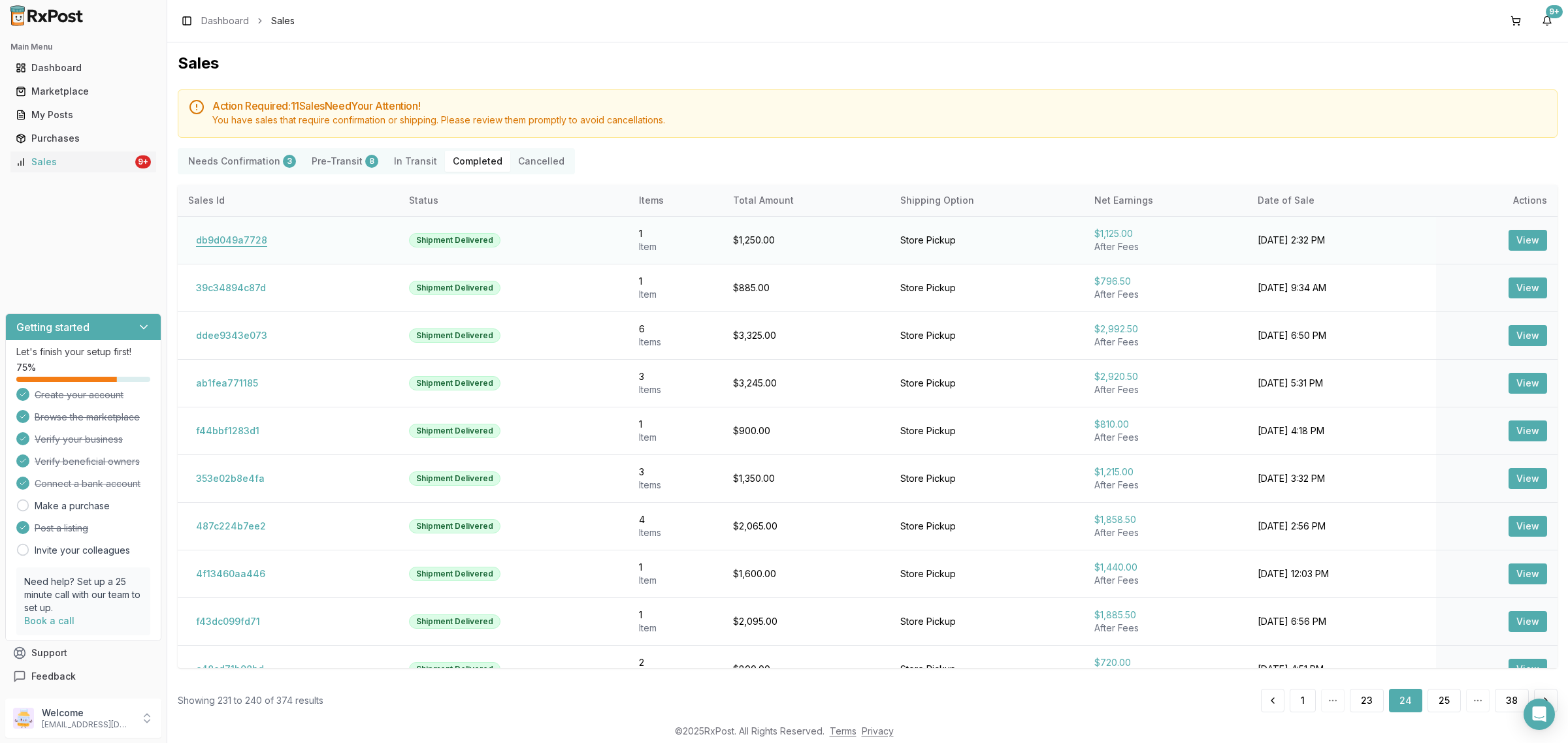
click at [252, 249] on button "db9d049a7728" at bounding box center [232, 240] width 87 height 21
click at [232, 339] on button "ddee9343e073" at bounding box center [232, 335] width 87 height 21
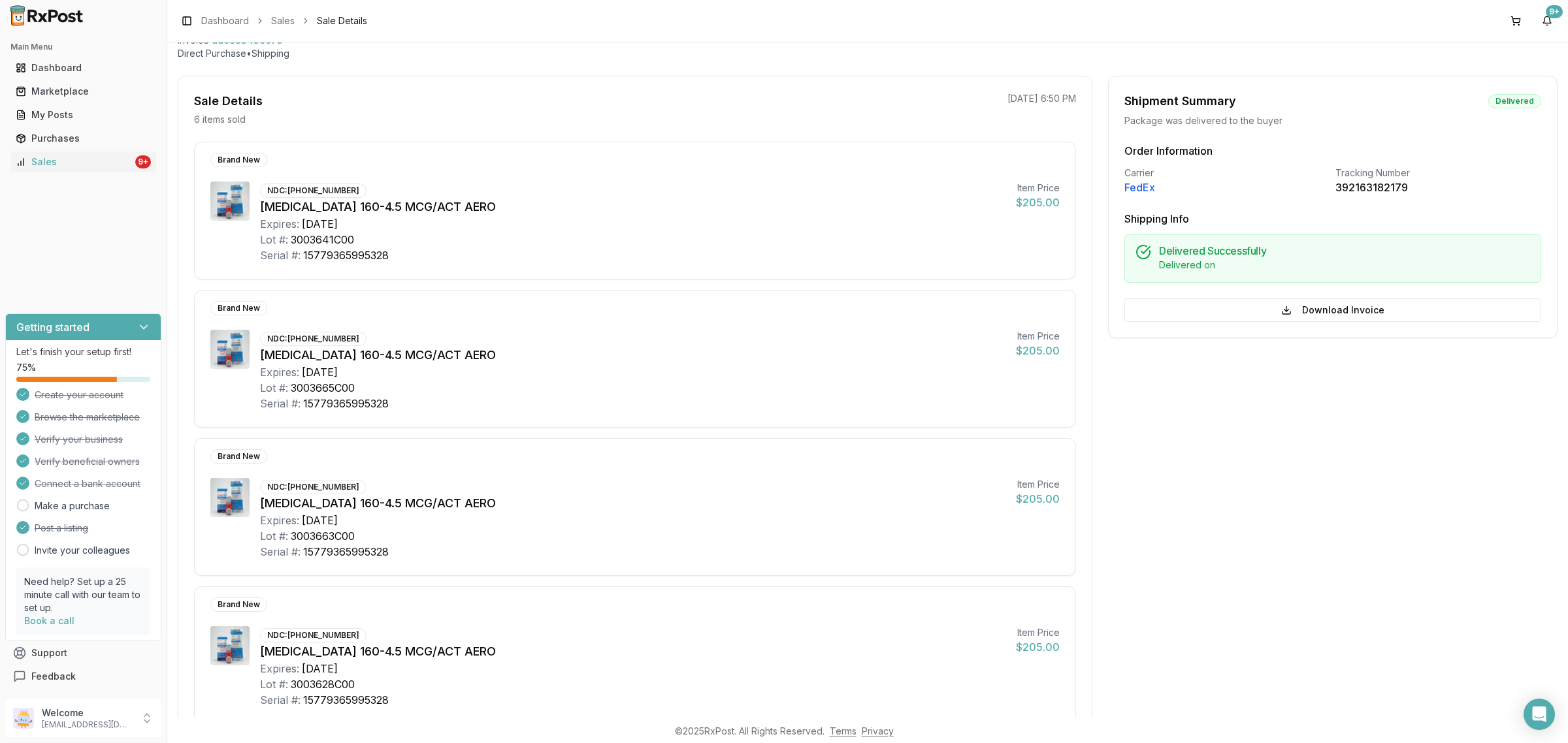
scroll to position [490, 0]
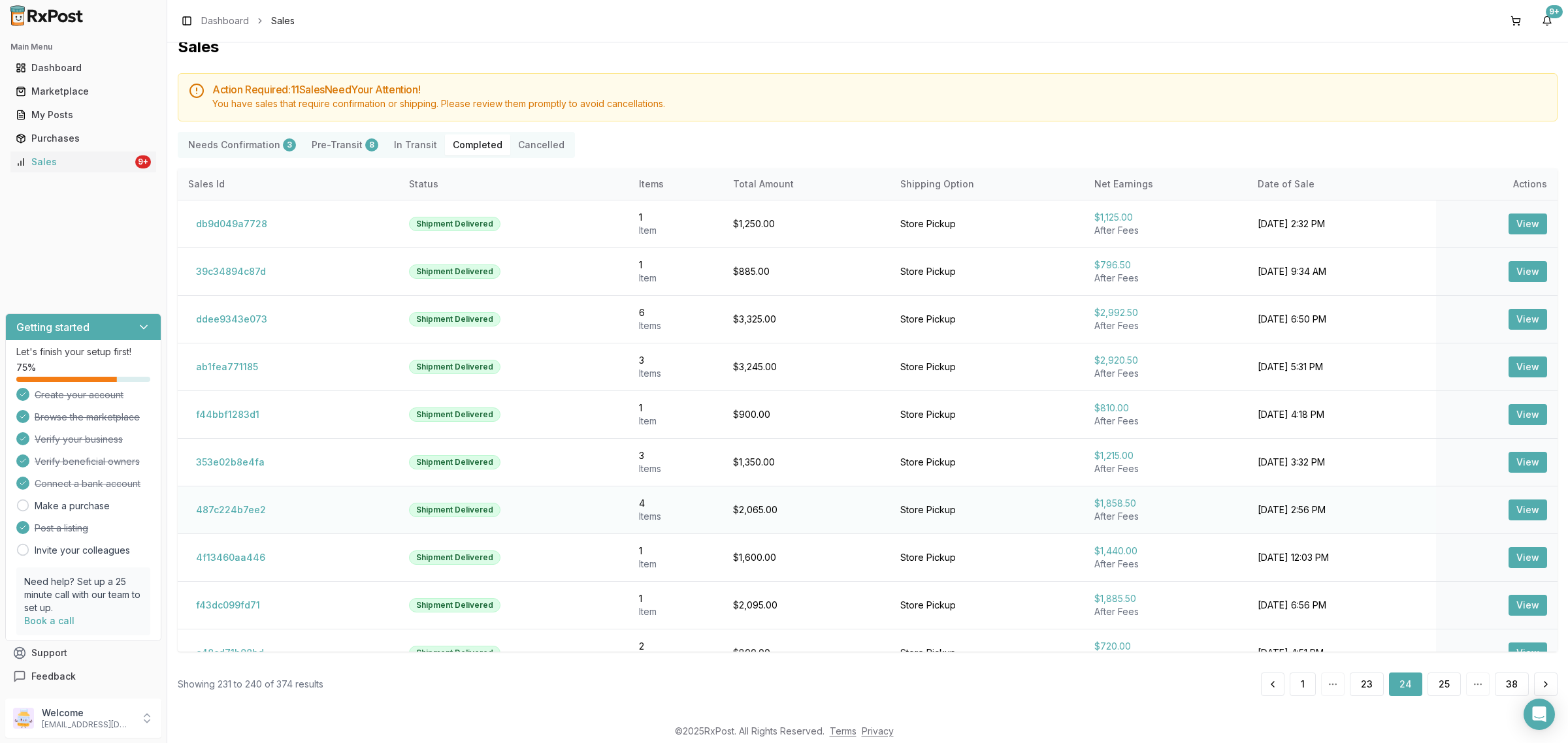
scroll to position [27, 0]
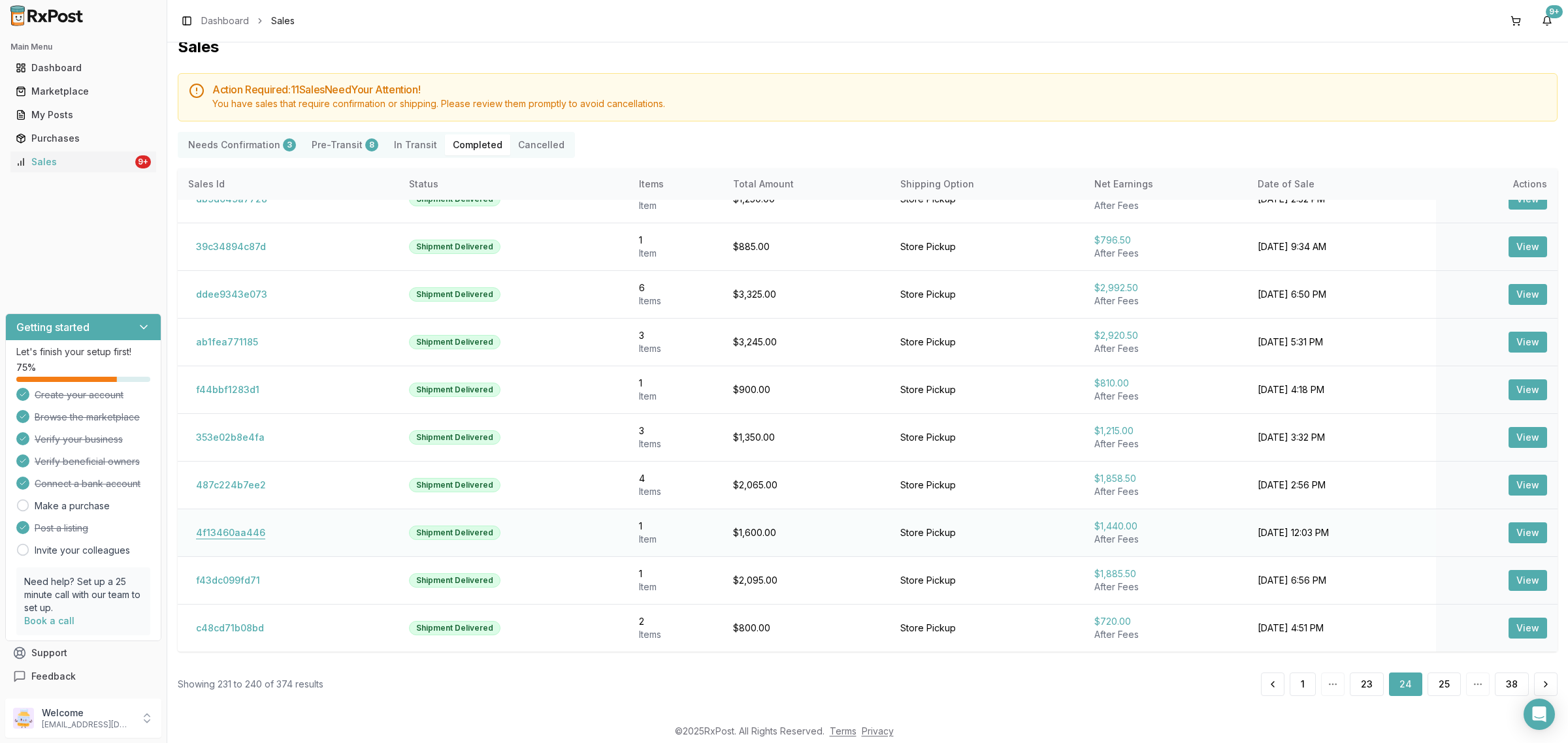
click at [243, 533] on button "4f13460aa446" at bounding box center [231, 533] width 85 height 21
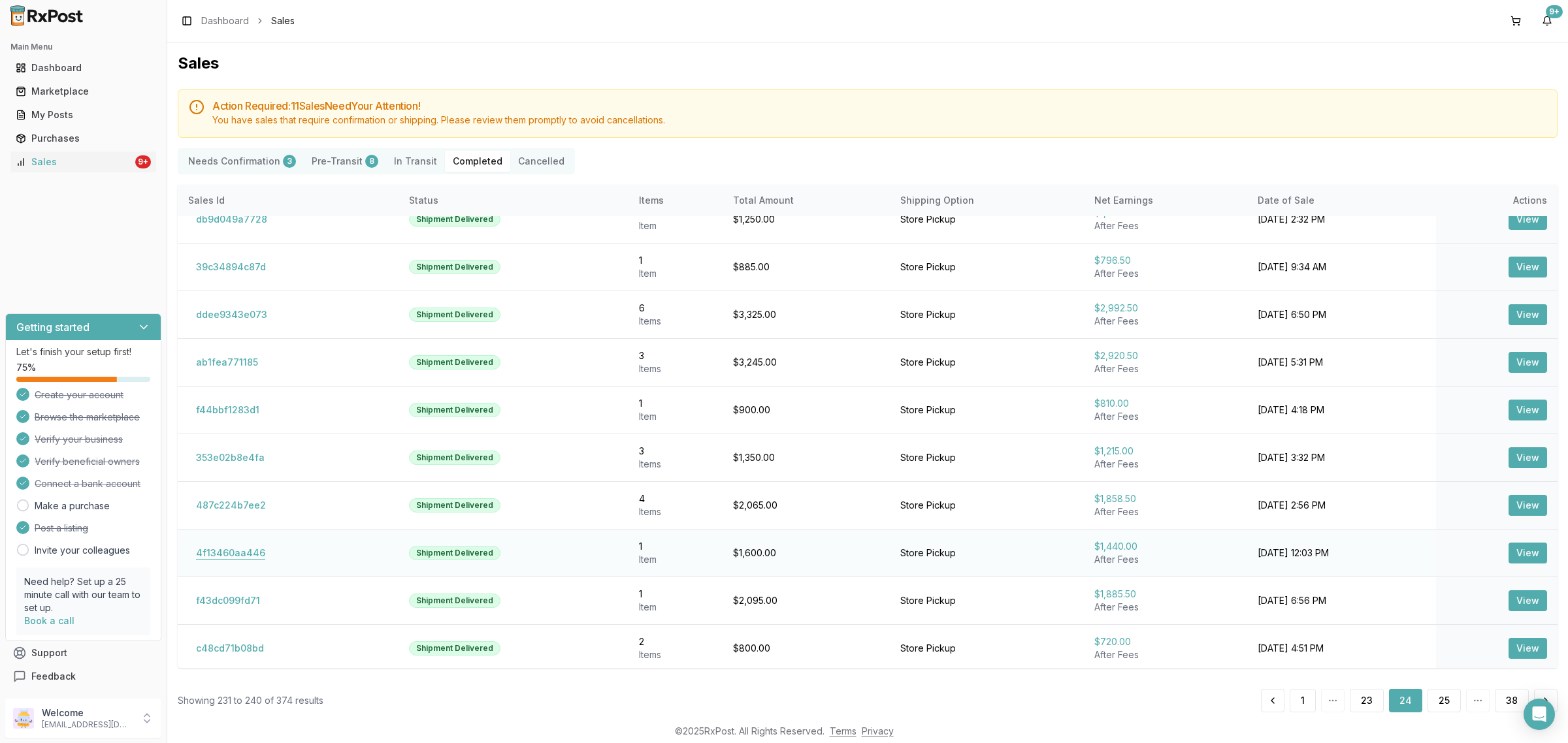
scroll to position [27, 0]
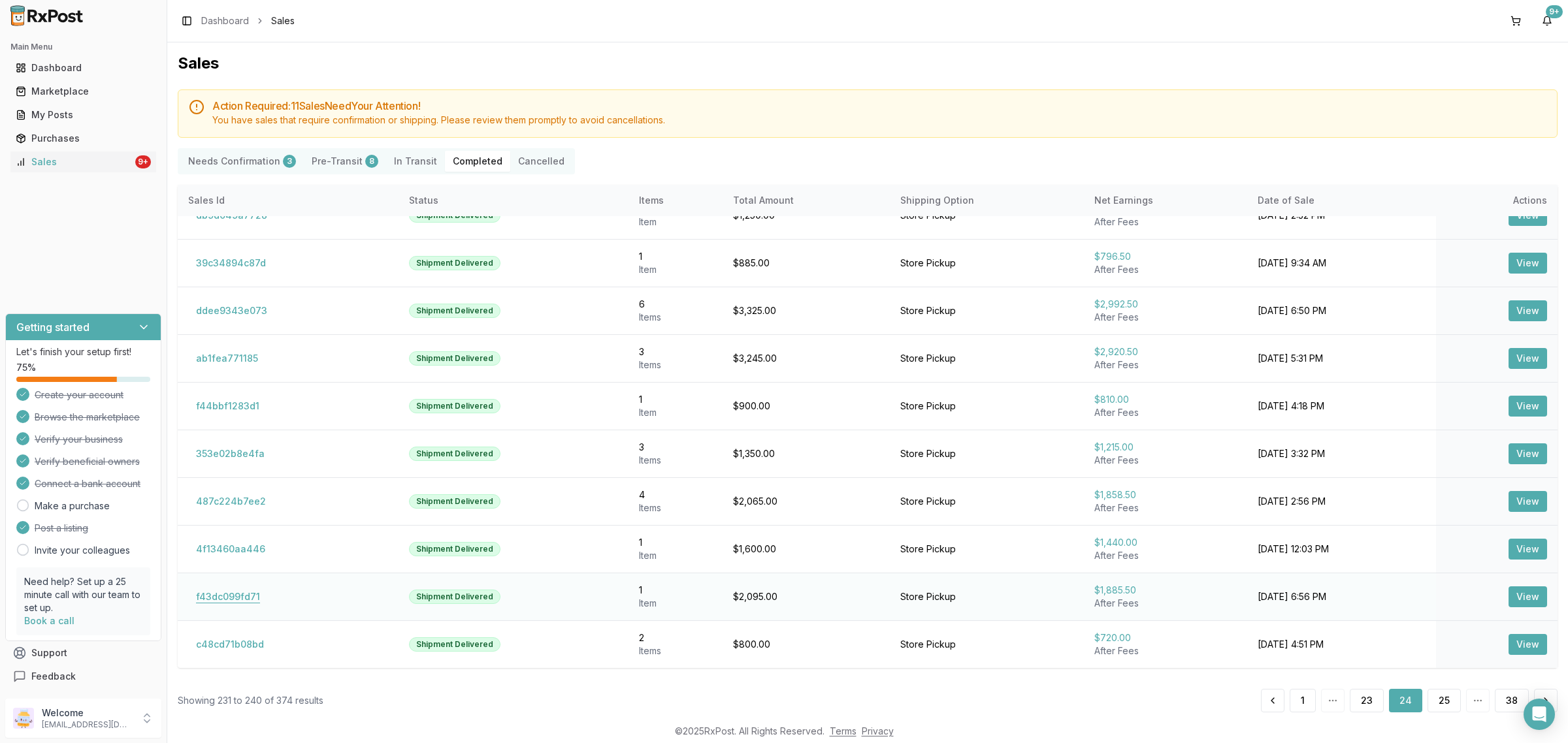
click at [224, 596] on button "f43dc099fd71" at bounding box center [228, 597] width 80 height 21
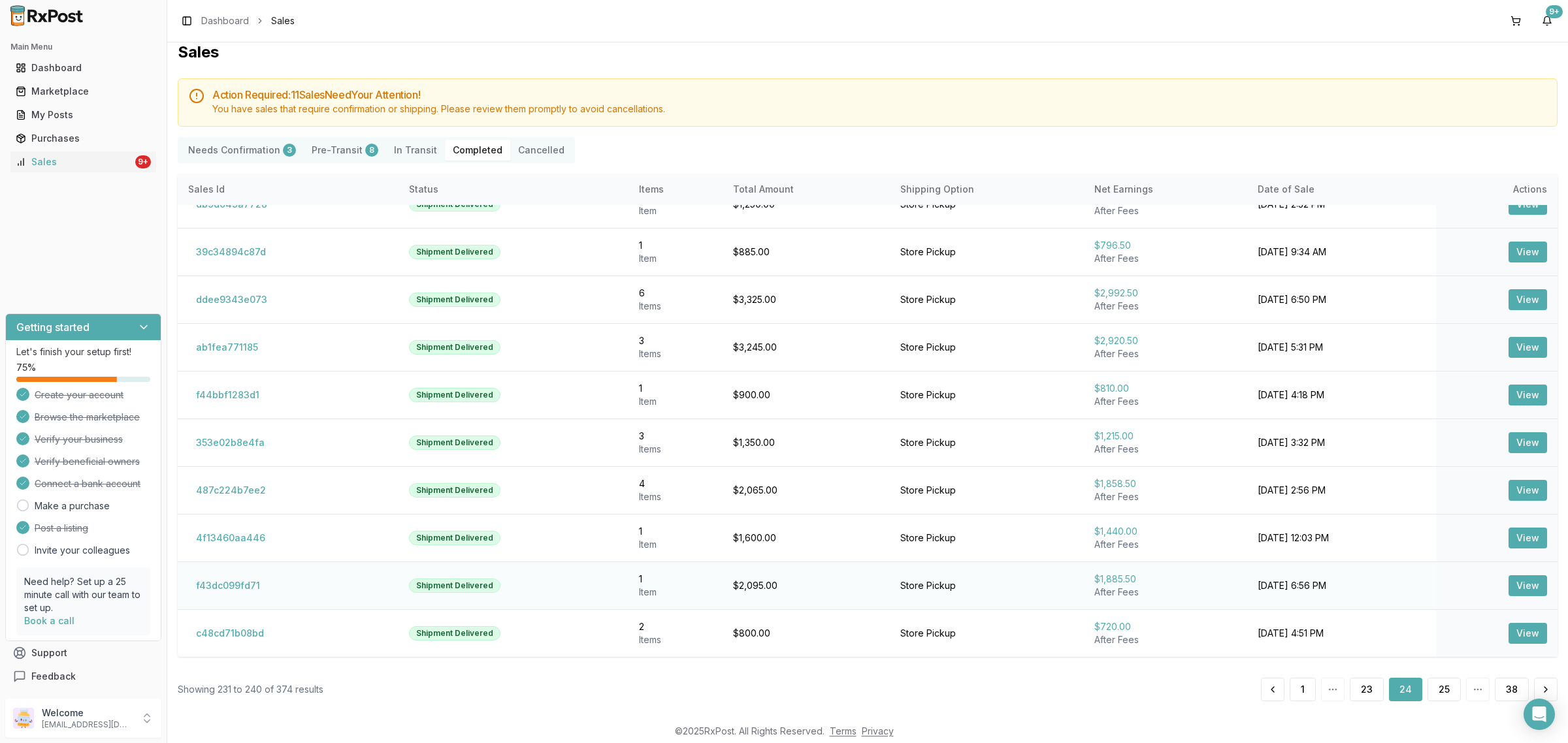
scroll to position [16, 0]
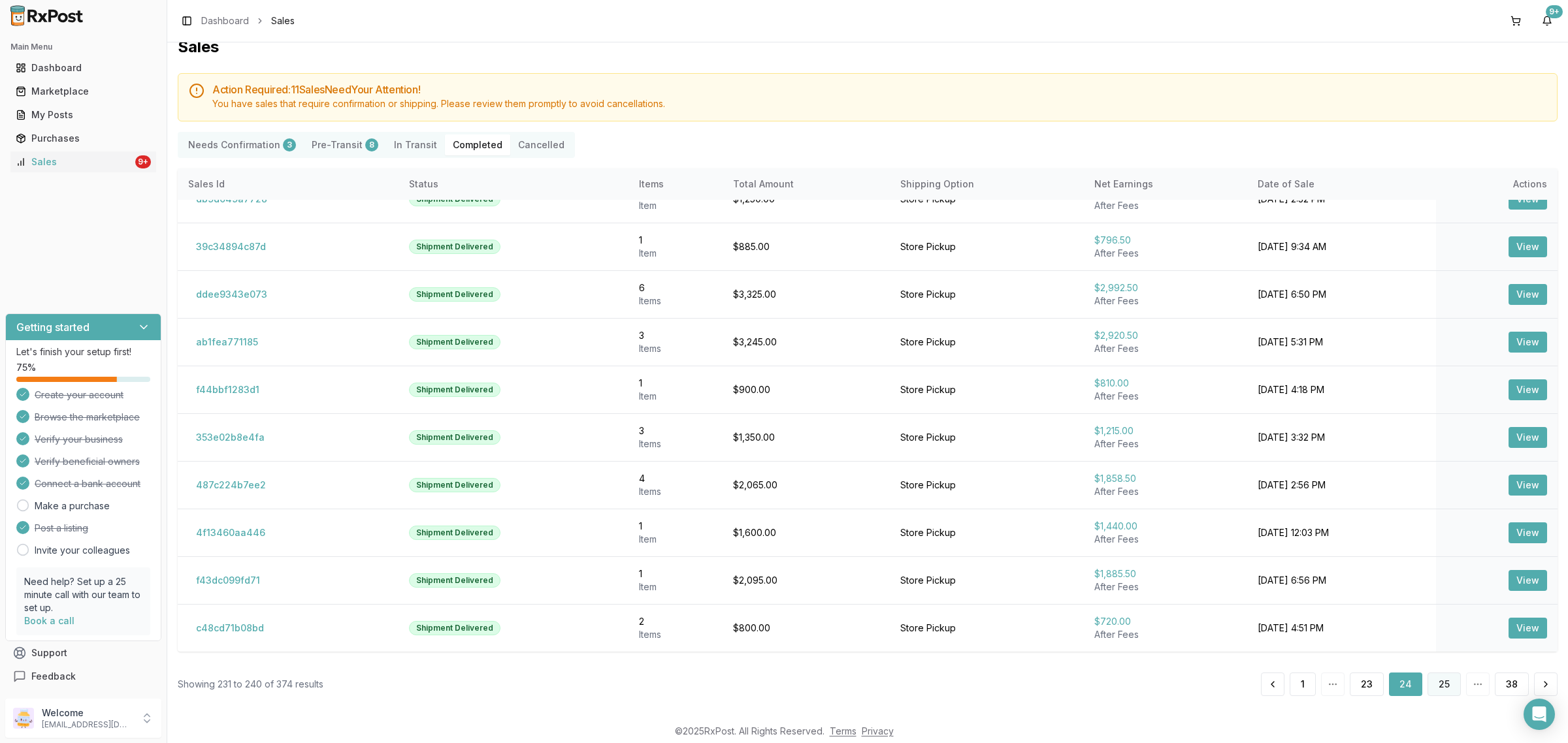
click at [1445, 684] on button "25" at bounding box center [1444, 684] width 33 height 24
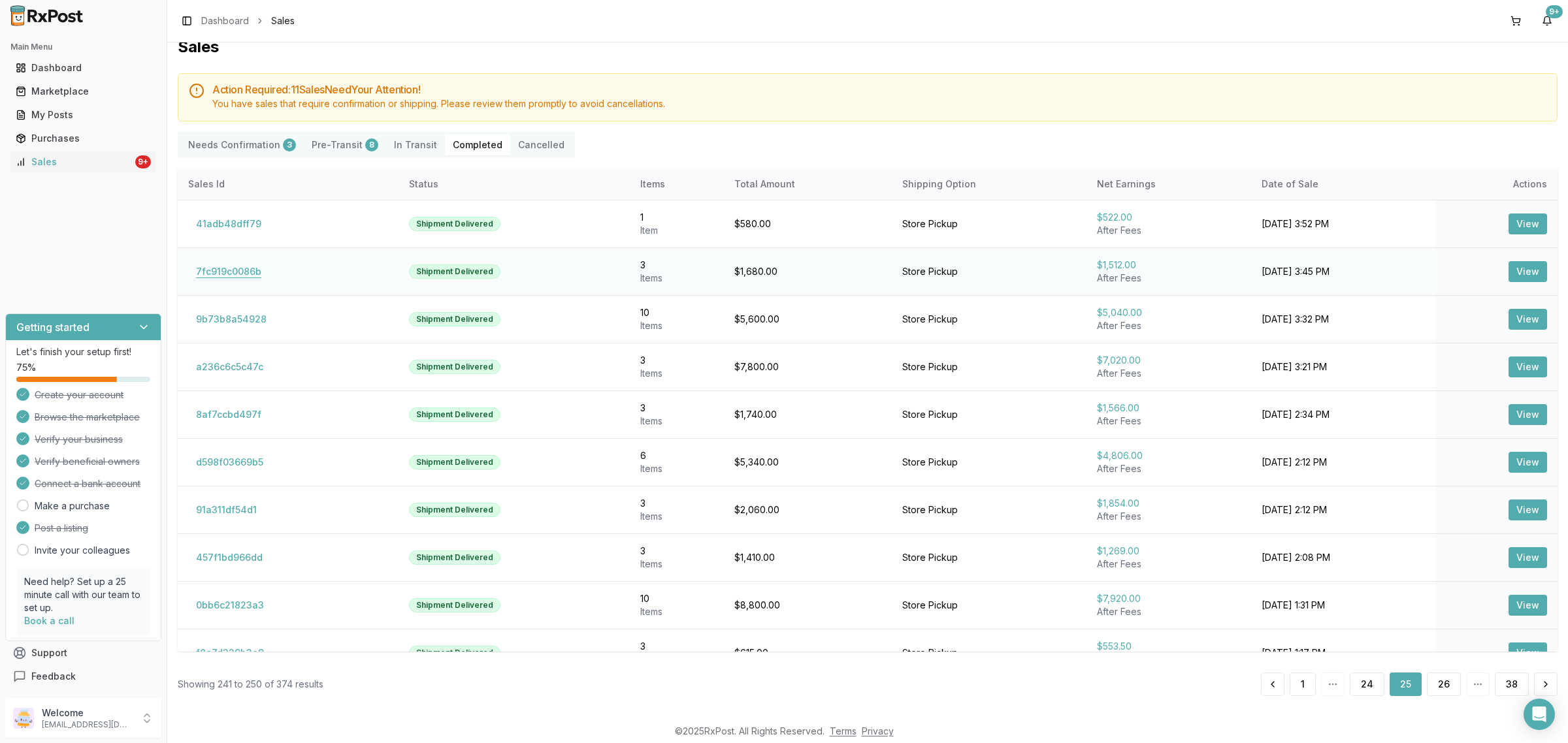
click at [221, 265] on button "7fc919c0086b" at bounding box center [229, 271] width 81 height 21
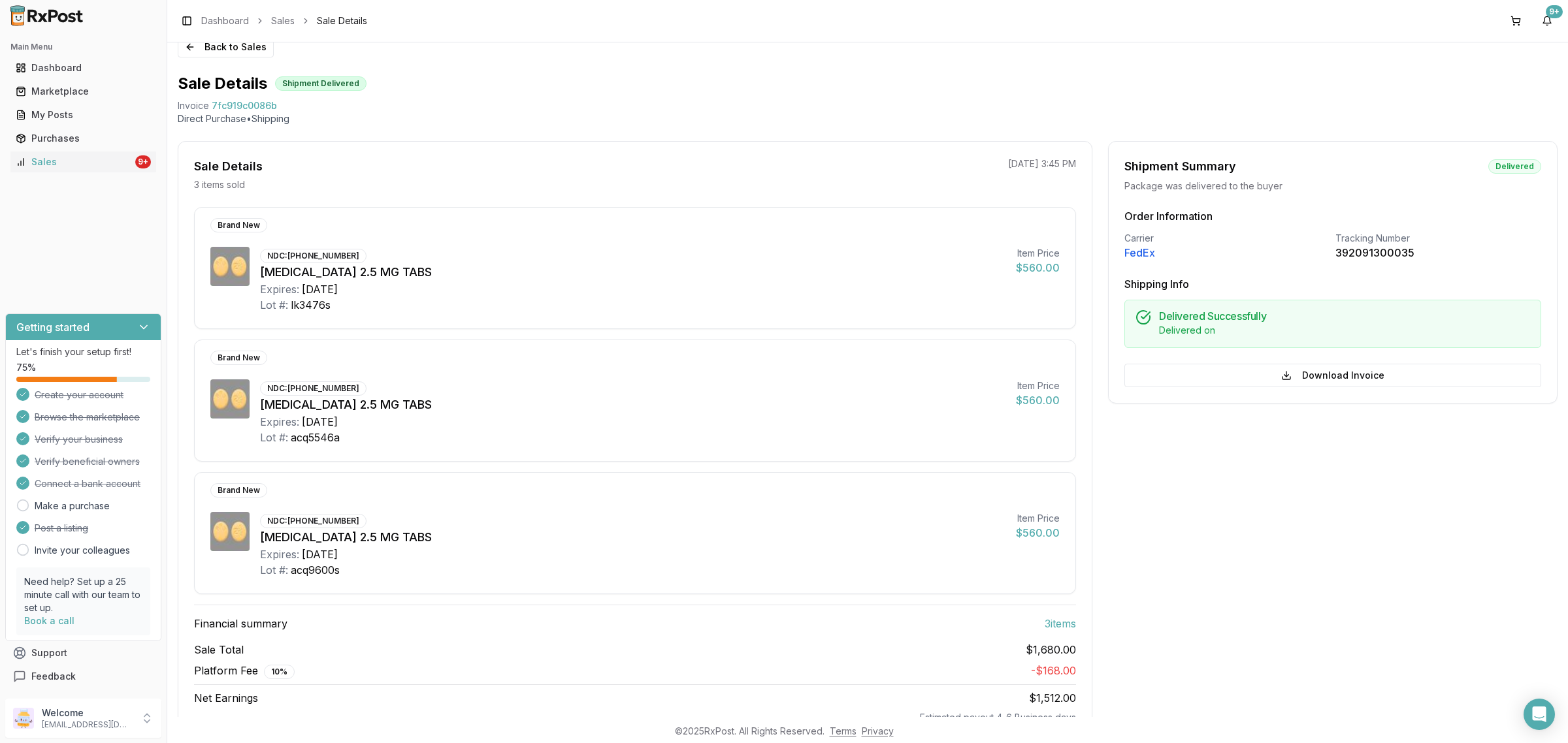
scroll to position [10, 0]
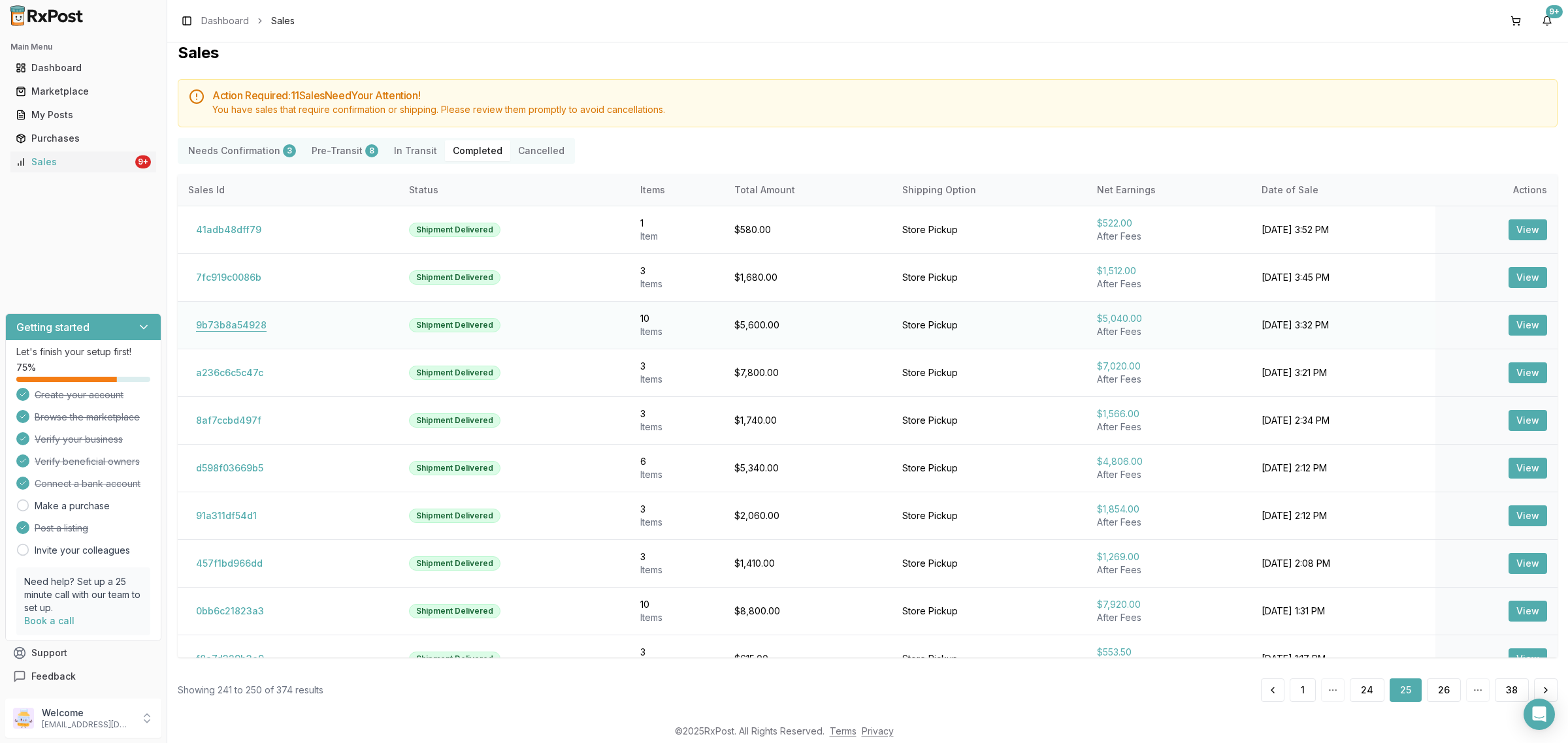
click at [204, 332] on button "9b73b8a54928" at bounding box center [232, 325] width 86 height 21
drag, startPoint x: 224, startPoint y: 340, endPoint x: 221, endPoint y: 328, distance: 12.4
click at [222, 337] on td "9b73b8a54928" at bounding box center [287, 325] width 221 height 48
click at [222, 321] on button "9b73b8a54928" at bounding box center [232, 325] width 86 height 21
click at [230, 383] on button "a236c6c5c47c" at bounding box center [230, 372] width 83 height 21
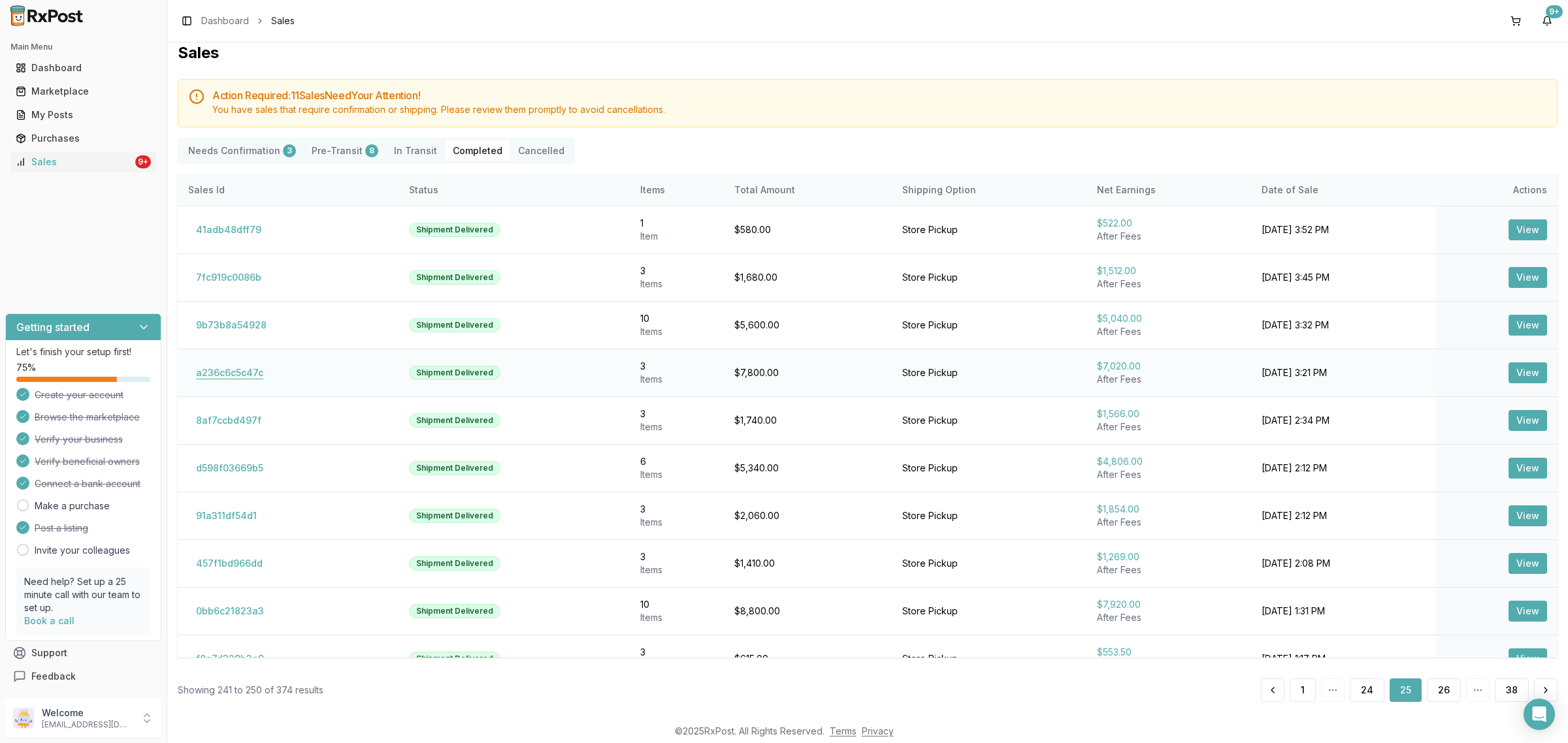
click at [237, 370] on button "a236c6c5c47c" at bounding box center [230, 372] width 83 height 21
click at [211, 464] on button "d598f03669b5" at bounding box center [230, 468] width 83 height 21
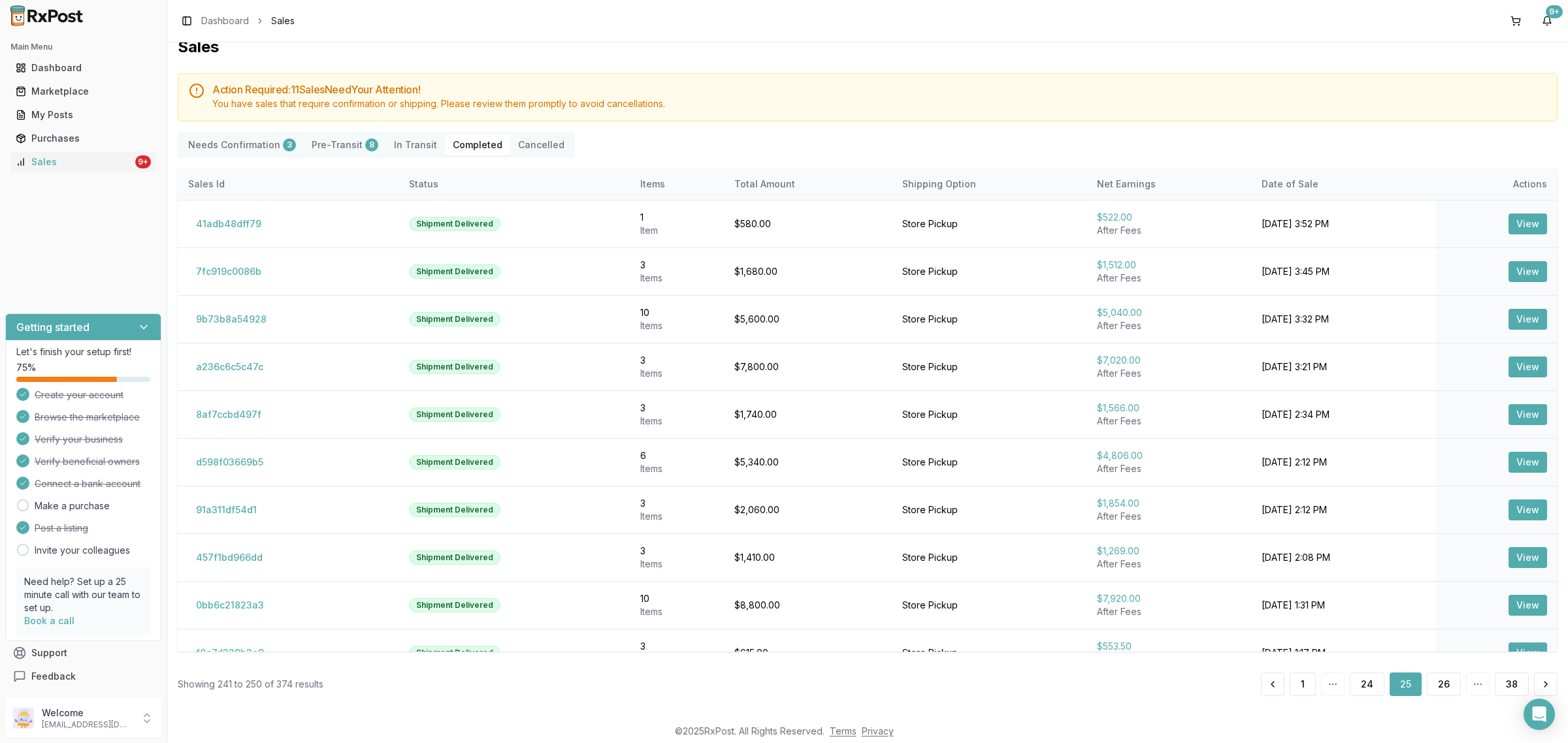
scroll to position [16, 0]
click at [233, 506] on button "91a311df54d1" at bounding box center [226, 510] width 76 height 21
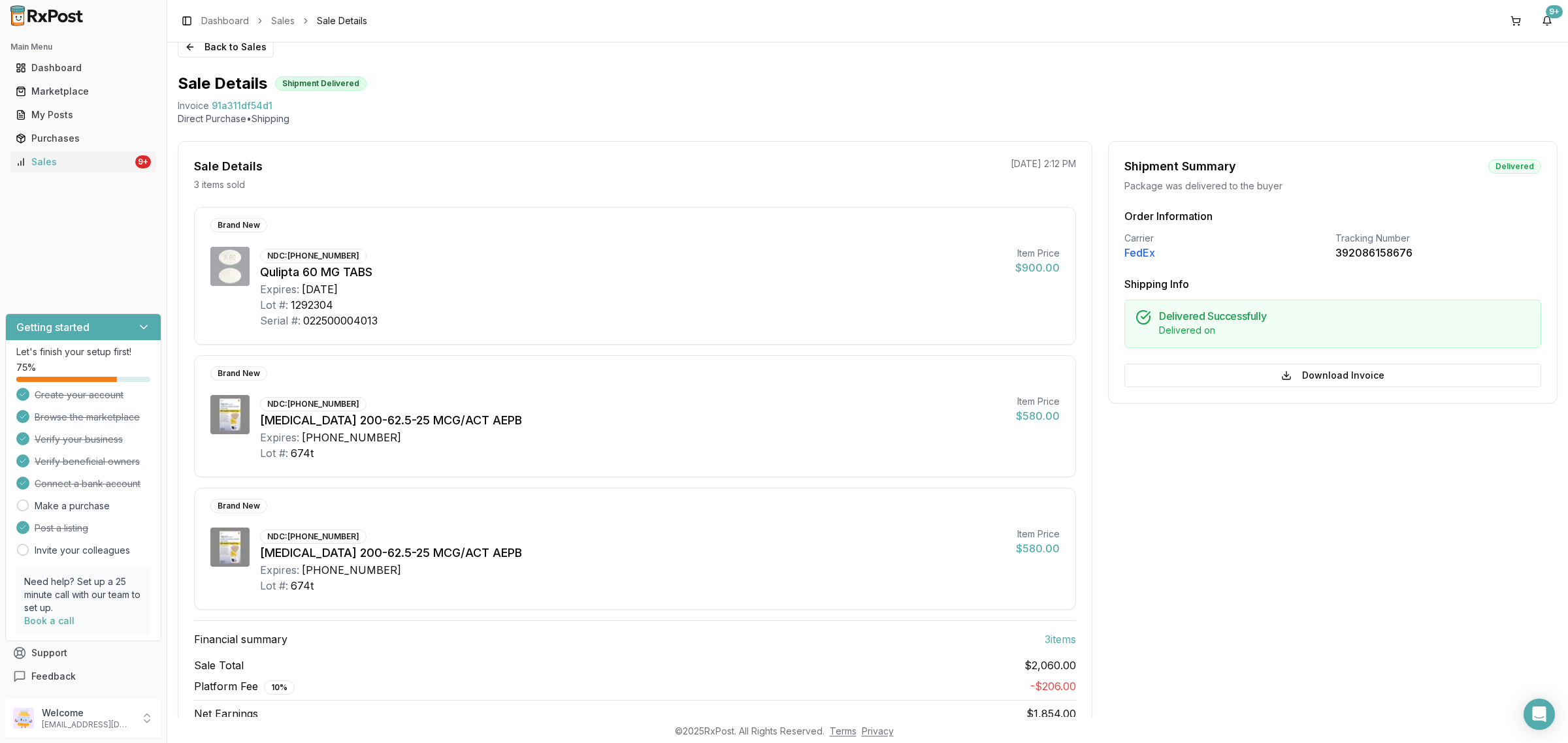
scroll to position [10, 0]
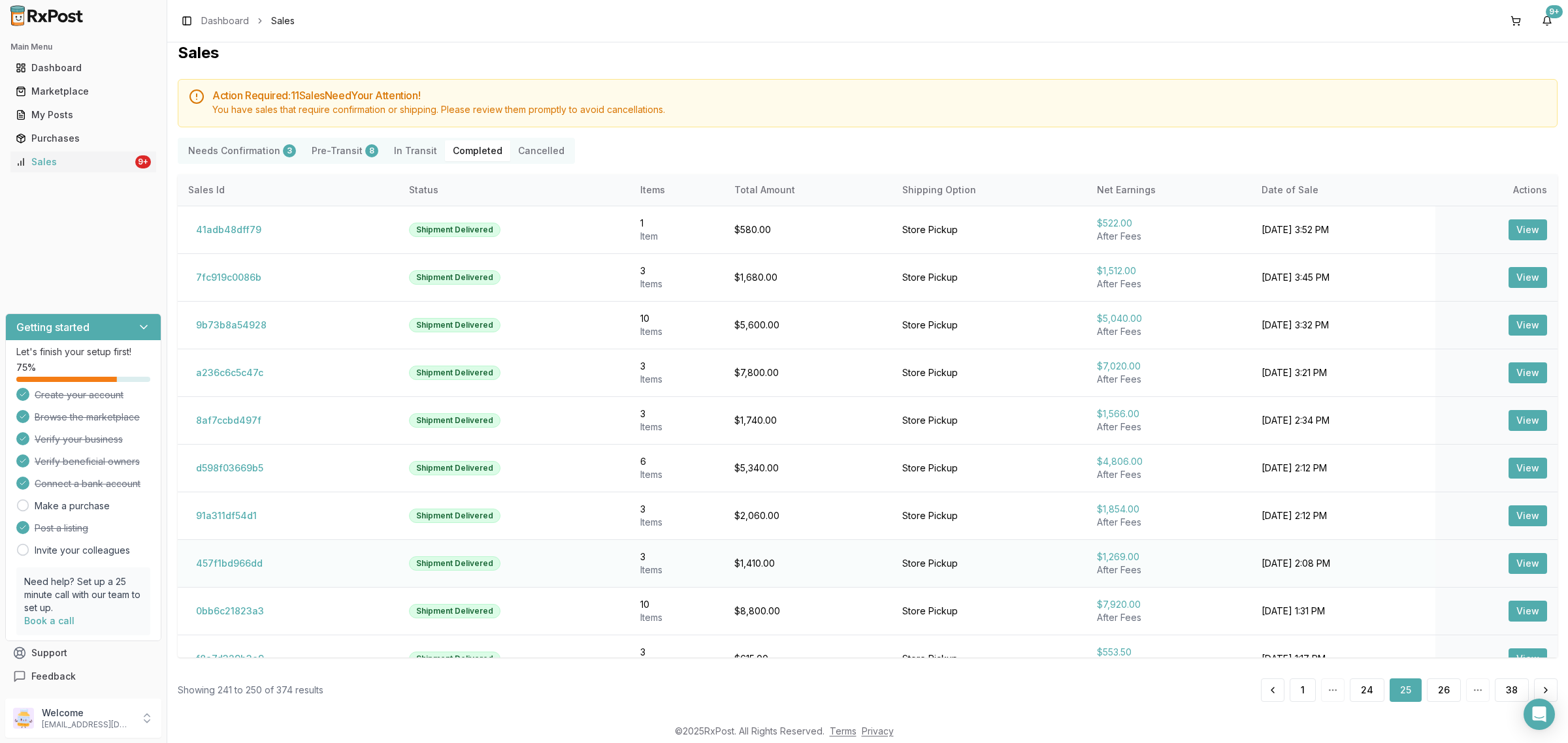
scroll to position [27, 0]
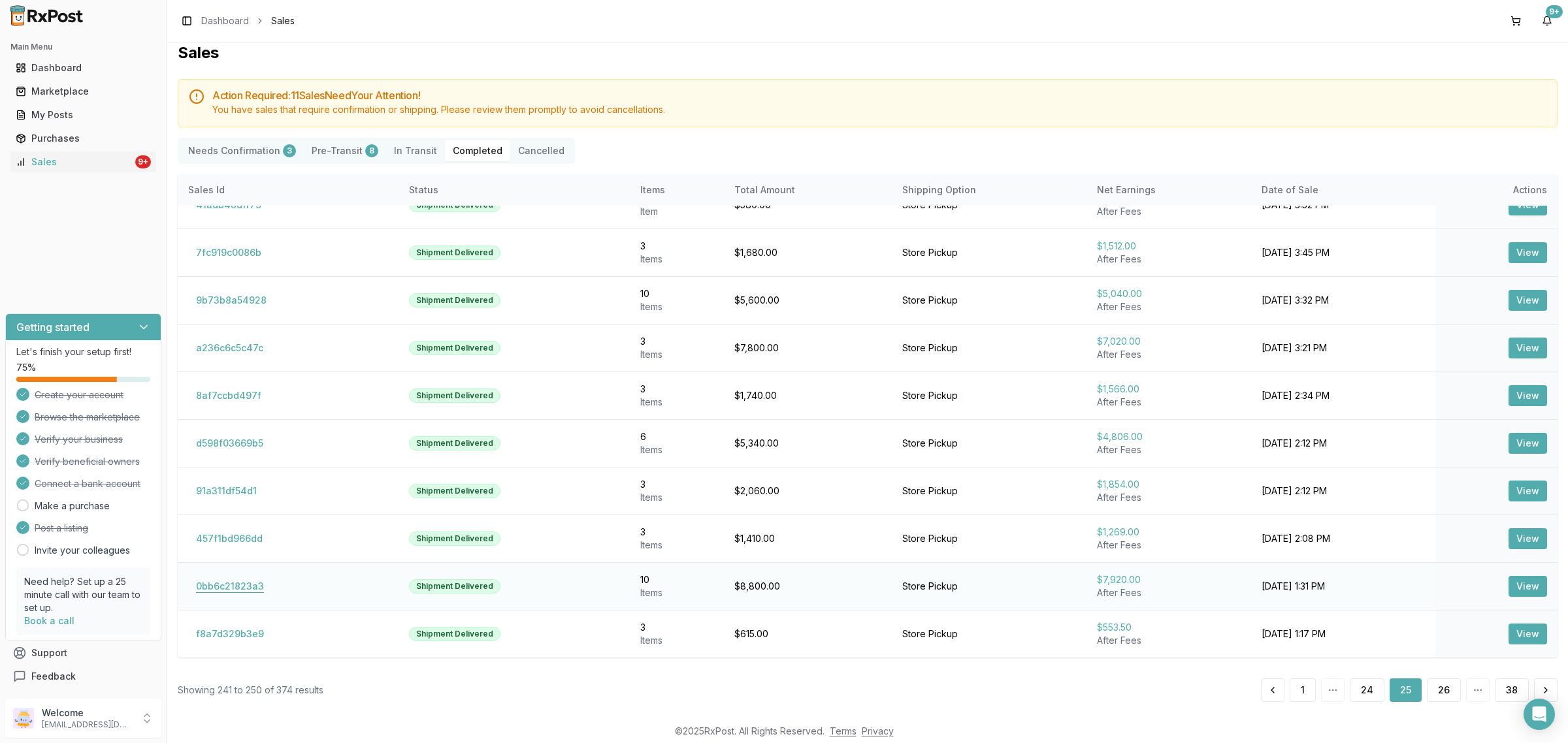
click at [246, 588] on button "0bb6c21823a3" at bounding box center [230, 586] width 83 height 21
click at [227, 585] on button "0bb6c21823a3" at bounding box center [230, 586] width 83 height 21
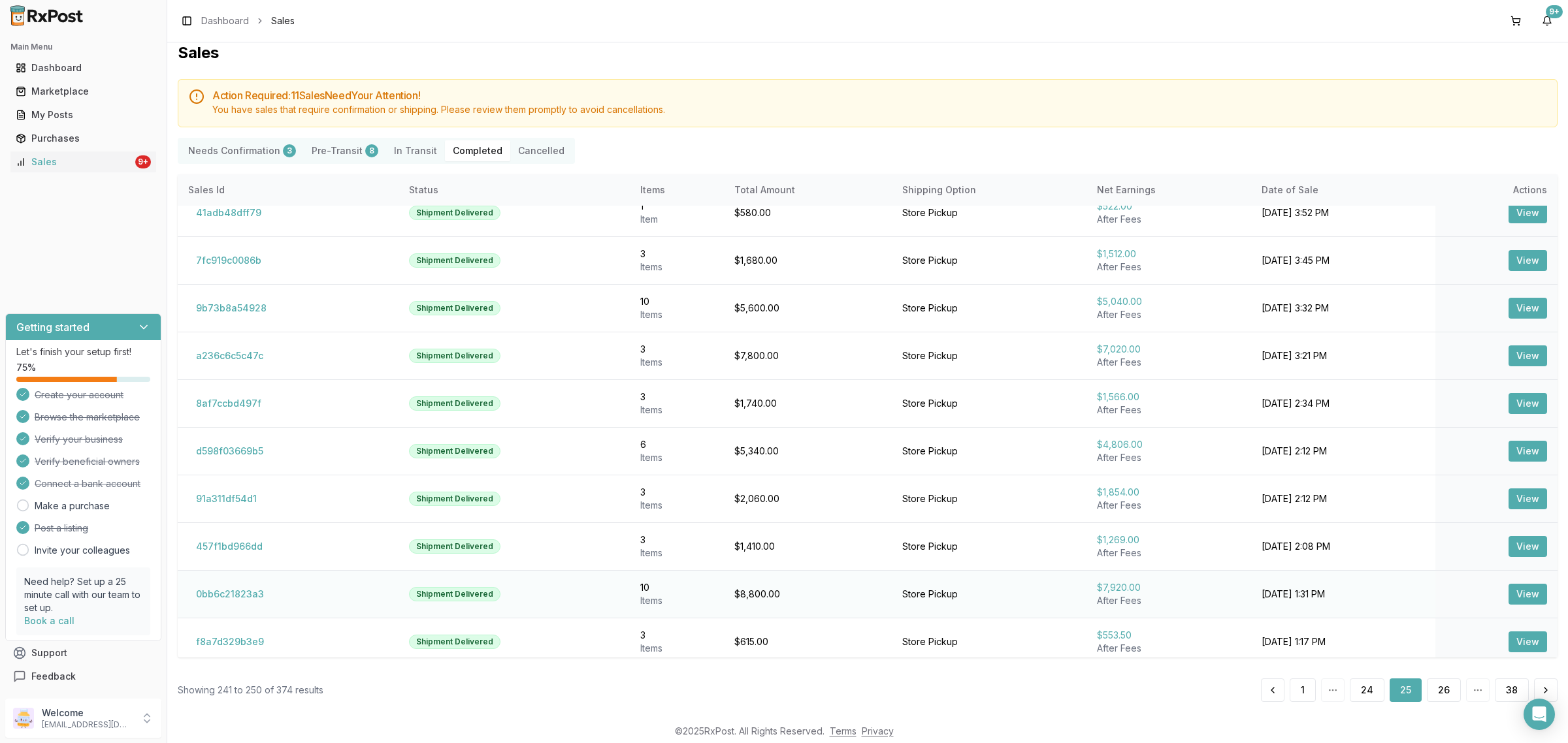
scroll to position [27, 0]
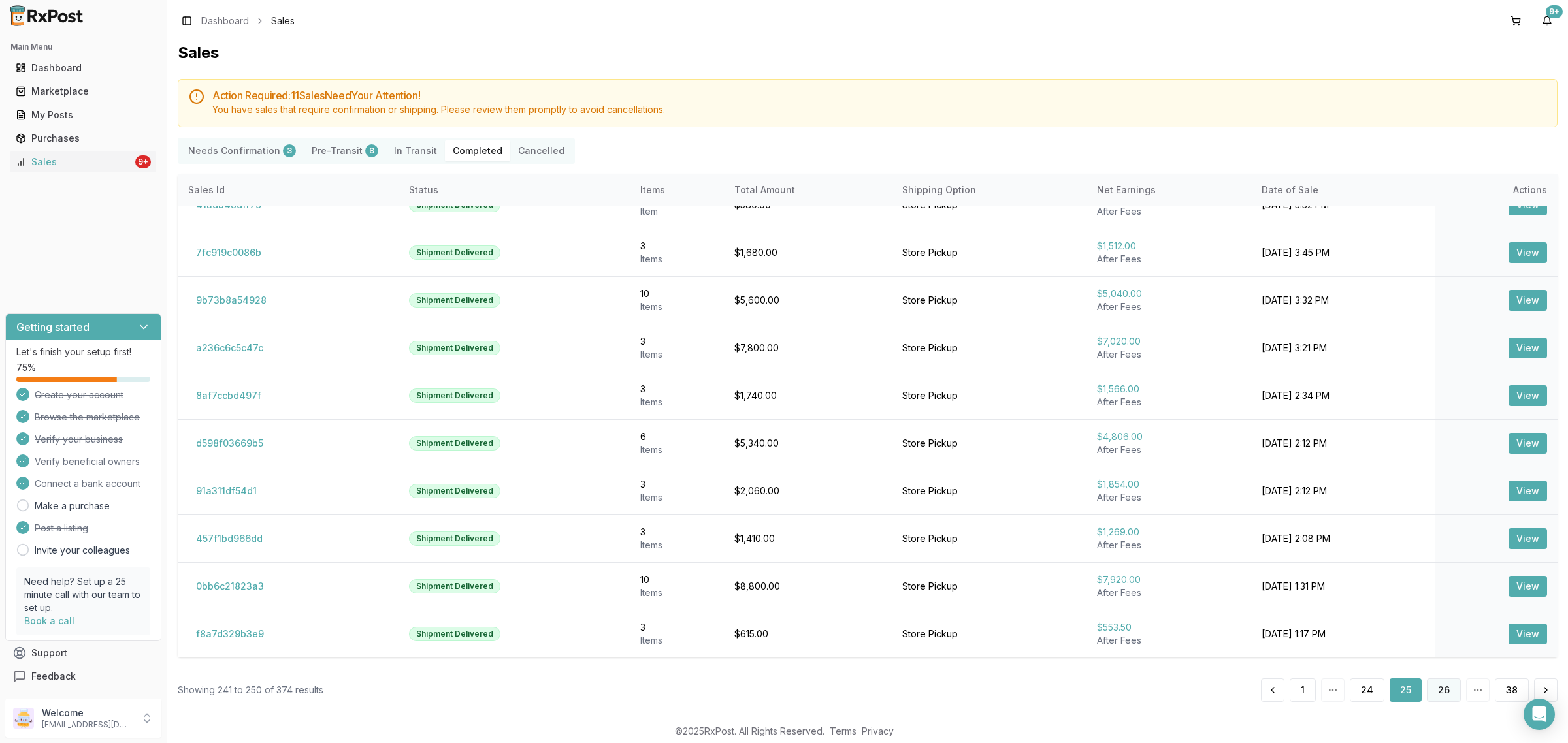
click at [1438, 687] on button "26" at bounding box center [1444, 690] width 34 height 24
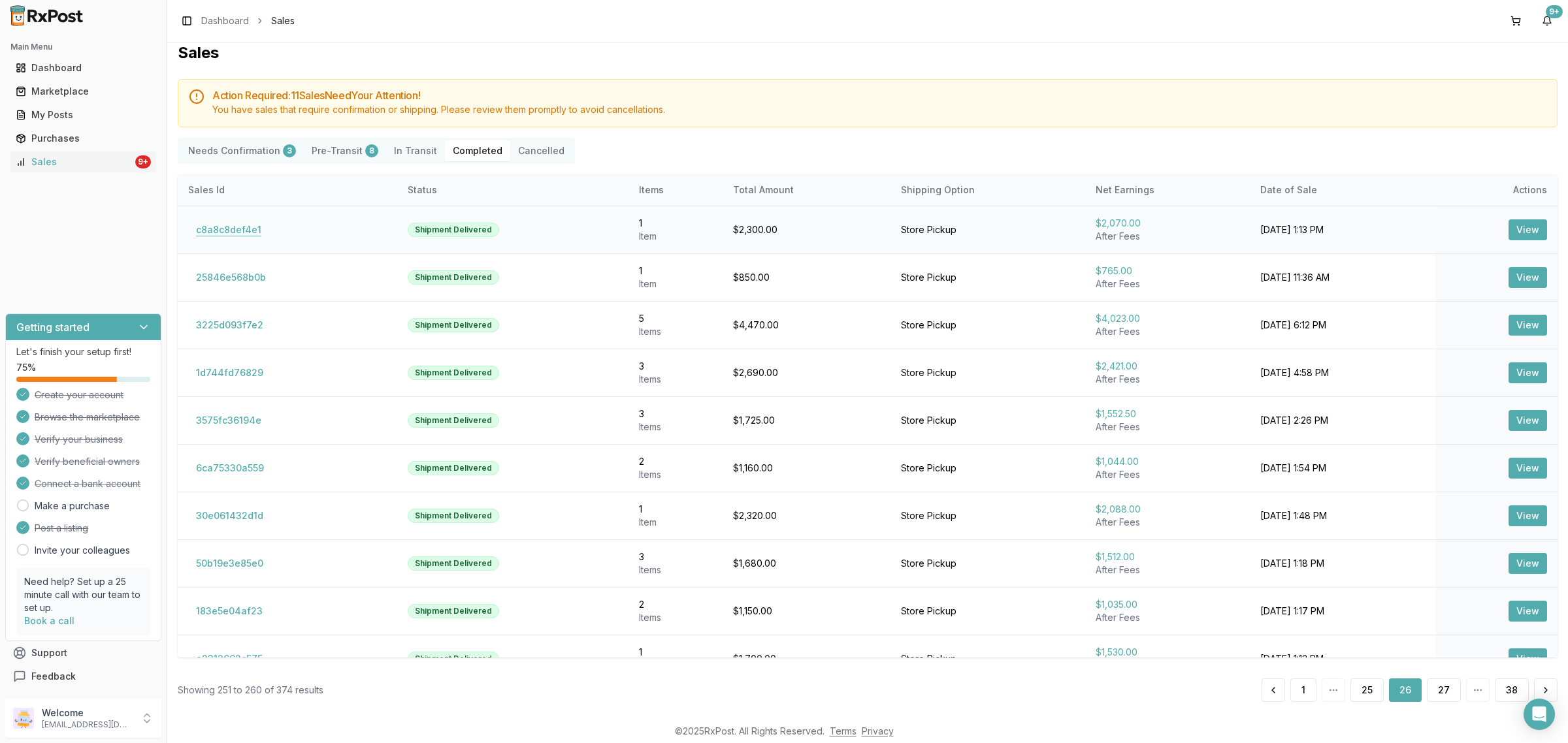
click at [233, 233] on button "c8a8c8def4e1" at bounding box center [229, 230] width 81 height 21
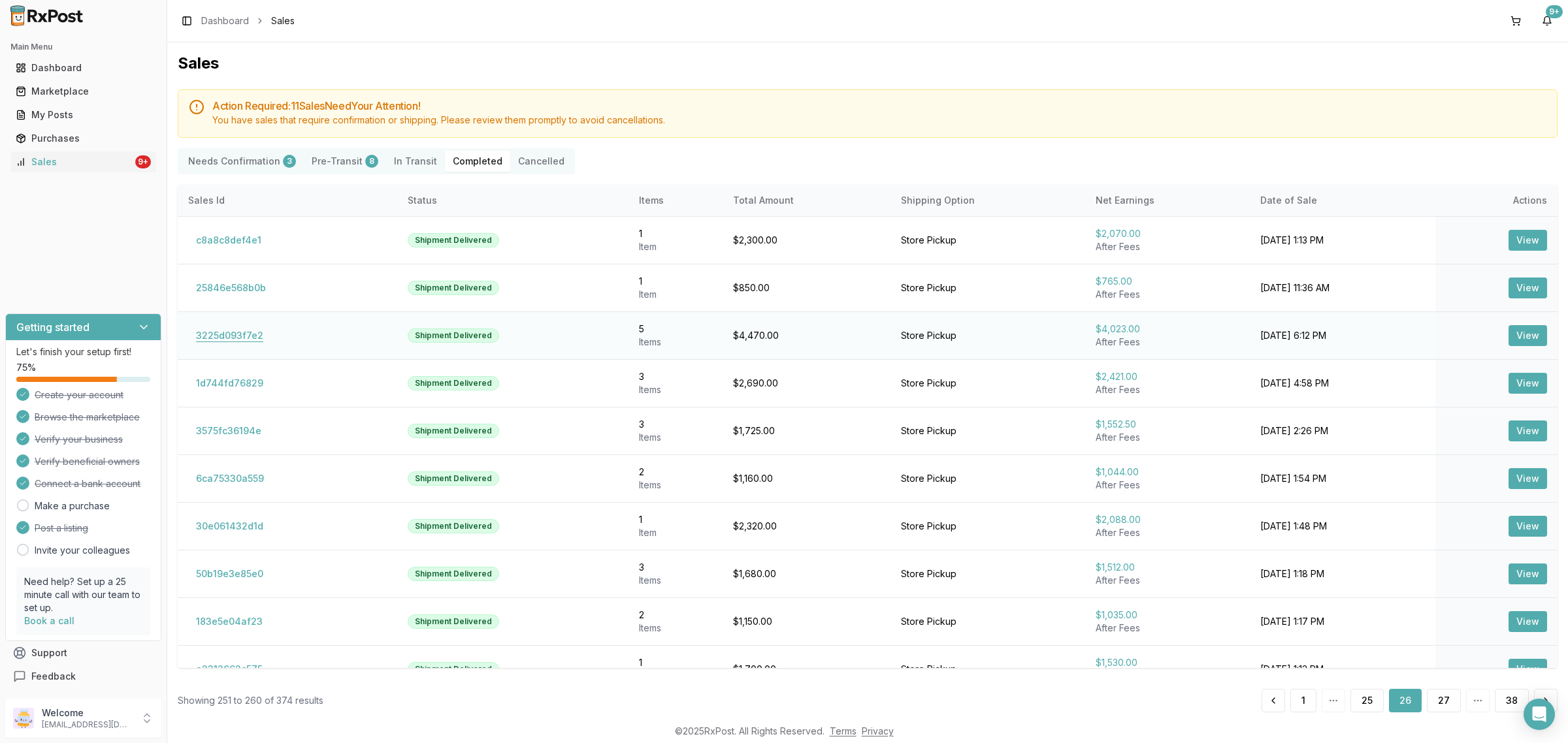
click at [245, 340] on button "3225d093f7e2" at bounding box center [230, 335] width 83 height 21
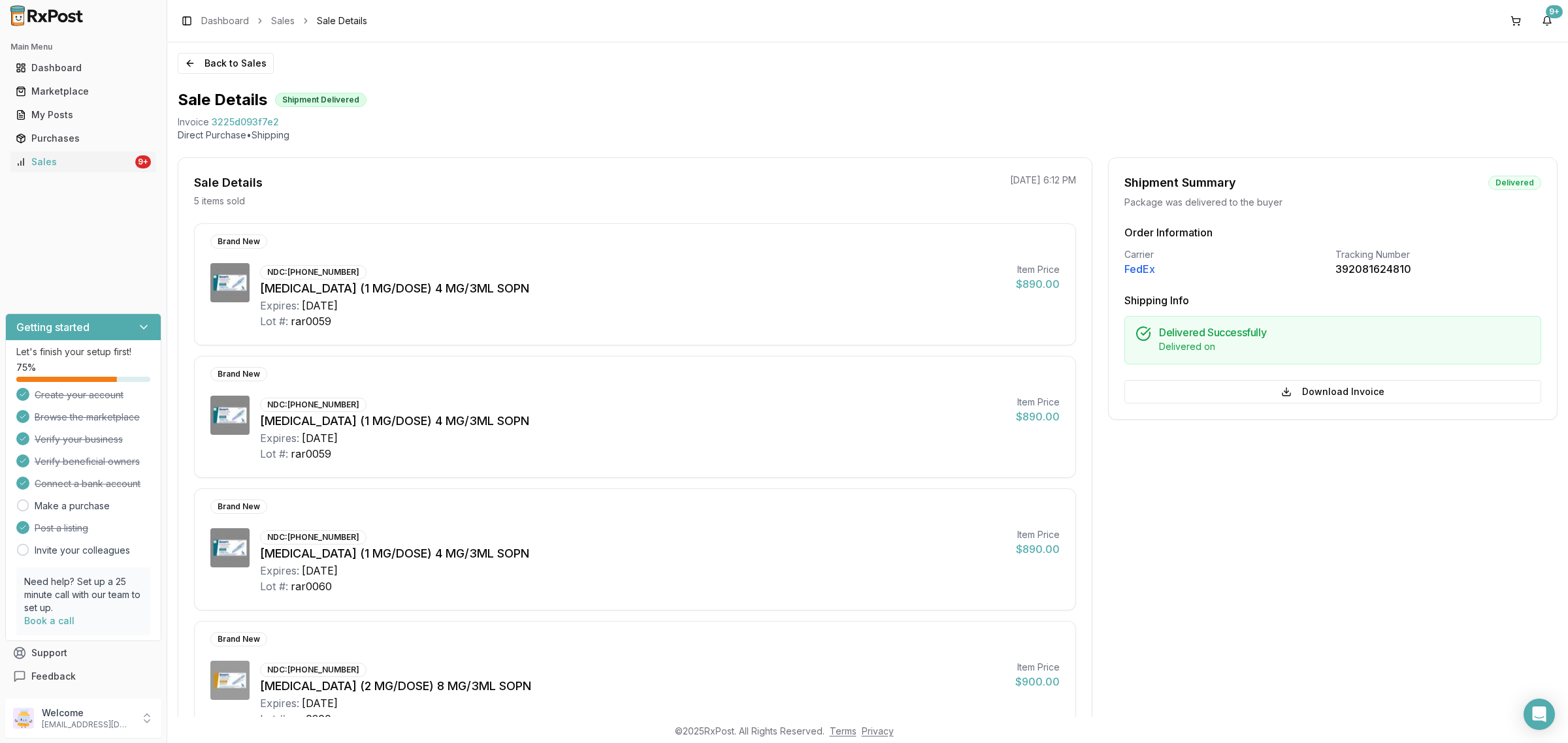
scroll to position [330, 0]
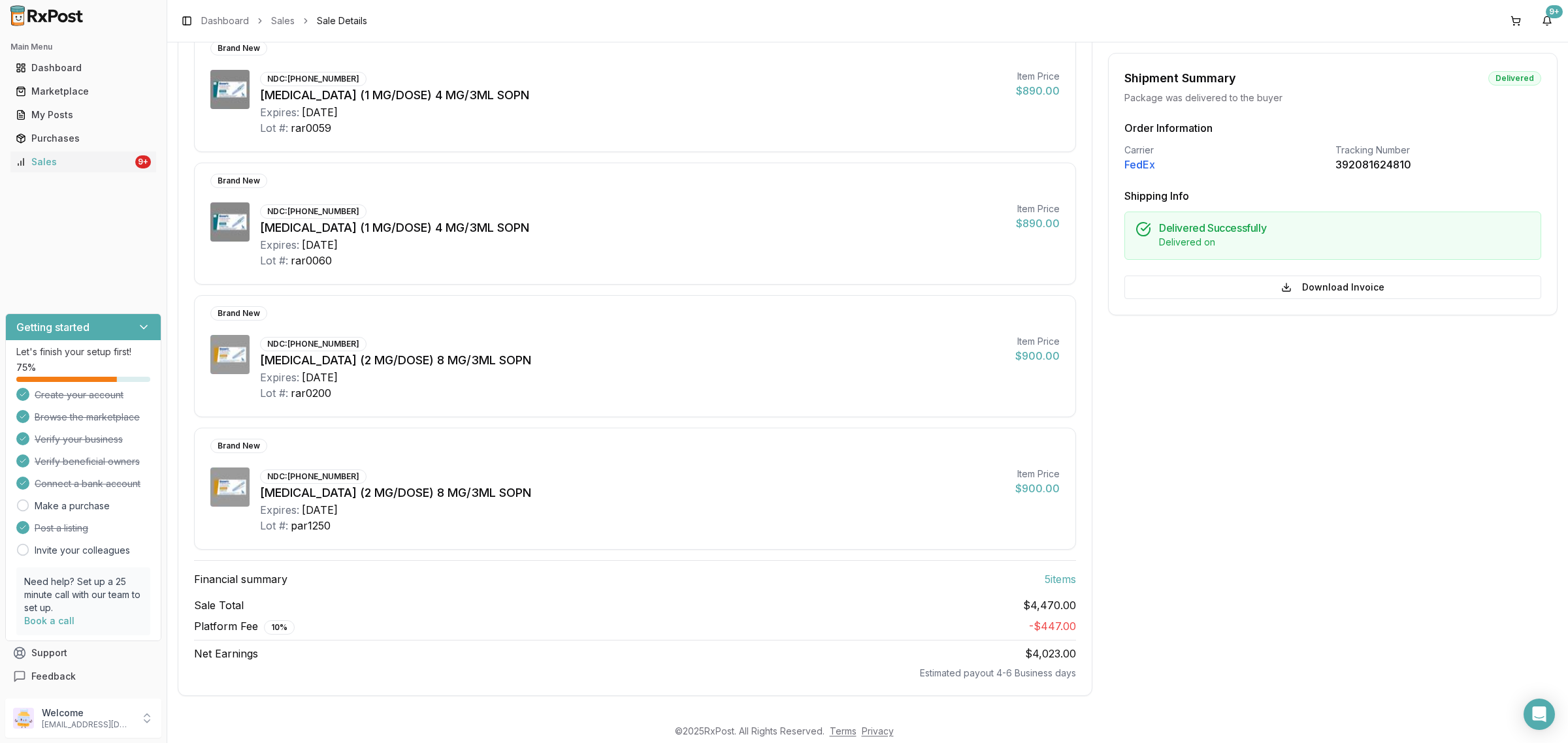
scroll to position [16, 0]
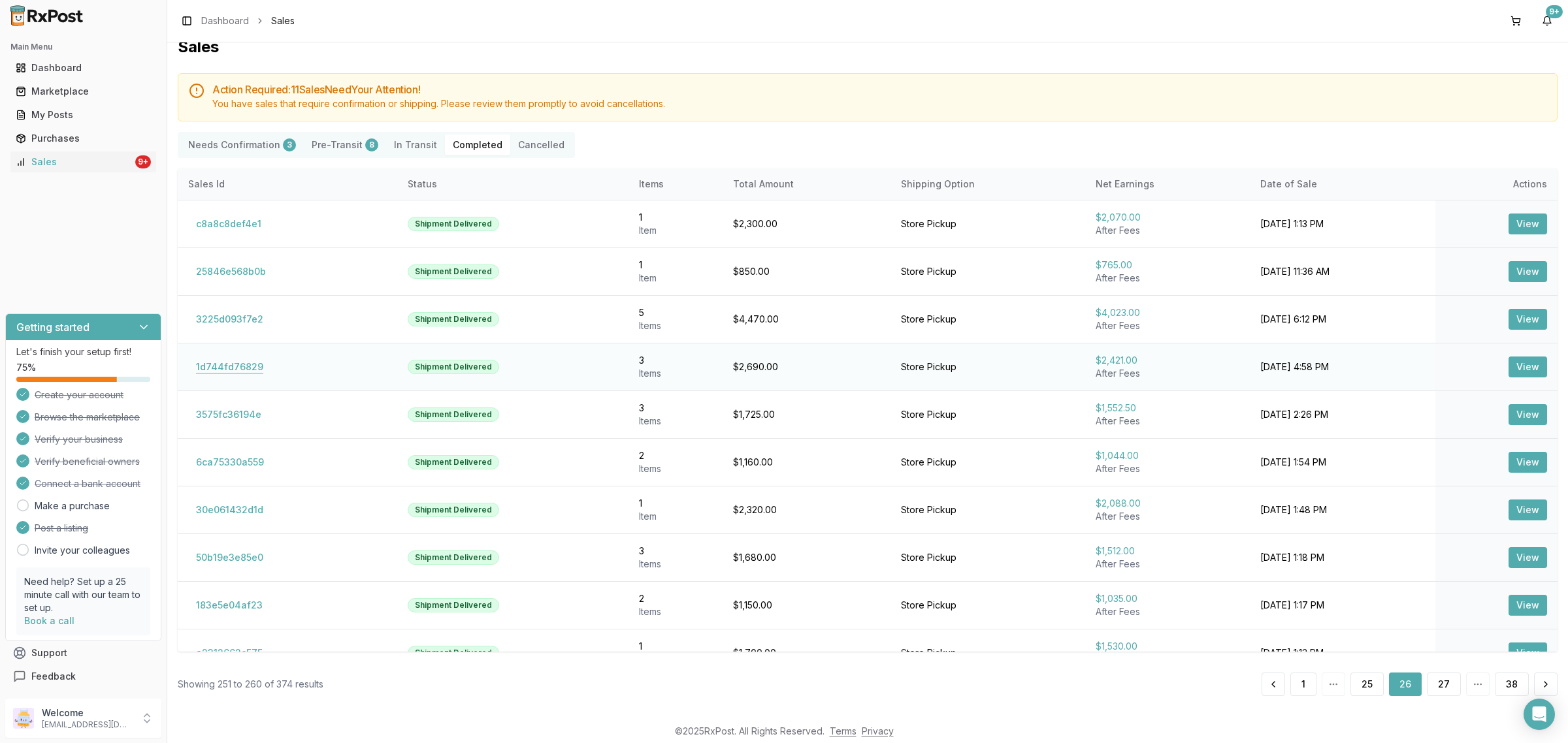
click at [204, 376] on button "1d744fd76829" at bounding box center [230, 367] width 83 height 21
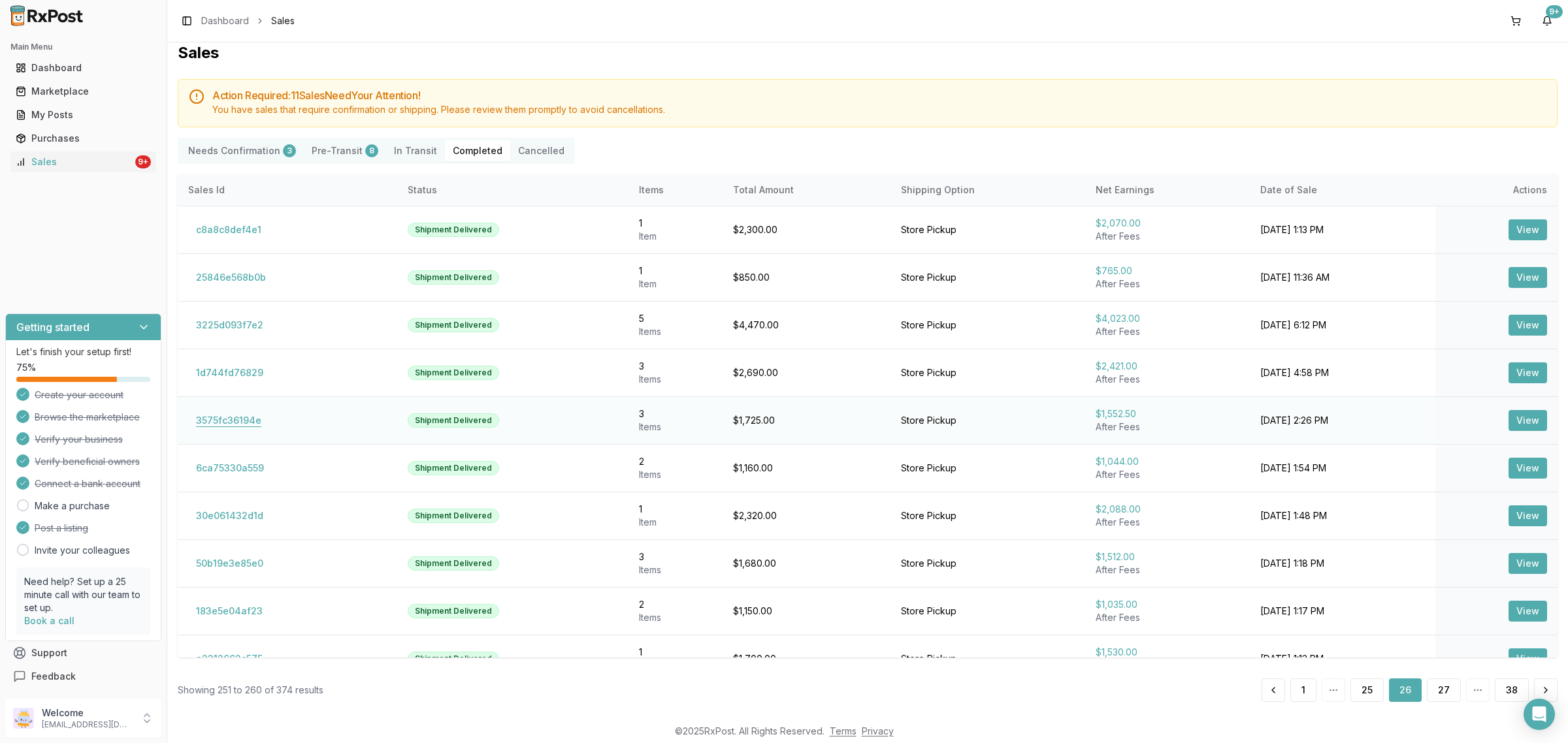
click at [219, 420] on button "3575fc36194e" at bounding box center [229, 420] width 81 height 21
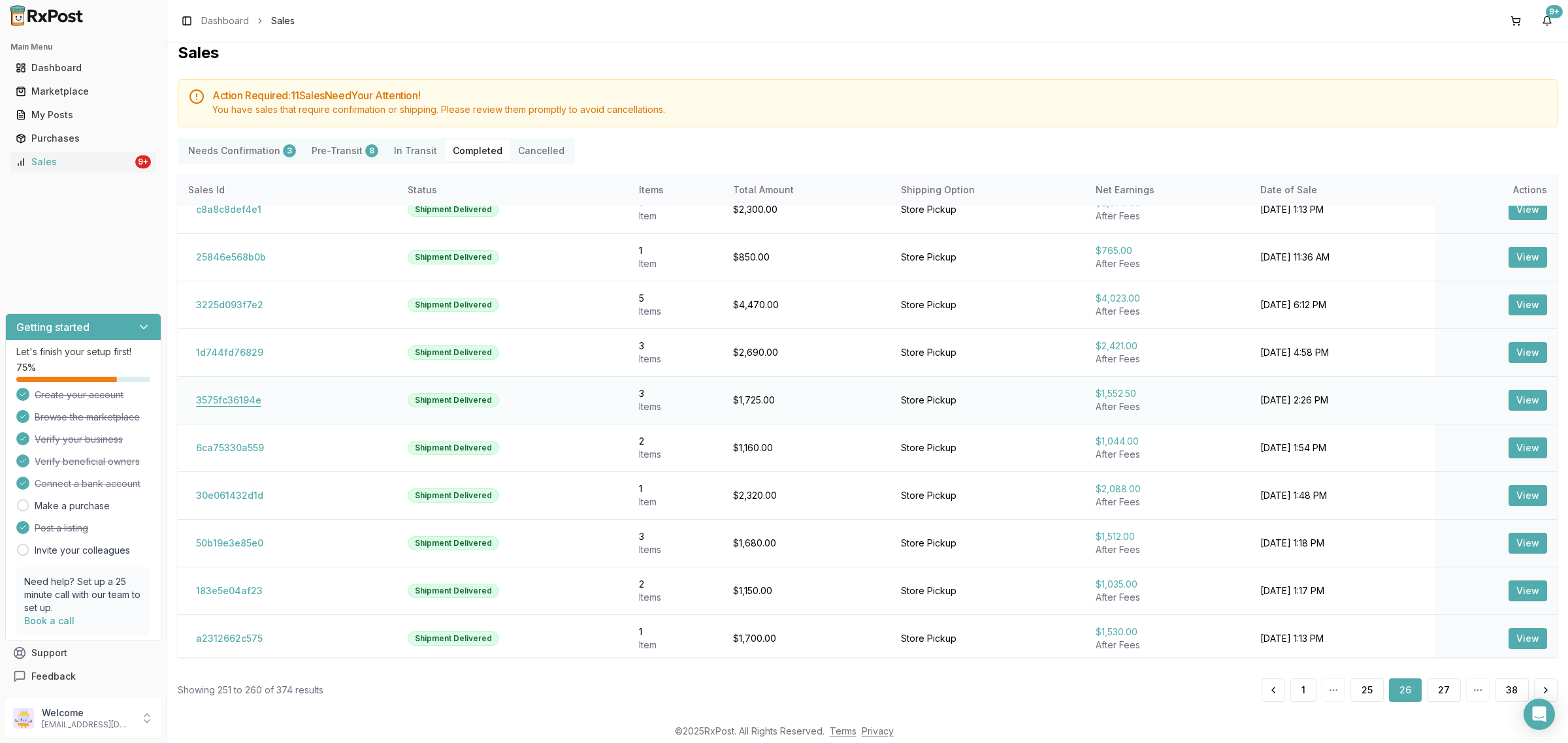
scroll to position [27, 0]
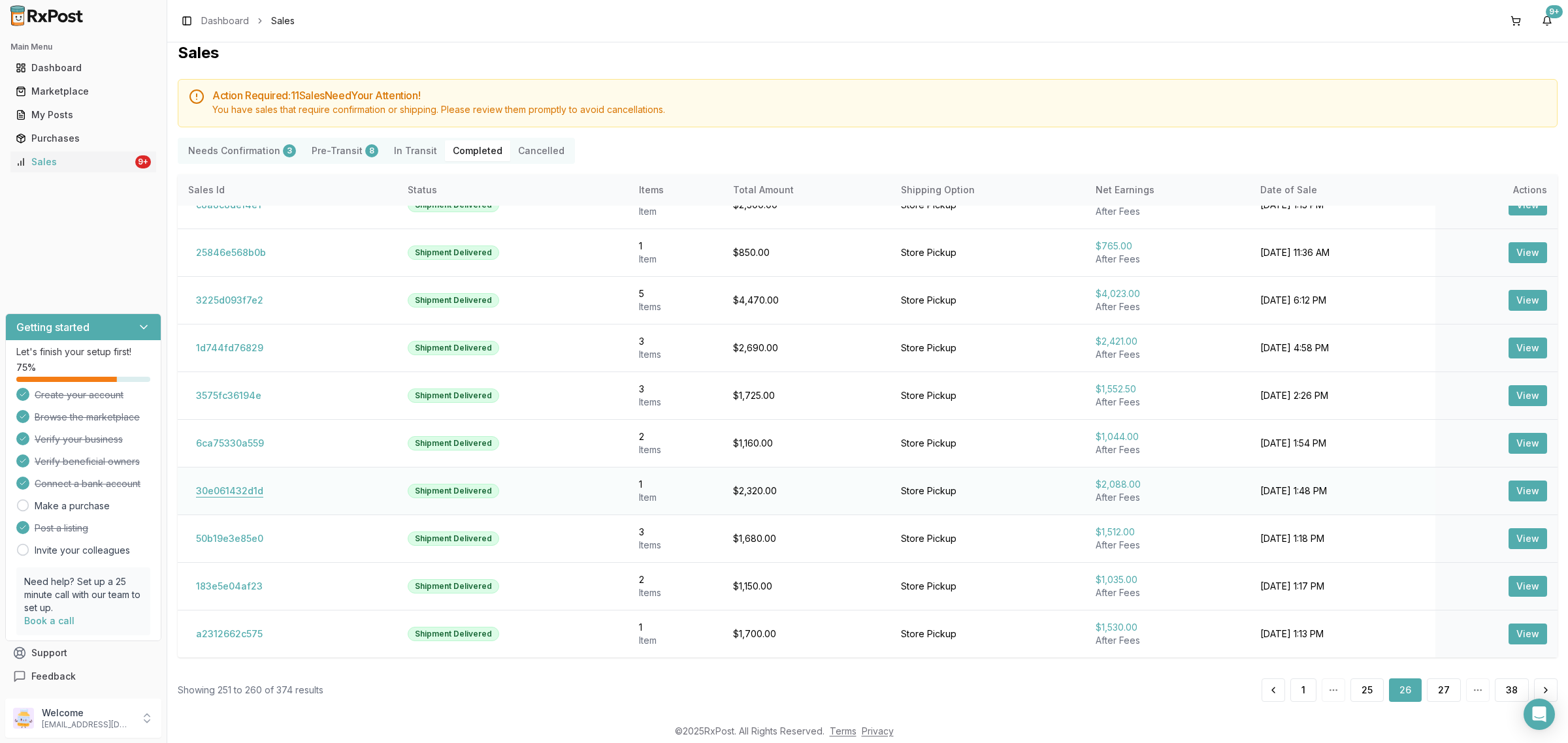
click at [236, 489] on button "30e061432d1d" at bounding box center [230, 490] width 83 height 21
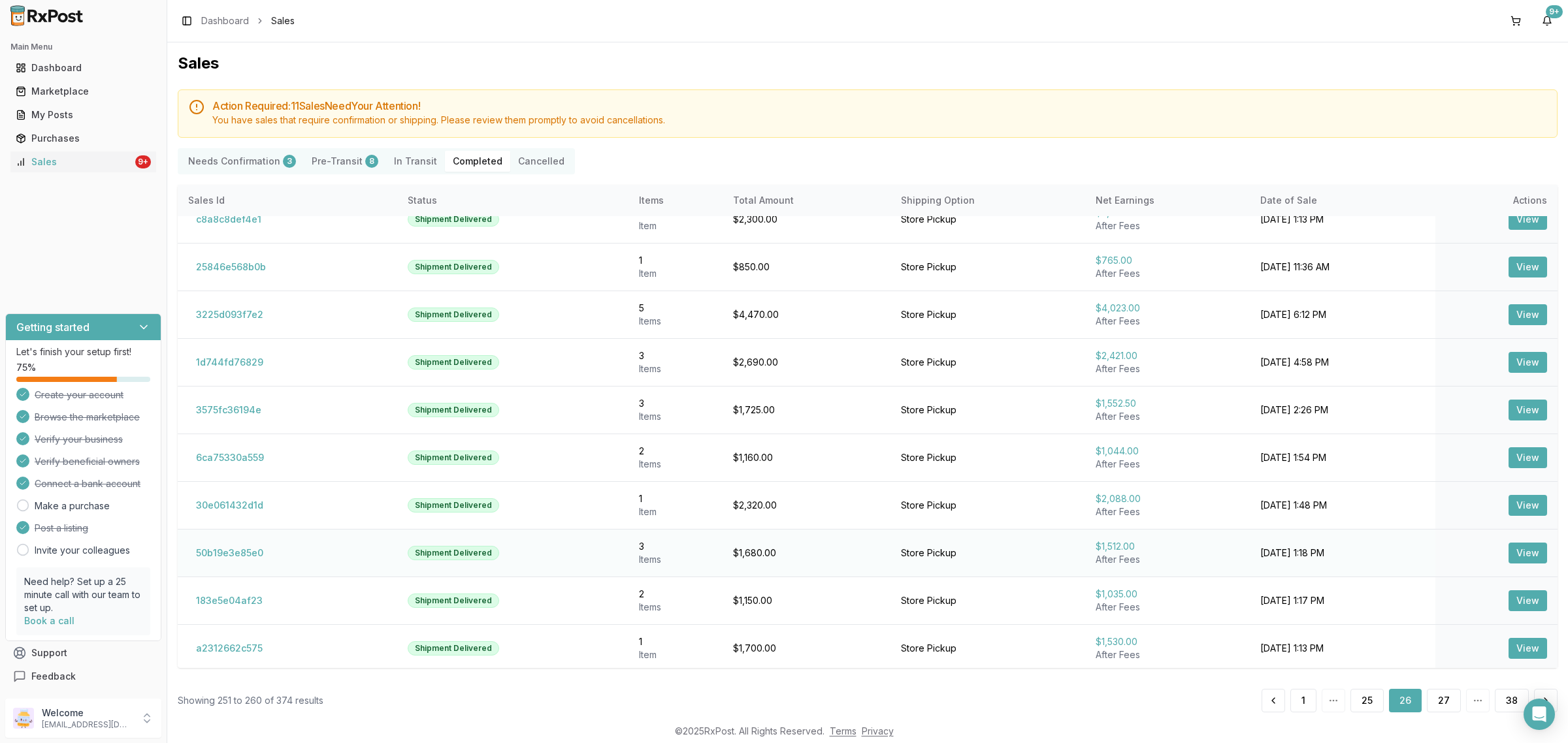
scroll to position [27, 0]
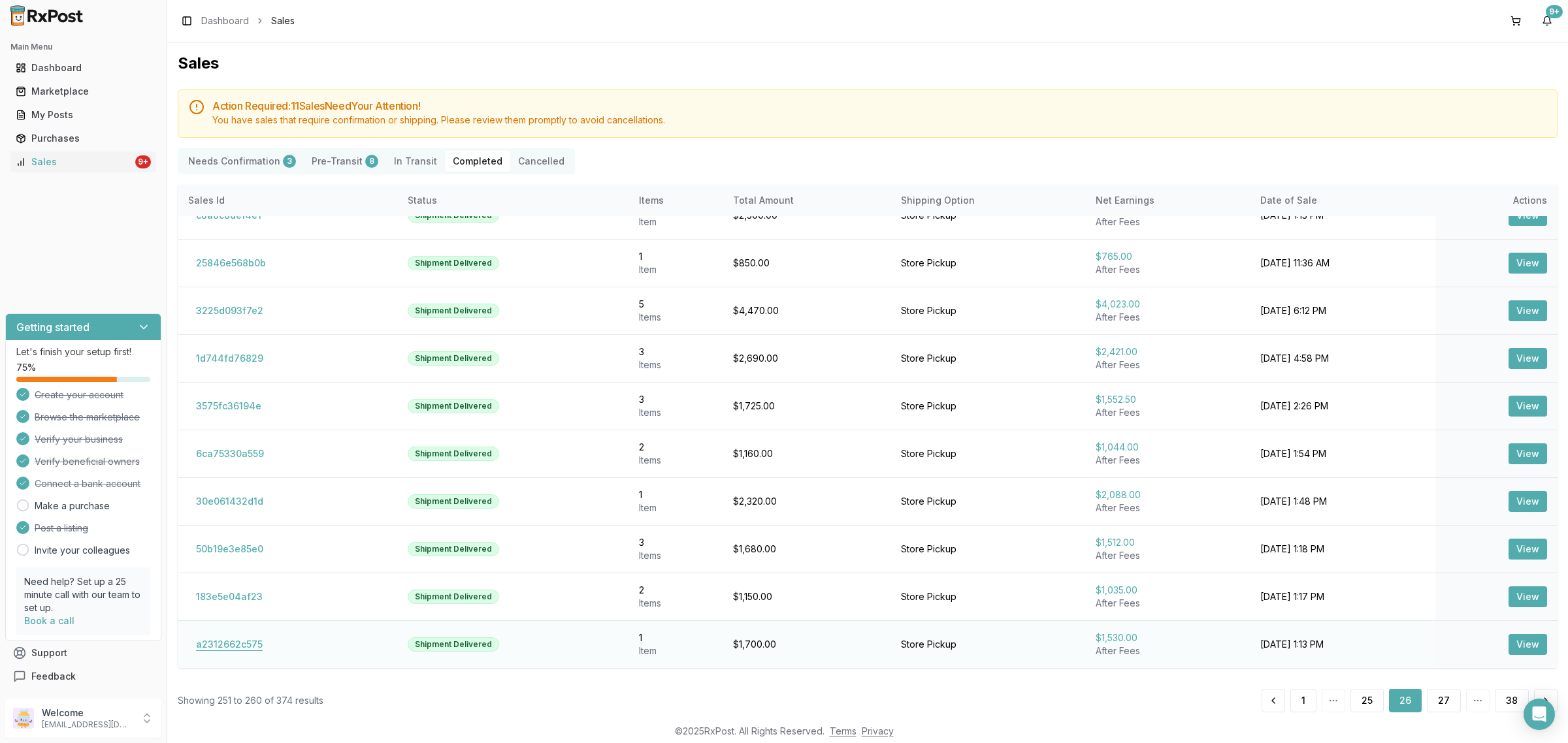
click at [224, 647] on button "a2312662c575" at bounding box center [230, 644] width 82 height 21
click at [245, 644] on button "a2312662c575" at bounding box center [230, 644] width 82 height 21
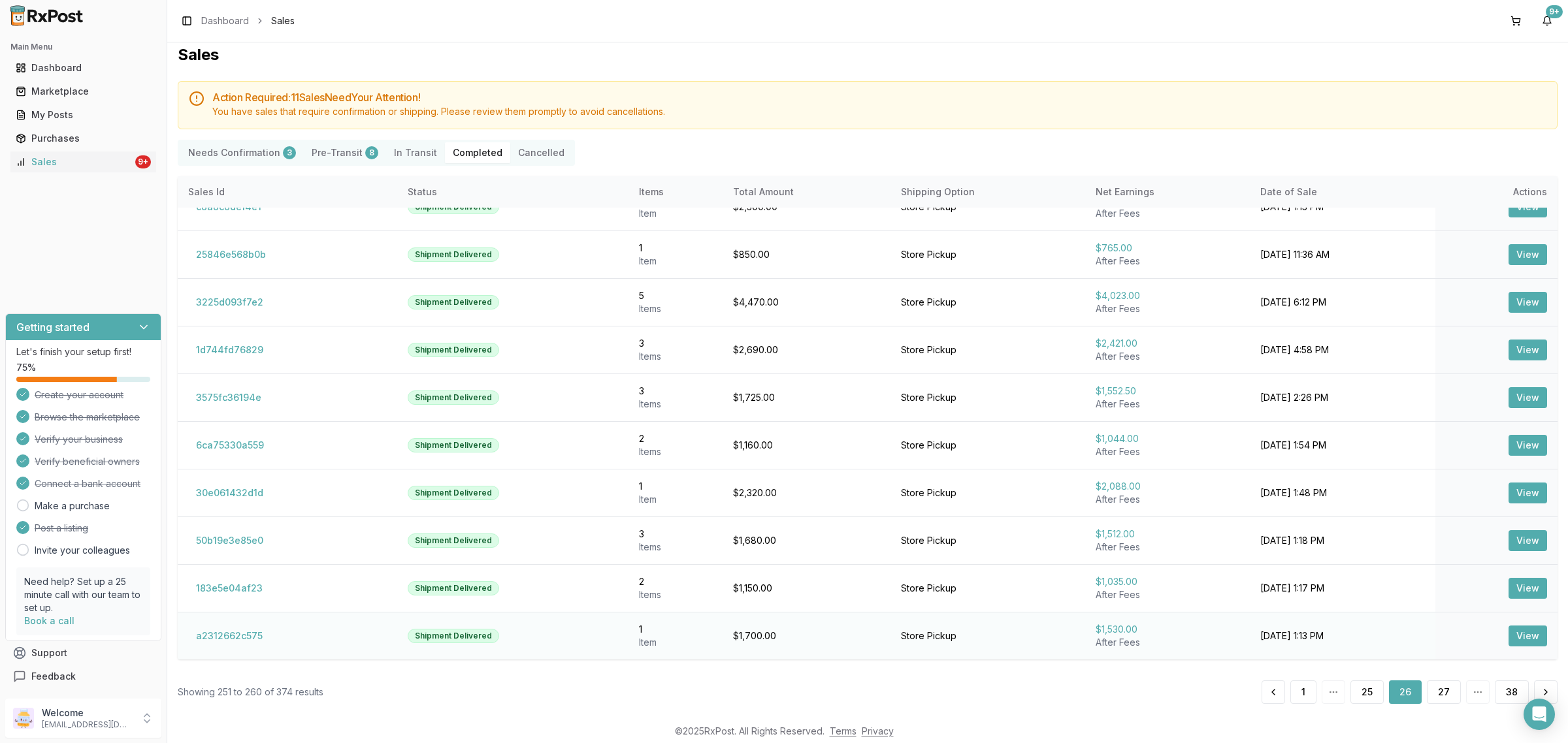
scroll to position [16, 0]
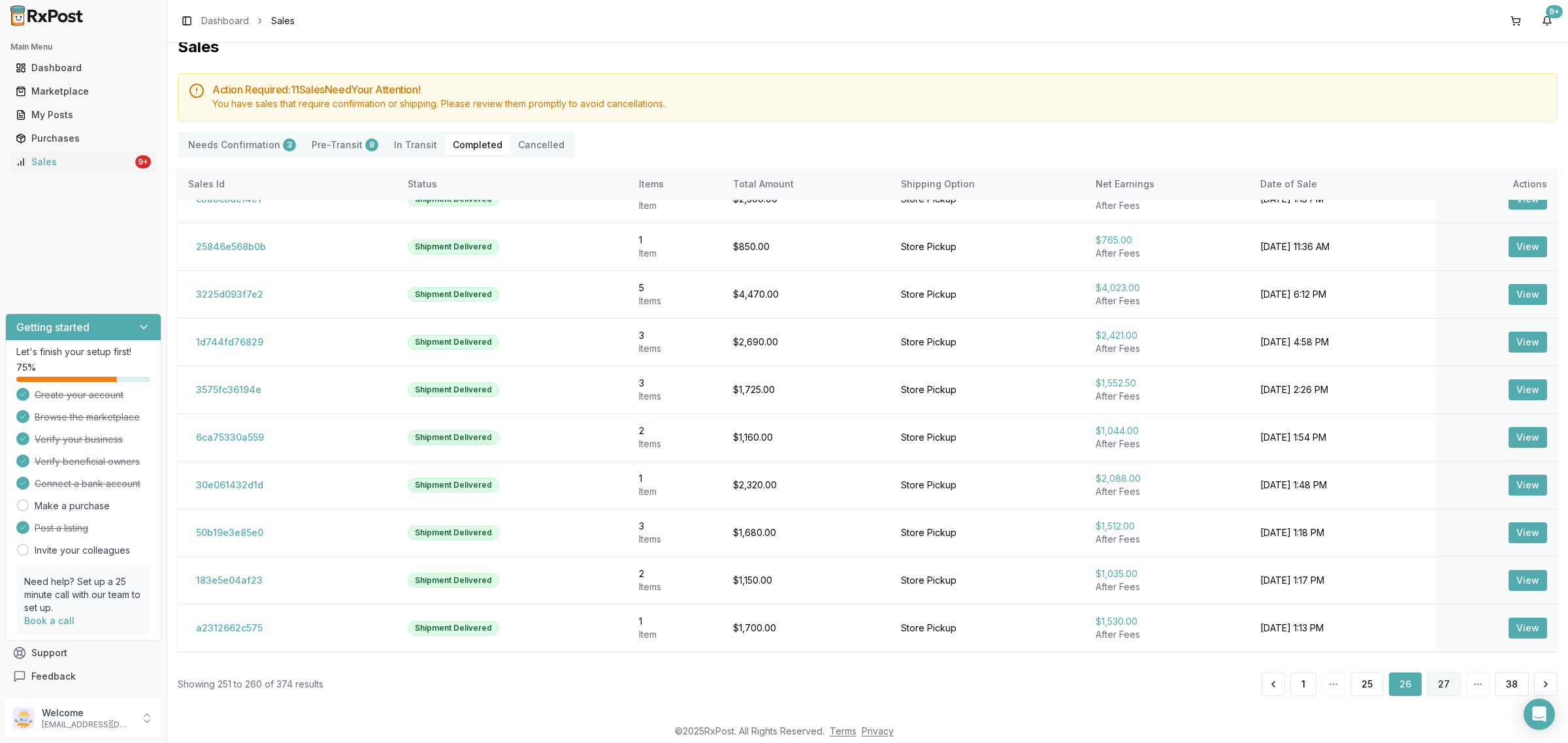
click at [1439, 687] on button "27" at bounding box center [1444, 684] width 34 height 24
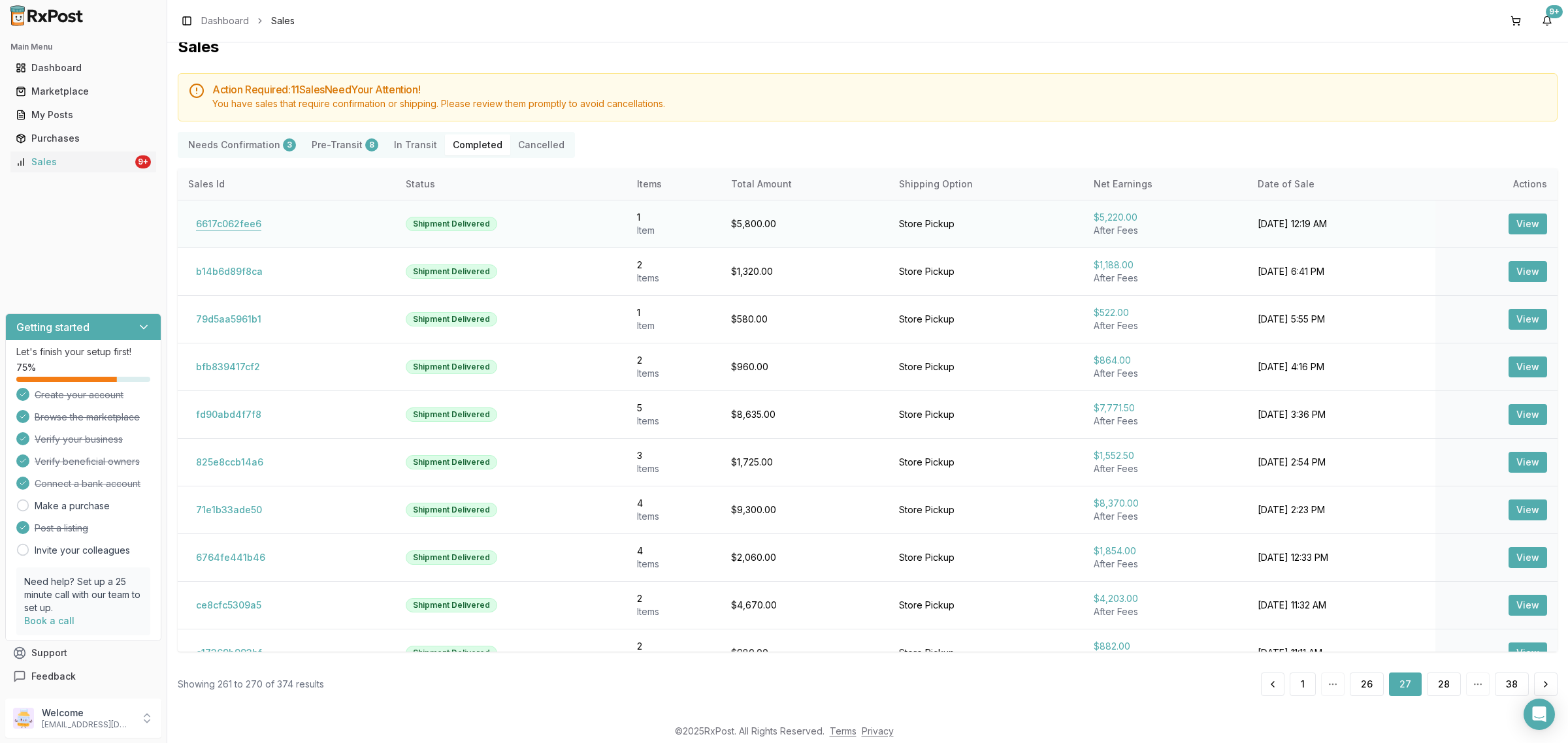
click at [231, 232] on button "6617c062fee6" at bounding box center [229, 223] width 81 height 21
click at [231, 230] on button "6617c062fee6" at bounding box center [229, 223] width 81 height 21
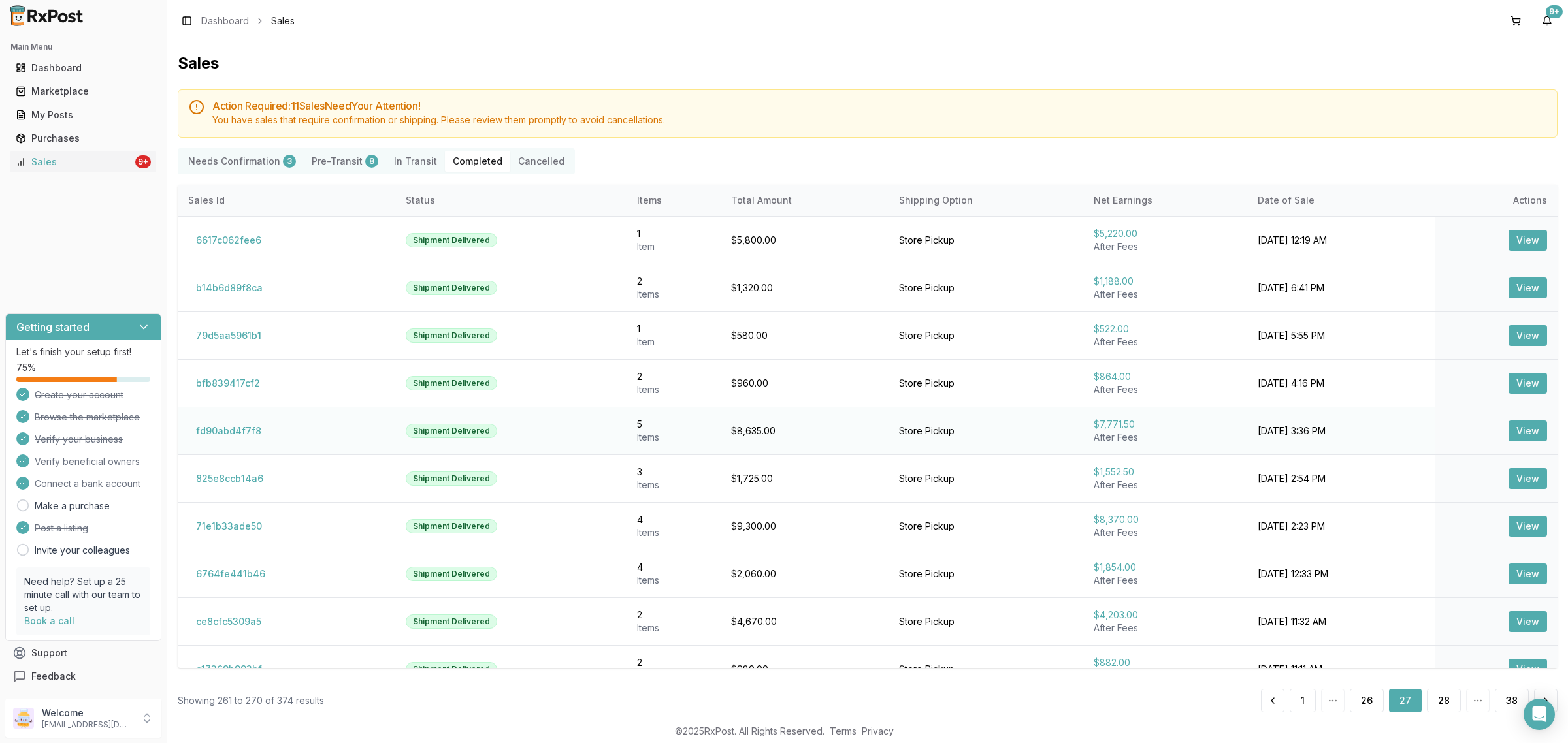
click at [232, 435] on button "fd90abd4f7f8" at bounding box center [229, 431] width 81 height 21
click at [223, 432] on button "fd90abd4f7f8" at bounding box center [229, 431] width 81 height 21
click at [224, 436] on button "fd90abd4f7f8" at bounding box center [229, 431] width 81 height 21
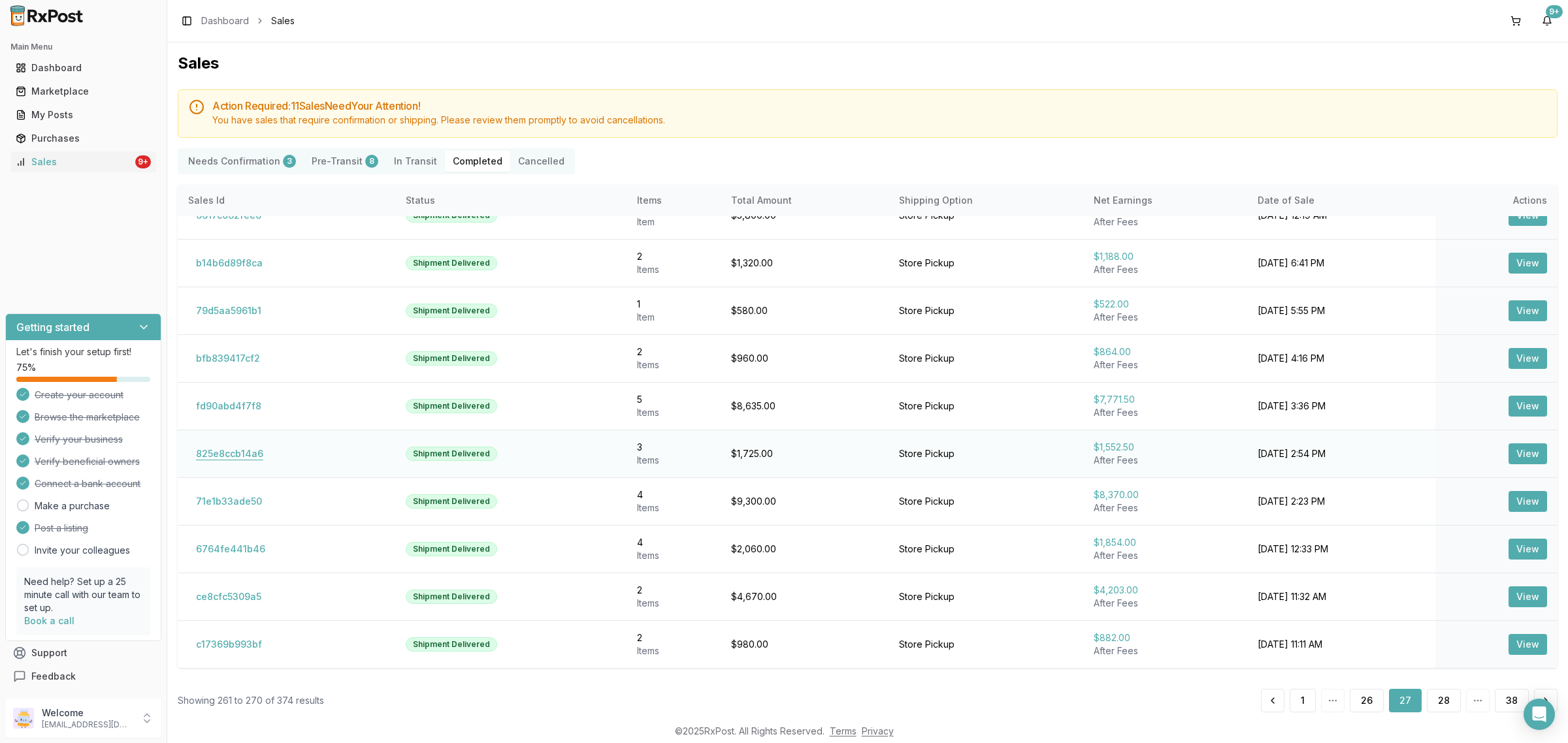
click at [229, 458] on button "825e8ccb14a6" at bounding box center [230, 454] width 83 height 21
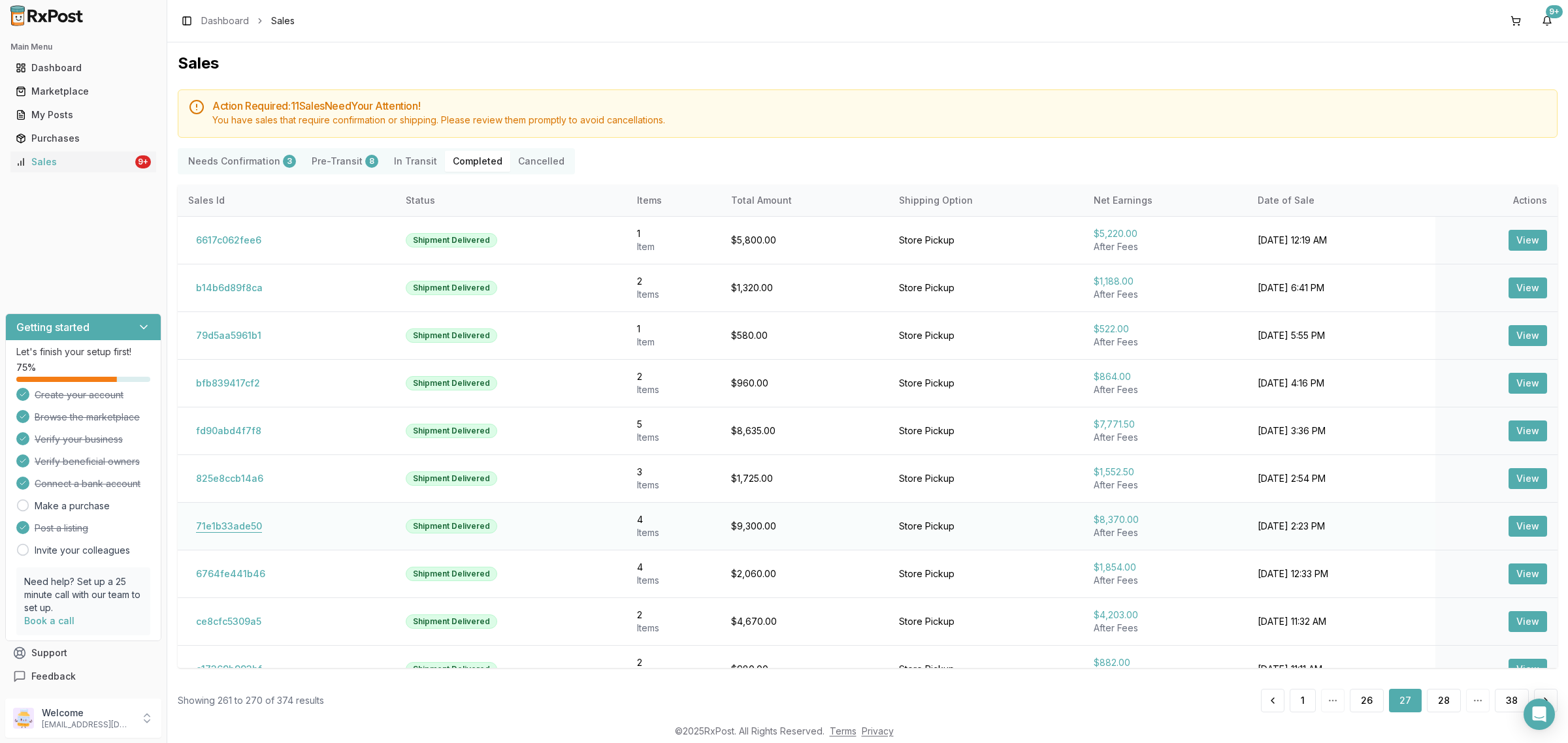
click at [217, 524] on button "71e1b33ade50" at bounding box center [229, 526] width 81 height 21
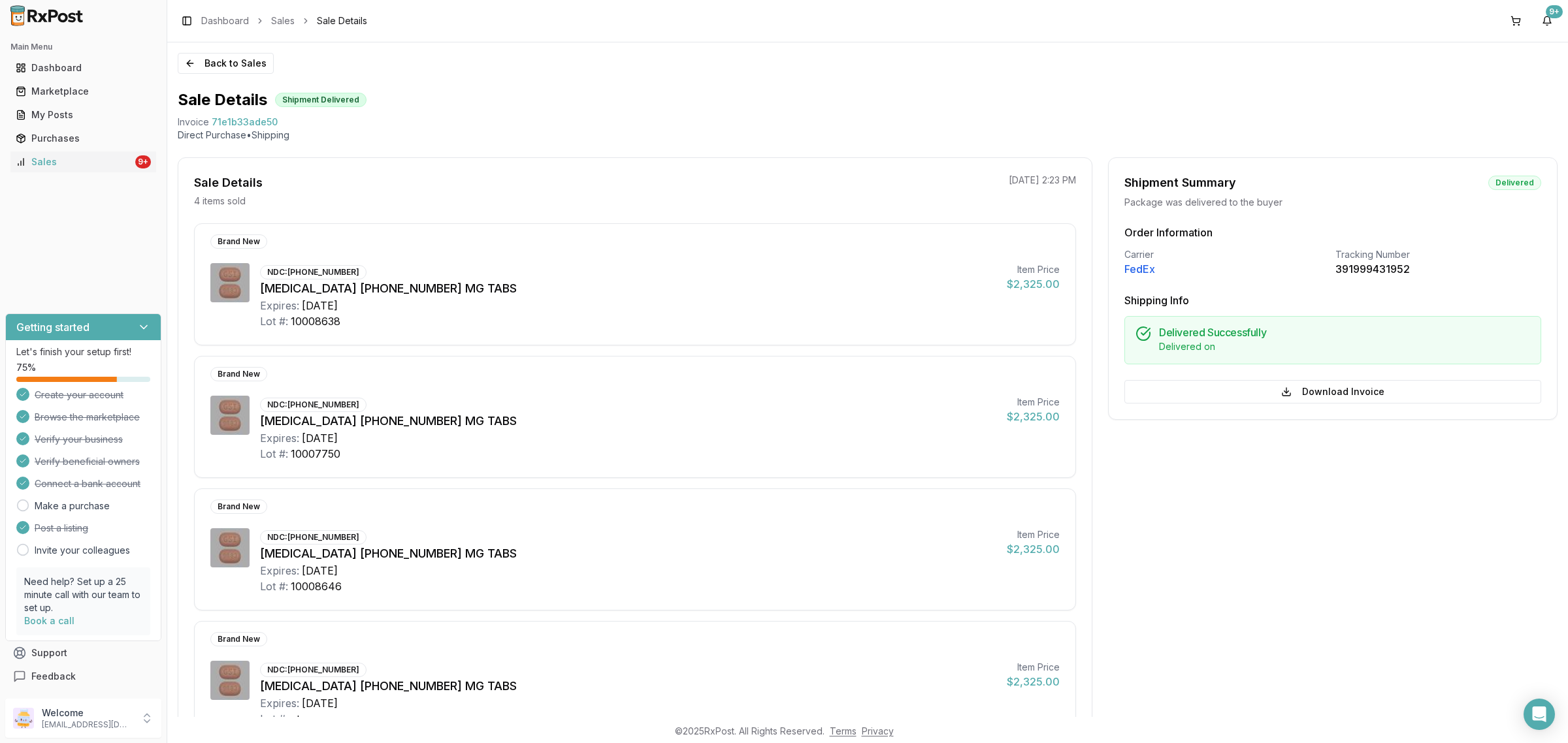
scroll to position [197, 0]
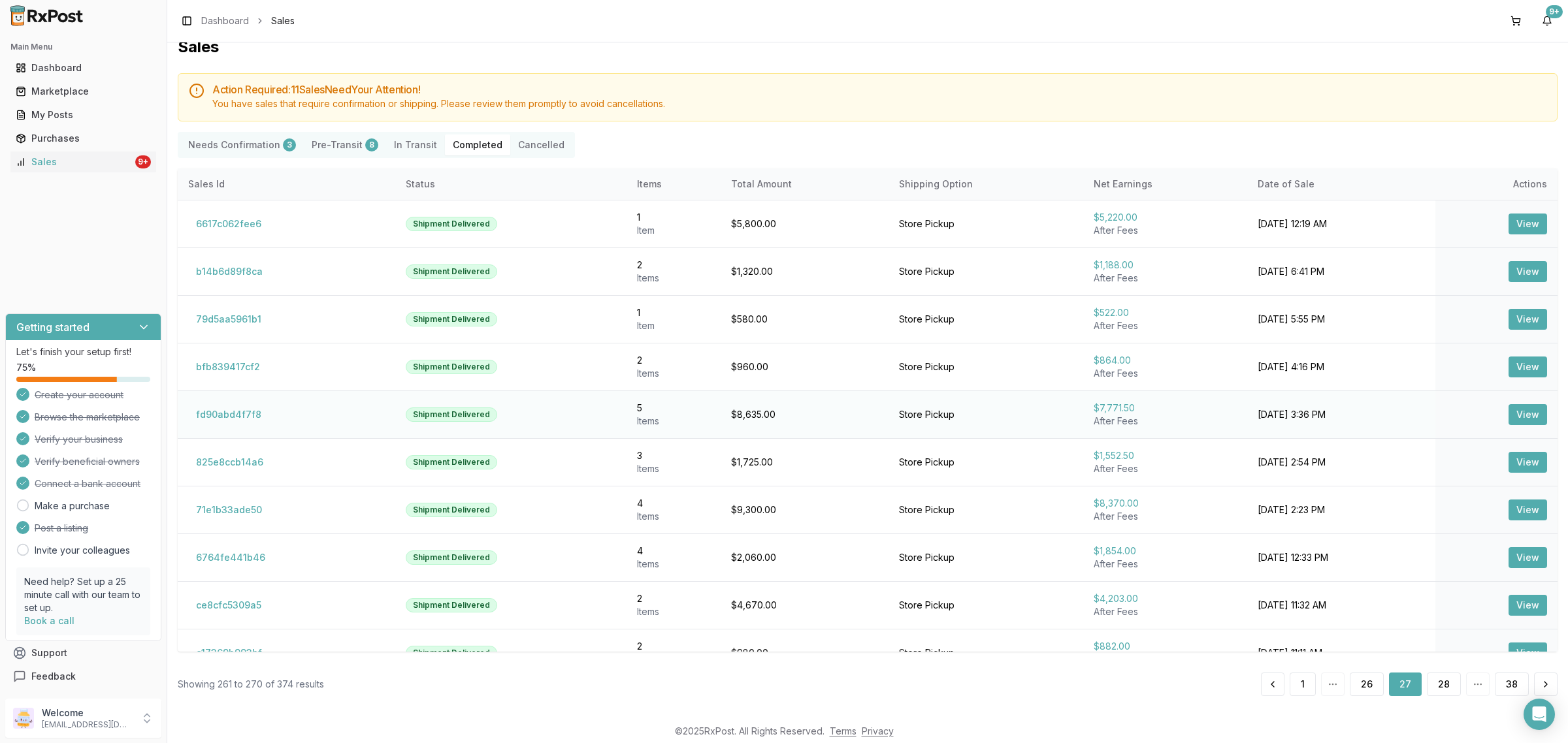
scroll to position [27, 0]
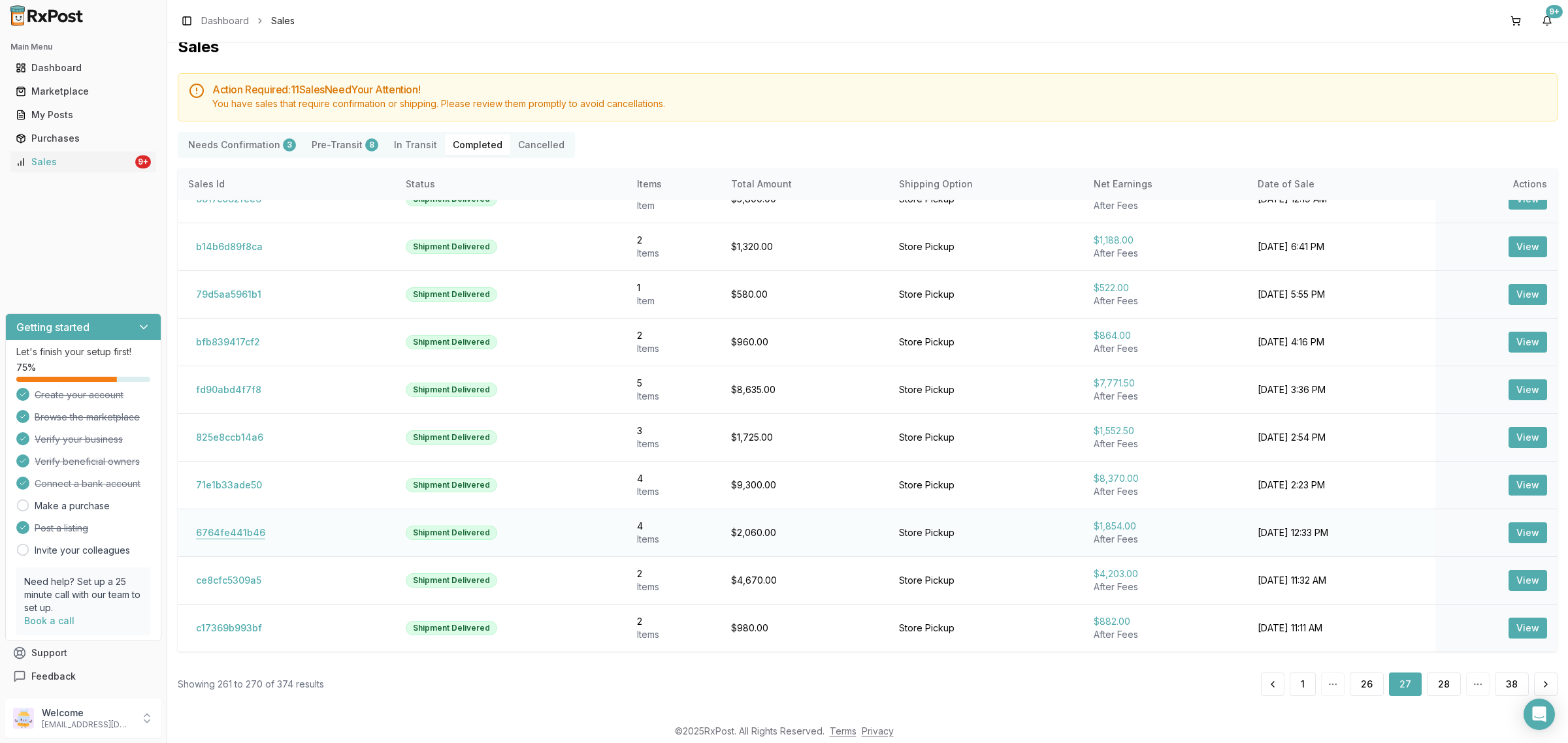
click at [254, 533] on button "6764fe441b46" at bounding box center [231, 533] width 85 height 21
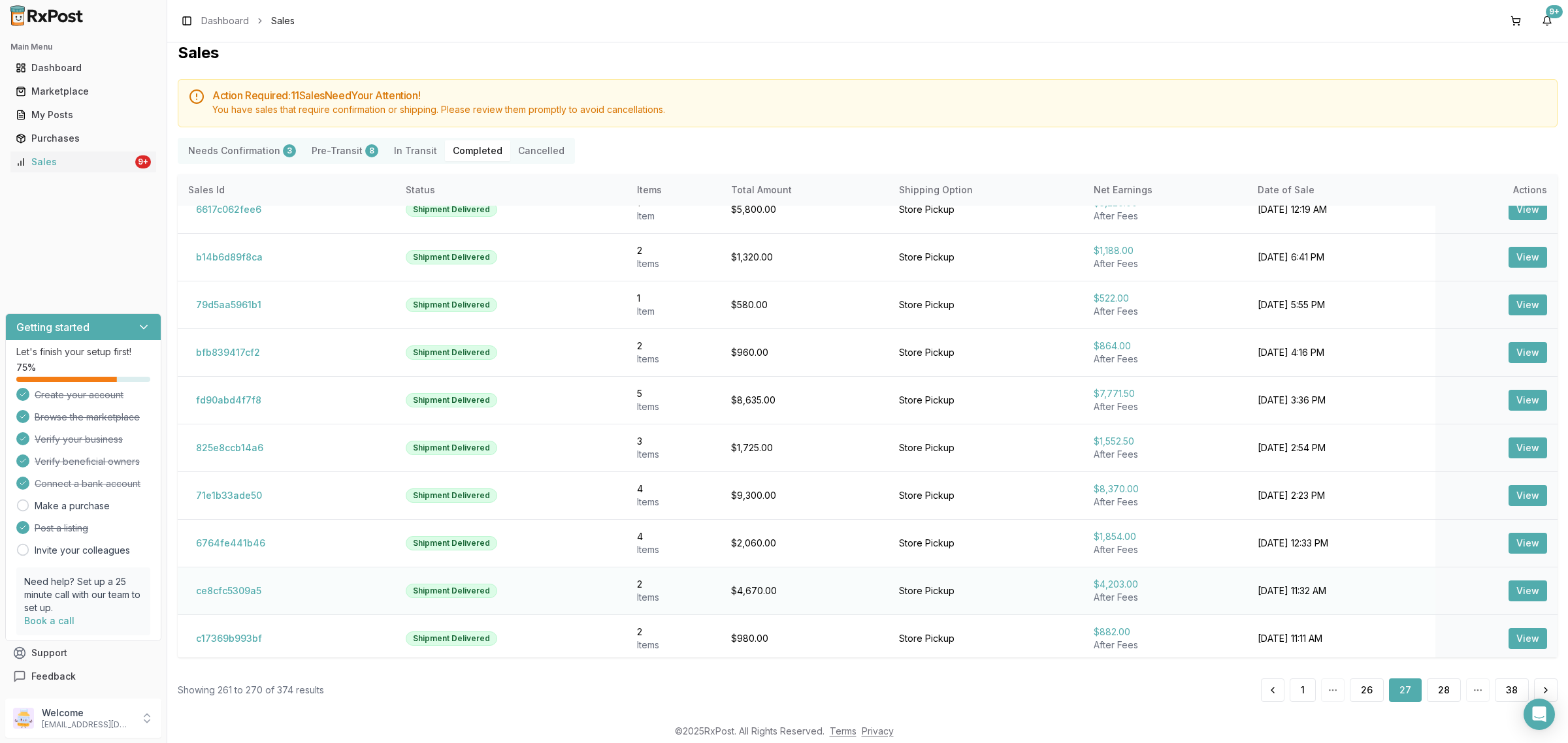
scroll to position [27, 0]
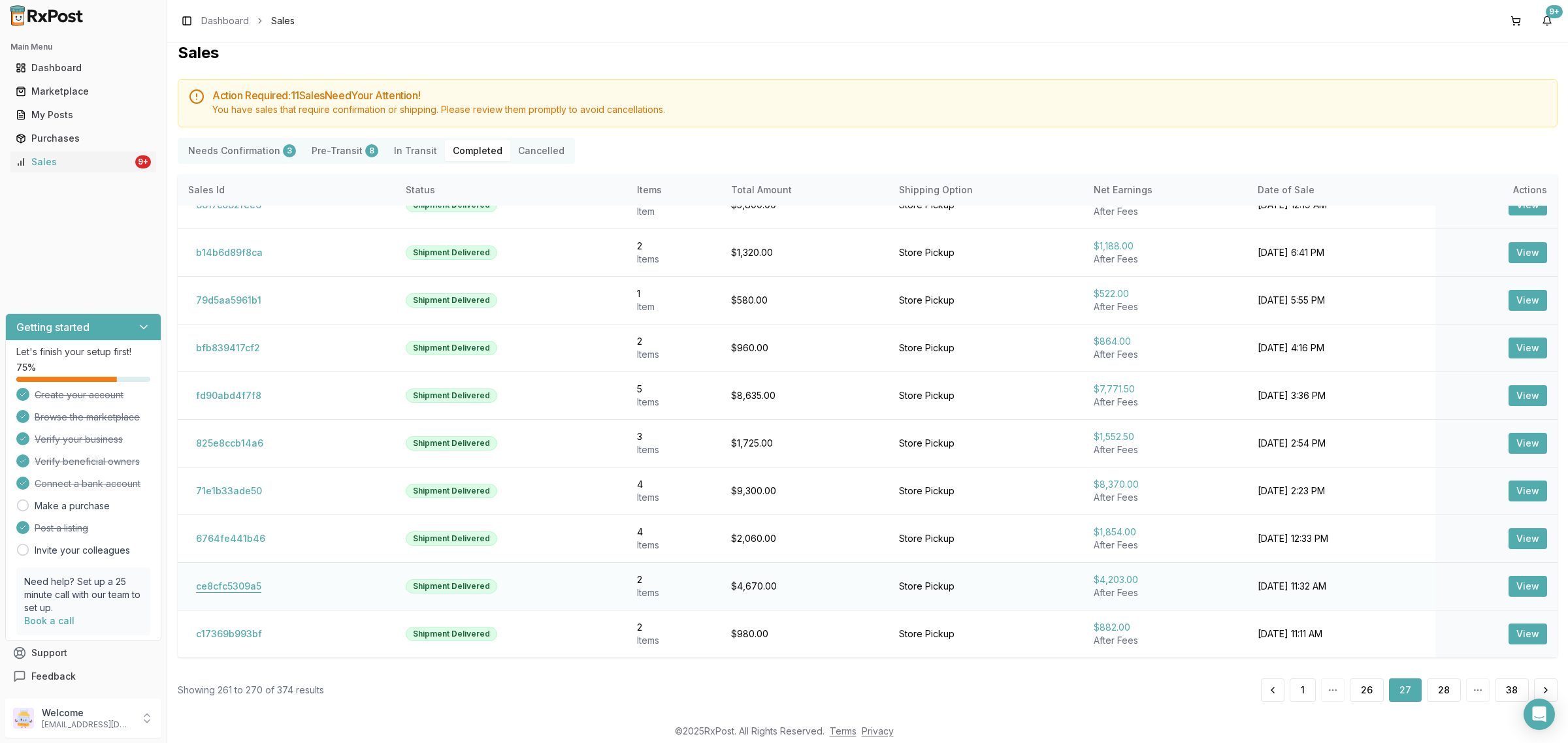
click at [213, 578] on button "ce8cfc5309a5" at bounding box center [229, 586] width 81 height 21
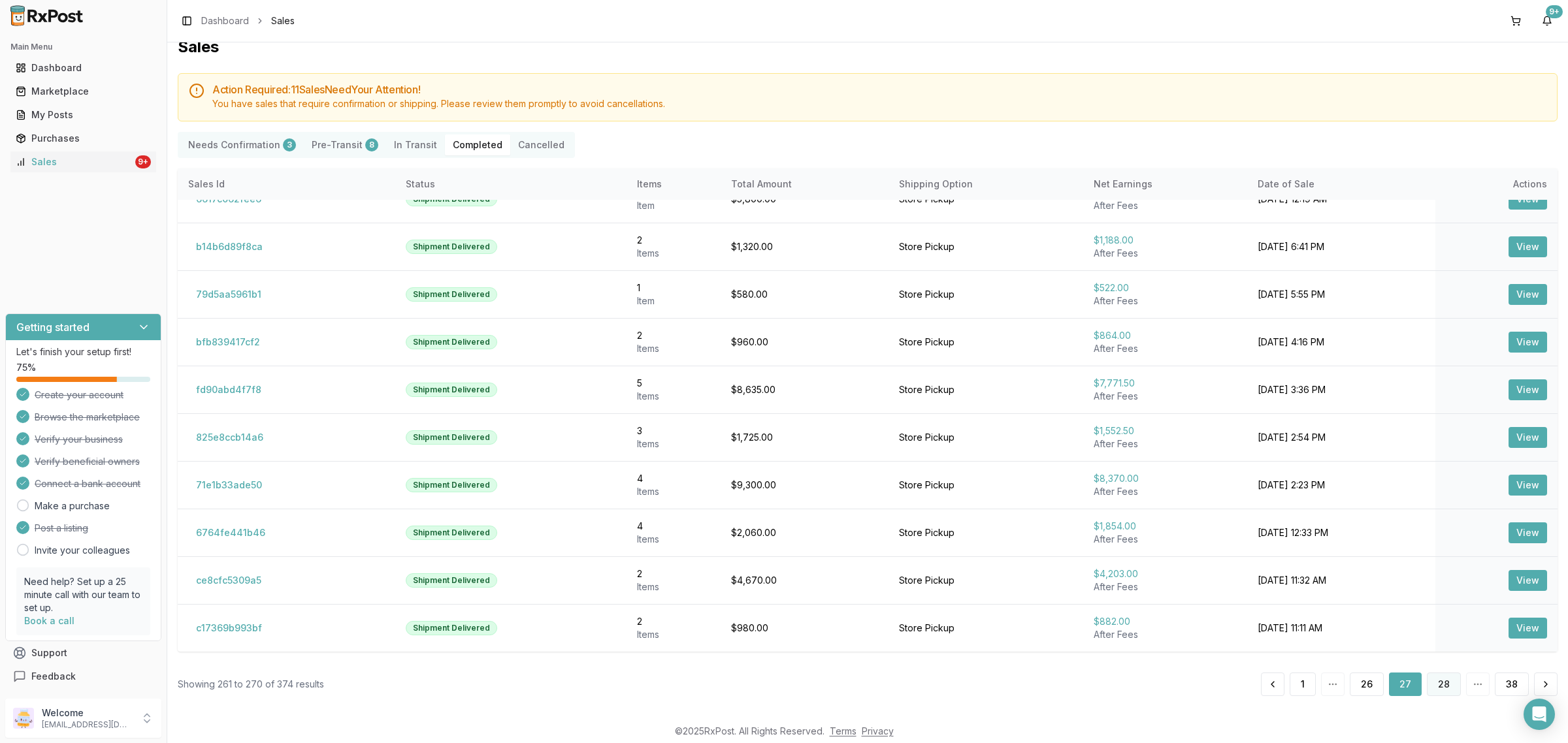
click at [1431, 683] on button "28" at bounding box center [1444, 684] width 34 height 24
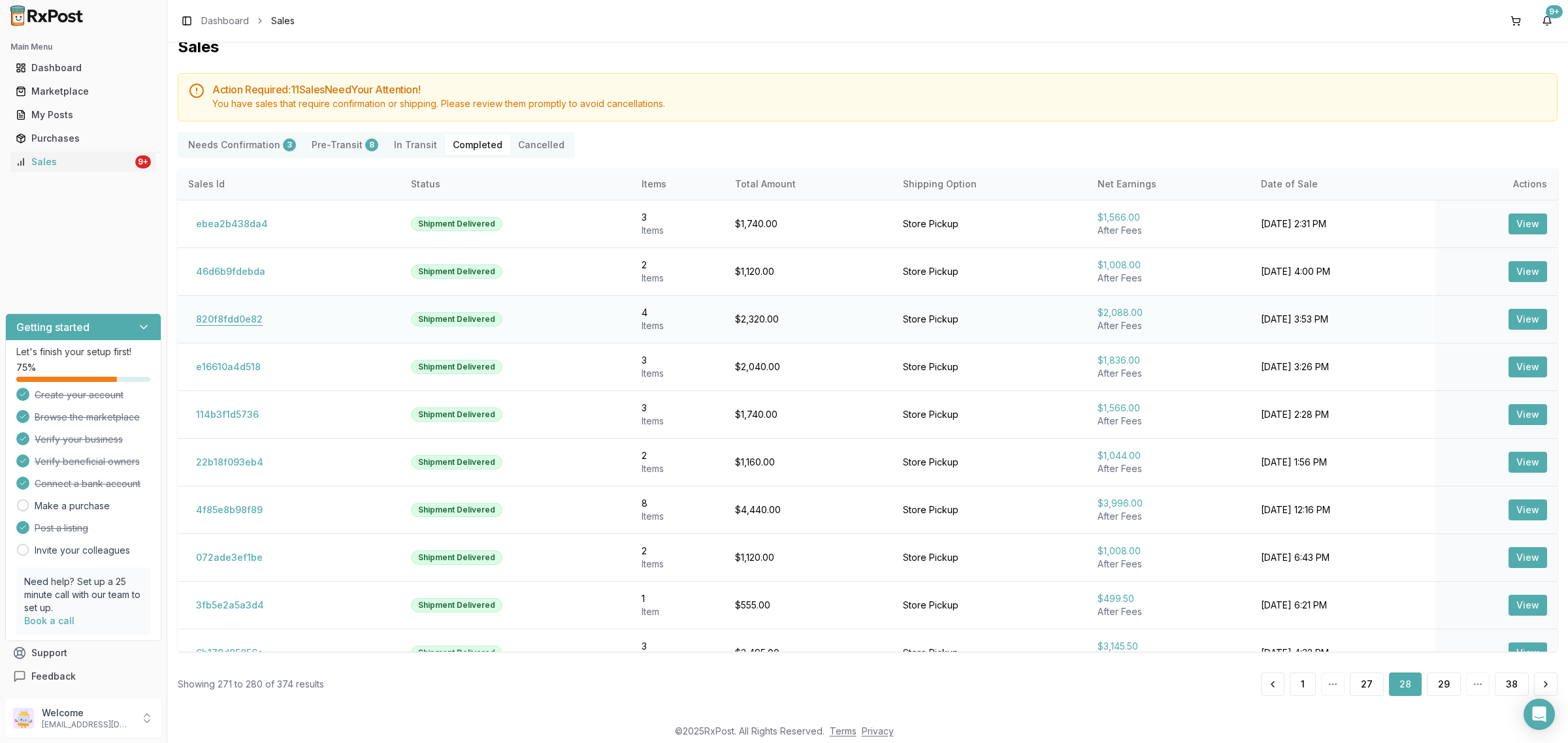
click at [212, 317] on button "820f8fdd0e82" at bounding box center [230, 319] width 82 height 21
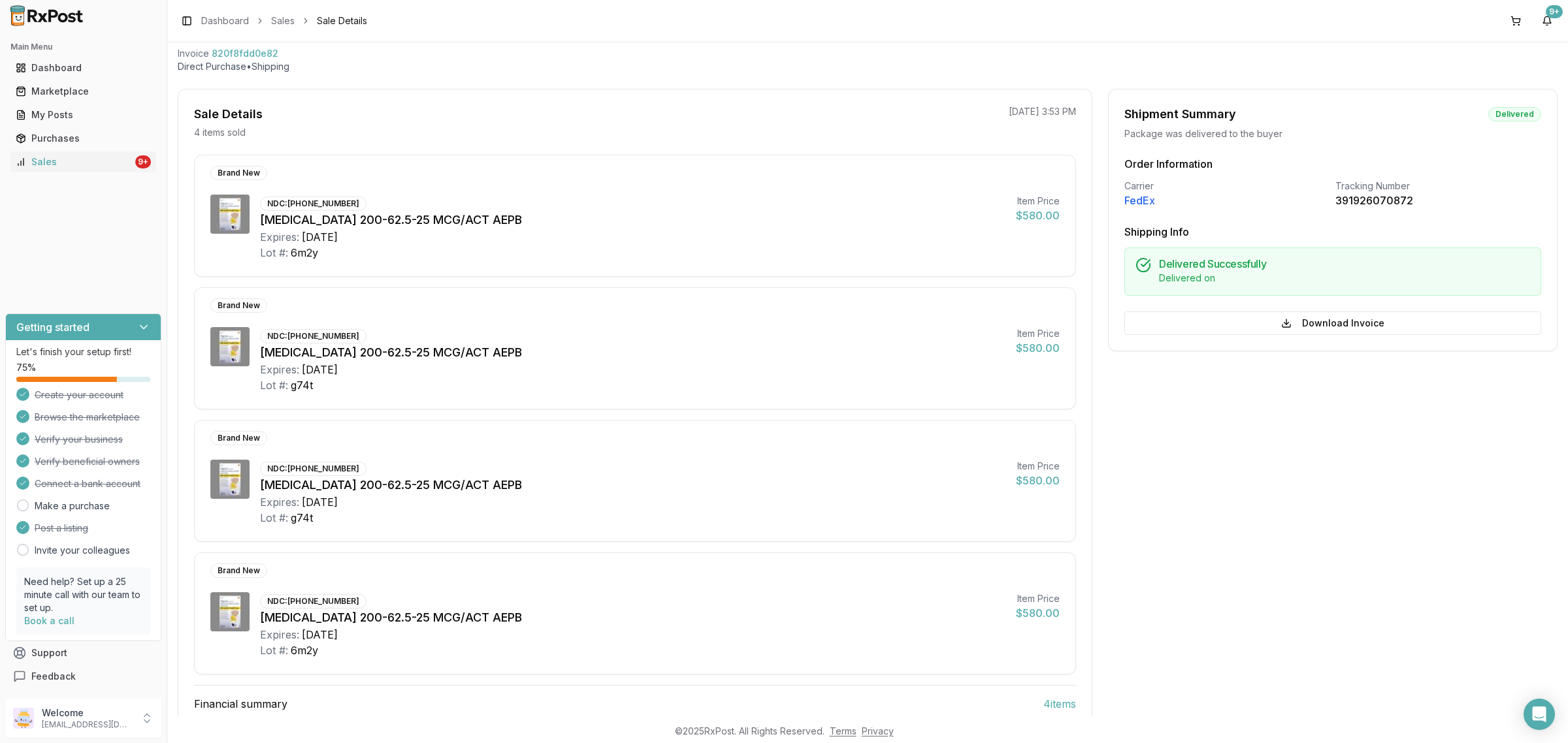
scroll to position [197, 0]
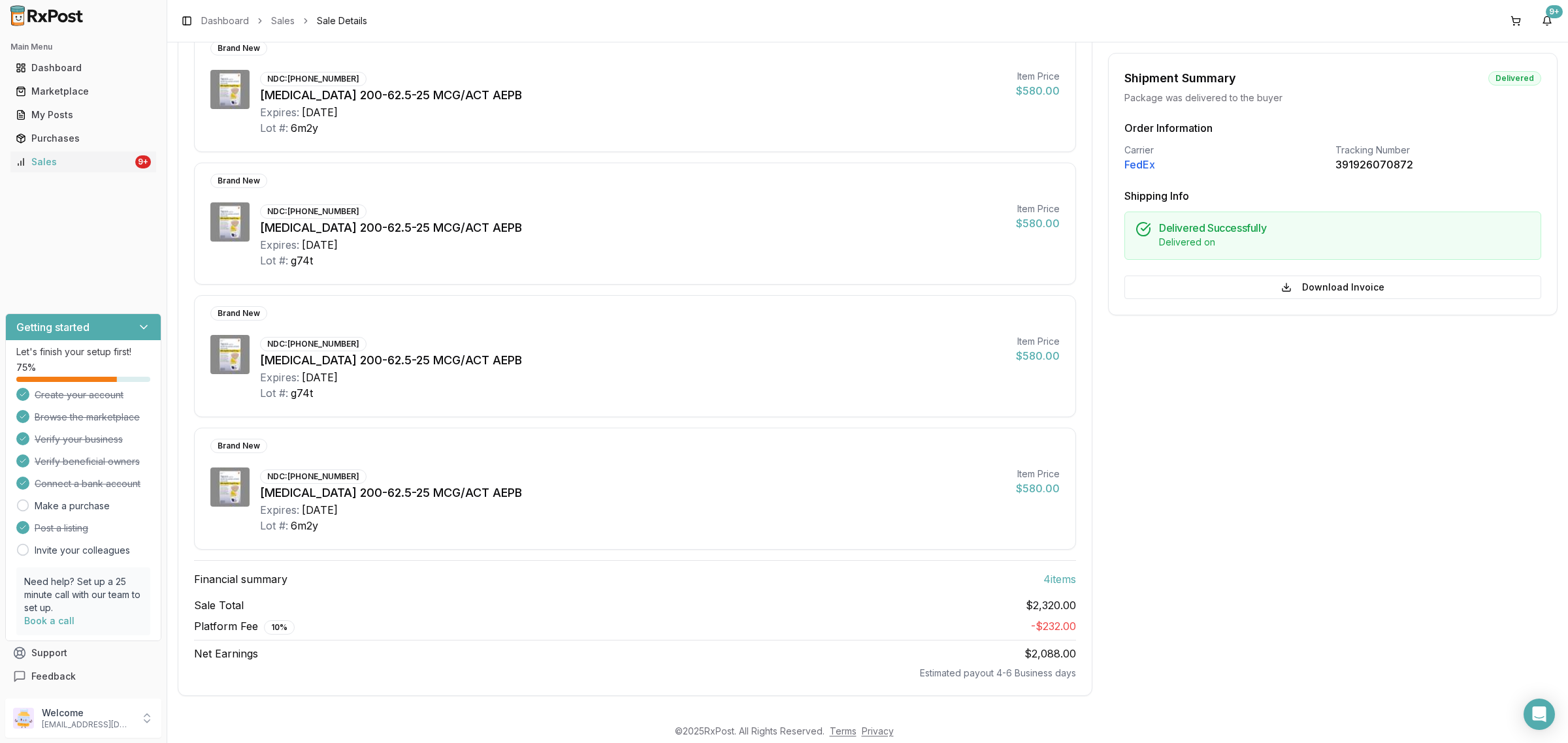
scroll to position [16, 0]
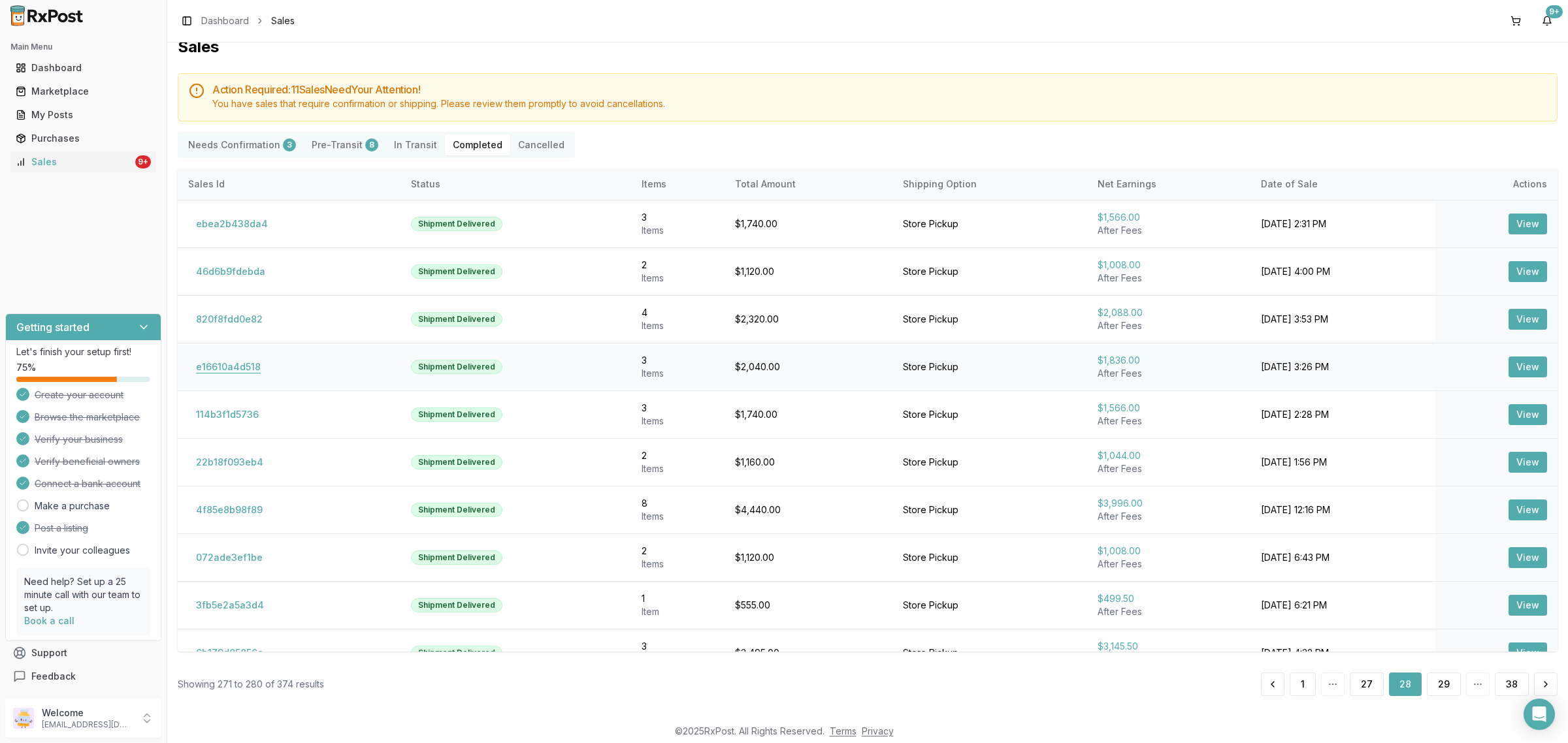
click at [211, 370] on button "e16610a4d518" at bounding box center [229, 367] width 81 height 21
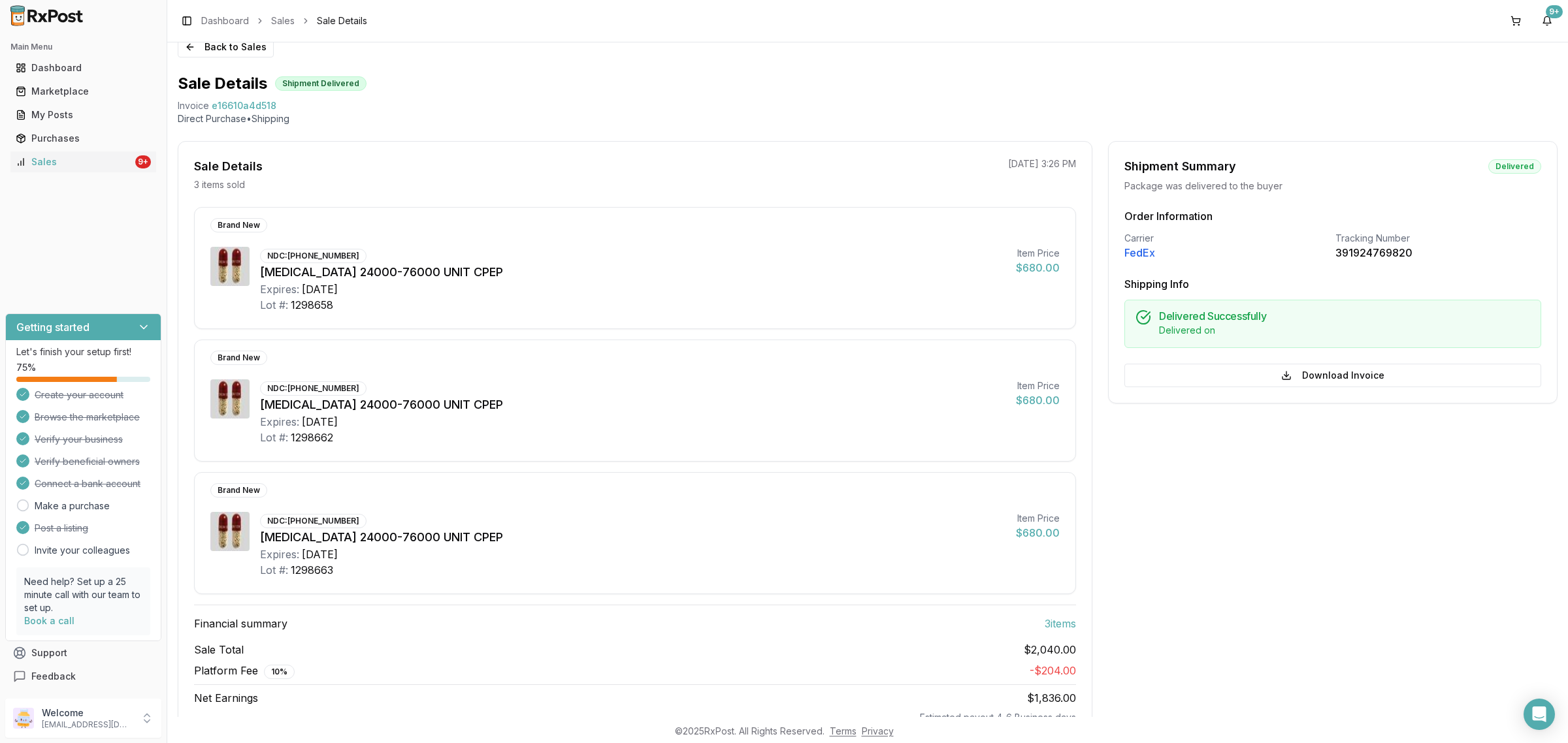
scroll to position [10, 0]
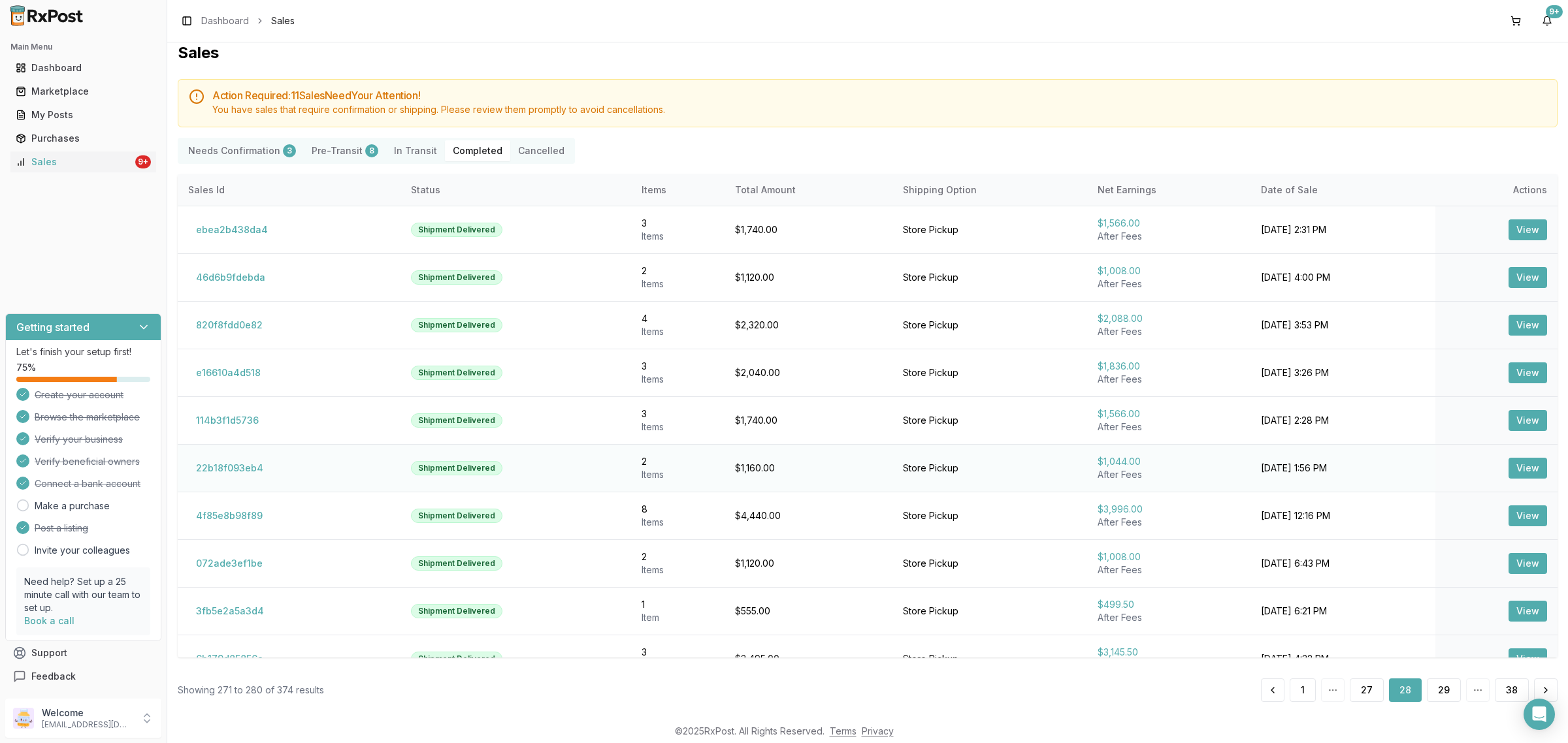
scroll to position [27, 0]
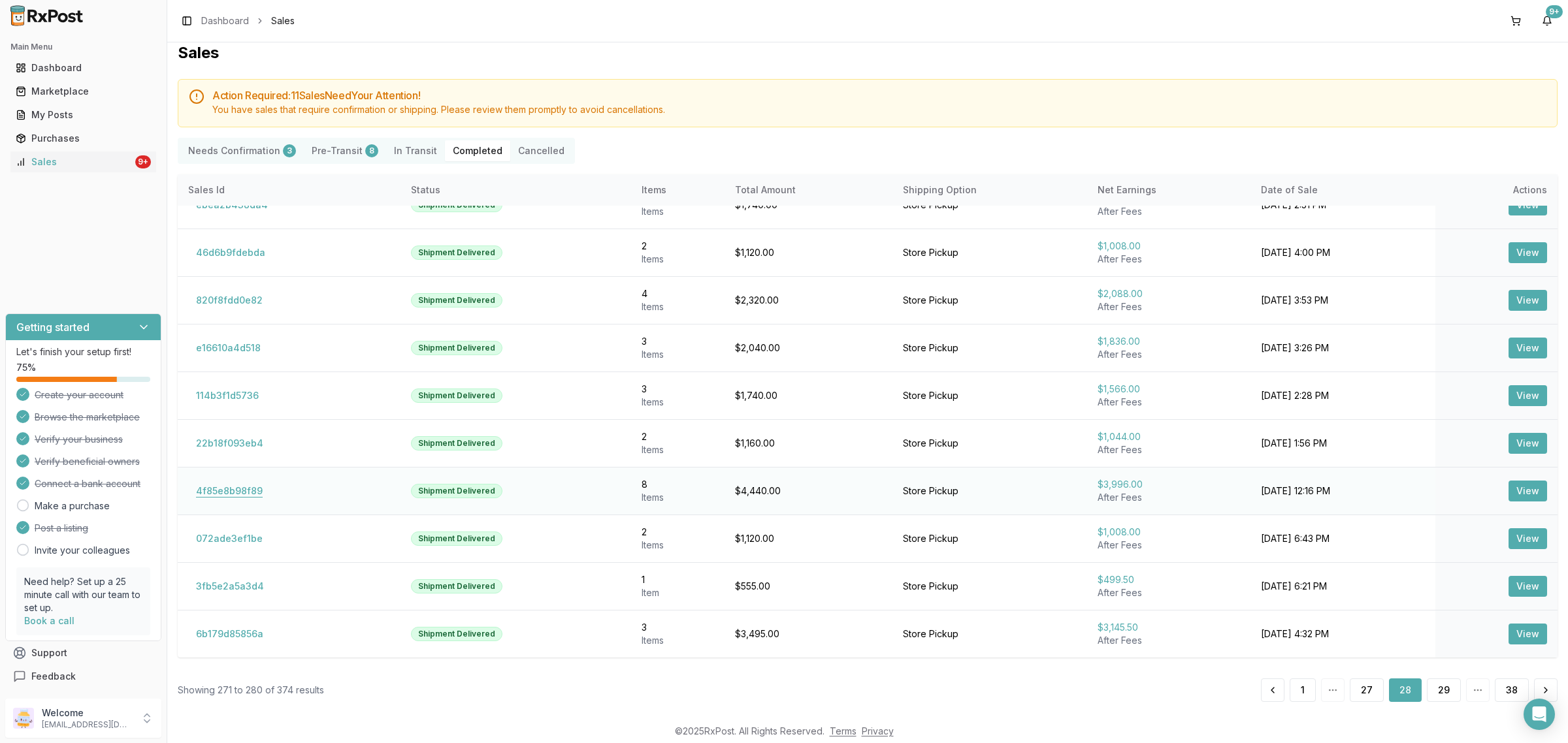
click at [246, 494] on button "4f85e8b98f89" at bounding box center [230, 490] width 82 height 21
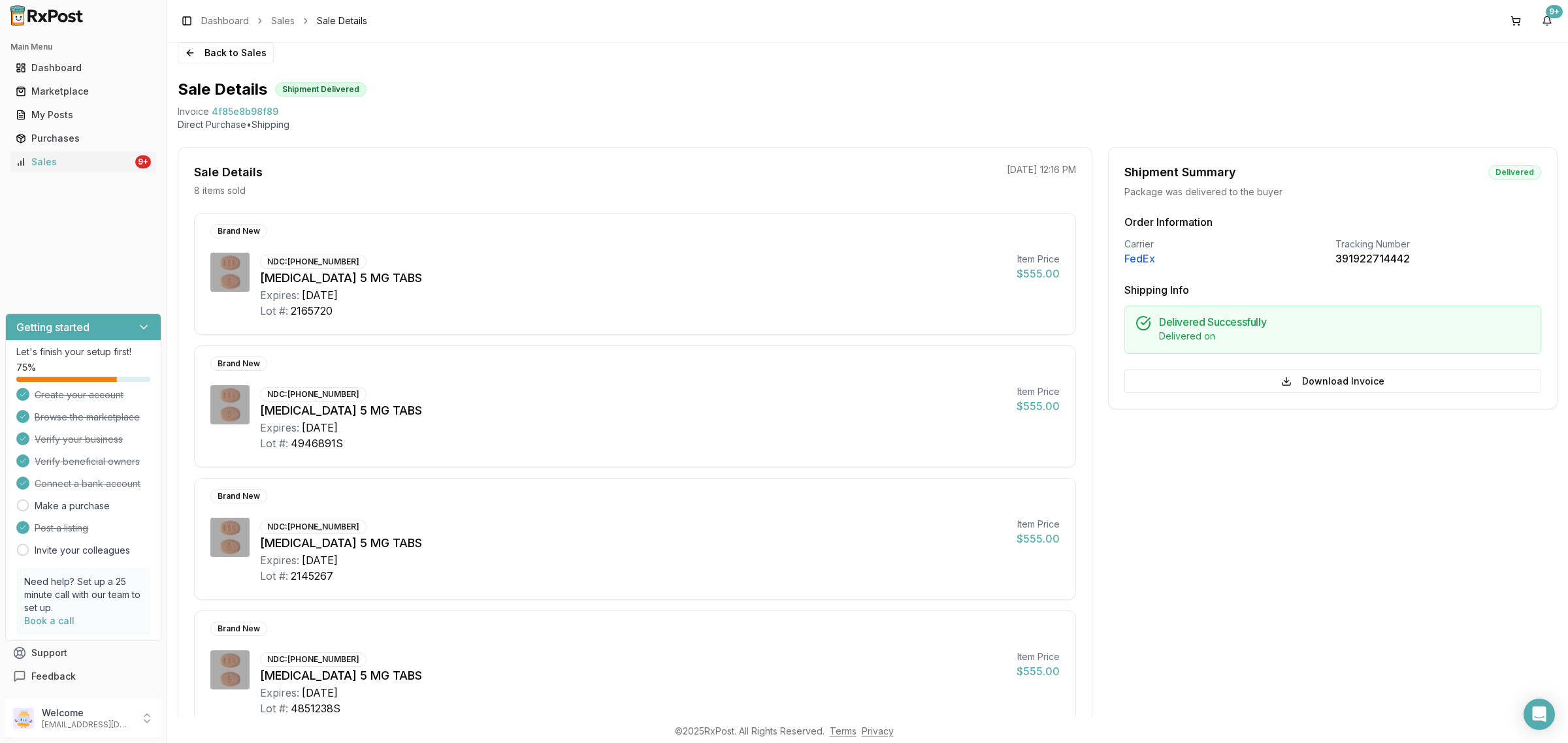
scroll to position [337, 0]
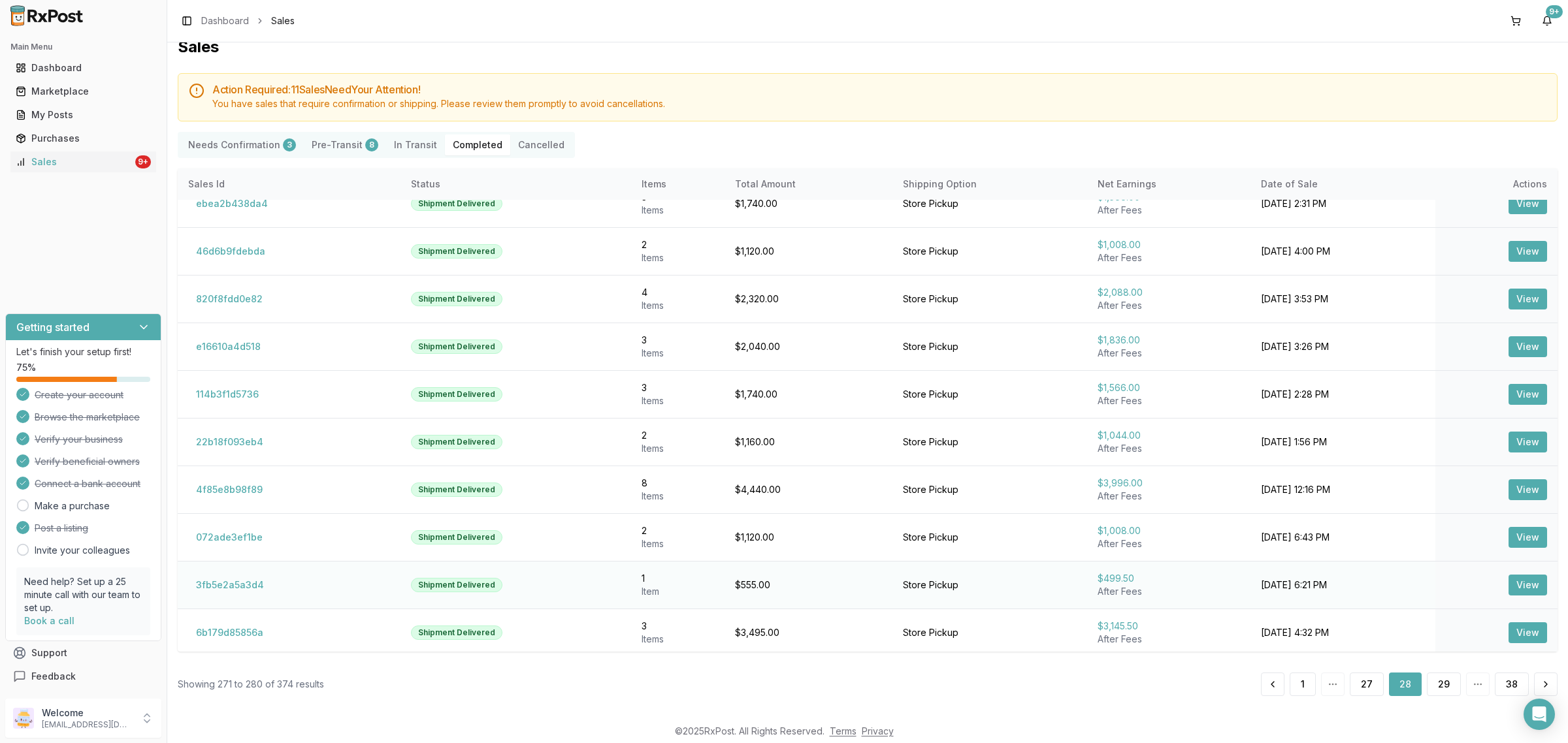
scroll to position [27, 0]
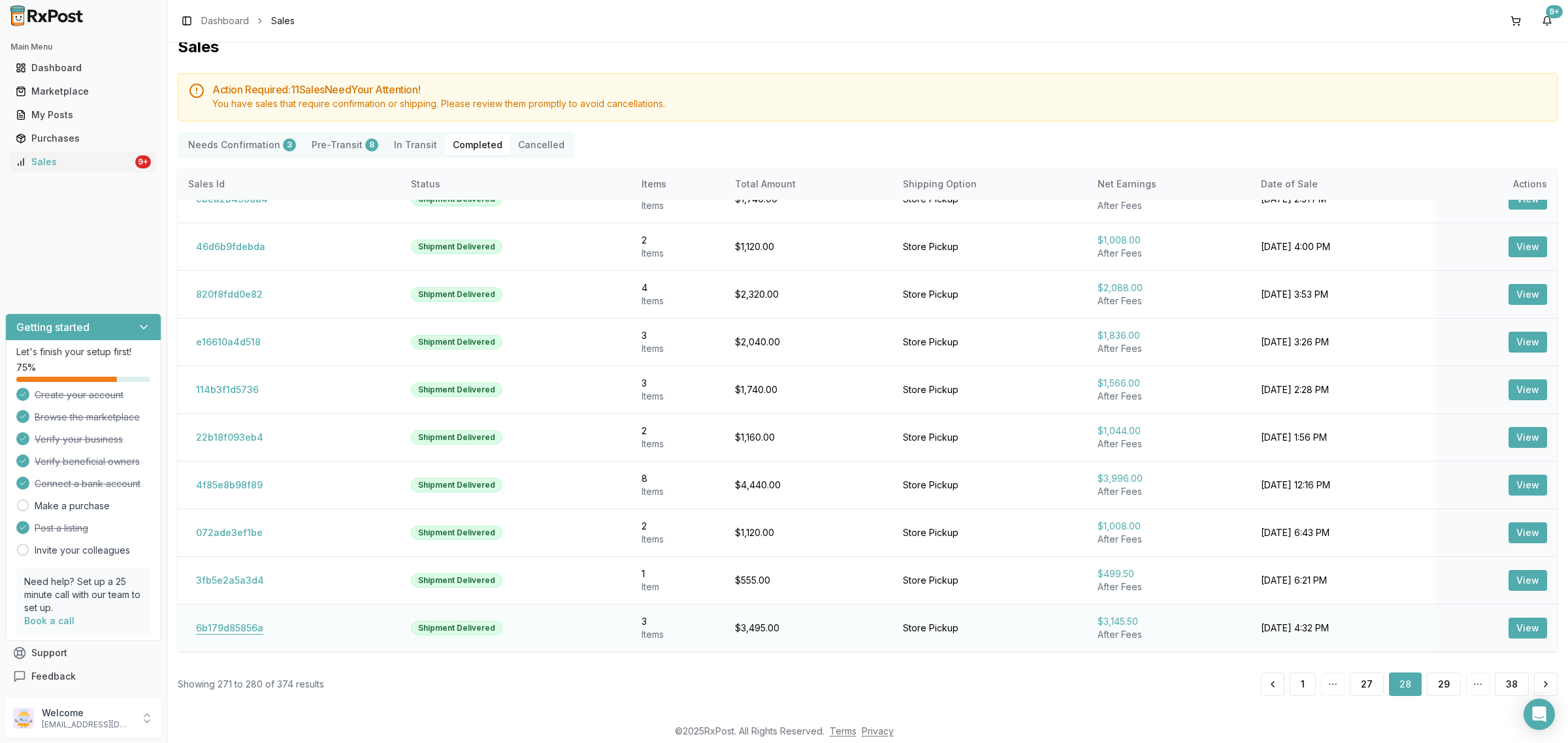
click at [243, 630] on button "6b179d85856a" at bounding box center [230, 628] width 83 height 21
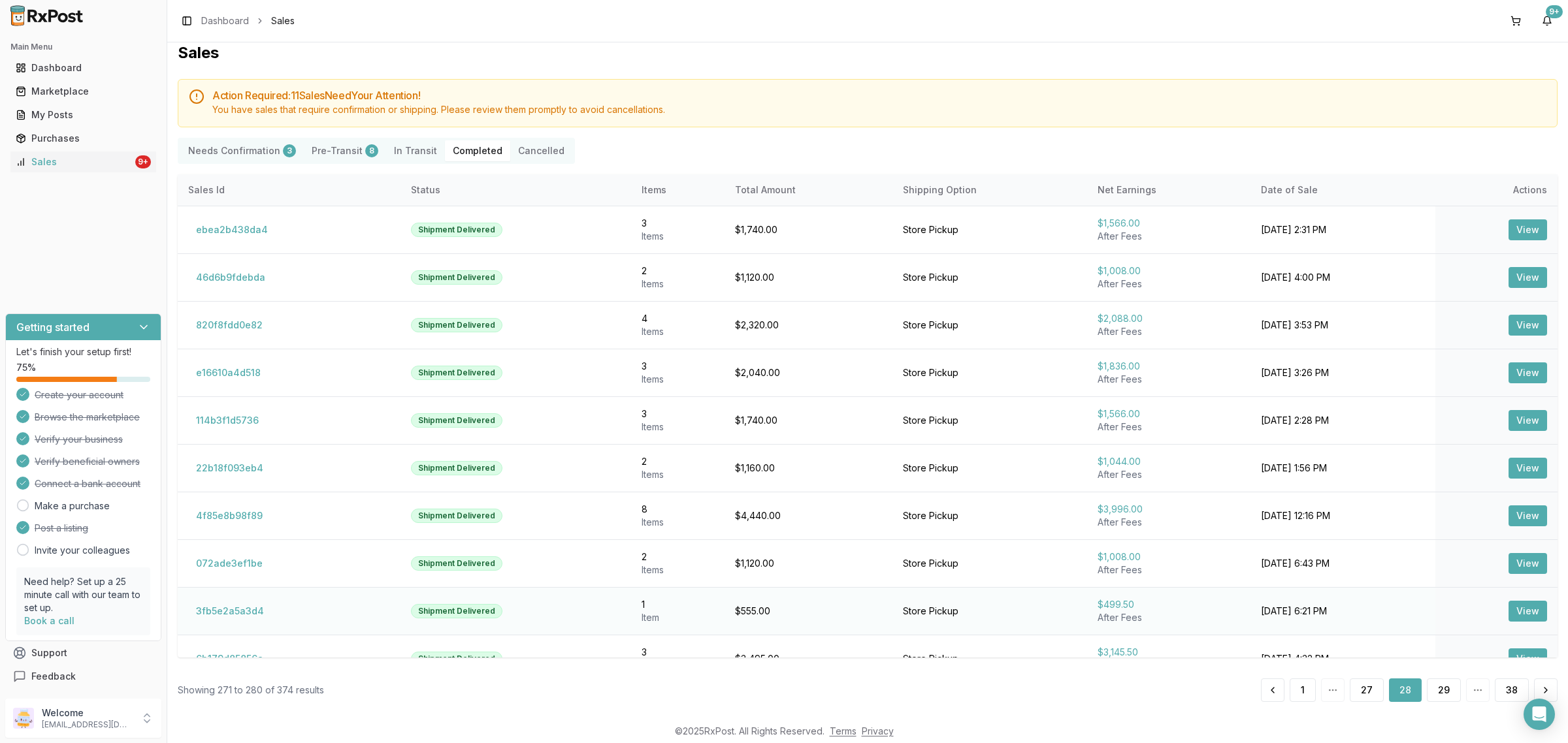
scroll to position [27, 0]
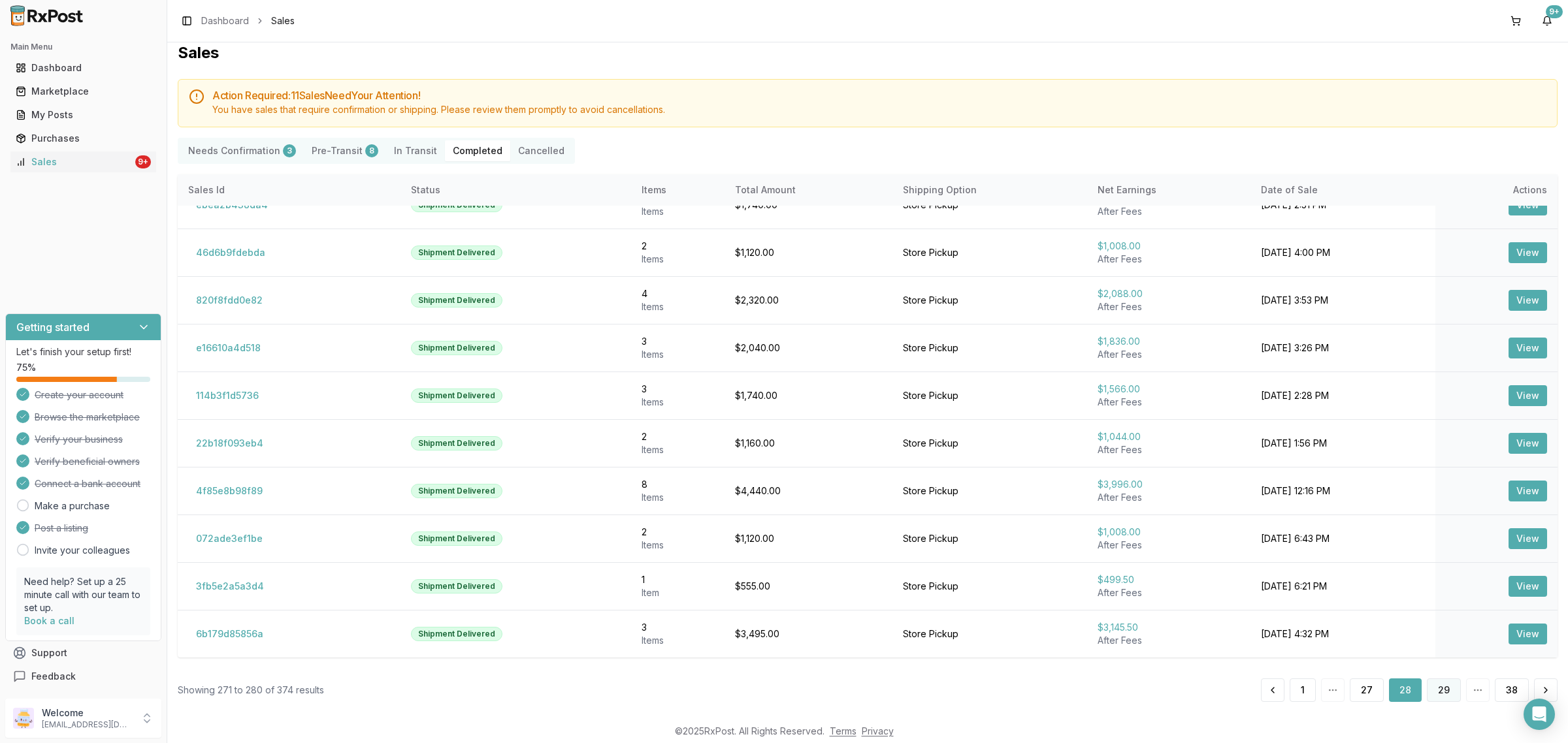
click at [1441, 681] on button "29" at bounding box center [1444, 690] width 34 height 24
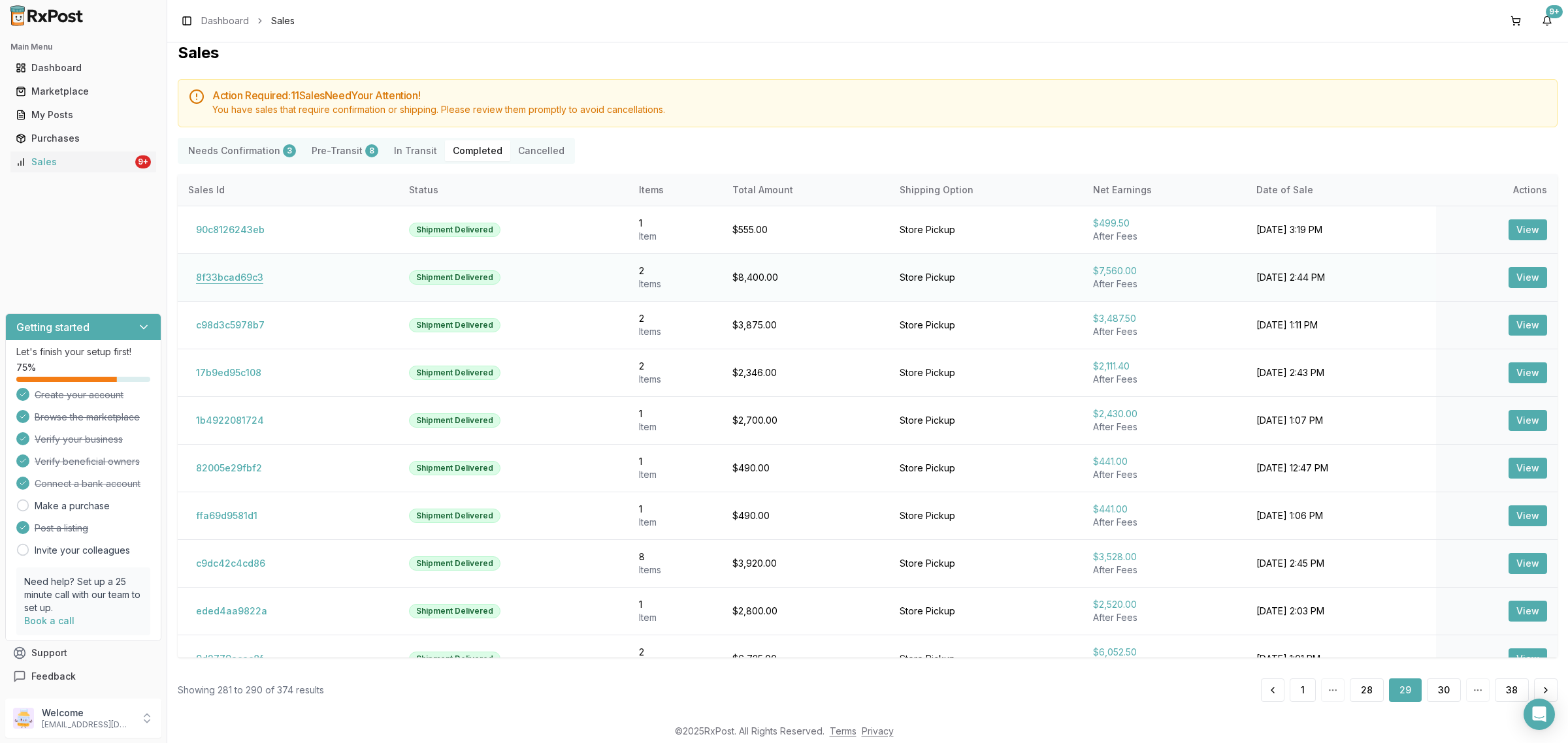
click at [232, 277] on button "8f33bcad69c3" at bounding box center [230, 277] width 83 height 21
click at [245, 275] on button "8f33bcad69c3" at bounding box center [230, 277] width 83 height 21
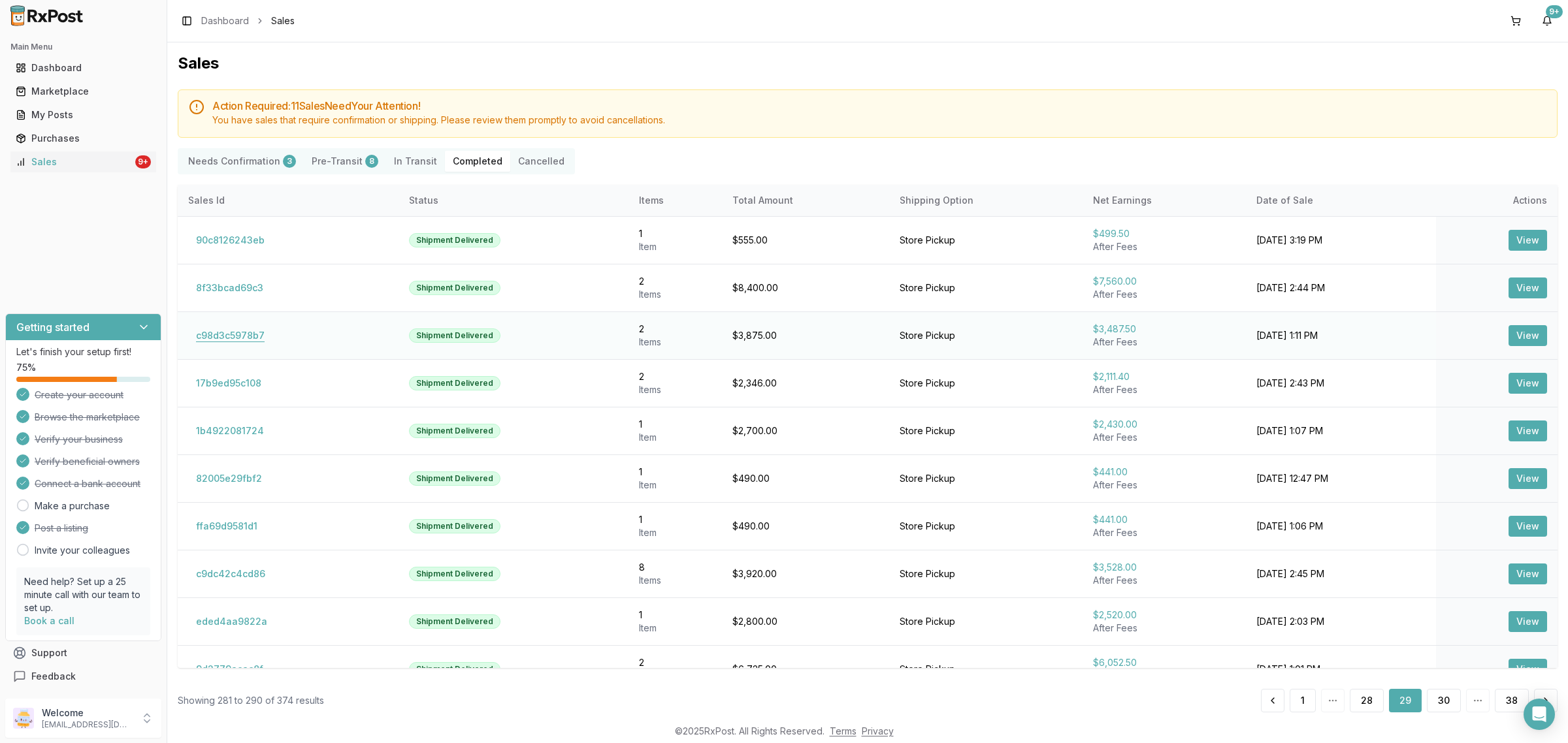
click at [233, 337] on button "c98d3c5978b7" at bounding box center [231, 335] width 84 height 21
click at [237, 381] on button "17b9ed95c108" at bounding box center [229, 382] width 81 height 21
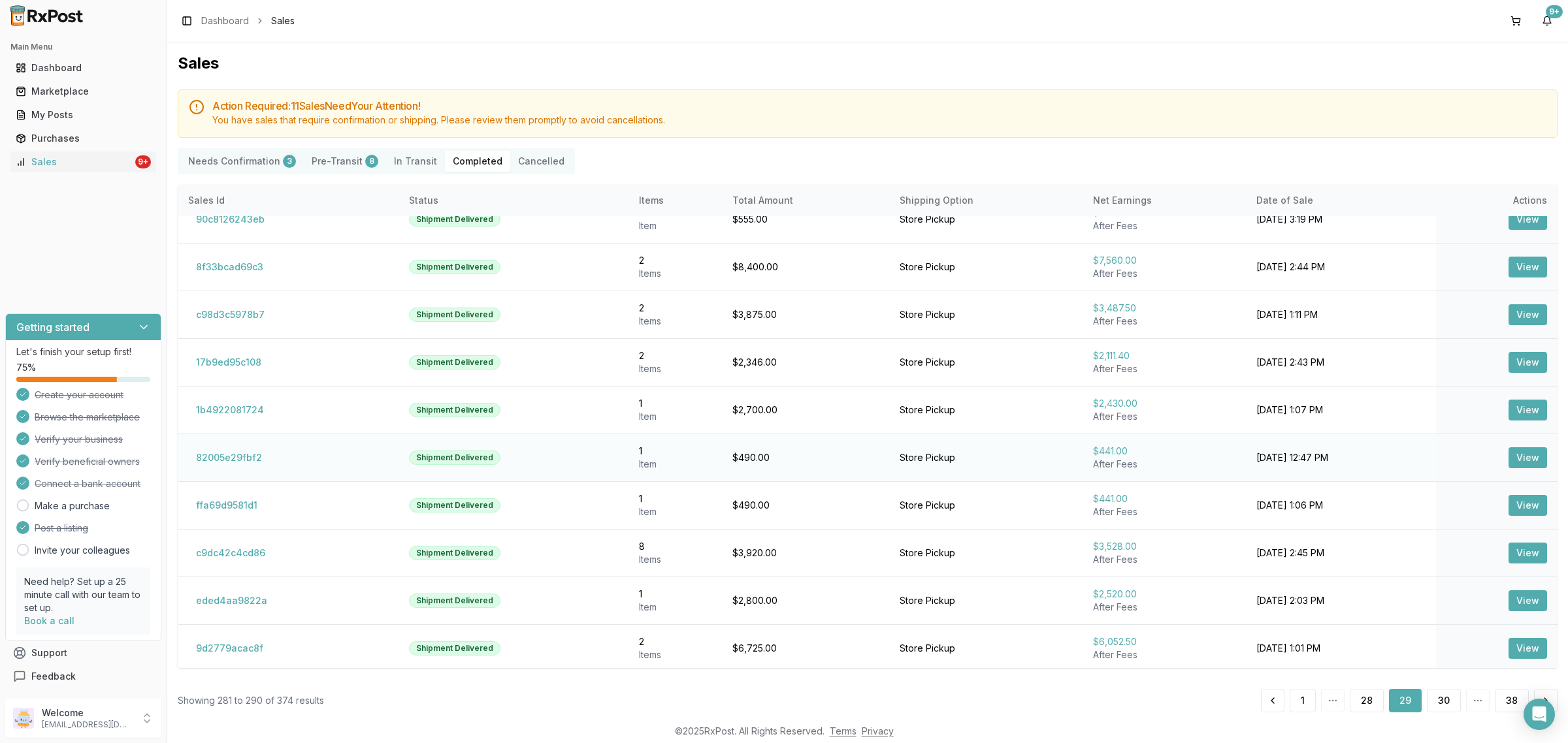
scroll to position [27, 0]
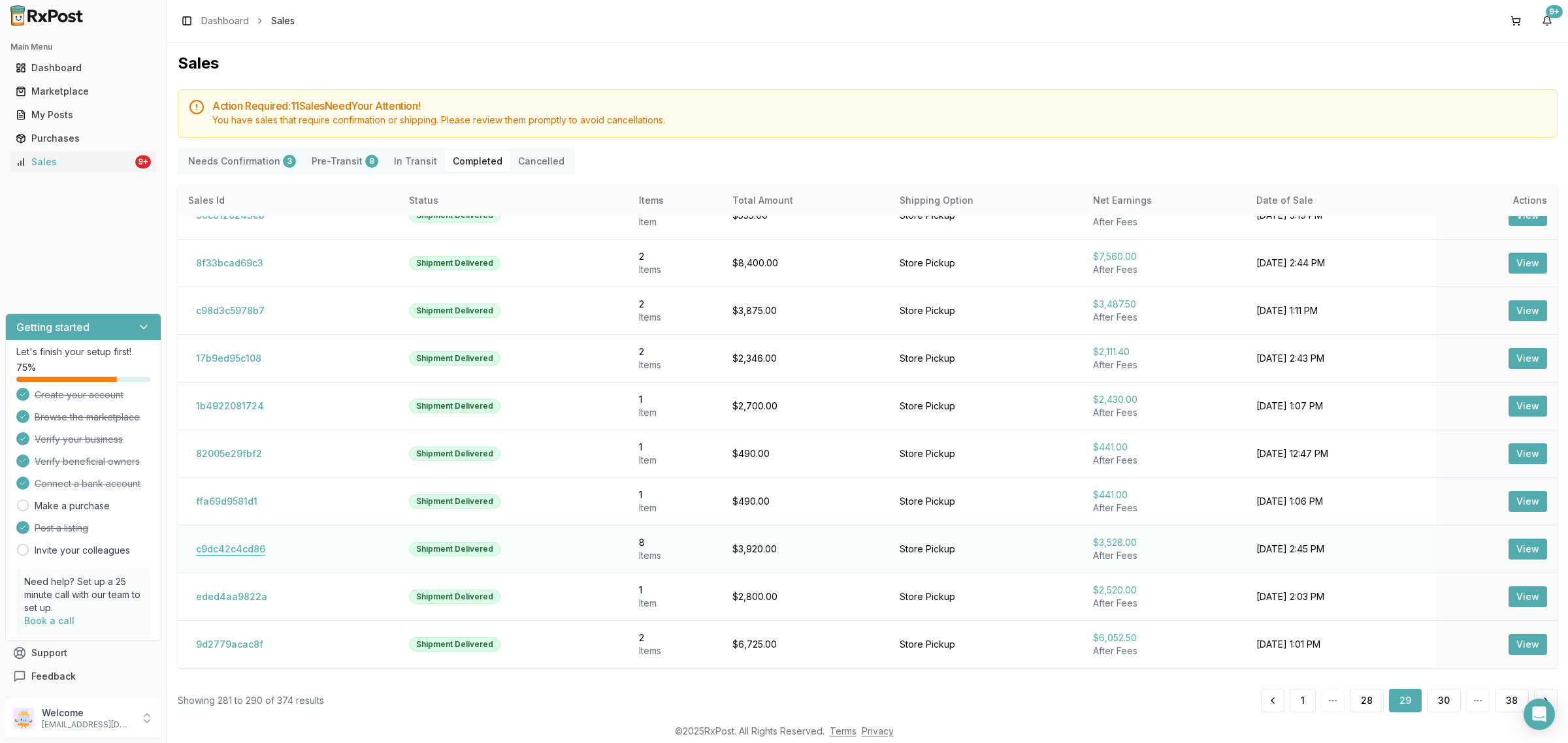
click at [229, 547] on button "c9dc42c4cd86" at bounding box center [231, 549] width 85 height 21
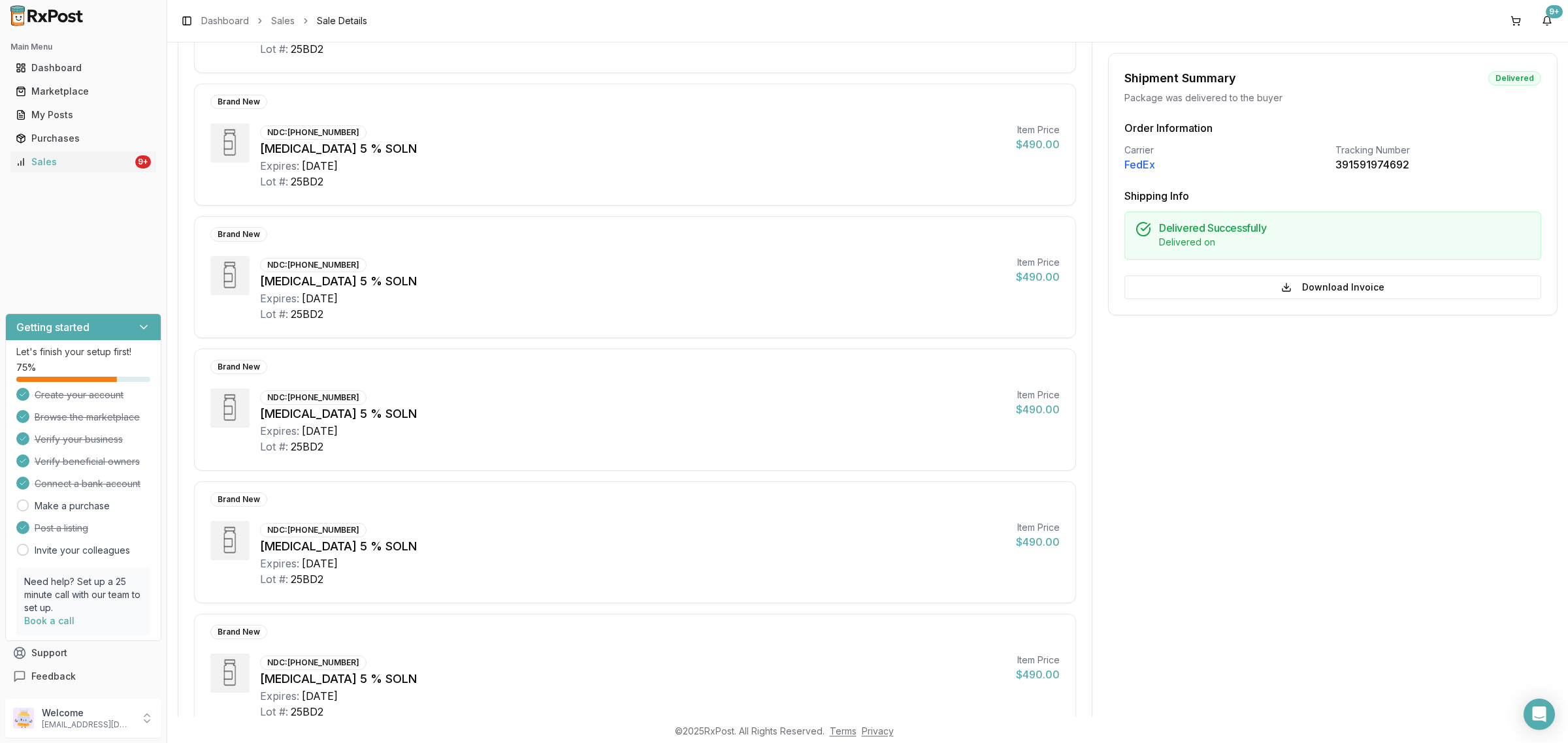
scroll to position [490, 0]
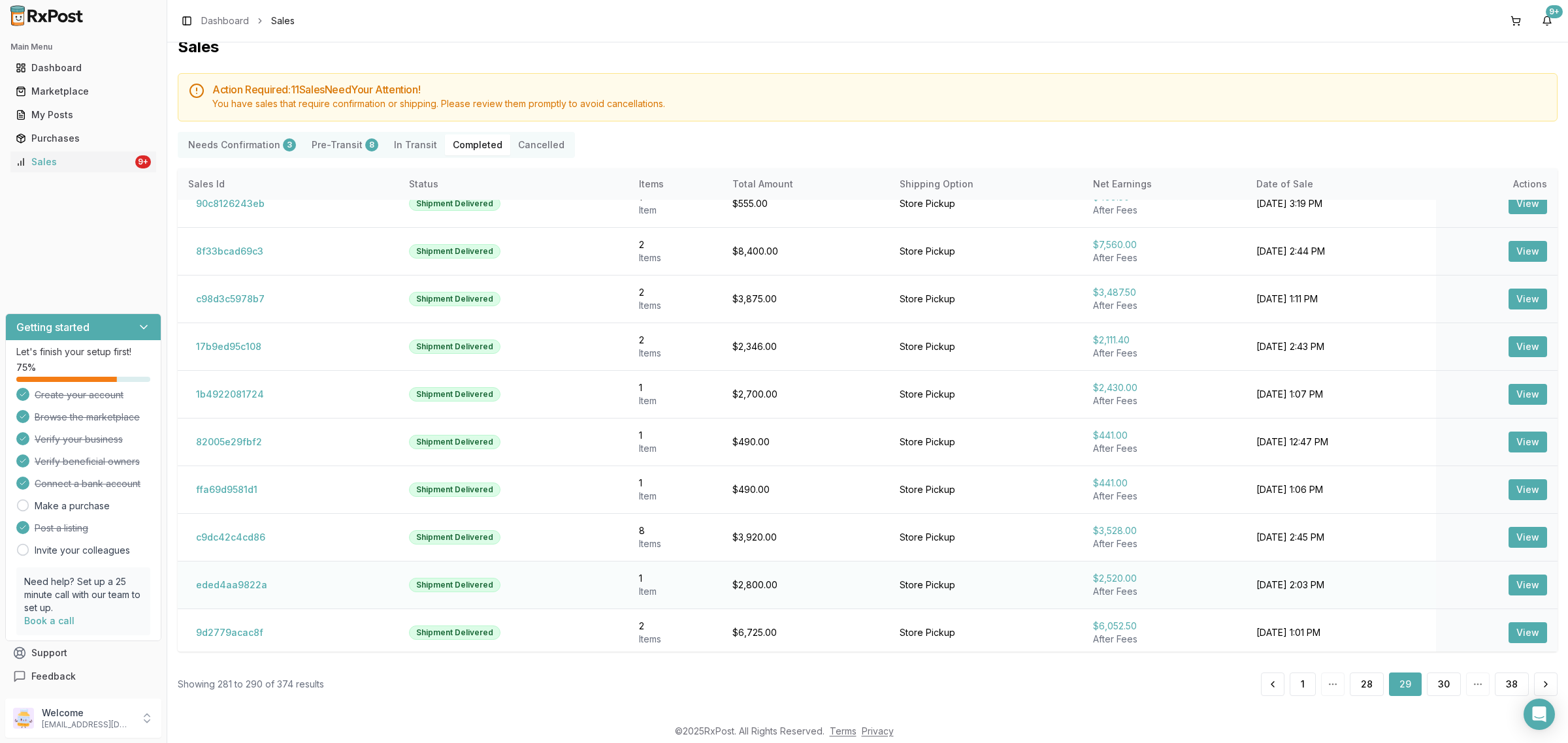
scroll to position [27, 0]
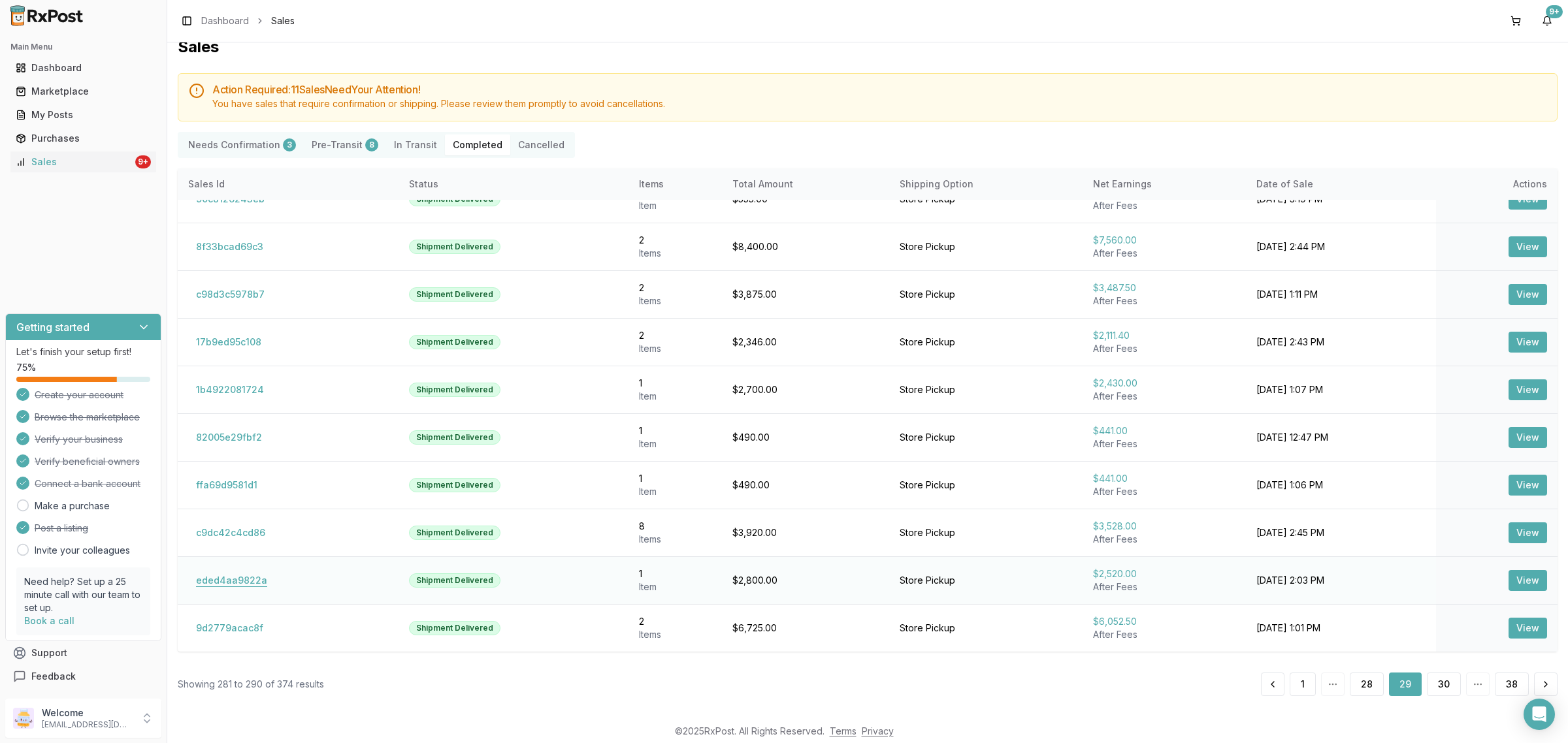
click at [235, 587] on button "eded4aa9822a" at bounding box center [232, 580] width 87 height 21
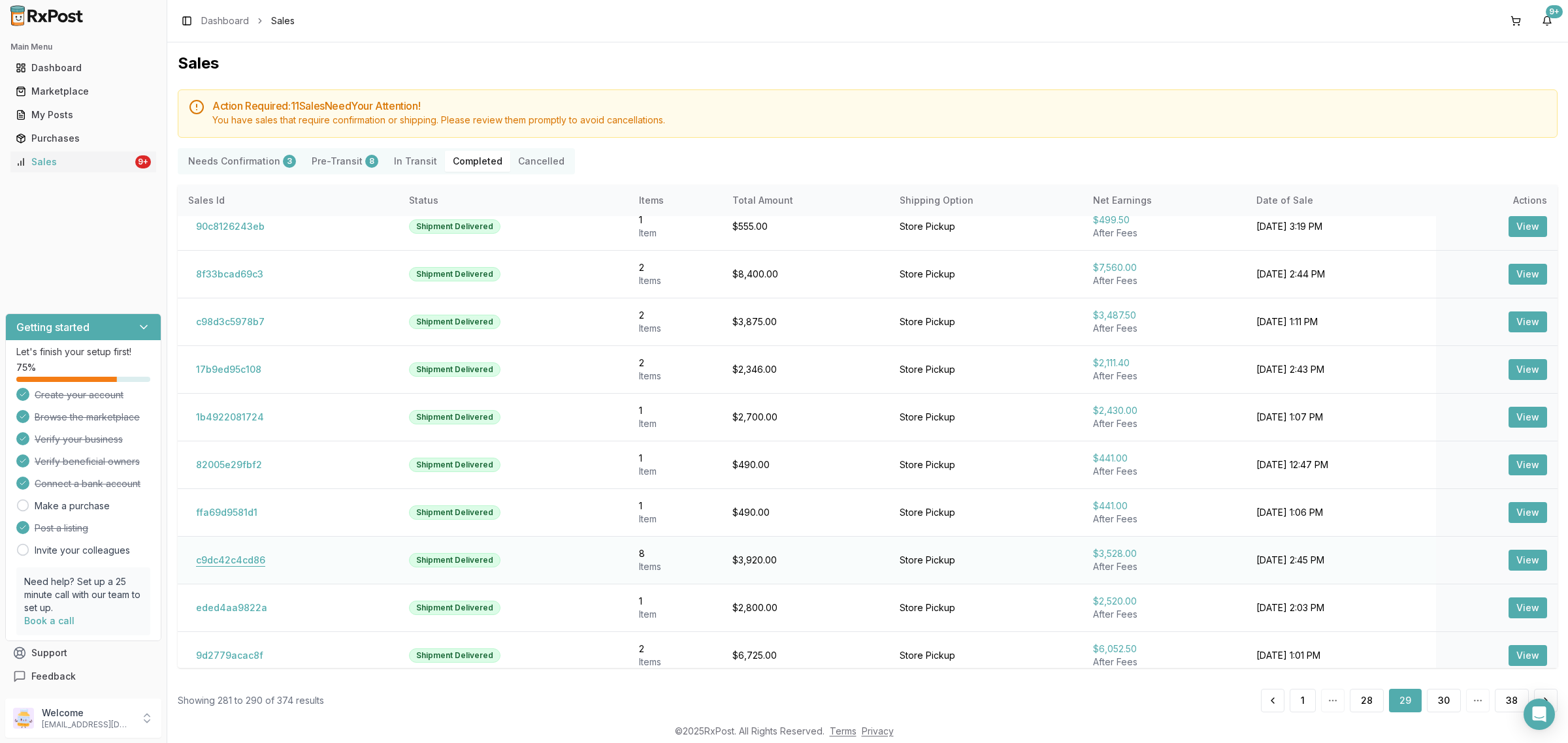
scroll to position [27, 0]
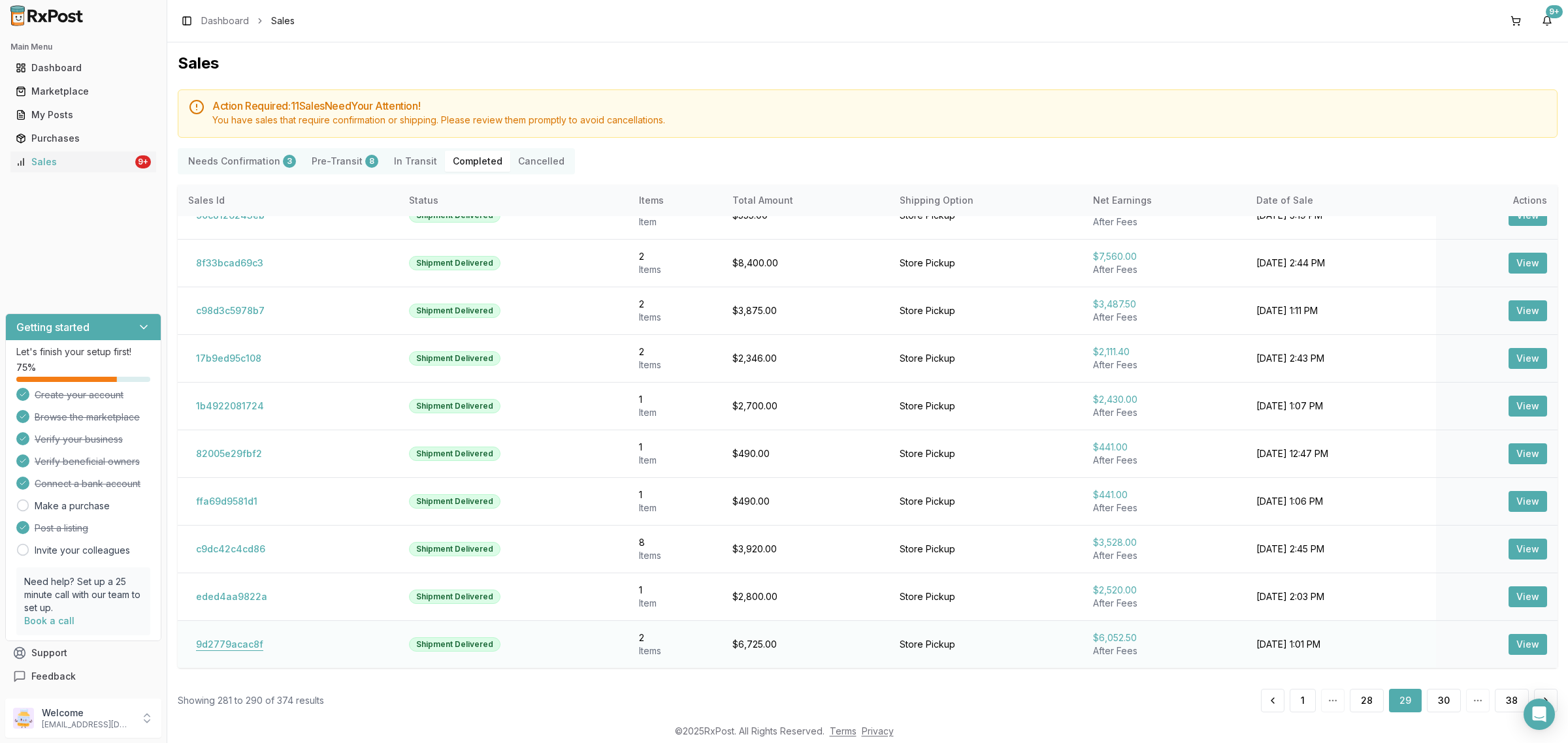
click at [238, 651] on button "9d2779acac8f" at bounding box center [230, 644] width 83 height 21
click at [243, 648] on button "9d2779acac8f" at bounding box center [230, 644] width 83 height 21
click at [223, 641] on button "9d2779acac8f" at bounding box center [230, 644] width 83 height 21
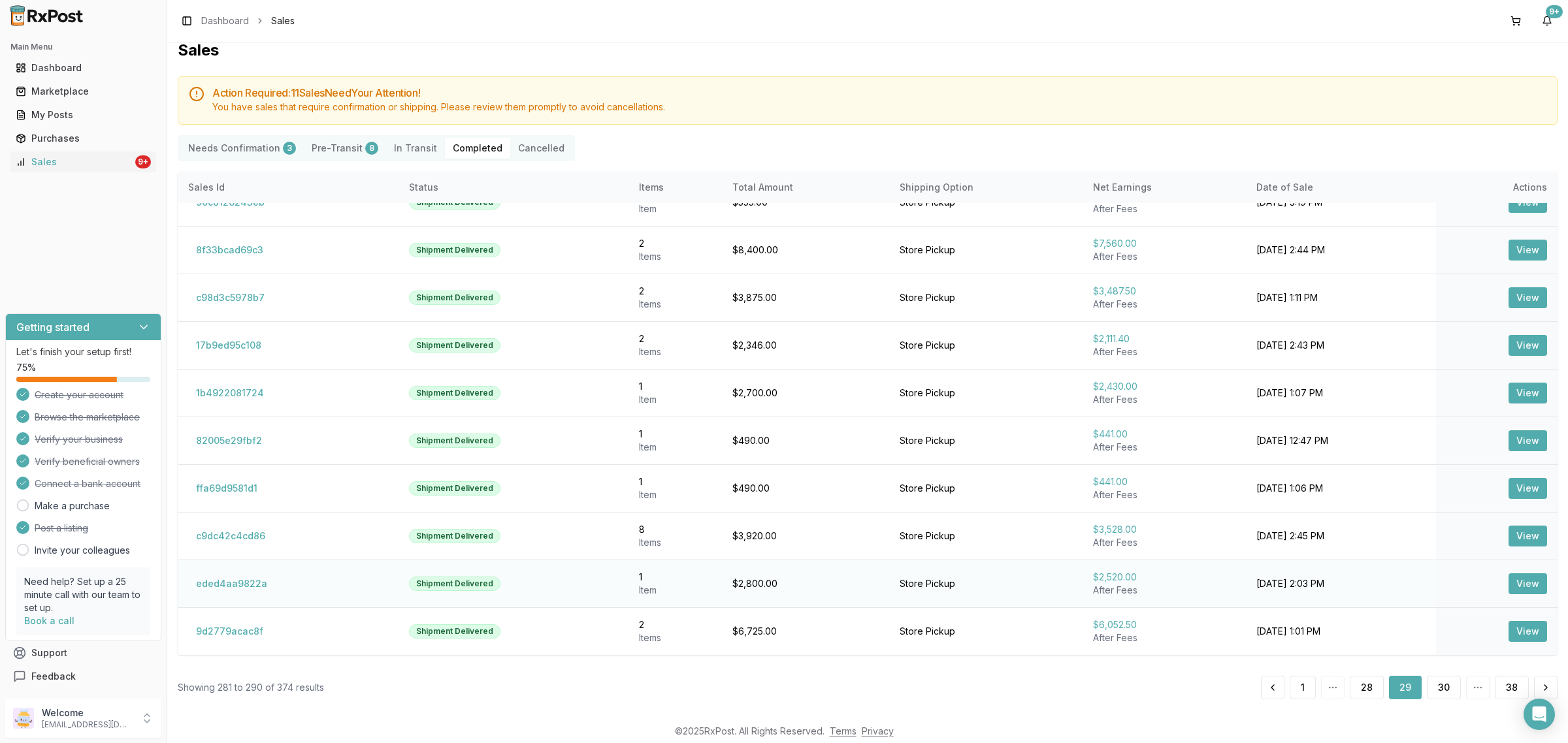
scroll to position [16, 0]
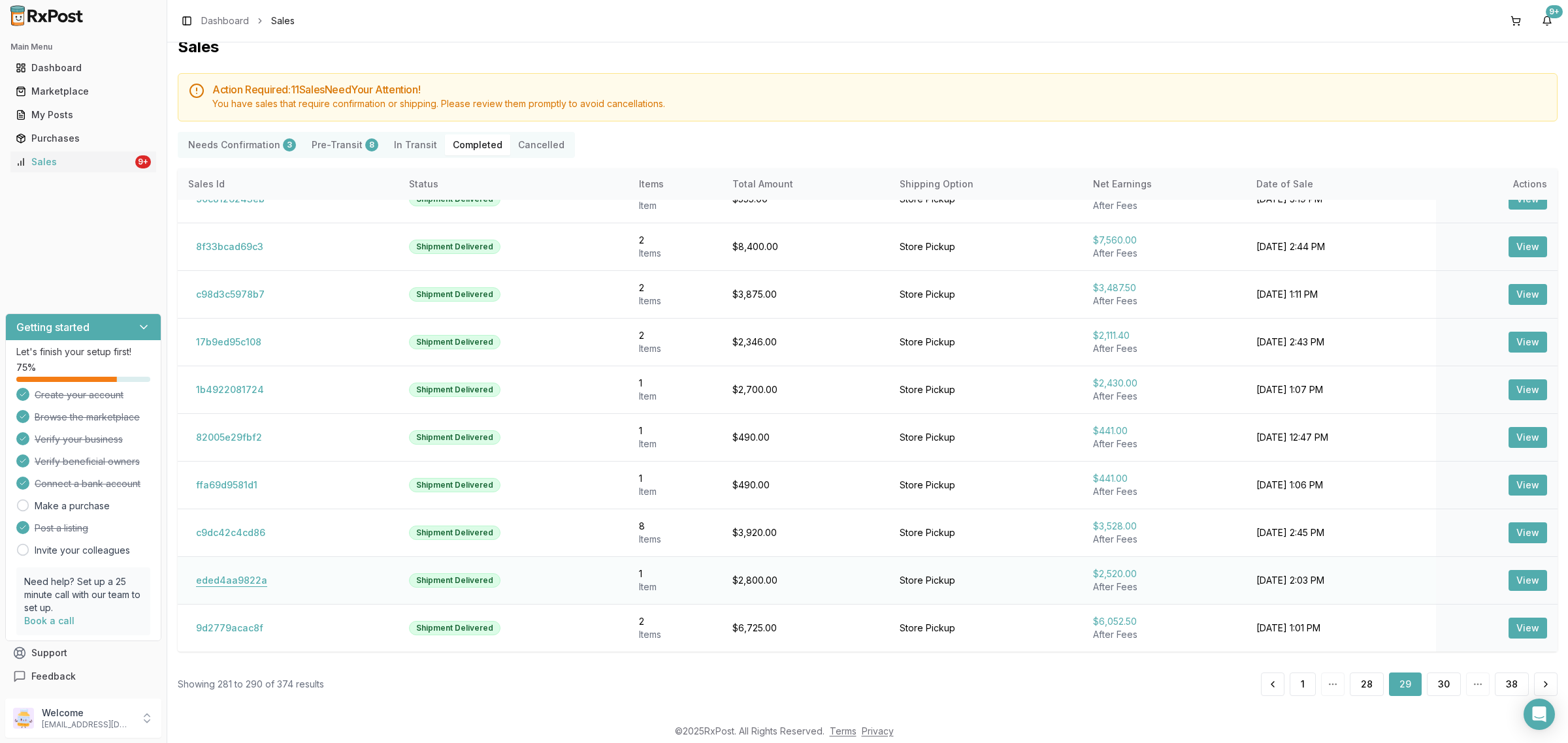
click at [229, 574] on button "eded4aa9822a" at bounding box center [232, 580] width 87 height 21
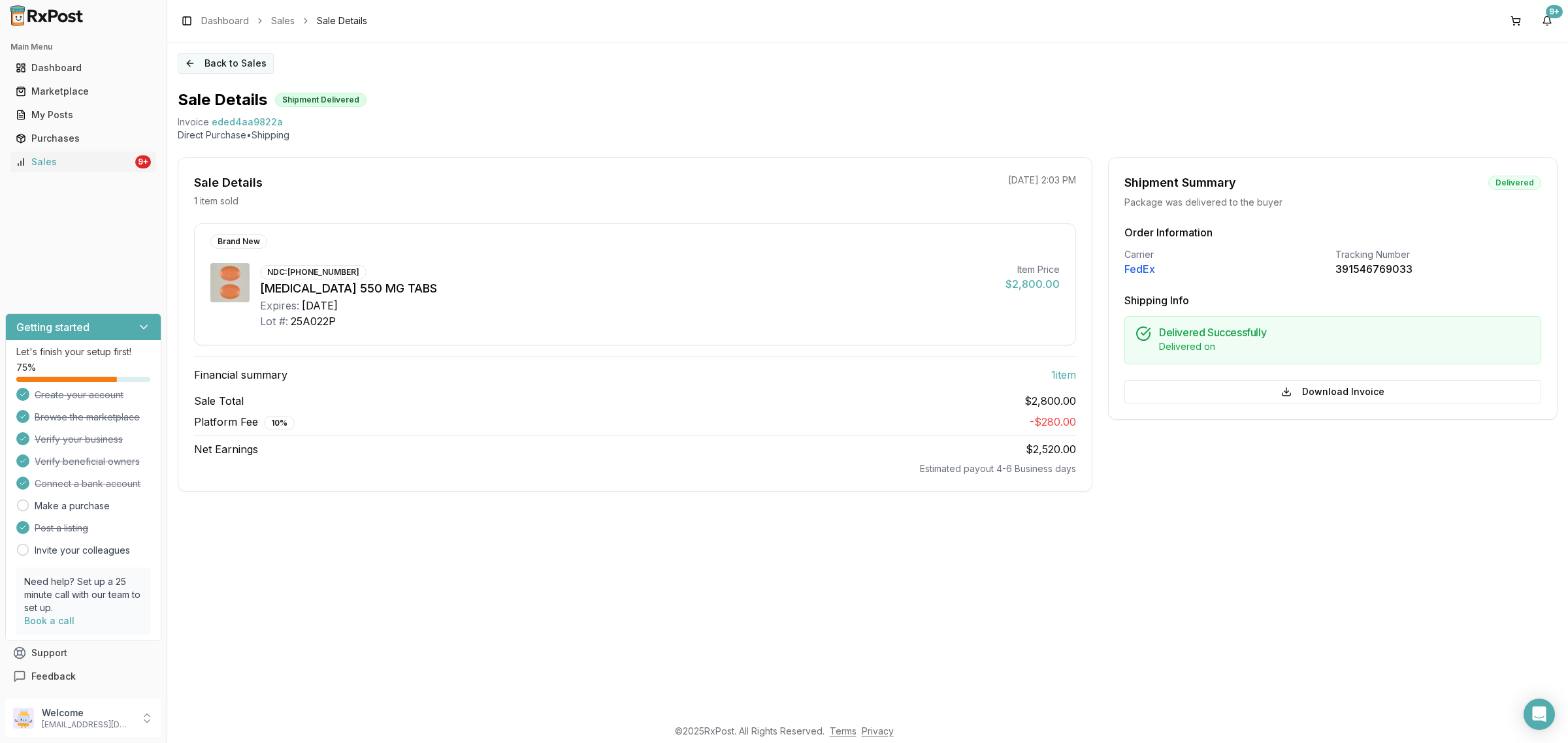
click at [200, 68] on button "Back to Sales" at bounding box center [225, 63] width 96 height 21
